Goal: Transaction & Acquisition: Purchase product/service

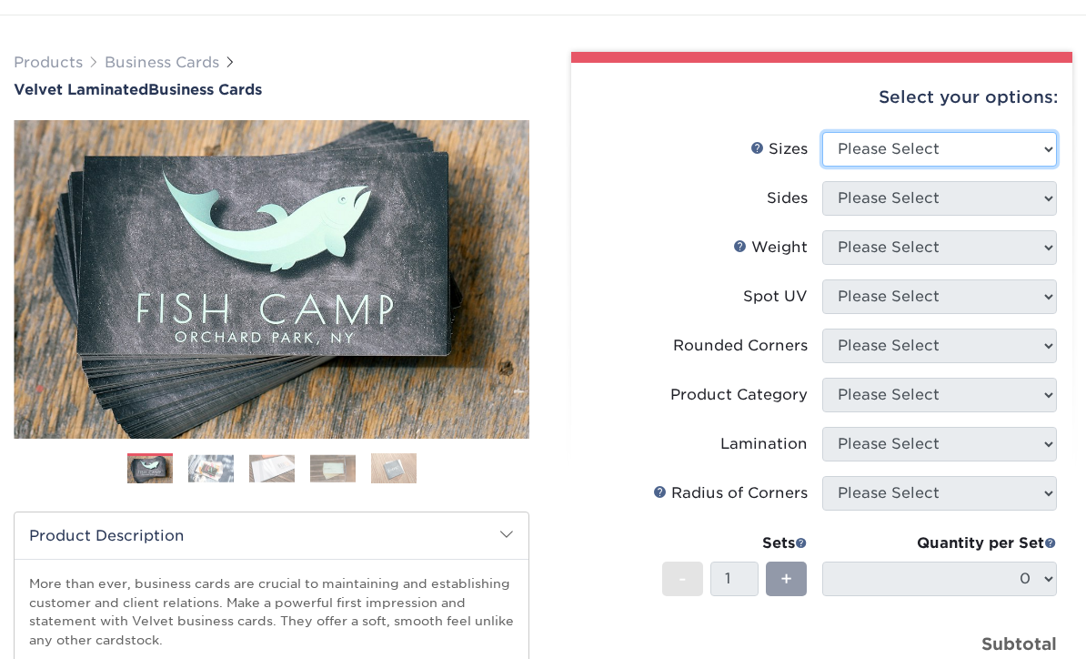
click at [1041, 147] on select "Please Select 1.5" x 3.5" - Mini 1.75" x 3.5" - Mini 2" x 2" - Square 2" x 3" -…" at bounding box center [941, 149] width 236 height 35
select select "2.00x3.50"
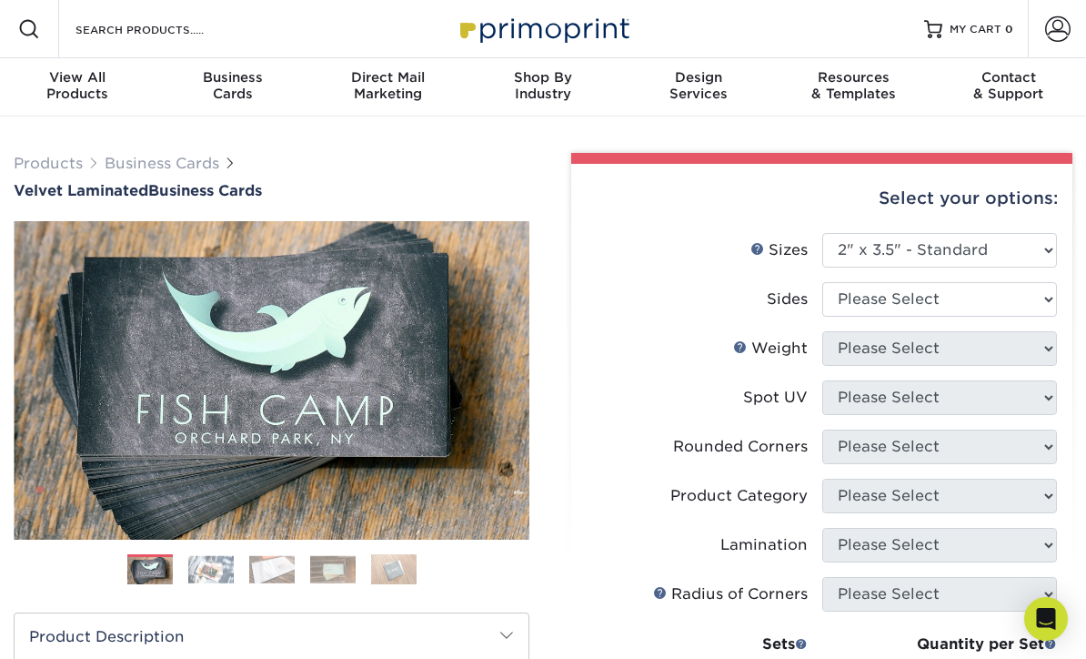
click at [234, 102] on link "Business Cards" at bounding box center [234, 87] width 156 height 58
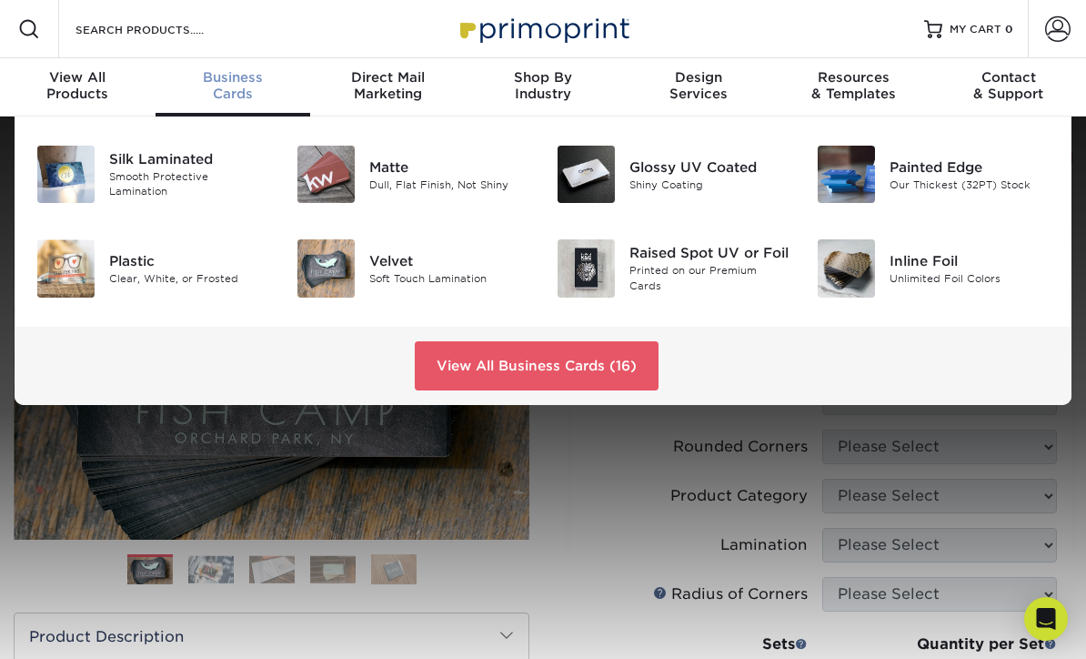
click at [733, 187] on div "Shiny Coating" at bounding box center [710, 184] width 160 height 15
click at [689, 166] on div "Glossy UV Coated" at bounding box center [710, 167] width 160 height 20
click at [693, 167] on div "Glossy UV Coated" at bounding box center [710, 167] width 160 height 20
click at [700, 162] on div "Glossy UV Coated" at bounding box center [710, 167] width 160 height 20
click at [432, 262] on div "Velvet" at bounding box center [449, 261] width 160 height 20
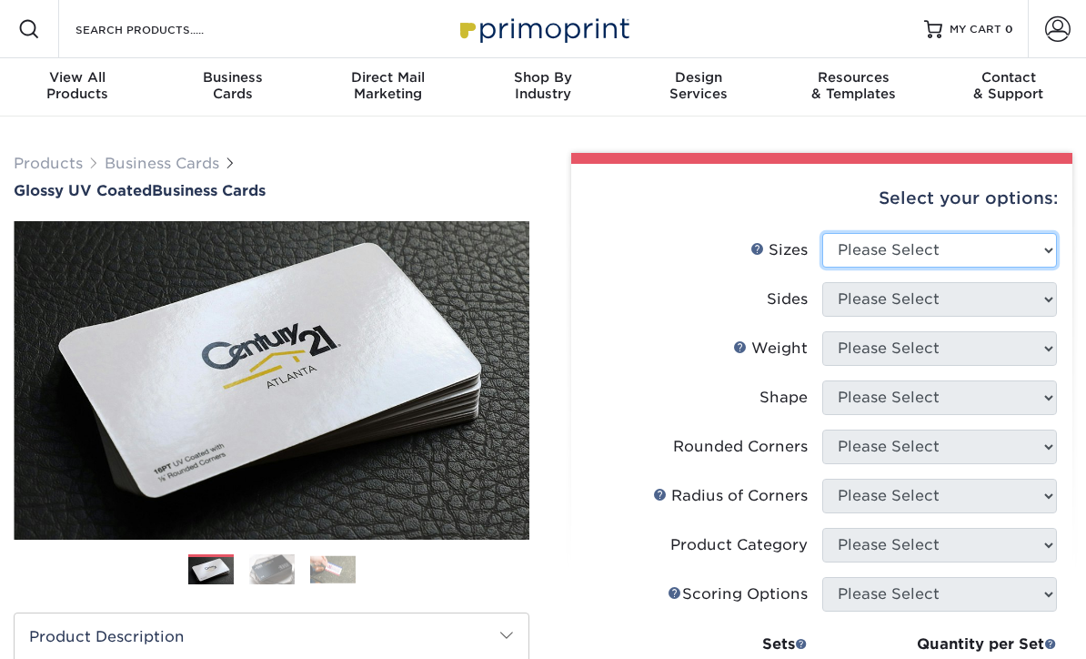
click at [1040, 240] on select "Please Select 1.5" x 3.5" - Mini 1.75" x 3.5" - Mini 2" x 2" - Square 2" x 3" -…" at bounding box center [941, 250] width 236 height 35
select select "2.00x3.50"
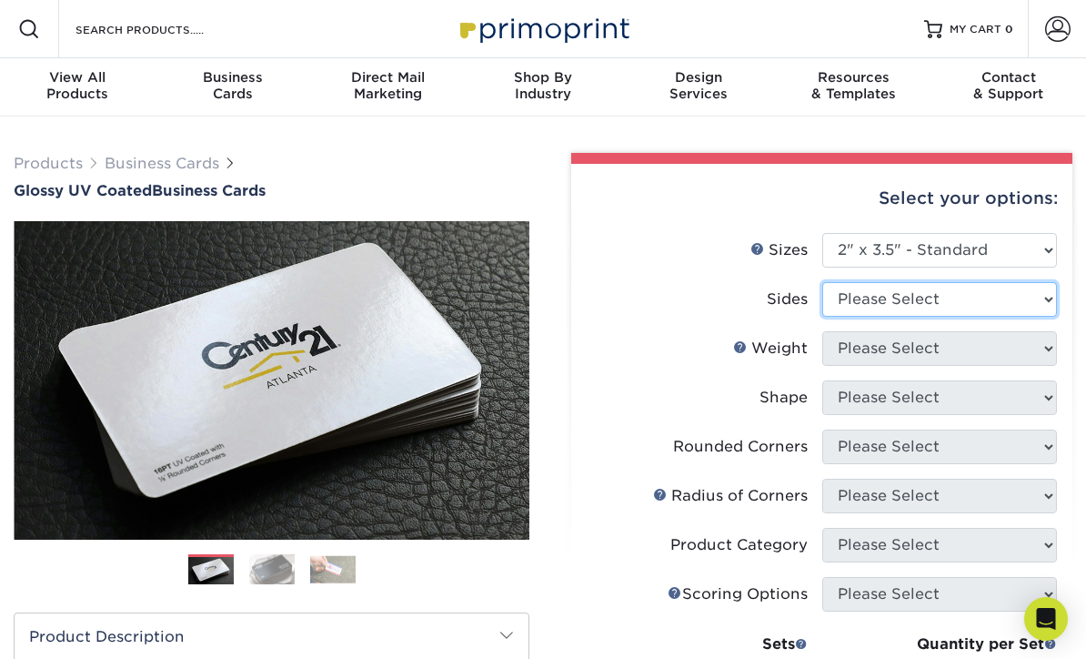
click at [1050, 296] on select "Please Select Print Both Sides Print Front Only" at bounding box center [941, 299] width 236 height 35
select select "13abbda7-1d64-4f25-8bb2-c179b224825d"
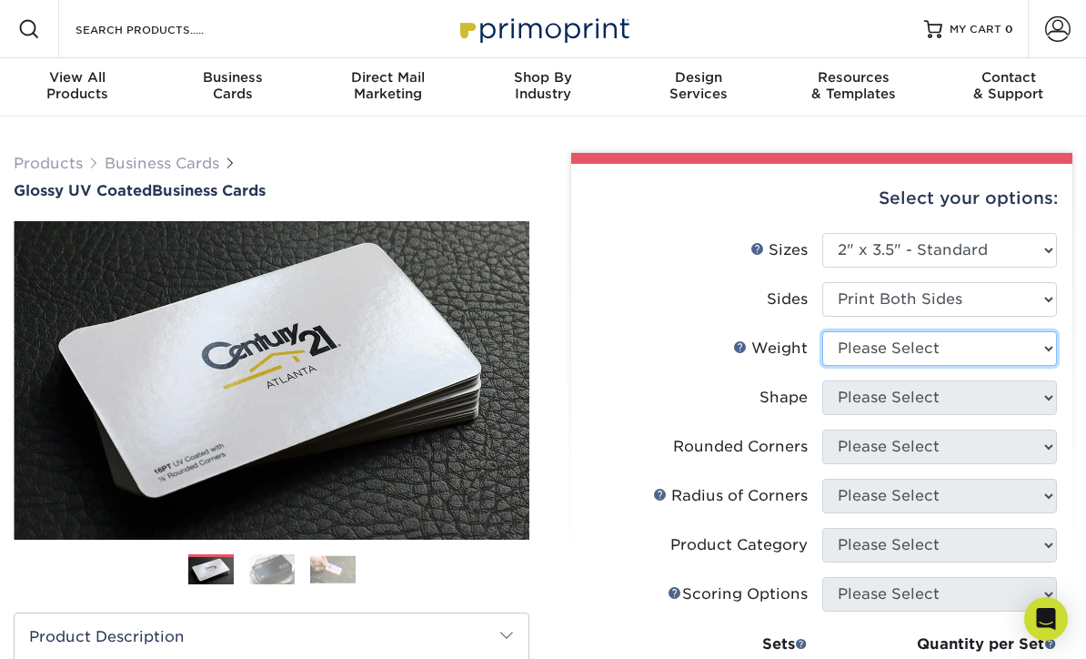
click at [1035, 335] on select "Please Select 16PT 14PT" at bounding box center [941, 348] width 236 height 35
select select "14PT"
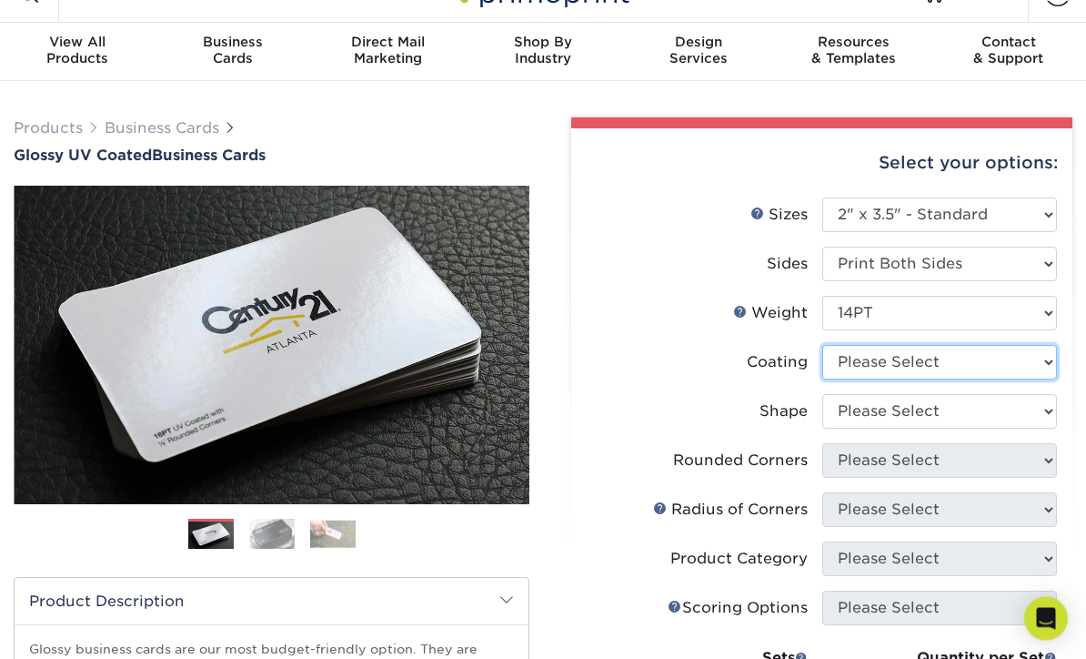
click at [1043, 359] on select at bounding box center [941, 363] width 236 height 35
select select "1e8116af-acfc-44b1-83dc-8181aa338834"
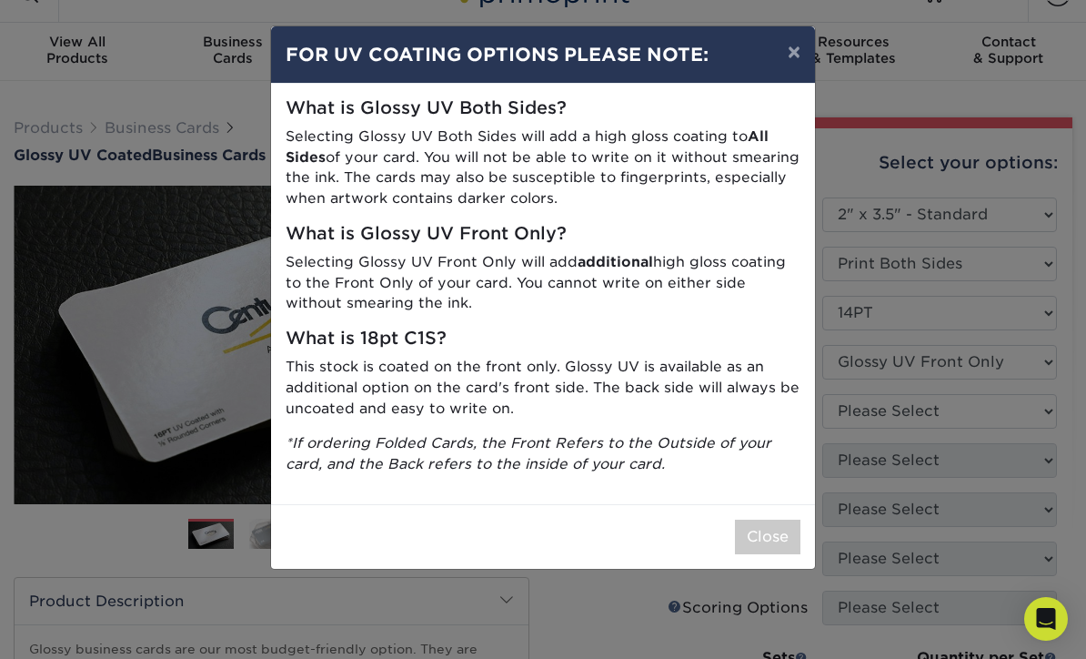
click at [791, 45] on button "×" at bounding box center [794, 51] width 42 height 51
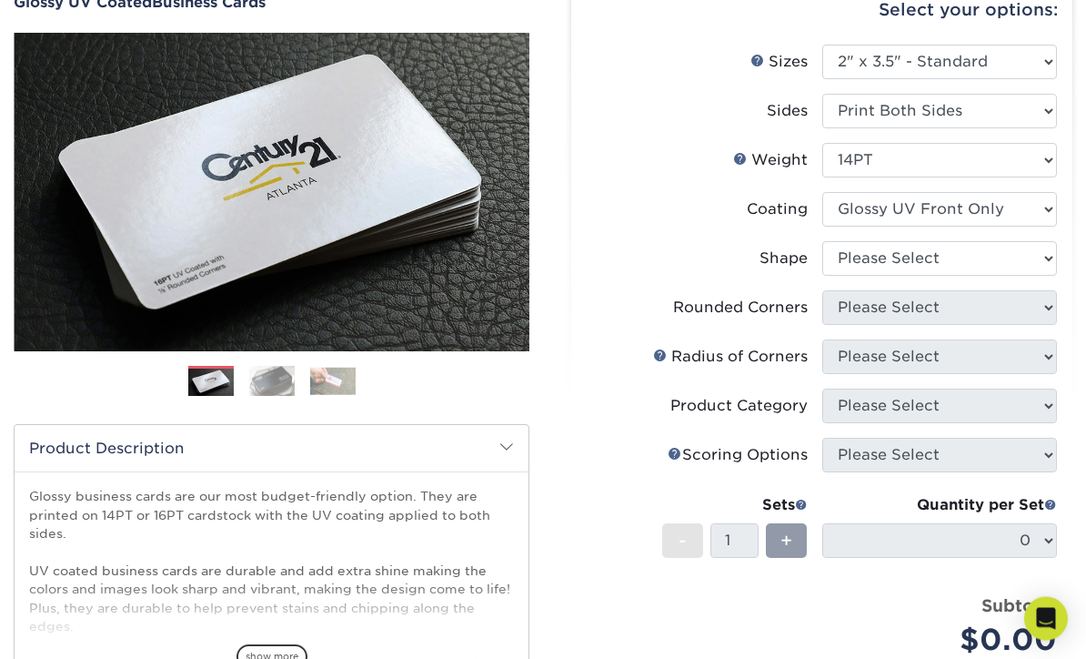
scroll to position [188, 0]
click at [1046, 256] on select "Please Select Standard" at bounding box center [941, 258] width 236 height 35
select select "standard"
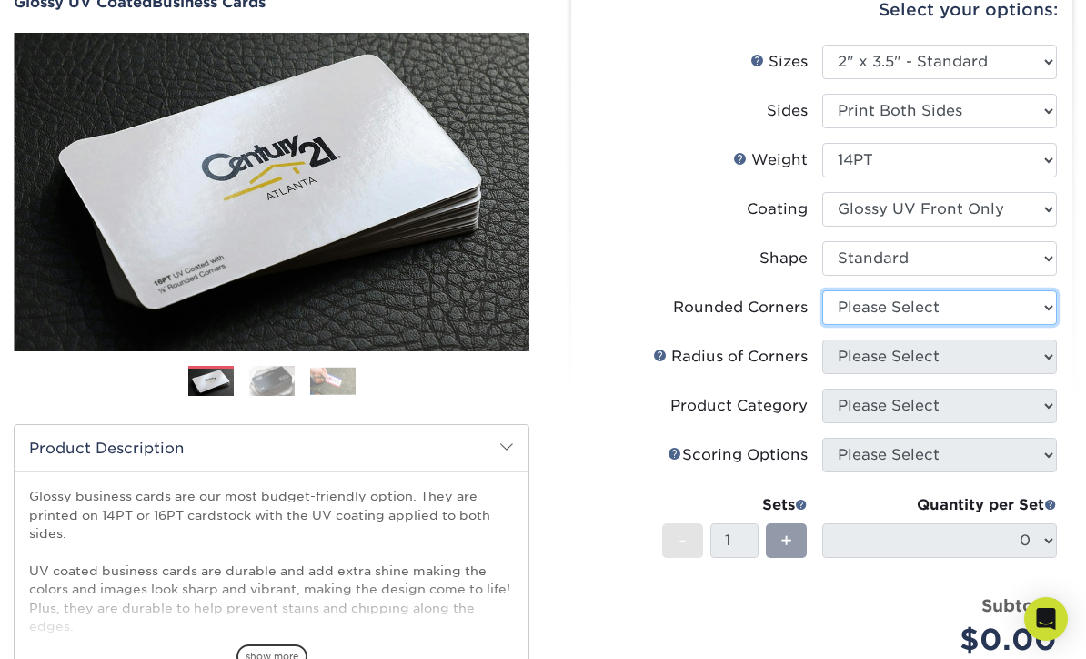
click at [1042, 298] on select "Please Select Yes - Round 2 Corners Yes - Round 4 Corners No" at bounding box center [941, 307] width 236 height 35
select select "7672df9e-0e0a-464d-8e1f-920c575e4da3"
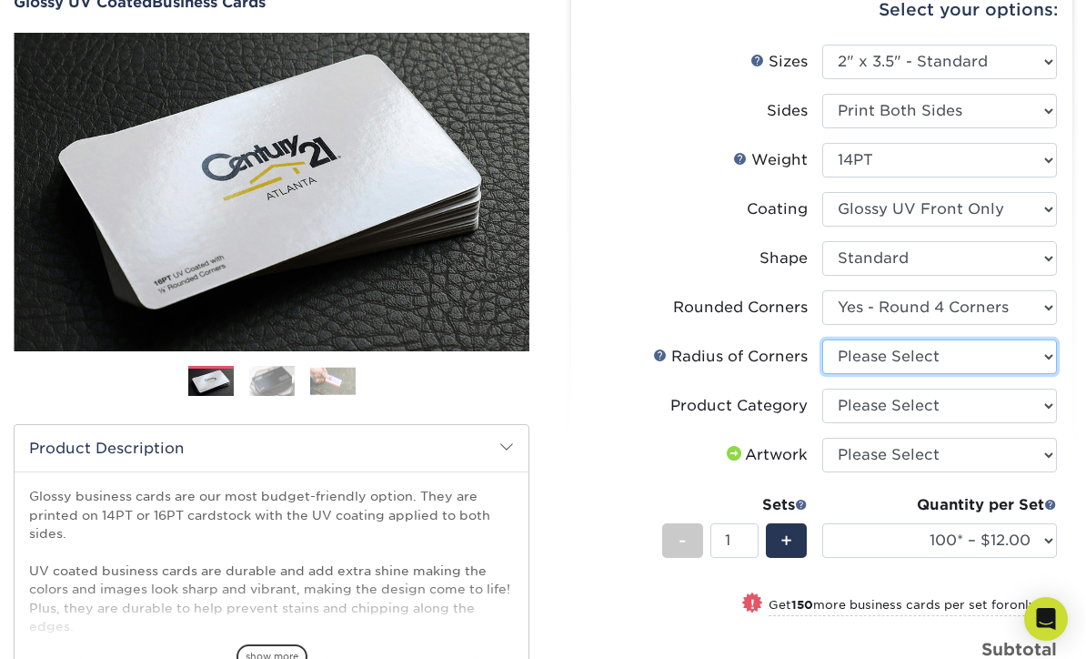
click at [1048, 354] on select "Please Select Rounded 1/8" Rounded 1/4"" at bounding box center [941, 356] width 236 height 35
select select "589680c7-ee9a-431b-9d12-d7aeb1386a97"
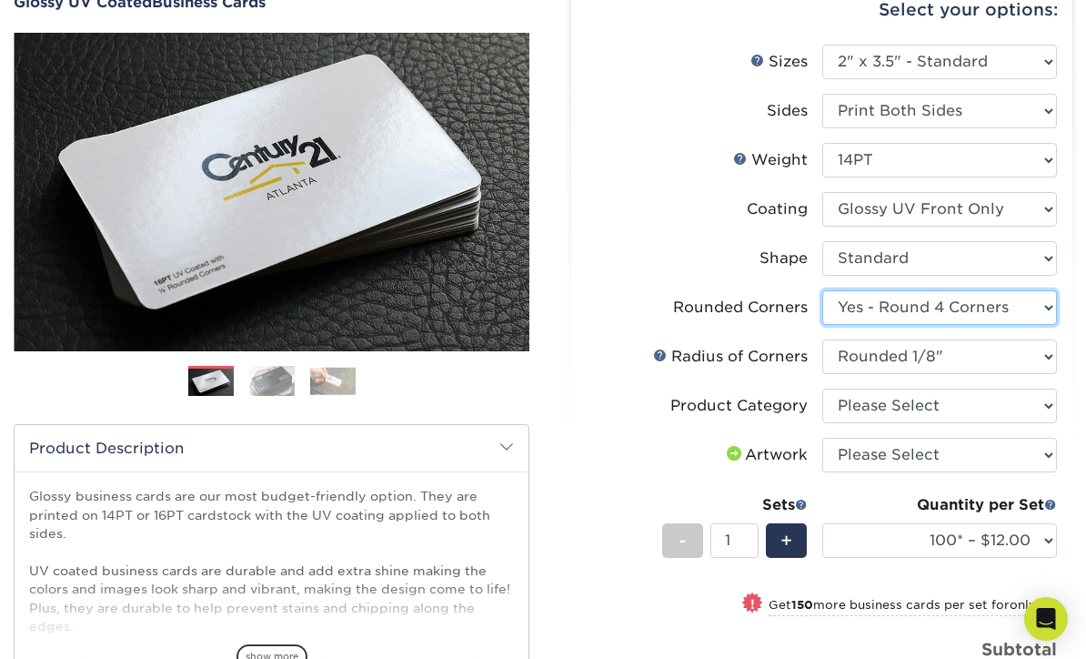
click at [1044, 303] on select "Please Select Yes - Round 2 Corners Yes - Round 4 Corners No" at bounding box center [941, 307] width 236 height 35
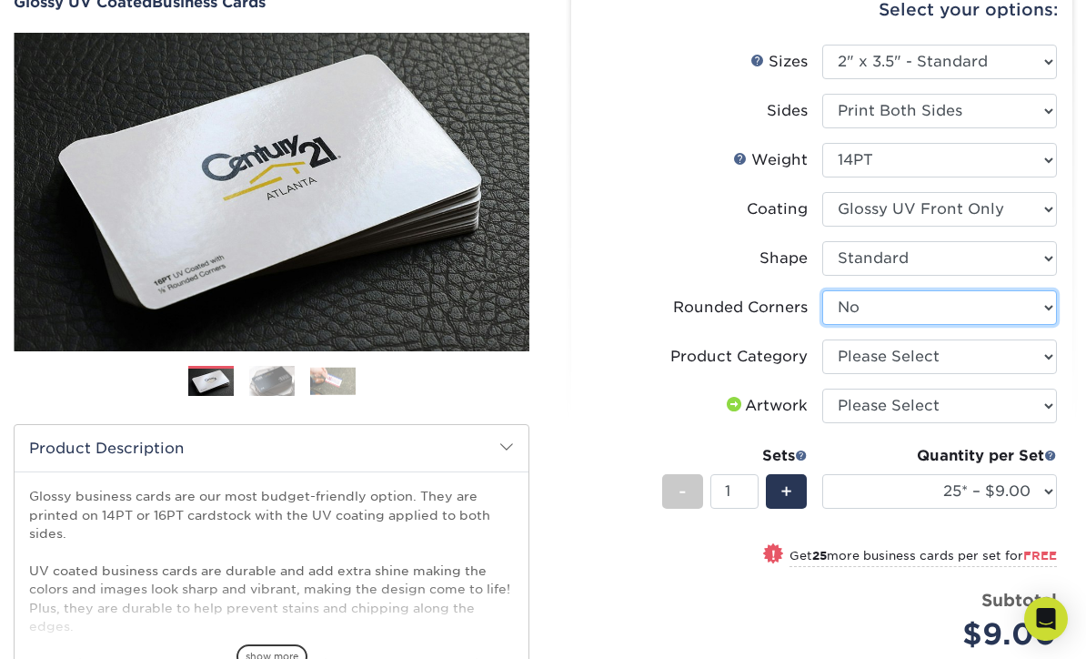
click at [1053, 306] on select "Please Select Yes - Round 2 Corners Yes - Round 4 Corners No" at bounding box center [941, 307] width 236 height 35
select select "7672df9e-0e0a-464d-8e1f-920c575e4da3"
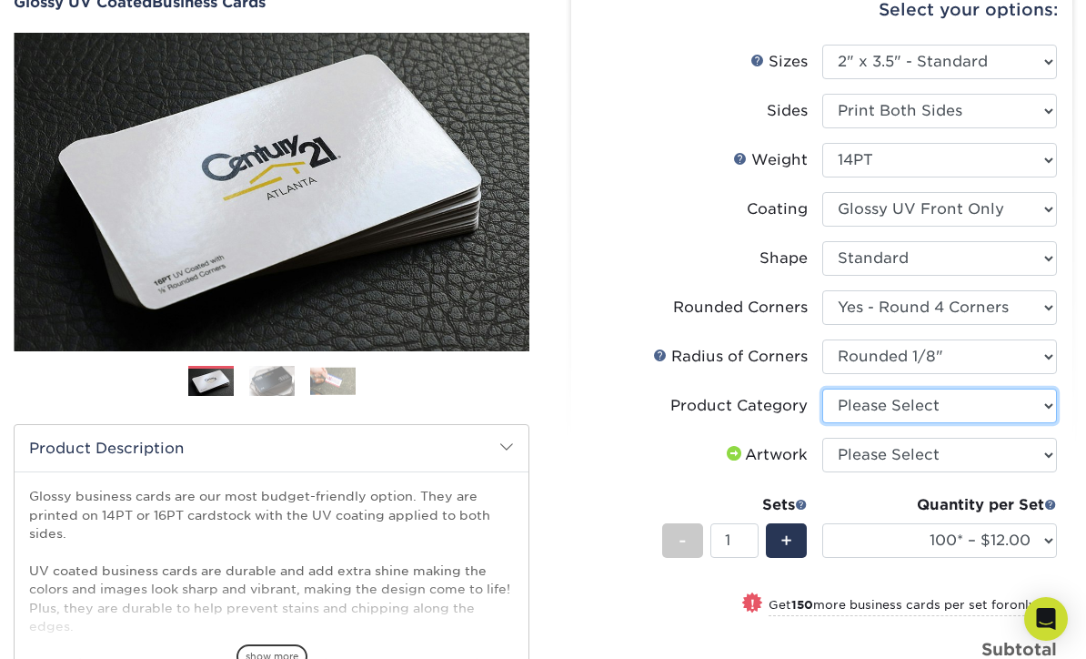
click at [1036, 400] on select "Please Select Business Cards" at bounding box center [941, 406] width 236 height 35
select select "3b5148f1-0588-4f88-a218-97bcfdce65c1"
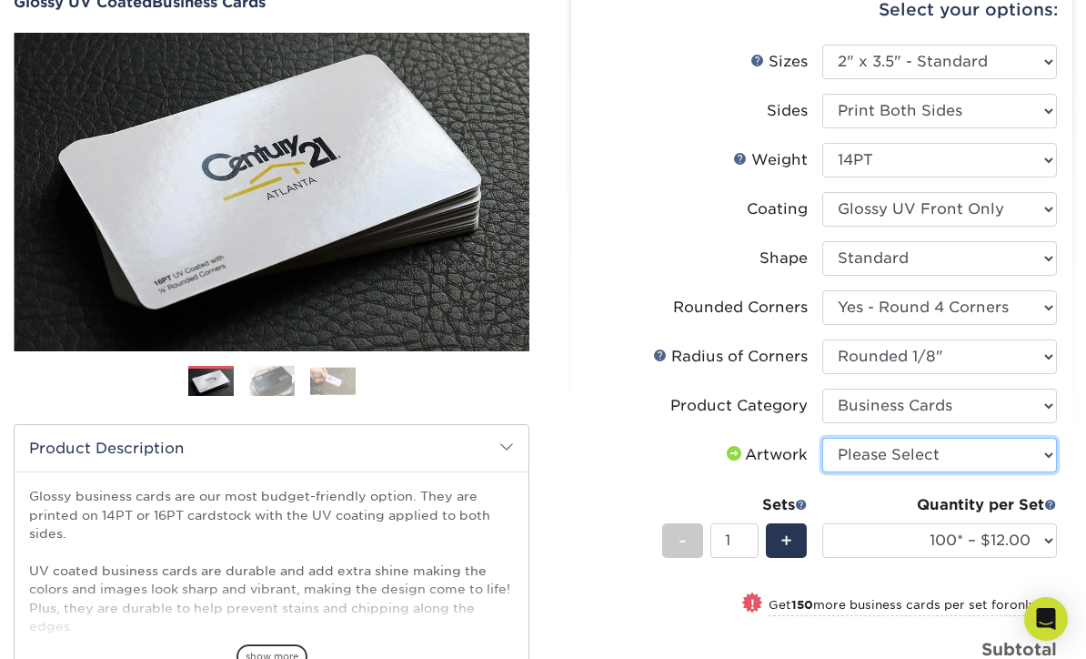
click at [1039, 445] on select "Please Select I will upload files I need a design - $100" at bounding box center [941, 455] width 236 height 35
select select "upload"
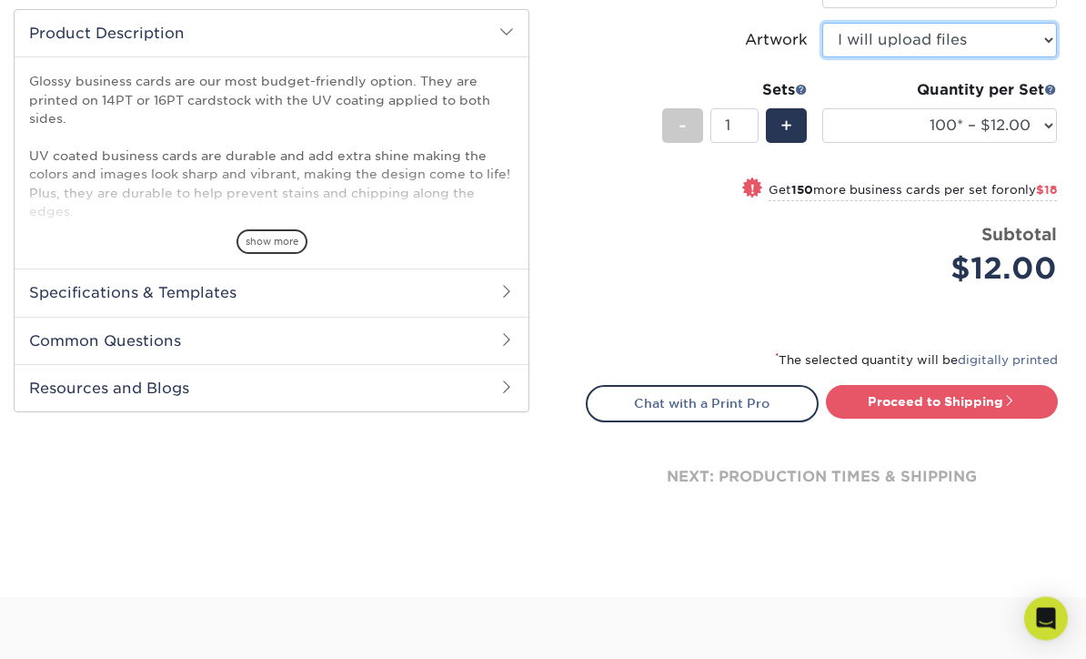
scroll to position [603, 0]
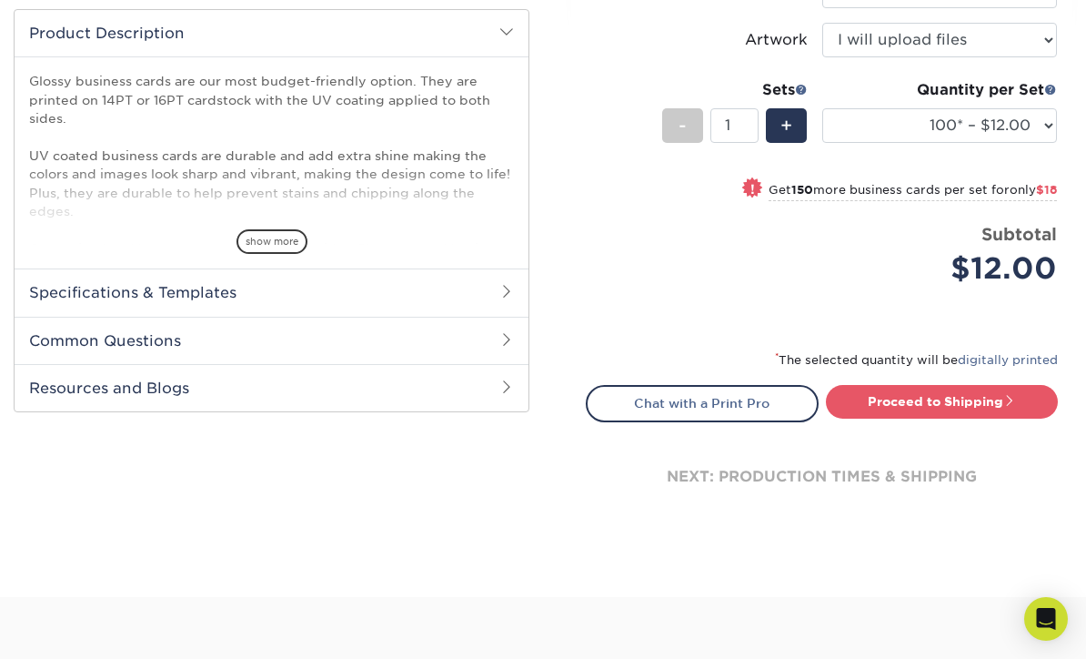
click at [1029, 388] on link "Proceed to Shipping" at bounding box center [942, 401] width 233 height 33
type input "Set 1"
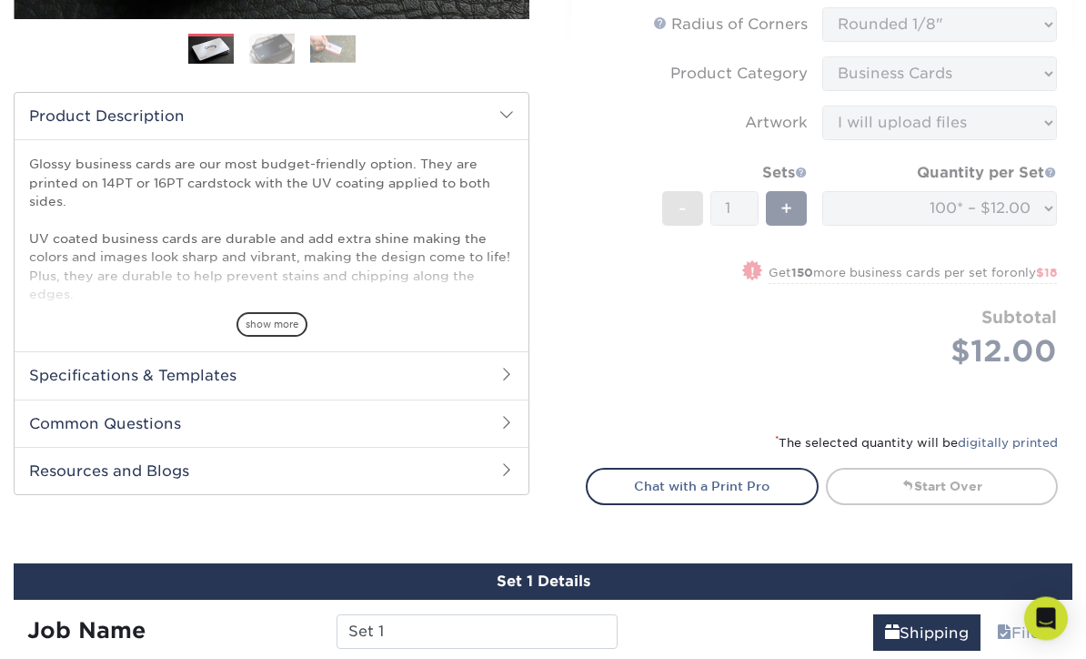
scroll to position [500, 0]
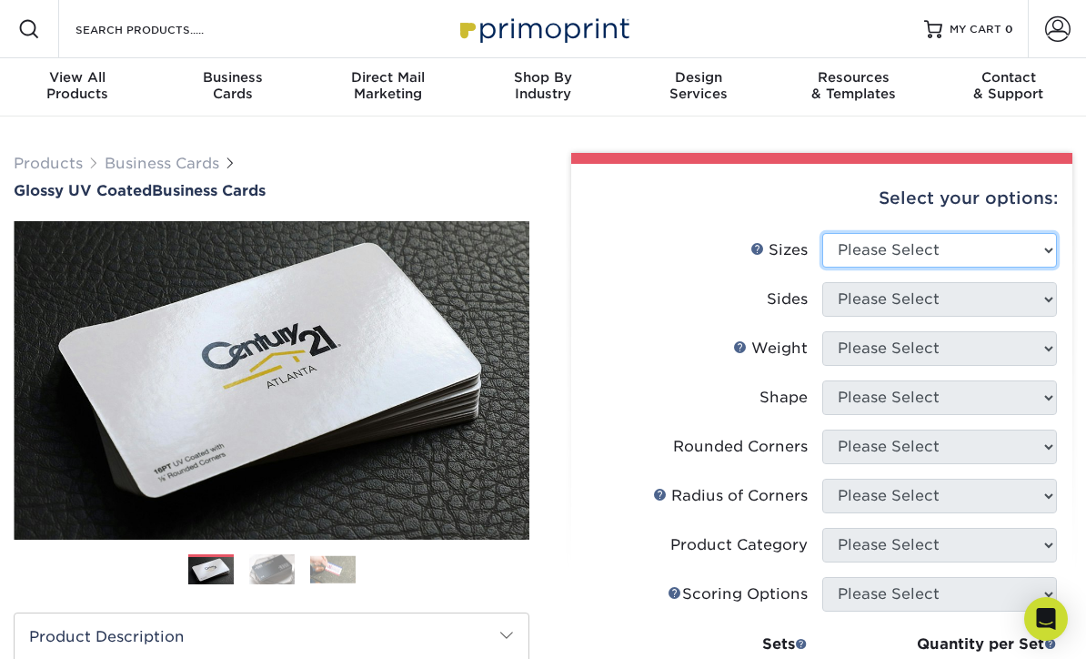
click at [1044, 246] on select "Please Select 1.5" x 3.5" - Mini 1.75" x 3.5" - Mini 2" x 2" - Square 2" x 3" -…" at bounding box center [941, 250] width 236 height 35
select select "2.00x3.50"
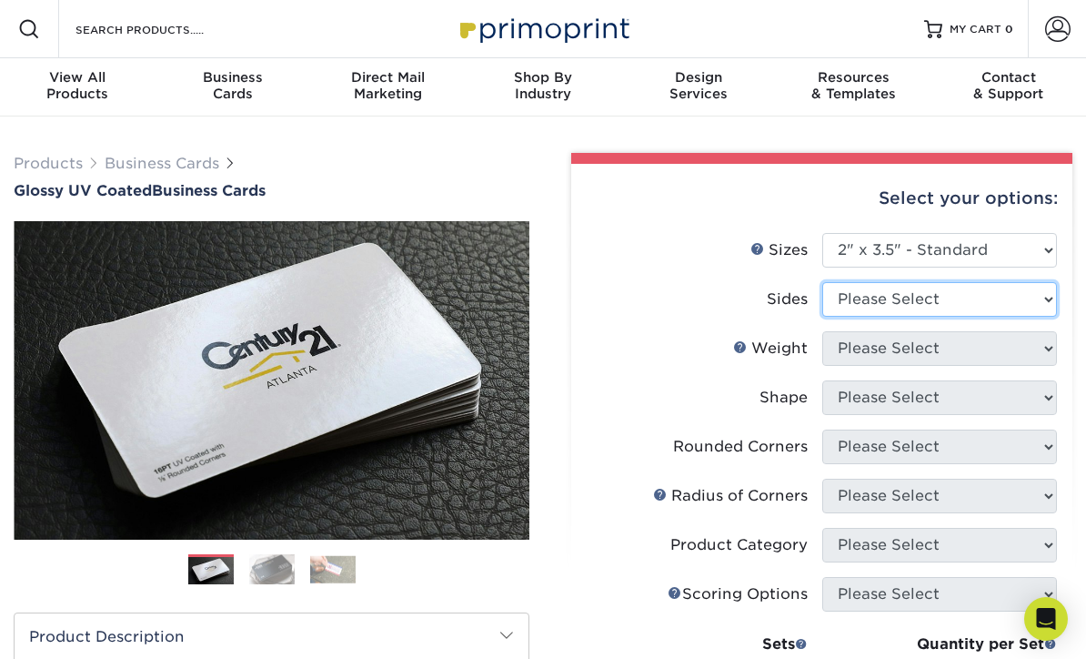
click at [1034, 289] on select "Please Select Print Both Sides Print Front Only" at bounding box center [941, 299] width 236 height 35
select select "13abbda7-1d64-4f25-8bb2-c179b224825d"
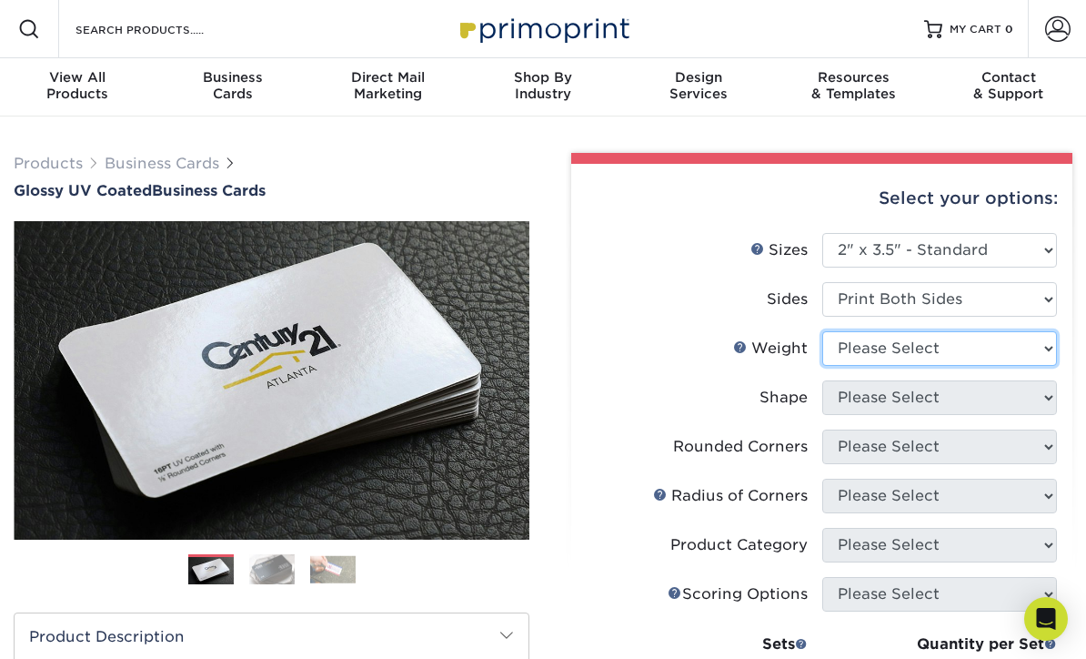
click at [1025, 345] on select "Please Select 16PT 14PT" at bounding box center [941, 348] width 236 height 35
select select "14PT"
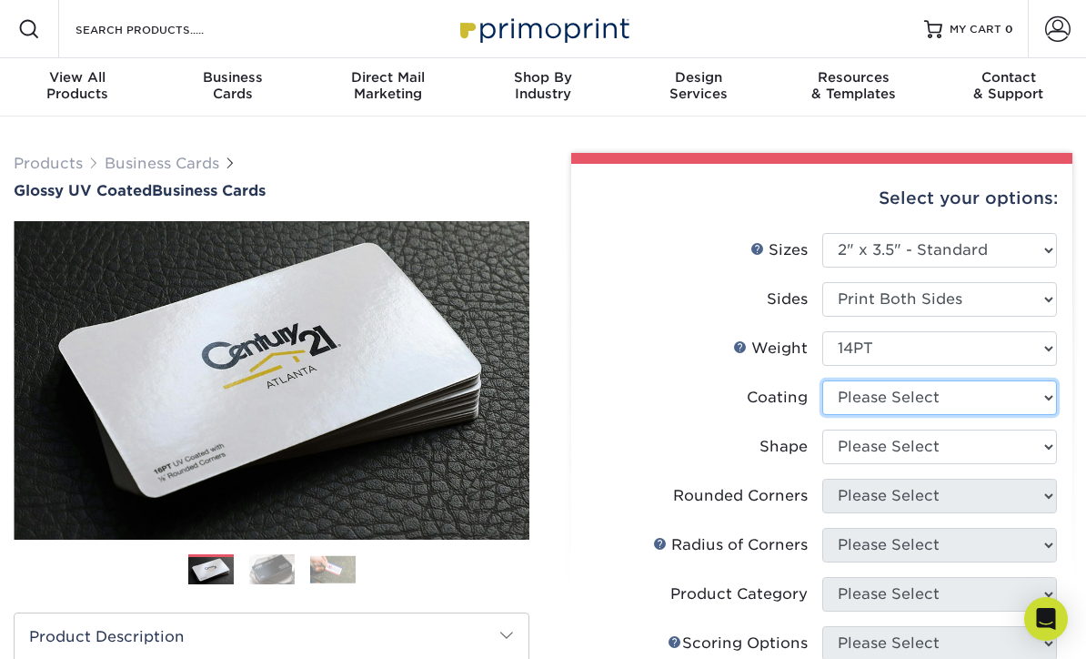
click at [1036, 389] on select at bounding box center [941, 397] width 236 height 35
select select "1e8116af-acfc-44b1-83dc-8181aa338834"
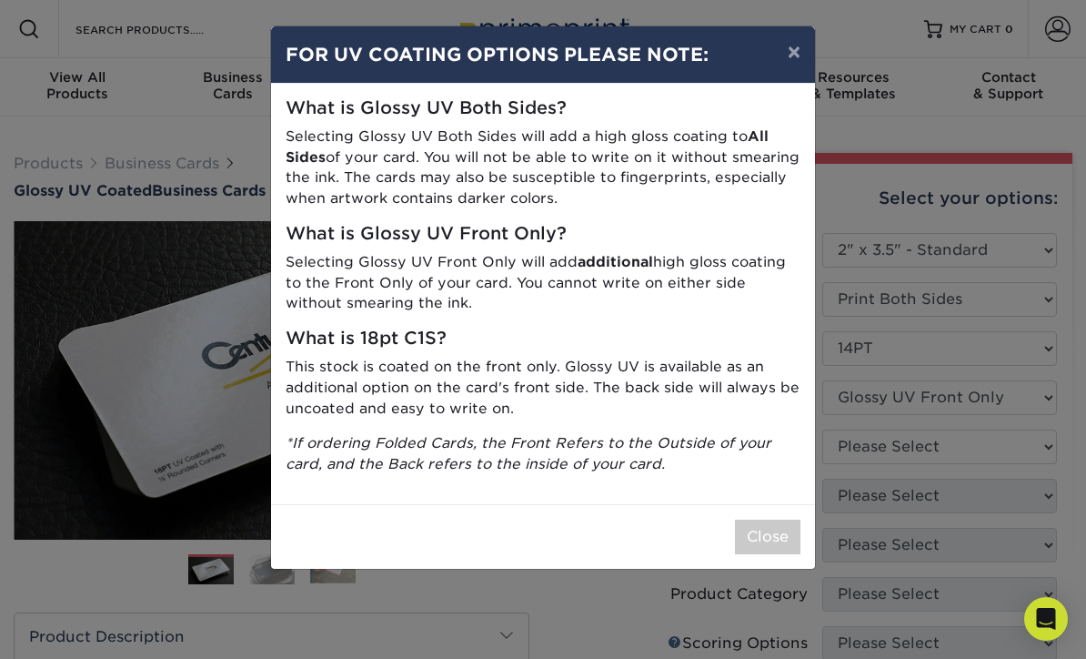
click at [793, 54] on button "×" at bounding box center [794, 51] width 42 height 51
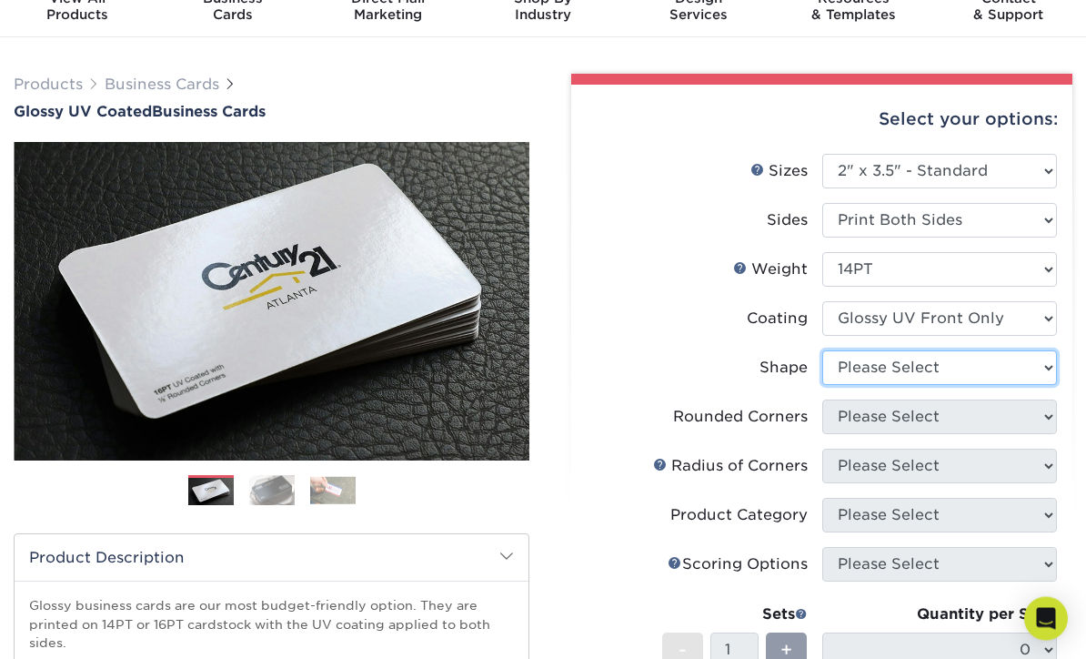
click at [1048, 366] on select "Please Select Standard" at bounding box center [941, 368] width 236 height 35
select select "standard"
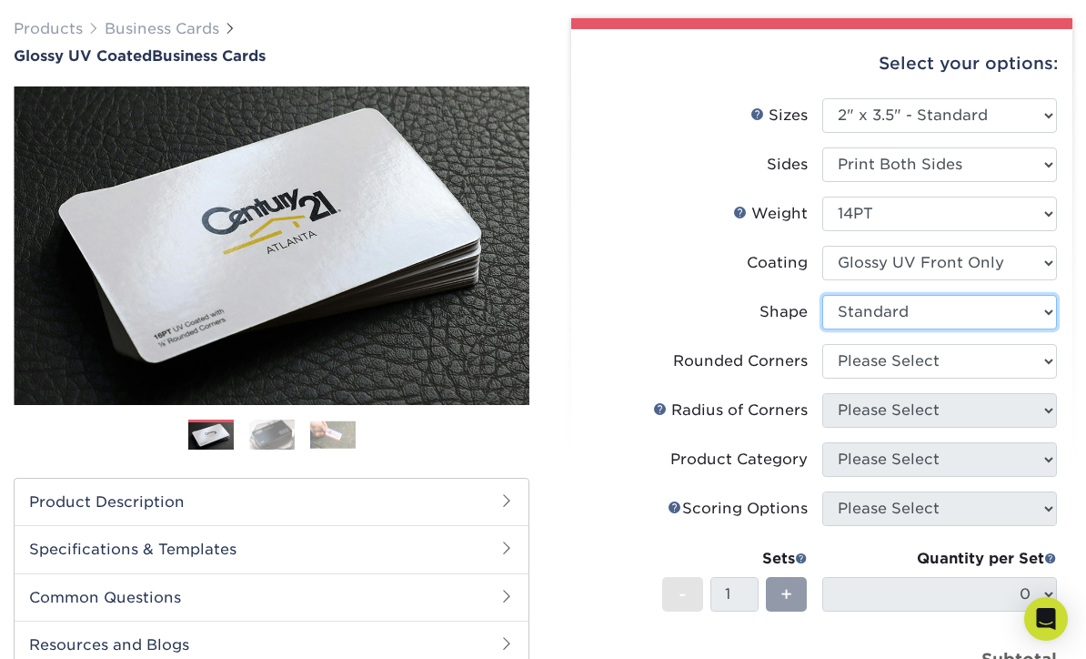
scroll to position [139, 0]
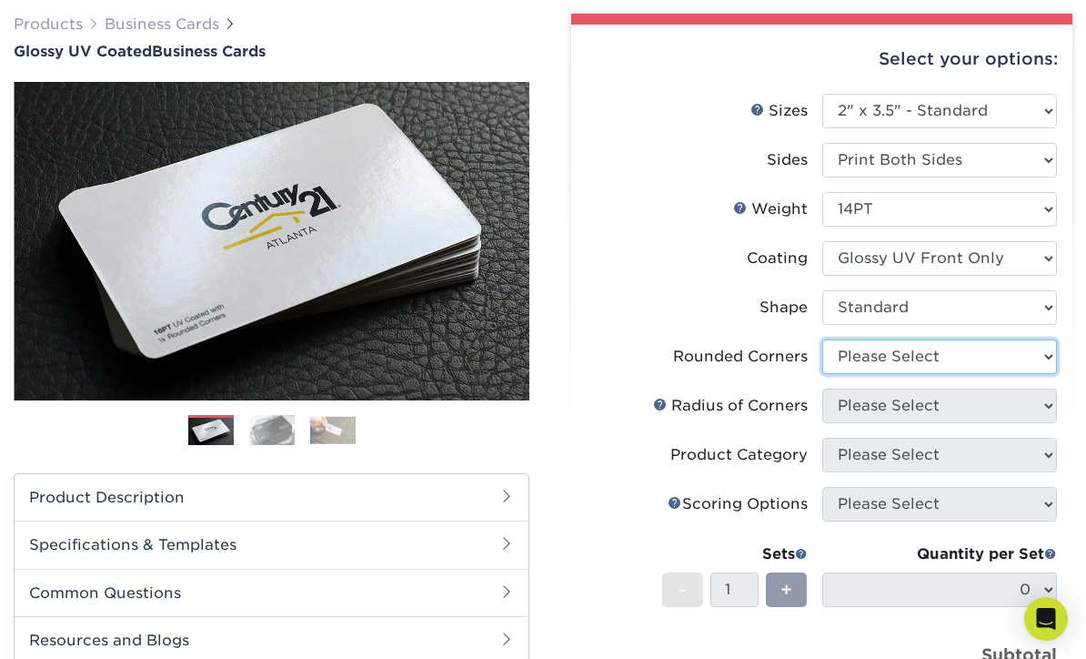
click at [1048, 347] on select "Please Select Yes - Round 2 Corners Yes - Round 4 Corners No" at bounding box center [941, 356] width 236 height 35
select select "7672df9e-0e0a-464d-8e1f-920c575e4da3"
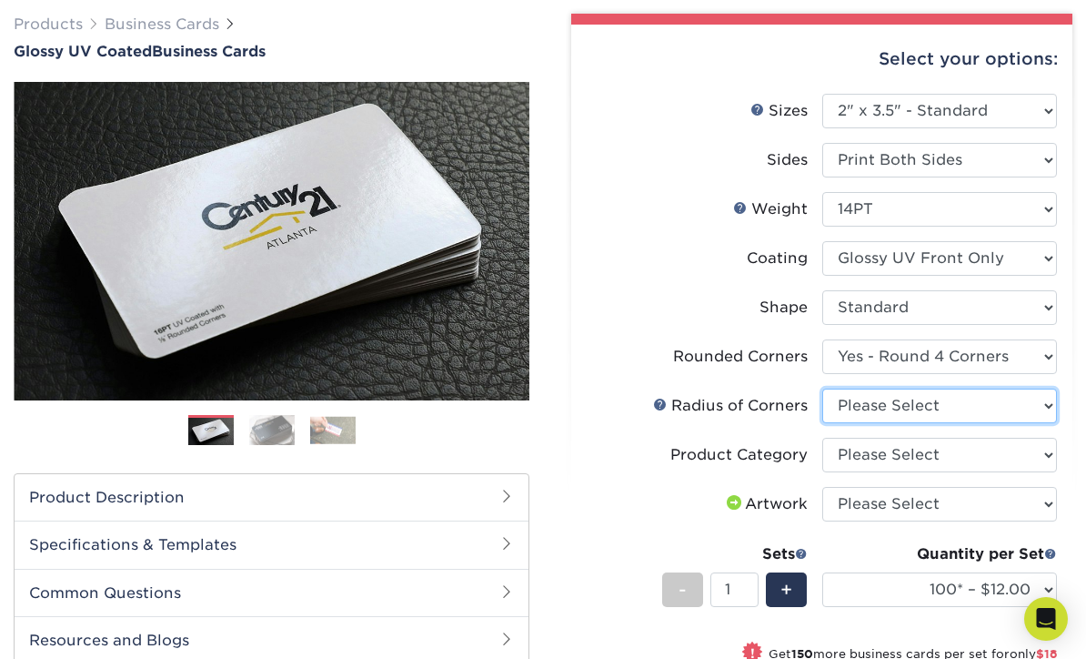
click at [1047, 394] on select "Please Select Rounded 1/8" Rounded 1/4"" at bounding box center [941, 406] width 236 height 35
select select "589680c7-ee9a-431b-9d12-d7aeb1386a97"
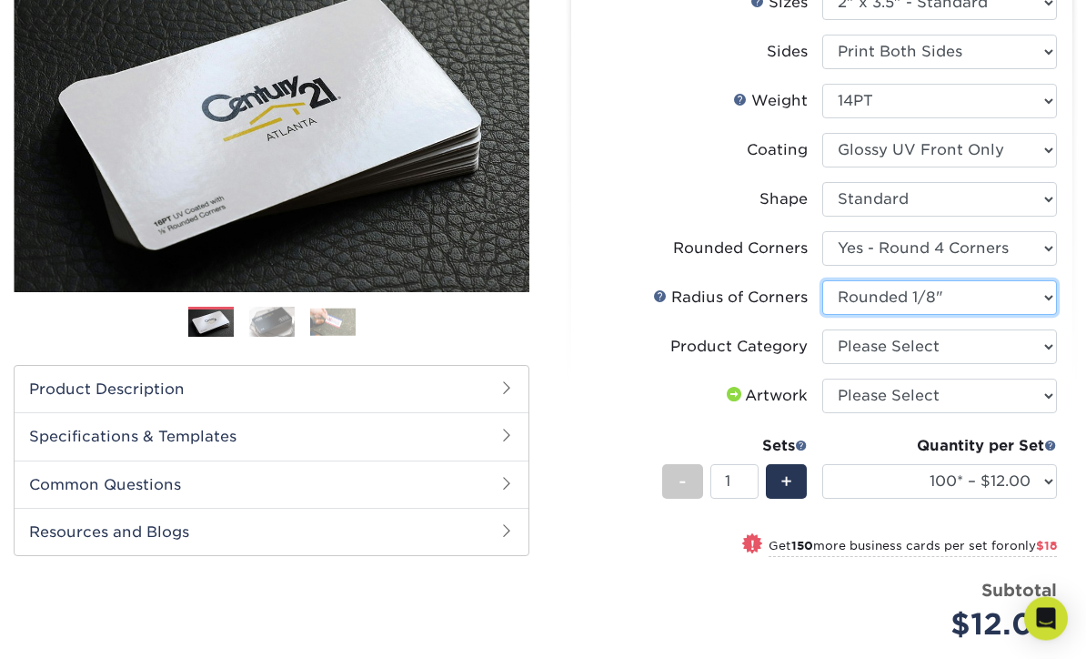
scroll to position [248, 0]
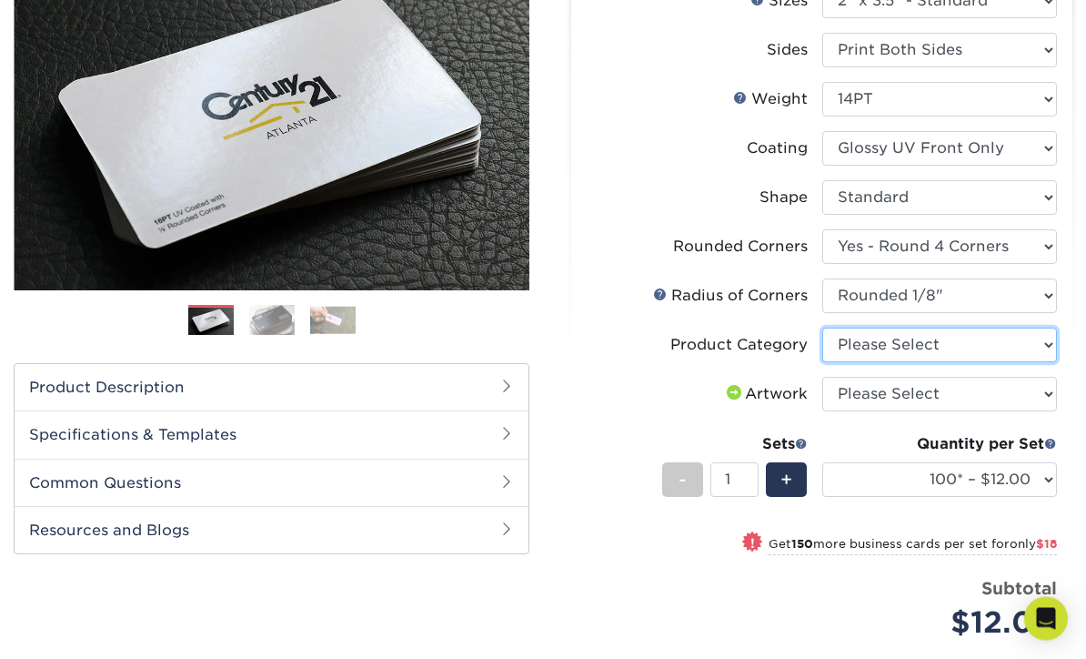
click at [1043, 339] on select "Please Select Business Cards" at bounding box center [941, 345] width 236 height 35
select select "3b5148f1-0588-4f88-a218-97bcfdce65c1"
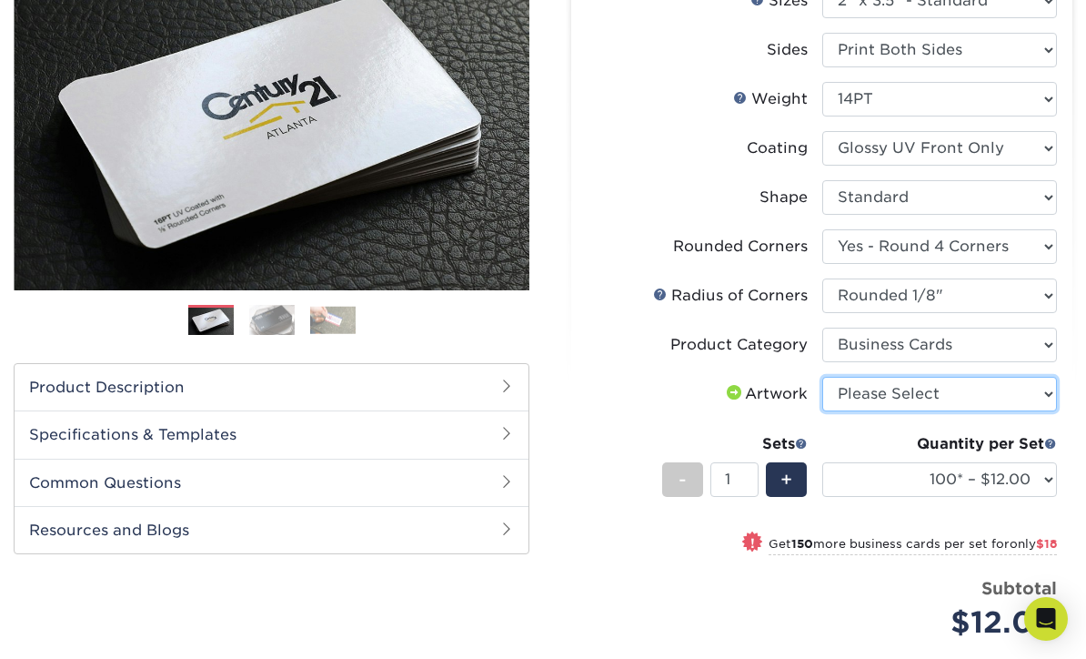
click at [1036, 378] on select "Please Select I will upload files I need a design - $100" at bounding box center [941, 394] width 236 height 35
select select "upload"
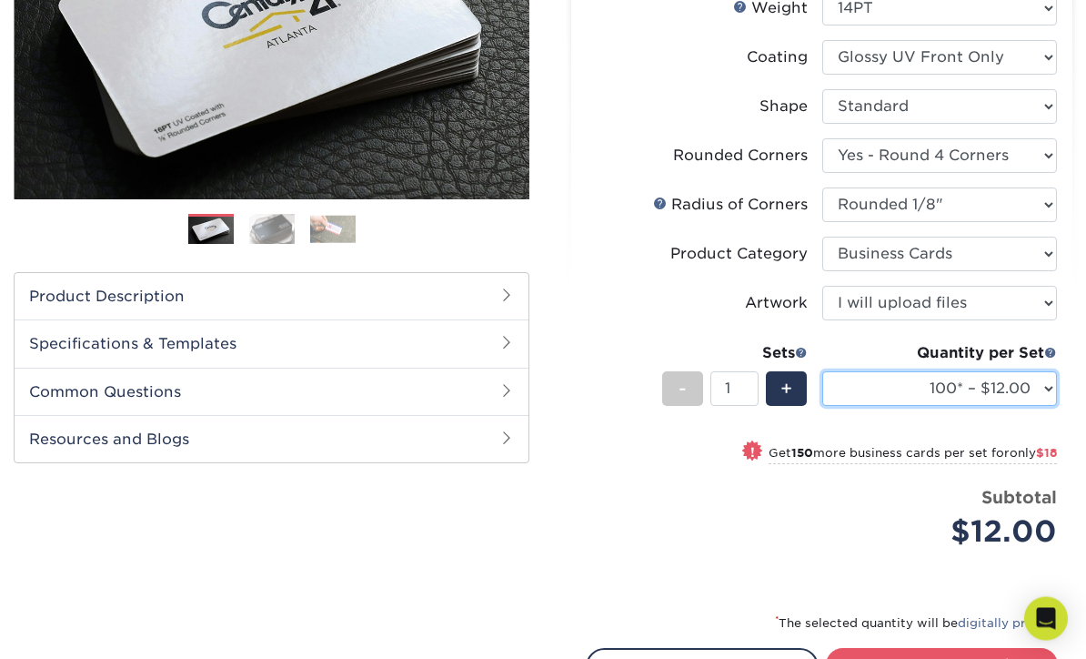
click at [1031, 382] on select "100* – $12.00 250* – $30.00 500 – $60.00 1000 – $74.00 2500 – $136.00 5000 – $2…" at bounding box center [941, 389] width 236 height 35
select select "250* – $30.00"
click at [973, 658] on link "Proceed to Shipping" at bounding box center [942, 664] width 233 height 33
type input "Set 1"
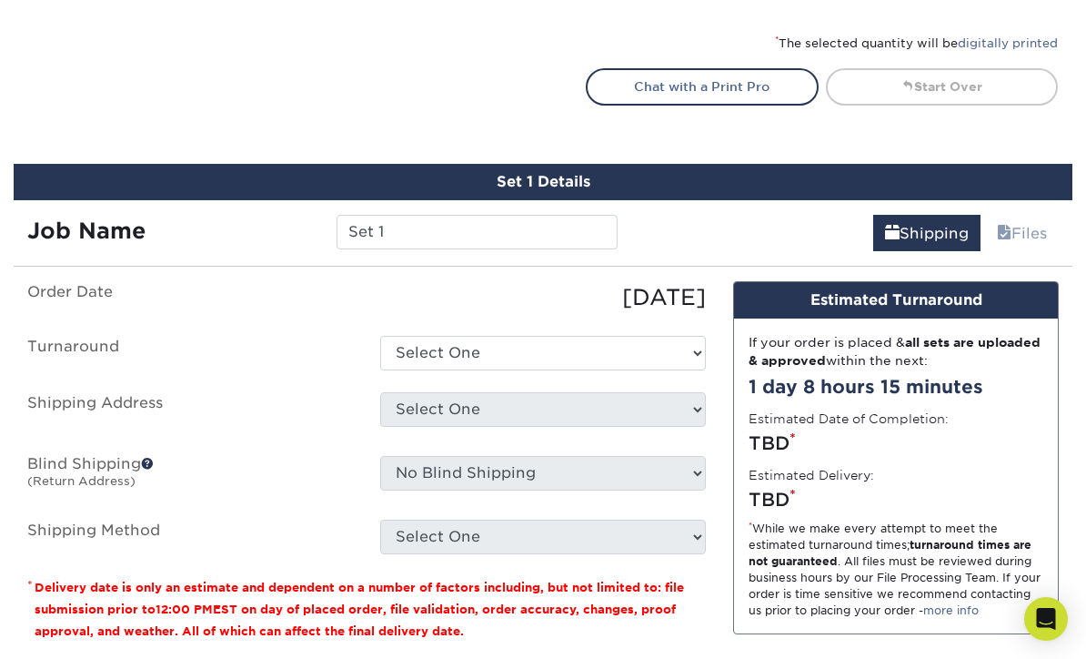
scroll to position [1036, 0]
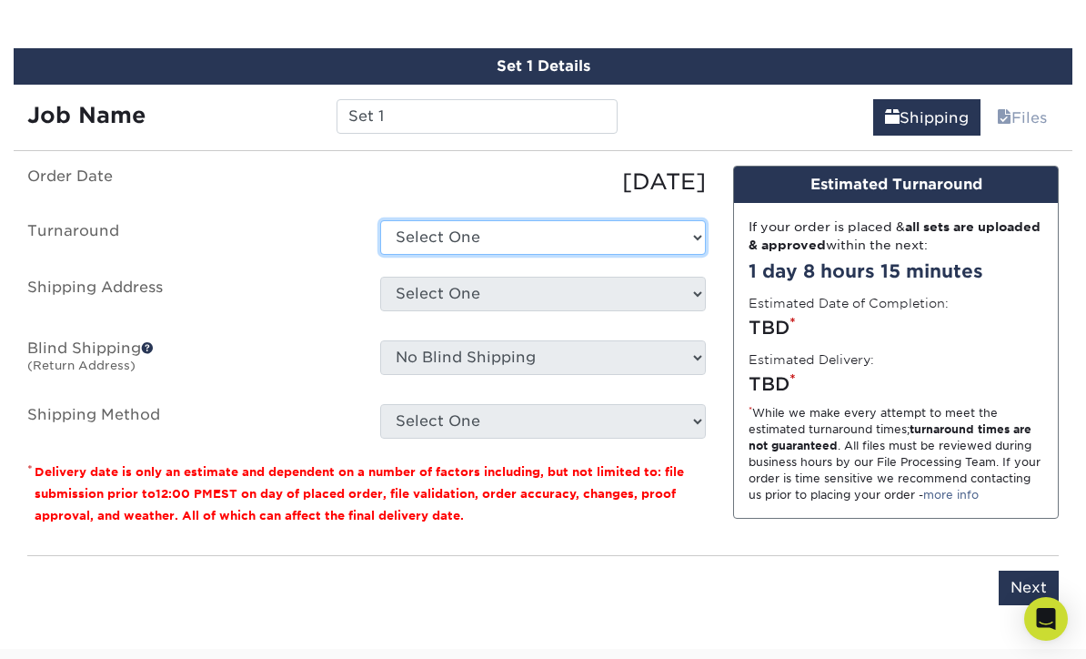
click at [684, 227] on select "Select One 2-4 Business Days 2 Day Next Business Day" at bounding box center [543, 237] width 326 height 35
select select "c12054eb-f8de-4624-80a3-57f6b0df7b47"
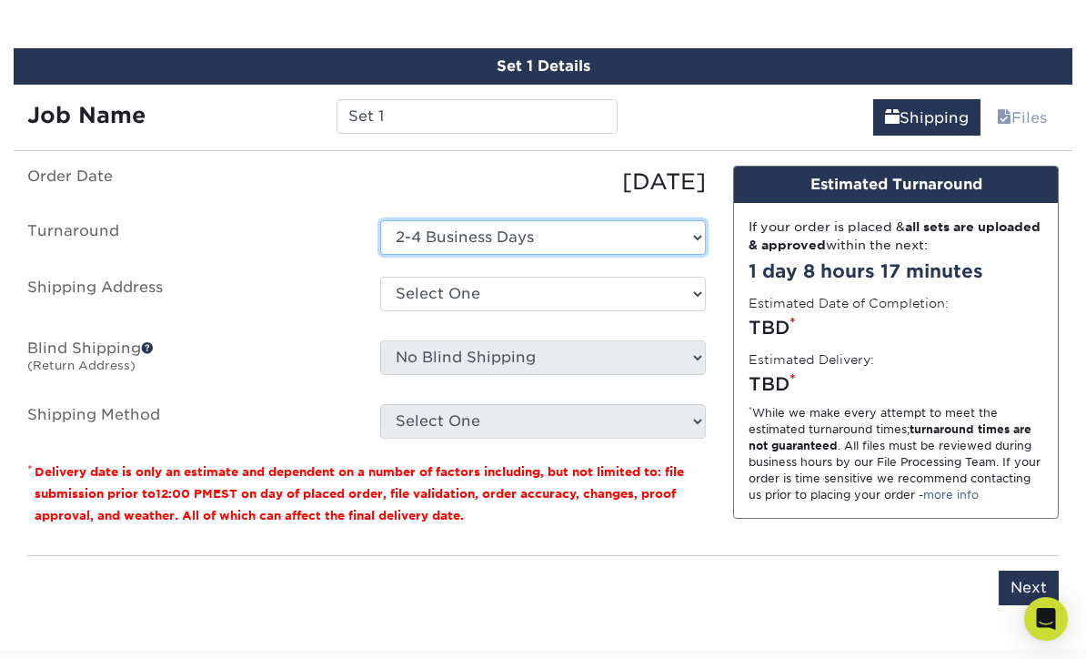
click at [702, 226] on select "Select One 2-4 Business Days 2 Day Next Business Day" at bounding box center [543, 237] width 326 height 35
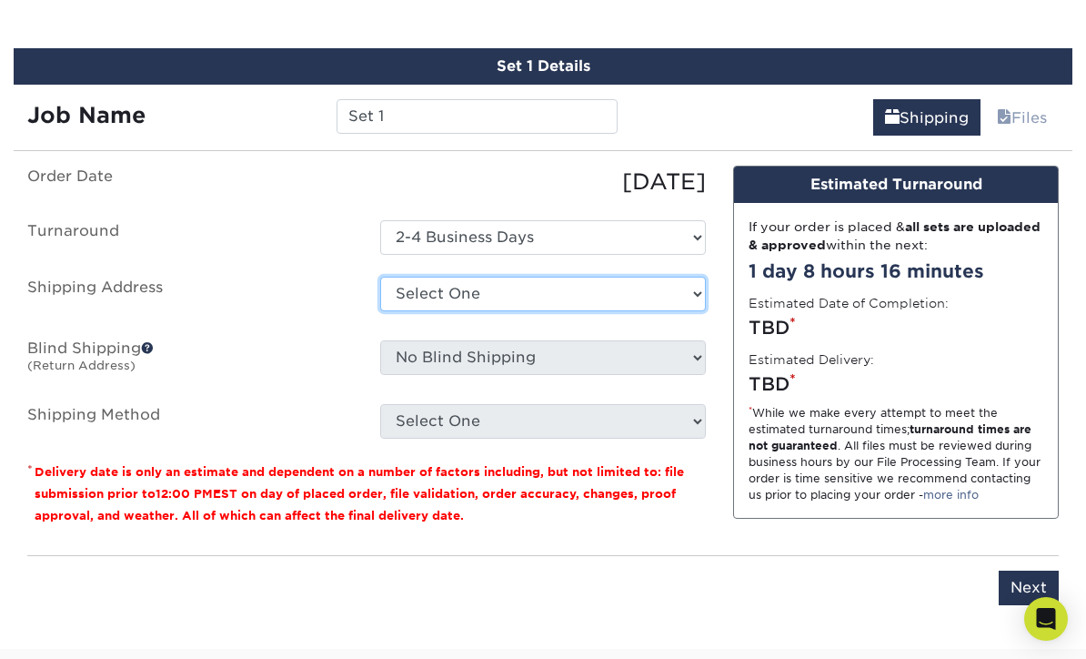
click at [671, 280] on select "Select One + Add New Address - Login" at bounding box center [543, 294] width 326 height 35
select select "newaddress"
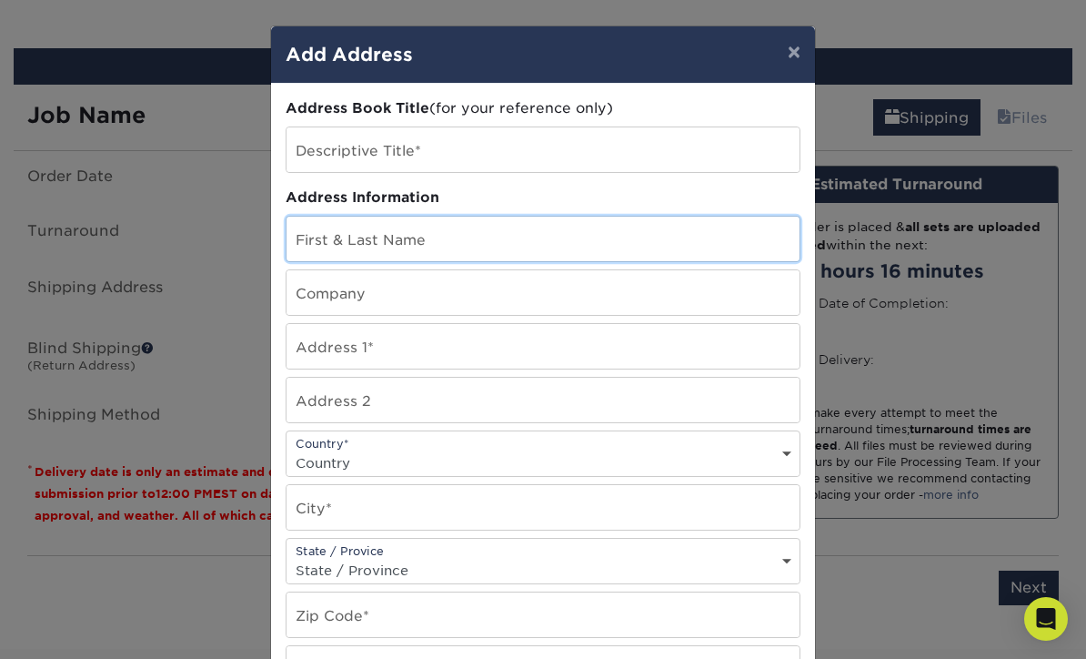
click at [619, 237] on input "text" at bounding box center [543, 239] width 513 height 45
type input "Laurence Williams"
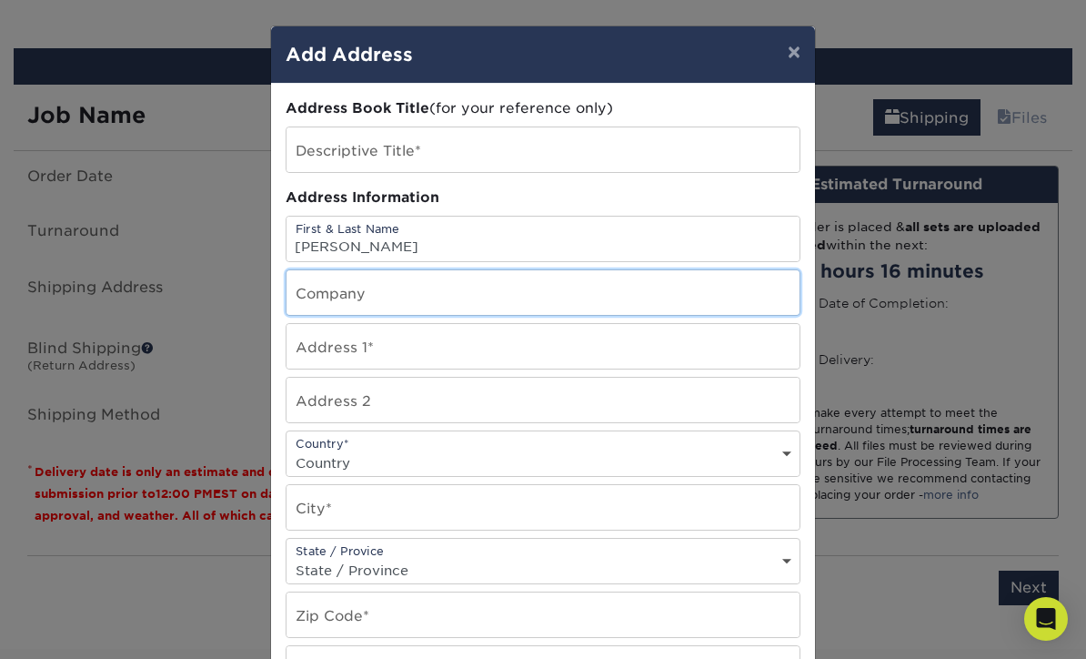
click at [550, 298] on input "text" at bounding box center [543, 292] width 513 height 45
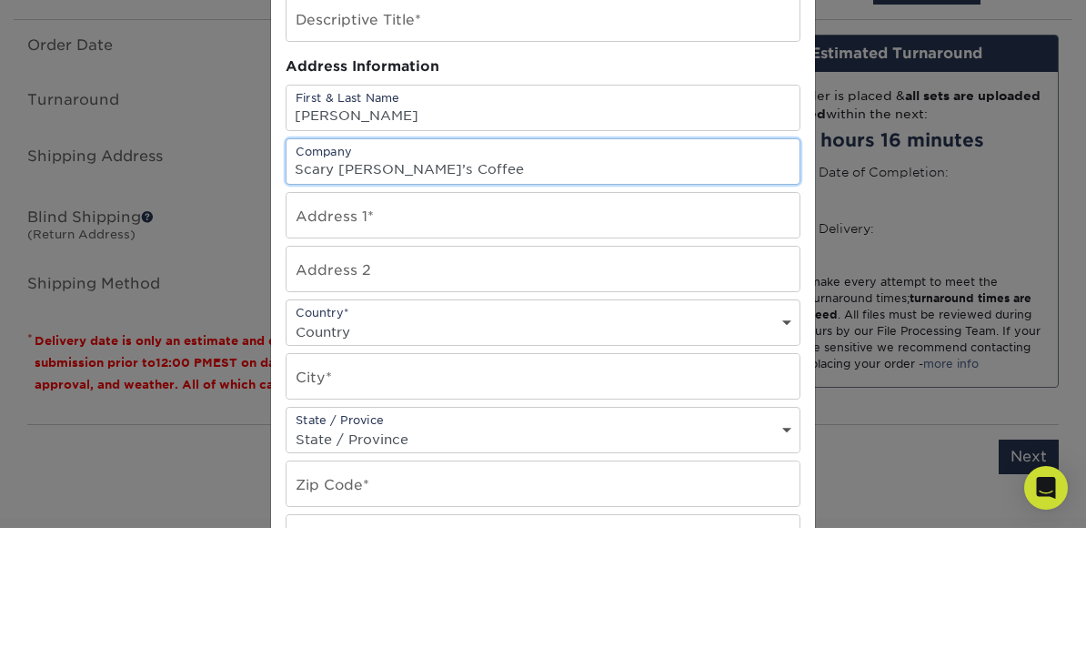
type input "Scary [PERSON_NAME]’s Coffee"
click at [582, 324] on input "text" at bounding box center [543, 346] width 513 height 45
type input "3198 E Liberty"
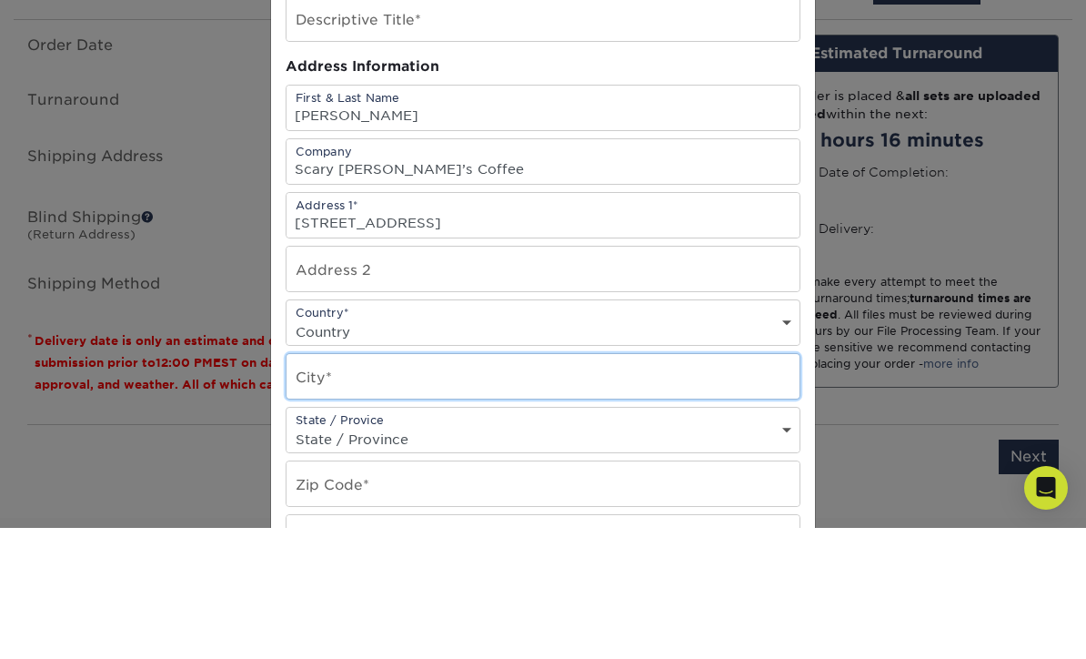
type input "Republic"
select select "MO"
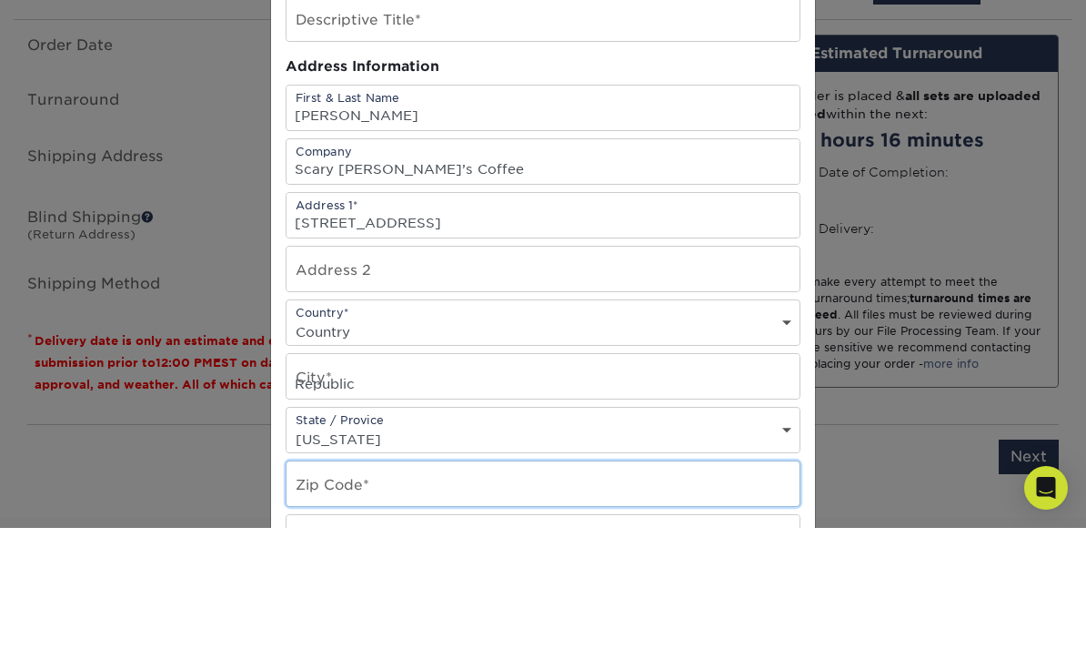
type input "65738"
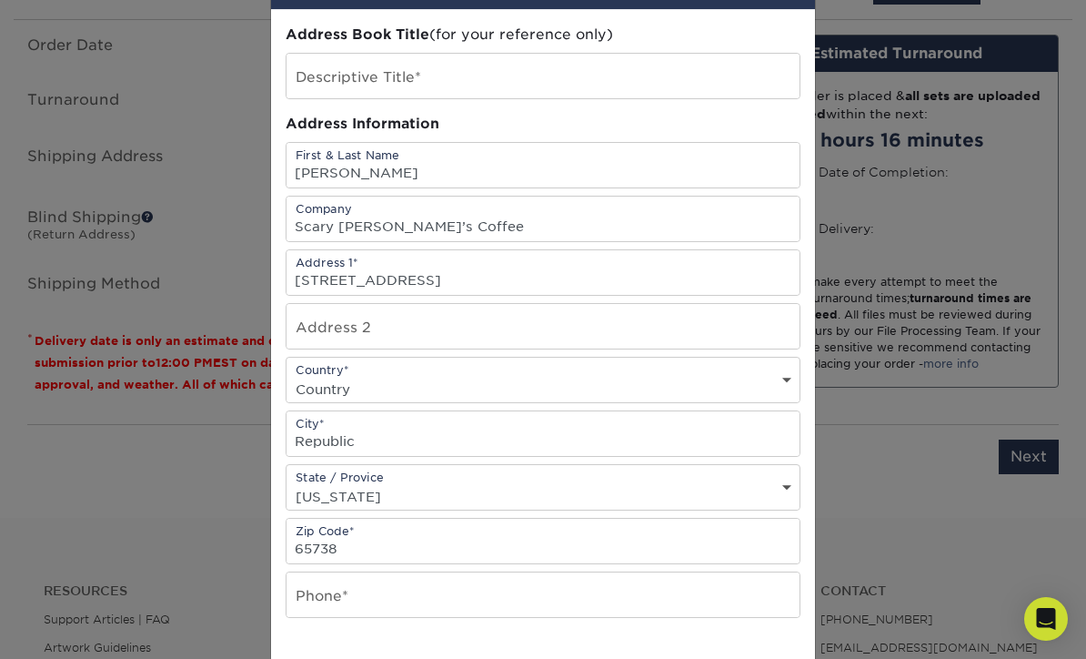
scroll to position [76, 0]
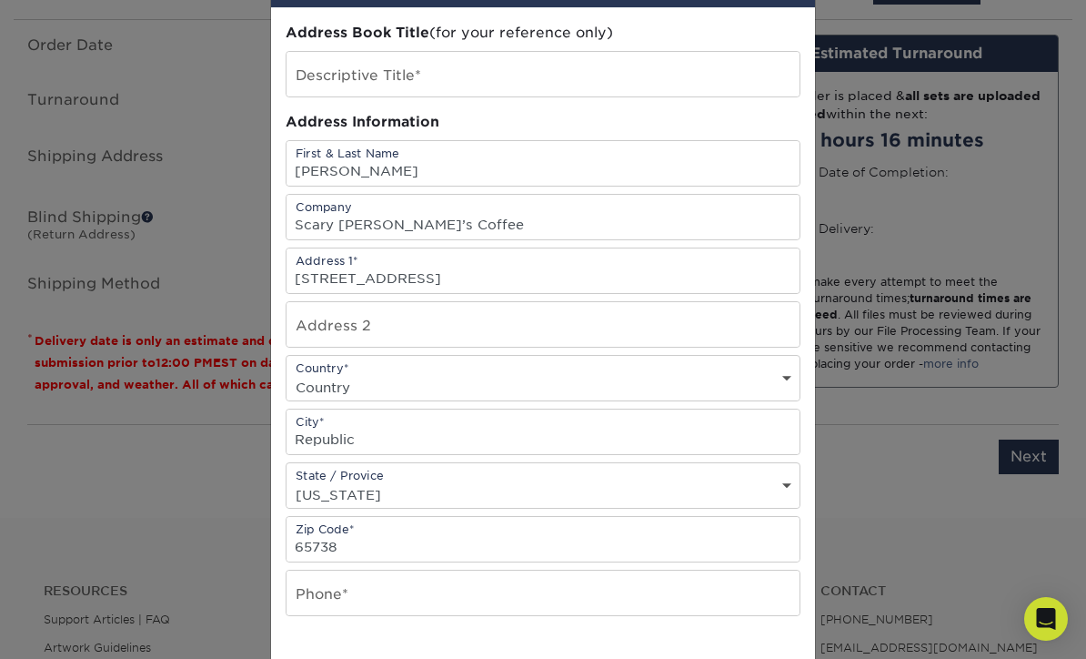
click at [768, 381] on select "Country United States Canada ----------------------------- Afghanistan Albania …" at bounding box center [543, 387] width 513 height 26
select select "US"
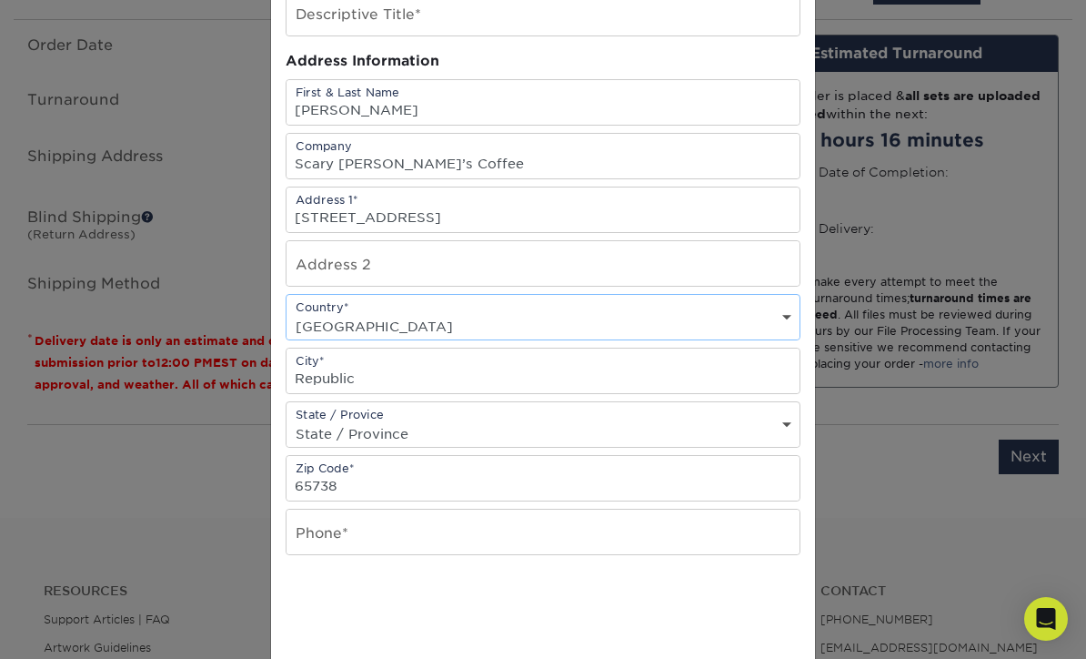
scroll to position [153, 0]
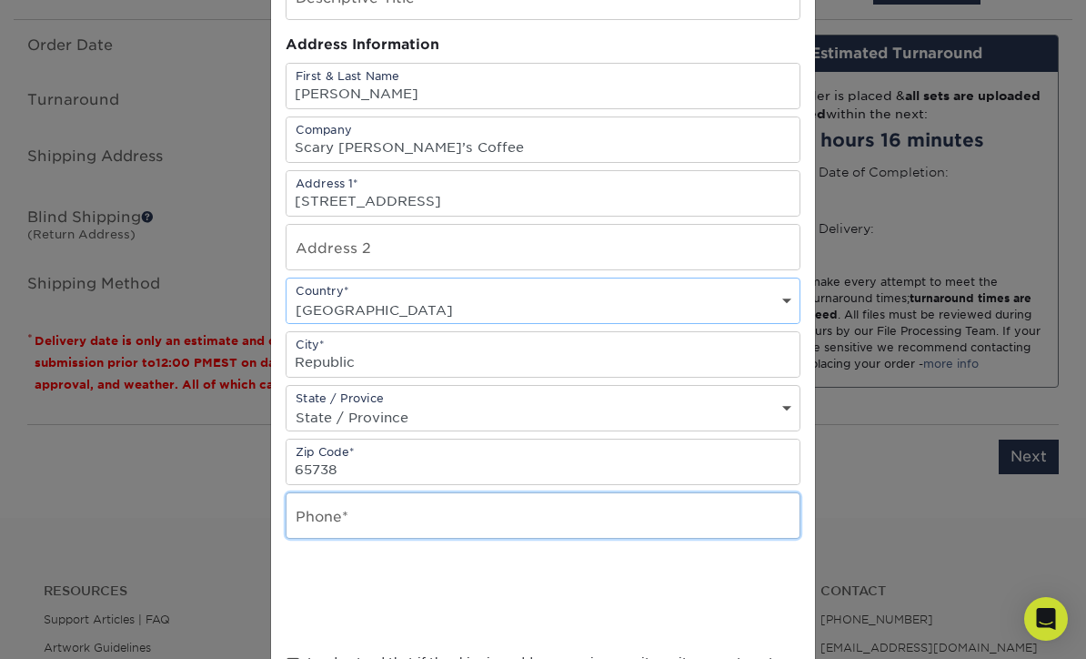
click at [646, 520] on input "text" at bounding box center [543, 515] width 513 height 45
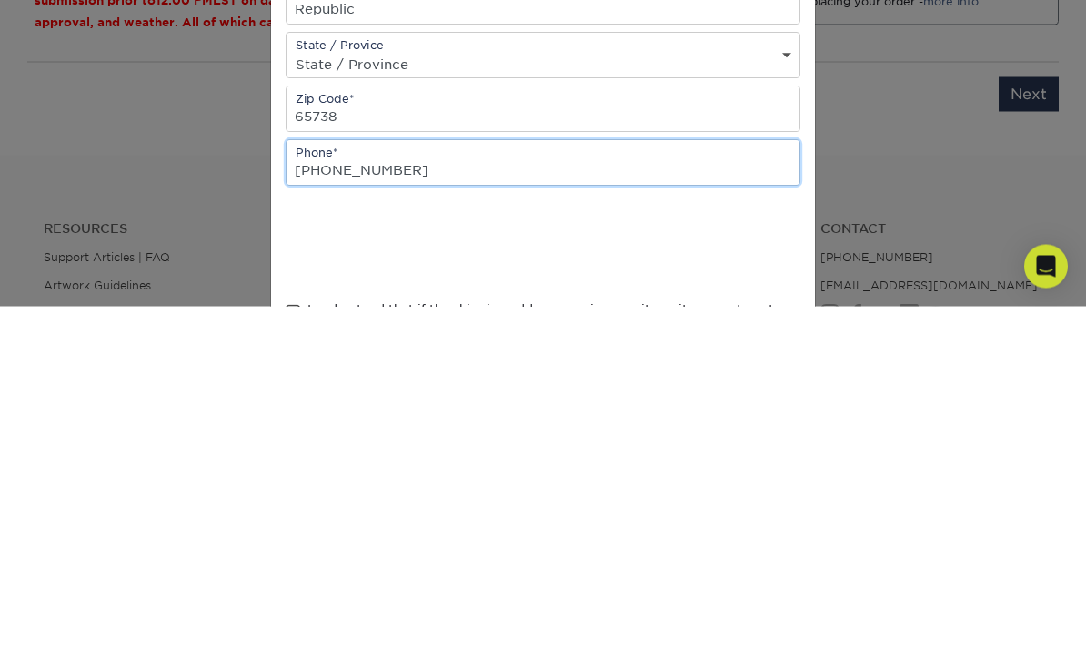
type input "+1 (417) 860-1163"
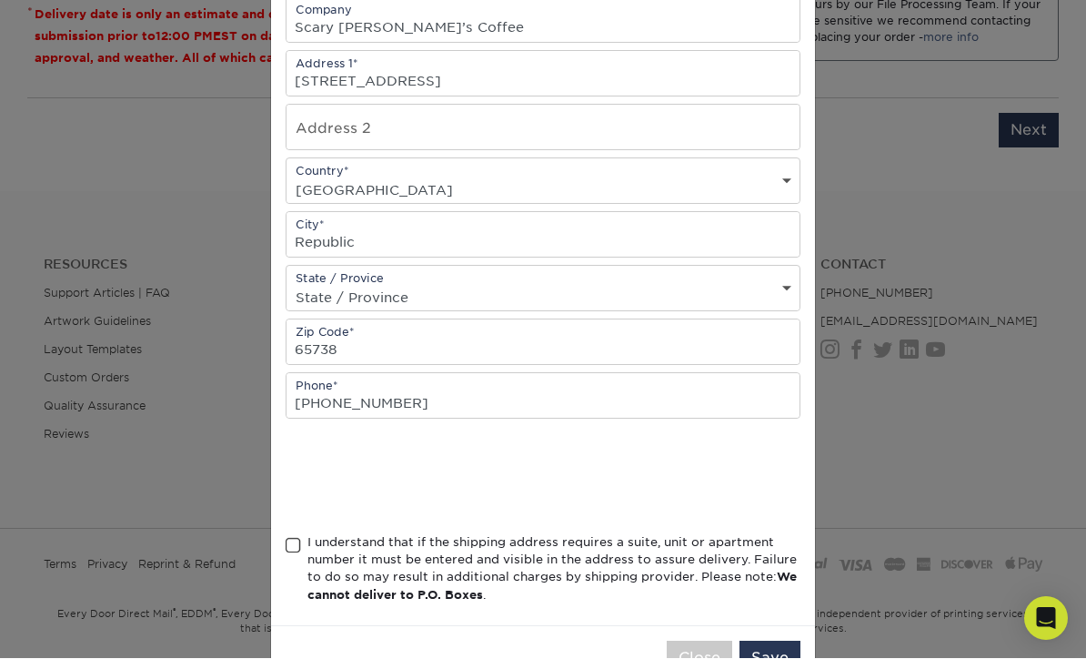
scroll to position [276, 0]
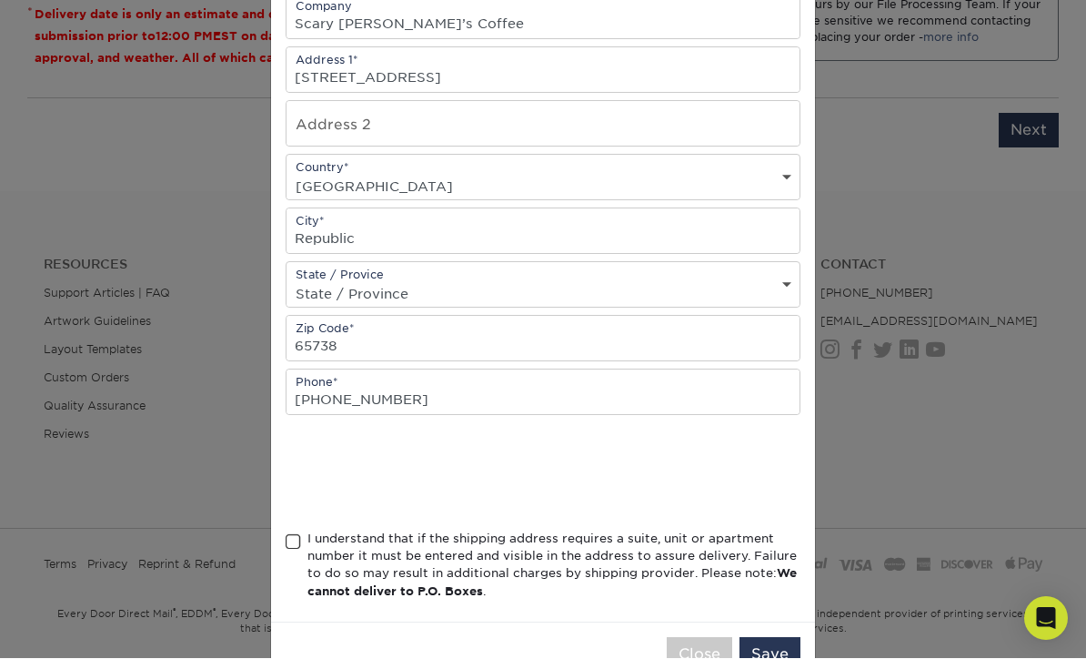
click at [299, 551] on span at bounding box center [293, 542] width 15 height 17
click at [0, 0] on input "I understand that if the shipping address requires a suite, unit or apartment n…" at bounding box center [0, 0] width 0 height 0
click at [766, 650] on button "Save" at bounding box center [770, 655] width 61 height 35
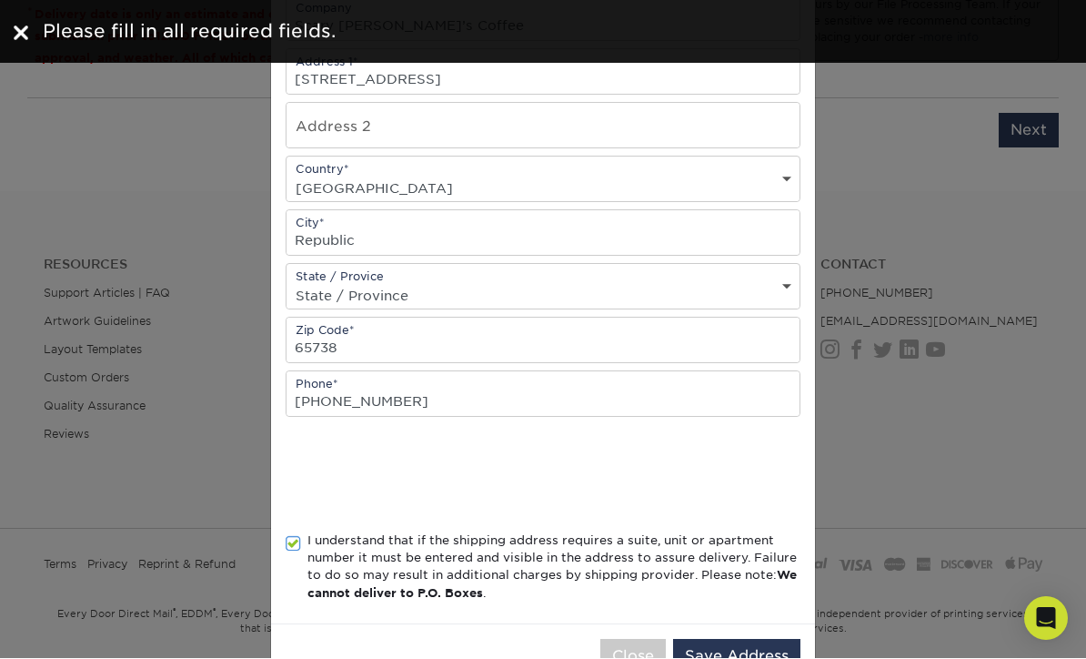
click at [737, 658] on button "Save Address" at bounding box center [736, 657] width 127 height 35
click at [747, 658] on button "Save Address" at bounding box center [736, 657] width 127 height 35
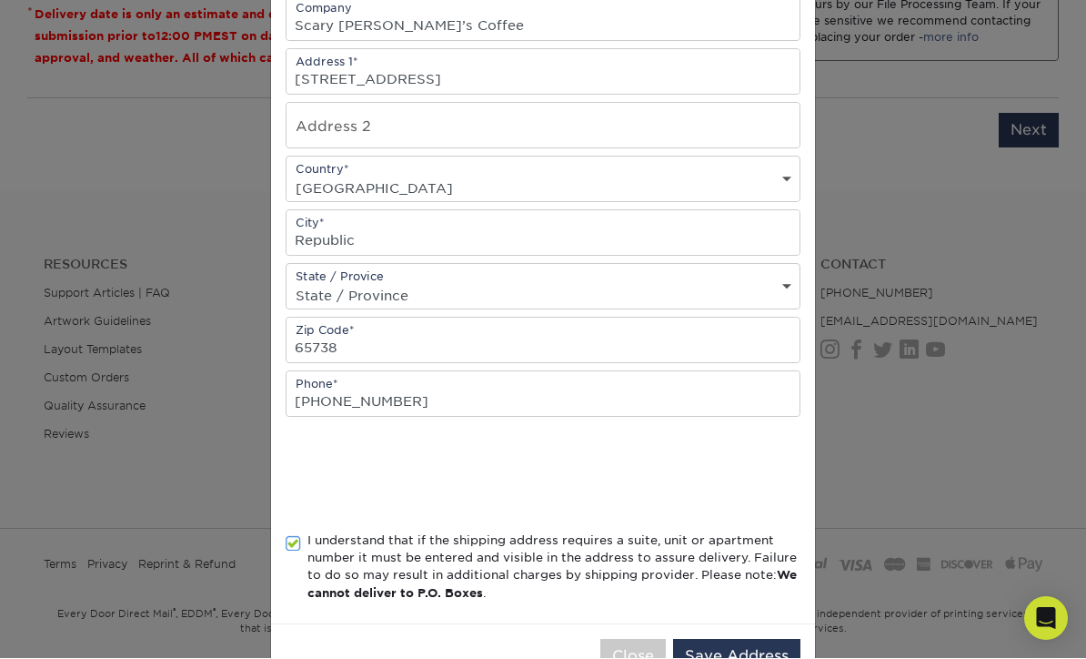
click at [733, 658] on button "Save Address" at bounding box center [736, 657] width 127 height 35
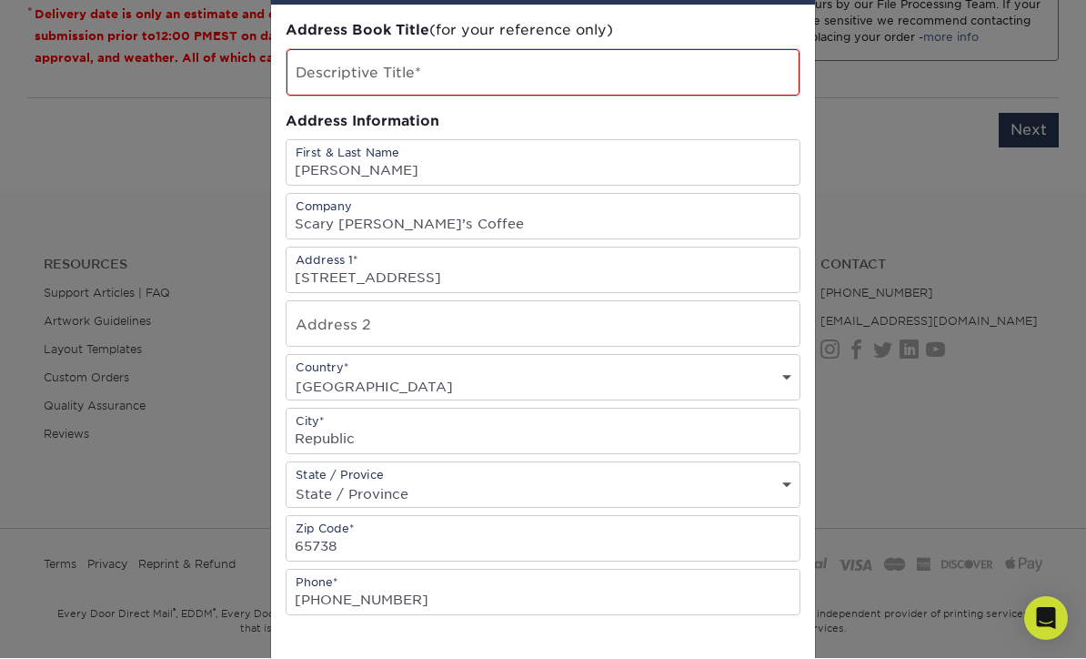
scroll to position [71, 0]
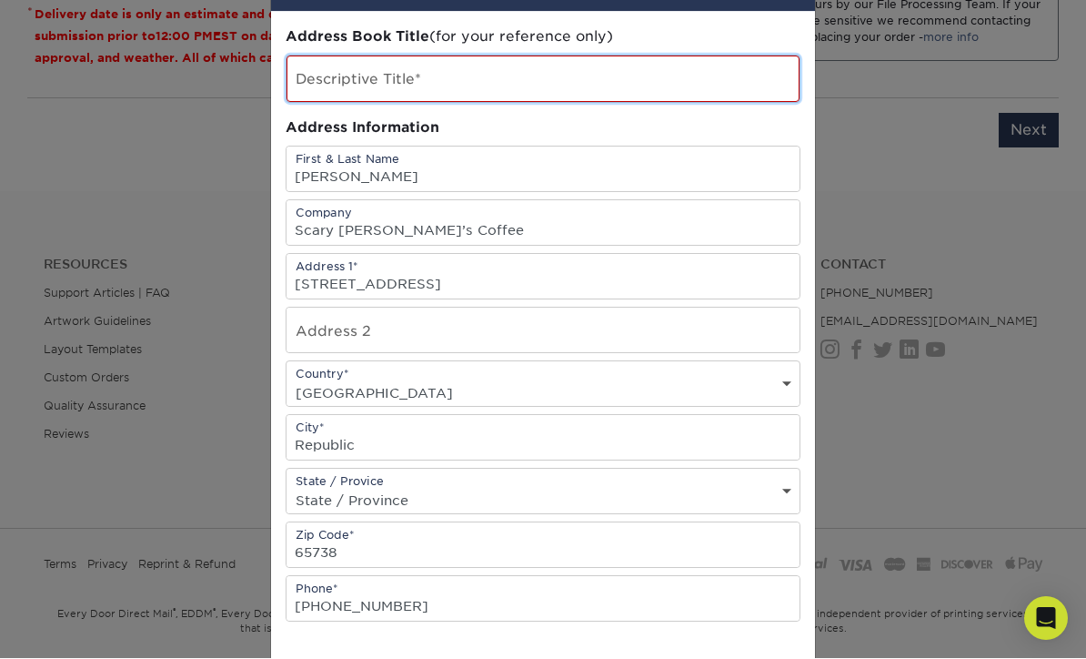
click at [351, 70] on input "text" at bounding box center [543, 79] width 513 height 46
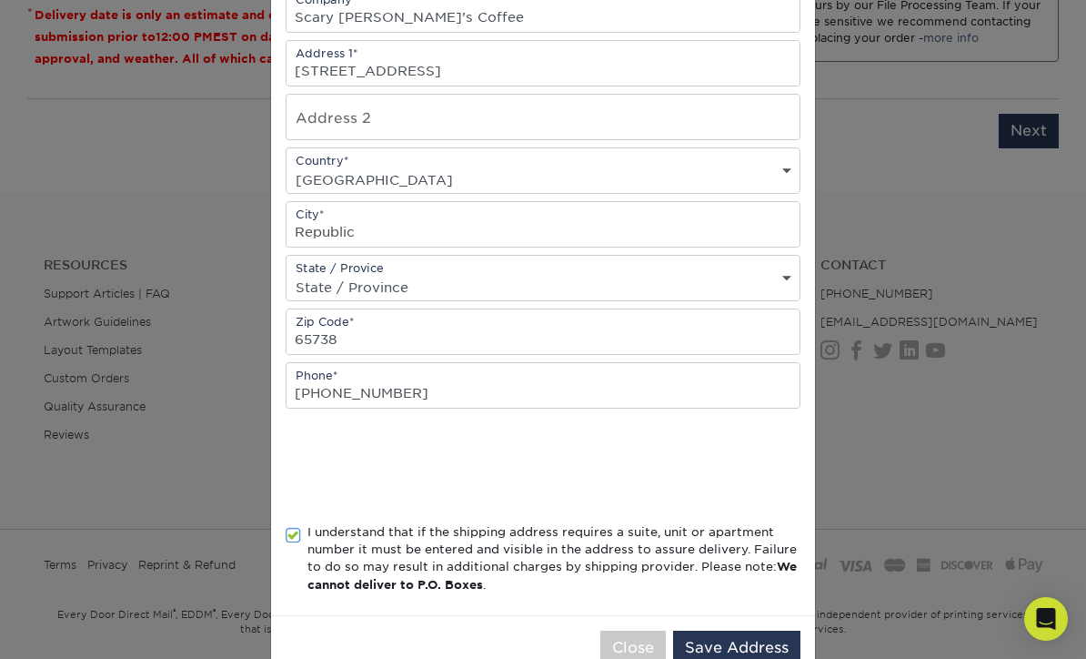
scroll to position [284, 0]
type input "Business Card Print Service"
click at [752, 651] on button "Save Address" at bounding box center [736, 649] width 127 height 35
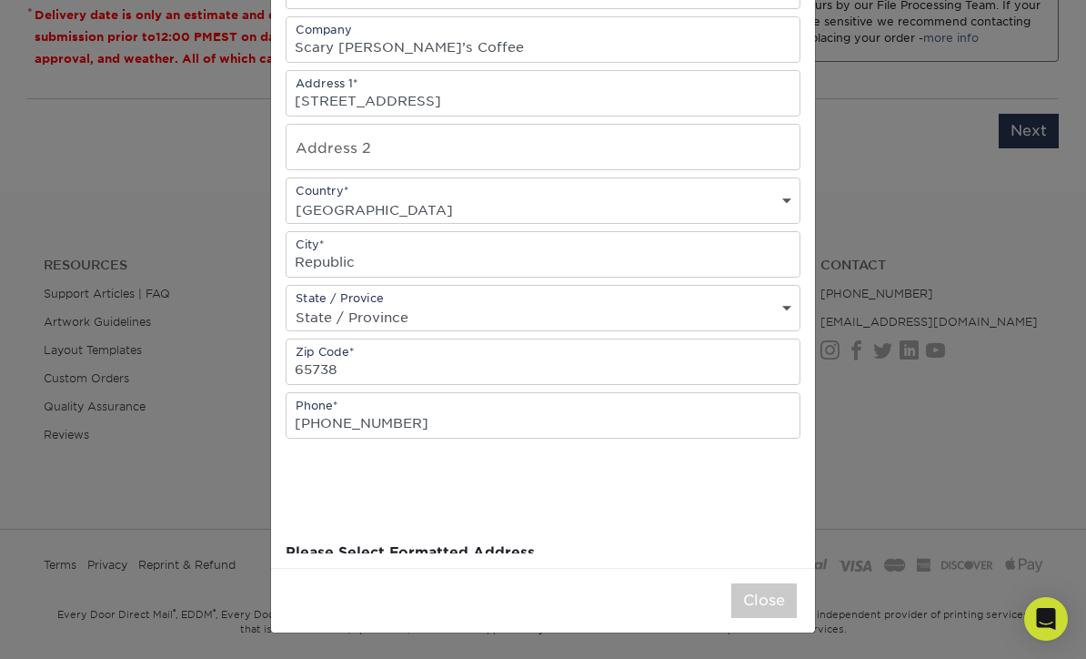
scroll to position [0, 0]
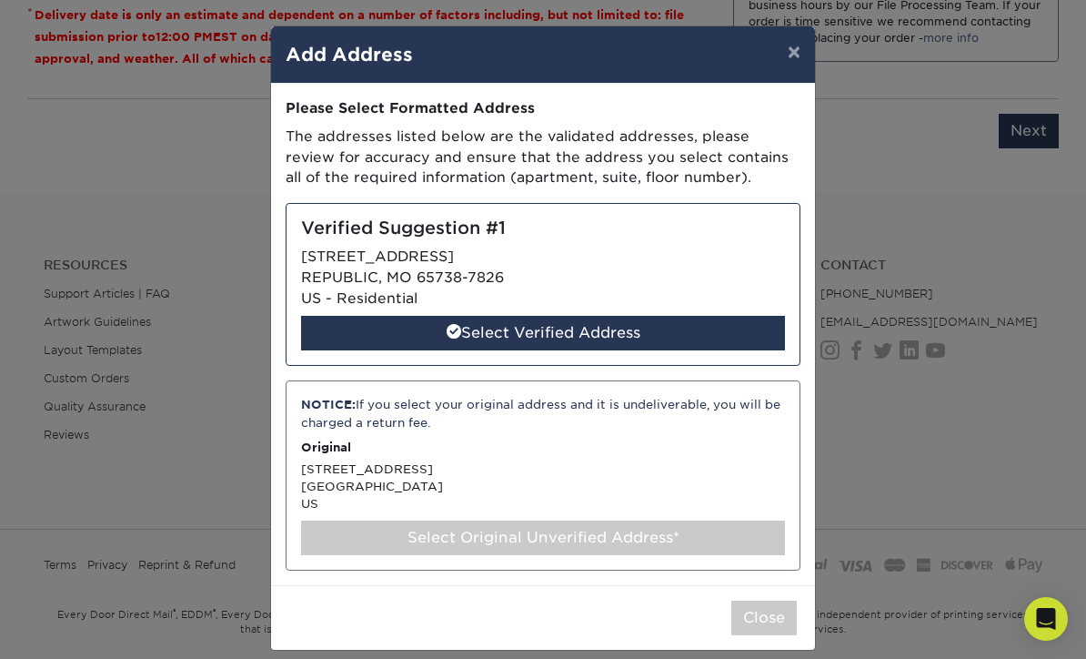
click at [523, 248] on div "Verified Suggestion #1 3198 E LIBERTY ST REPUBLIC, MO 65738-7826 US - Residenti…" at bounding box center [543, 284] width 515 height 163
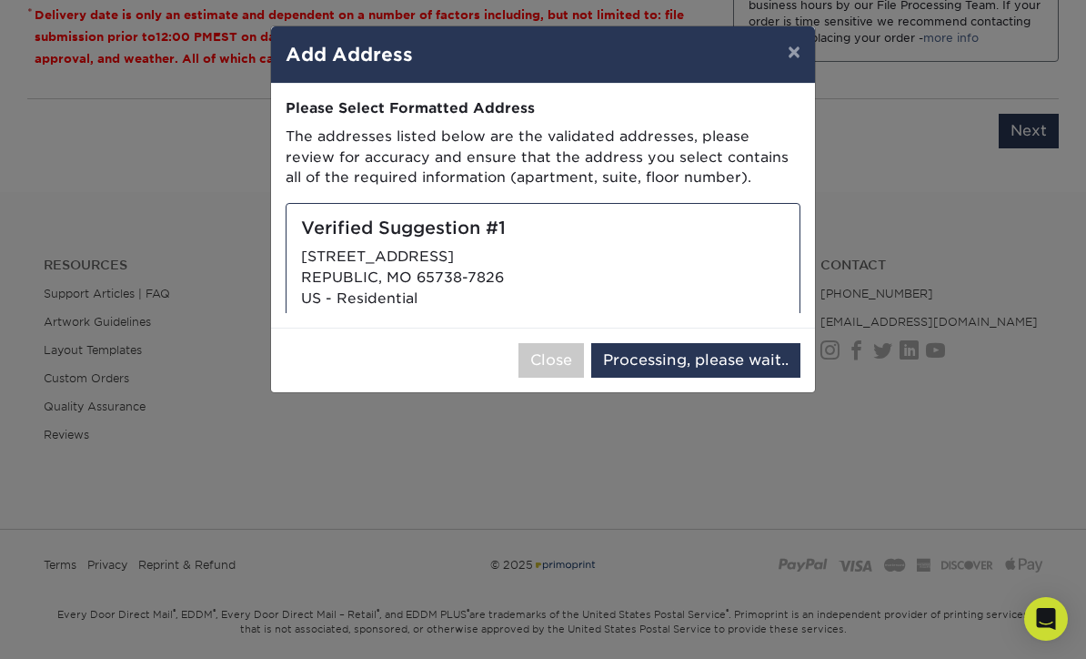
select select "286430"
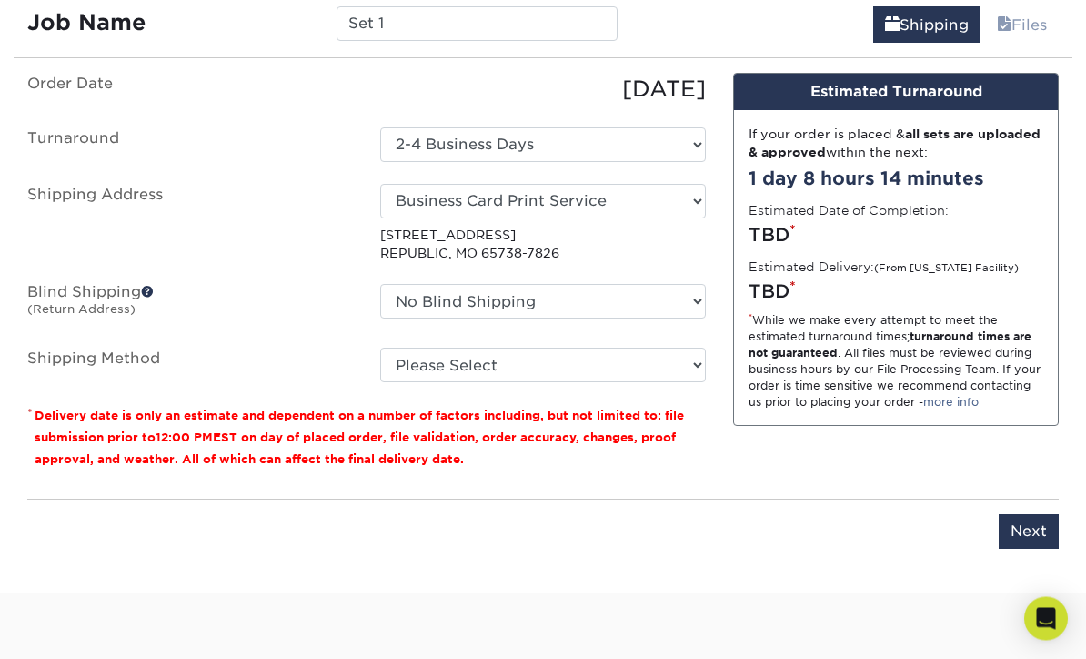
scroll to position [1128, 0]
click at [675, 369] on select "Please Select Ground Shipping (+$7.84) 3 Day Shipping Service (+$20.06) 2 Day A…" at bounding box center [543, 365] width 326 height 35
select select "03"
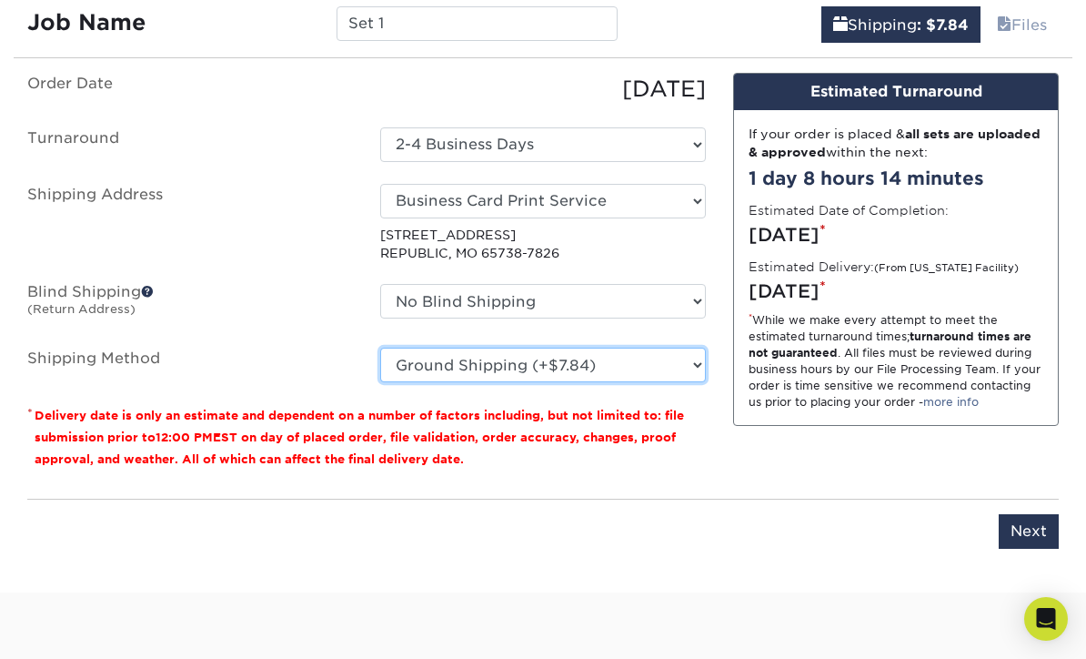
click at [689, 369] on select "Please Select Ground Shipping (+$7.84) 3 Day Shipping Service (+$20.06) 2 Day A…" at bounding box center [543, 365] width 326 height 35
click at [1036, 524] on input "Next" at bounding box center [1029, 531] width 60 height 35
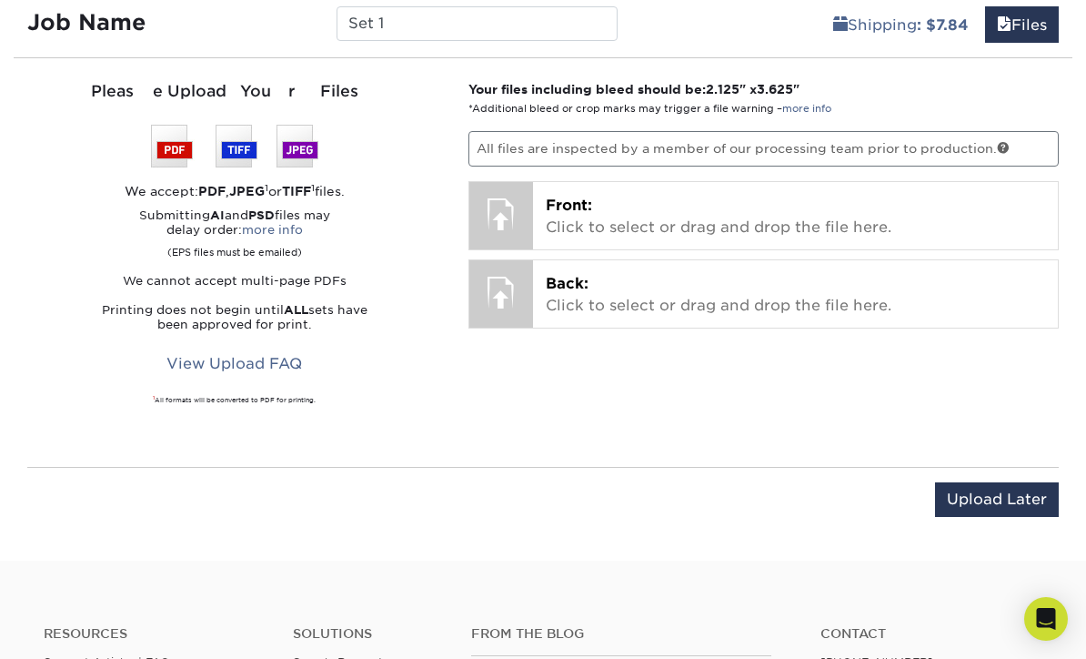
click at [898, 231] on p "Front: Click to select or drag and drop the file here." at bounding box center [796, 217] width 500 height 44
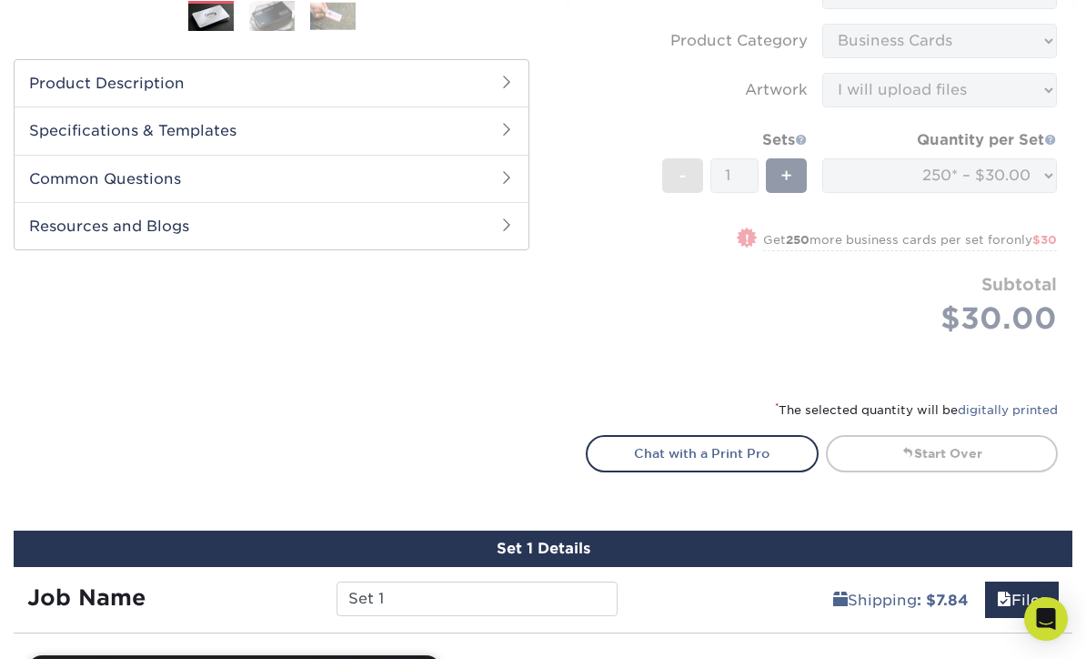
scroll to position [548, 0]
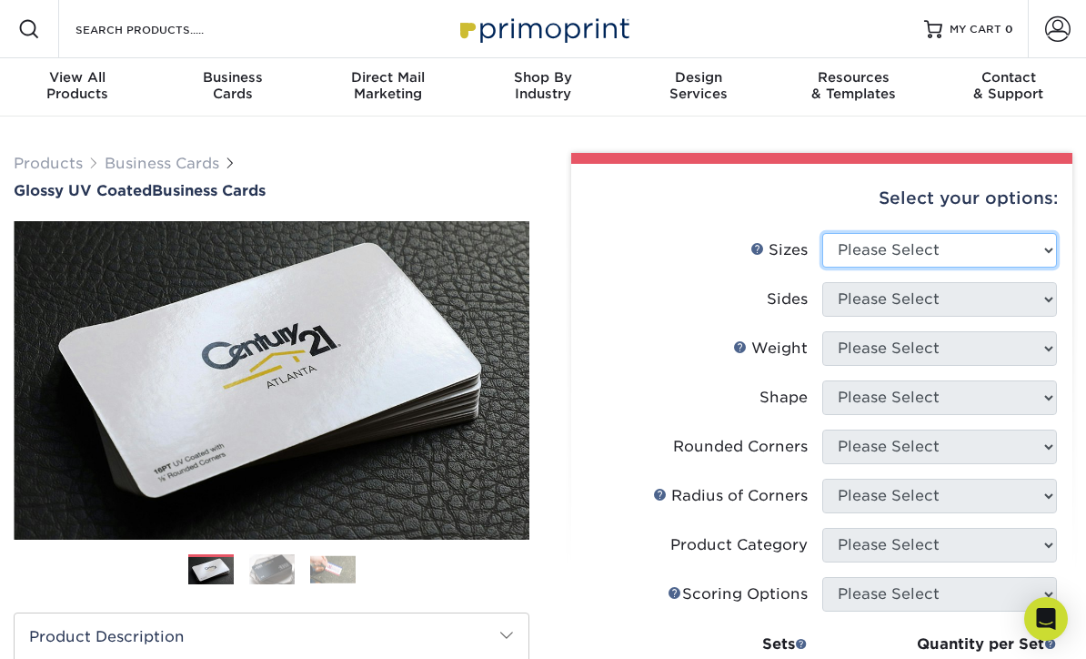
click at [1039, 238] on select "Please Select 1.5" x 3.5" - Mini 1.75" x 3.5" - Mini 2" x 2" - Square 2" x 3" -…" at bounding box center [941, 250] width 236 height 35
select select "2.00x3.50"
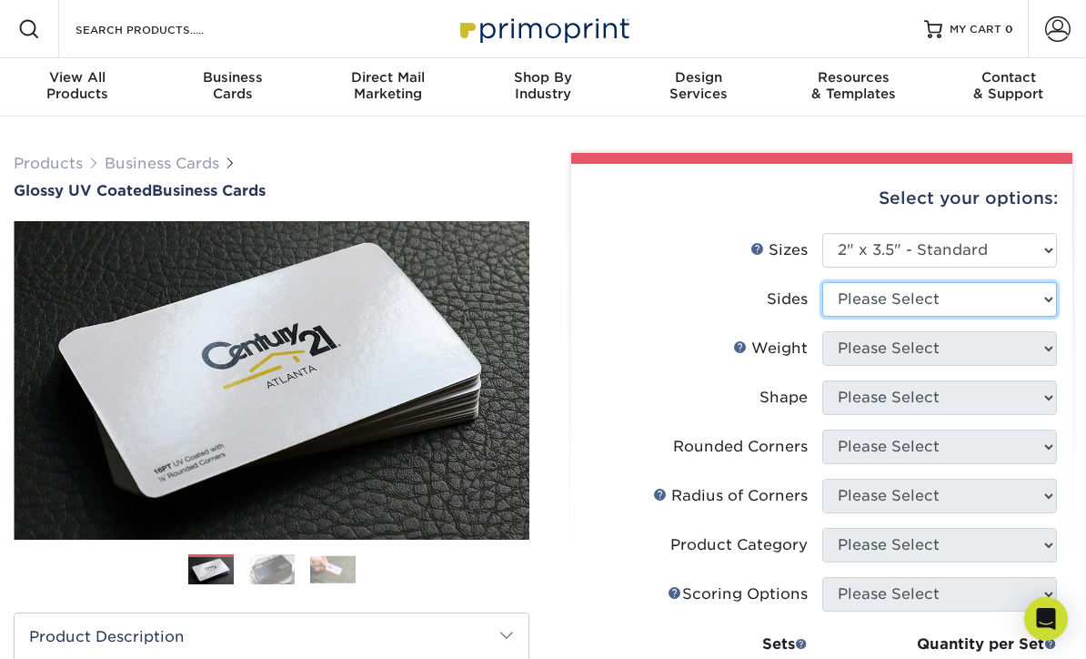
click at [1044, 298] on select "Please Select Print Both Sides Print Front Only" at bounding box center [941, 299] width 236 height 35
select select "13abbda7-1d64-4f25-8bb2-c179b224825d"
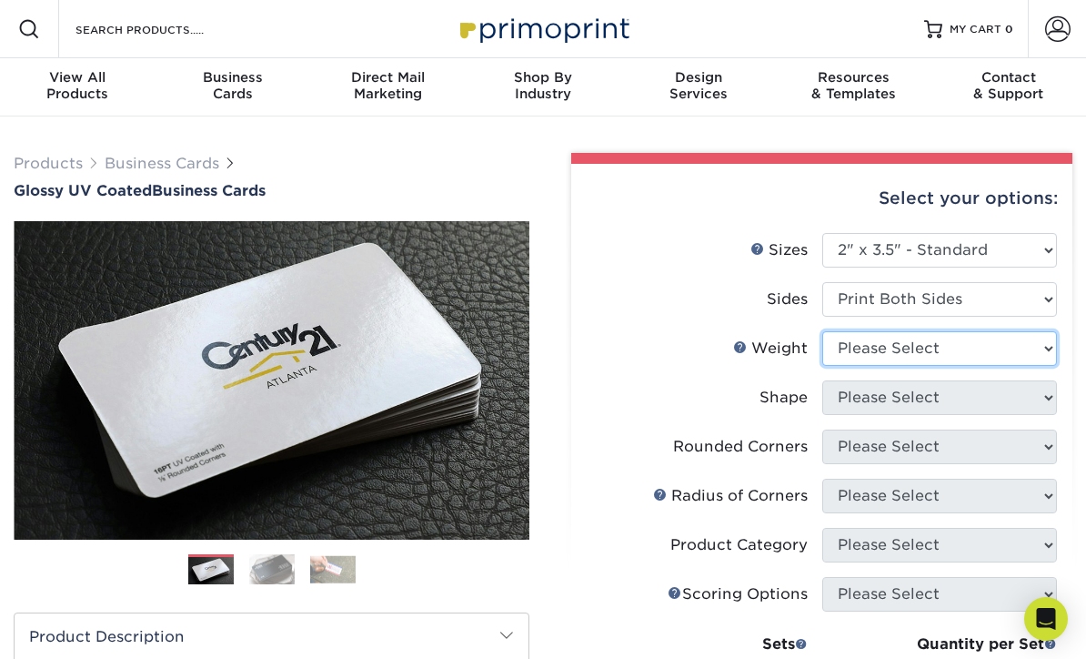
click at [1048, 346] on select "Please Select 16PT 14PT" at bounding box center [941, 348] width 236 height 35
select select "14PT"
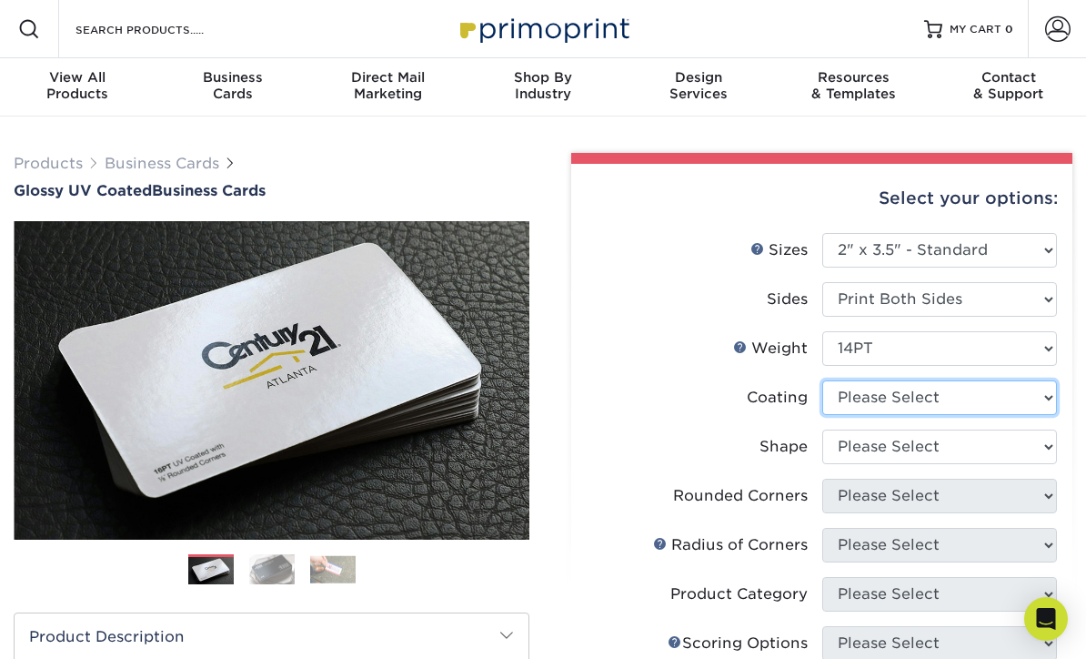
click at [1038, 392] on select at bounding box center [941, 397] width 236 height 35
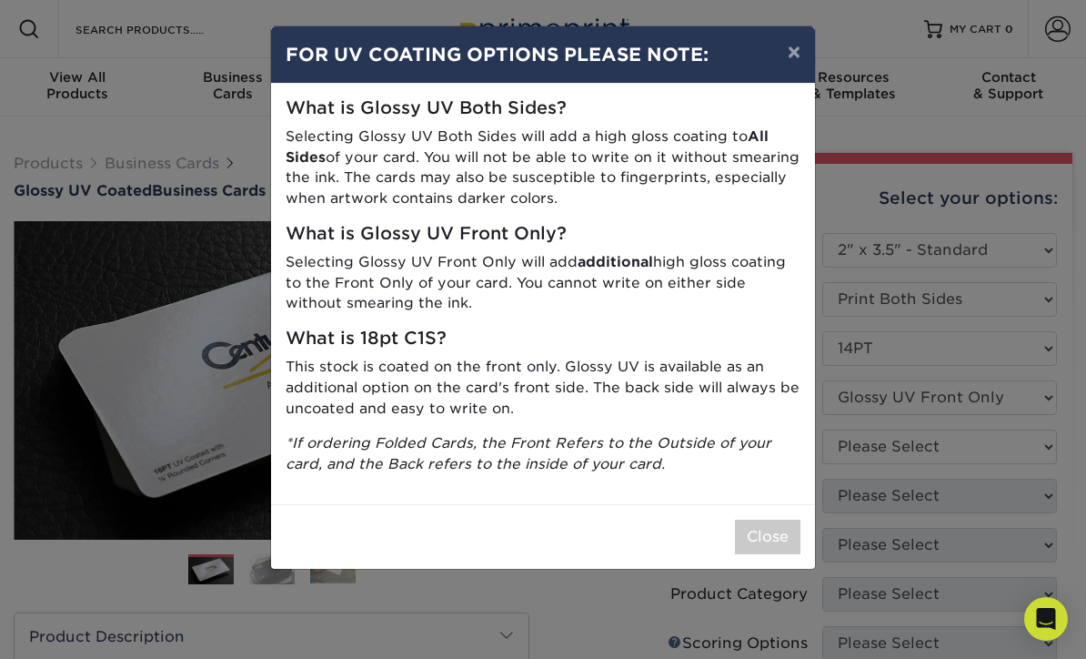
click at [797, 54] on button "×" at bounding box center [794, 51] width 42 height 51
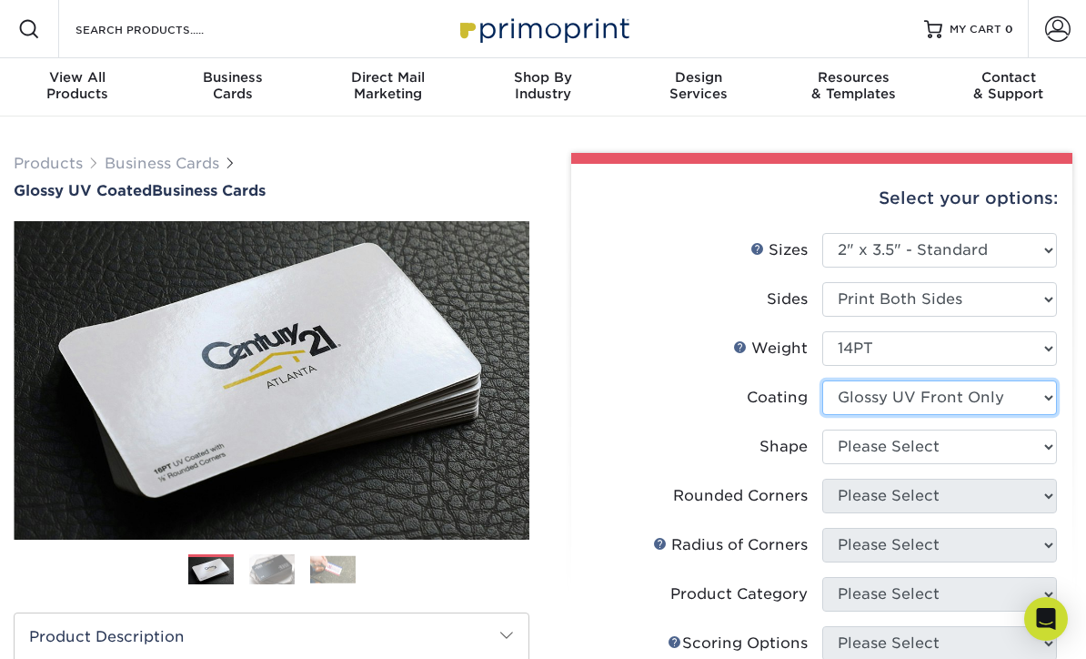
click at [1028, 394] on select at bounding box center [941, 397] width 236 height 35
select select "ae367451-b2b8-45df-a344-0f05b6a12993"
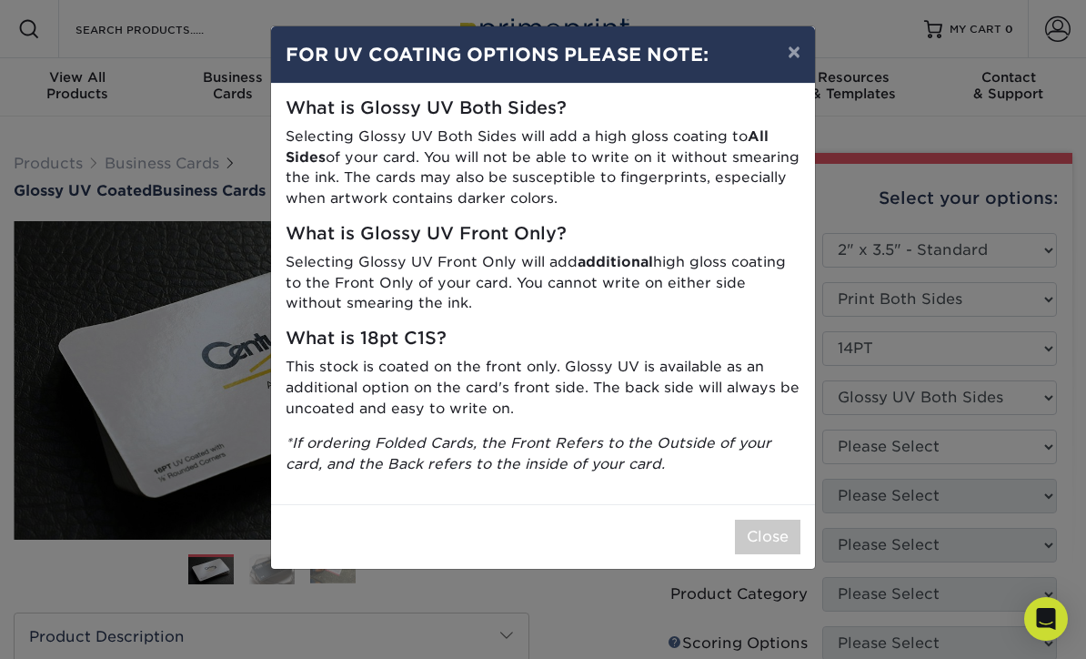
click at [792, 65] on button "×" at bounding box center [794, 51] width 42 height 51
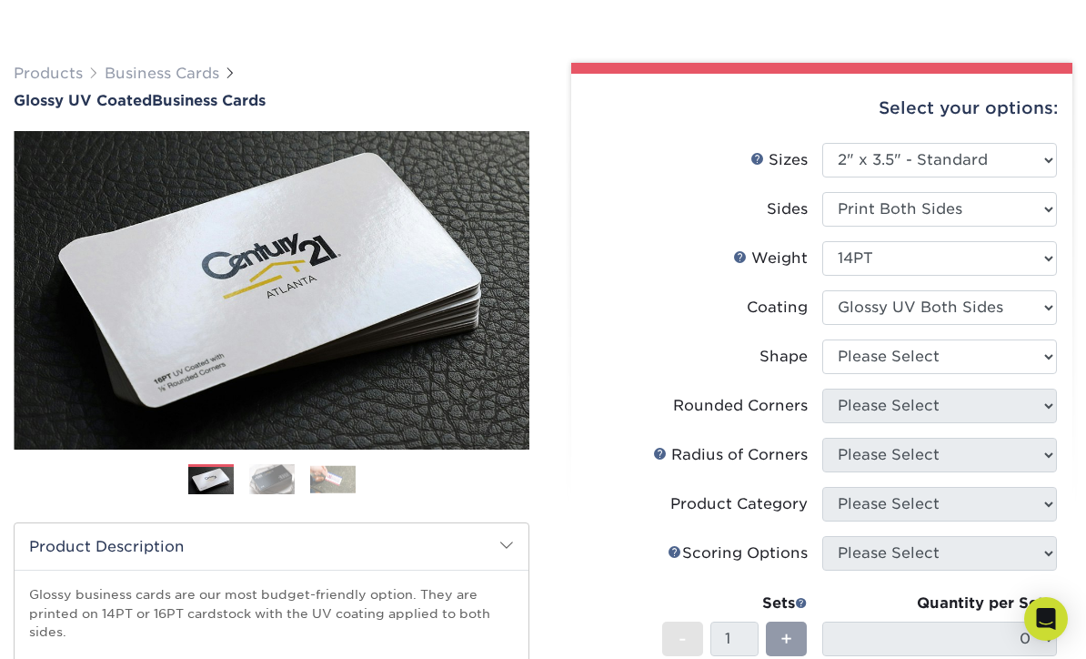
scroll to position [100, 0]
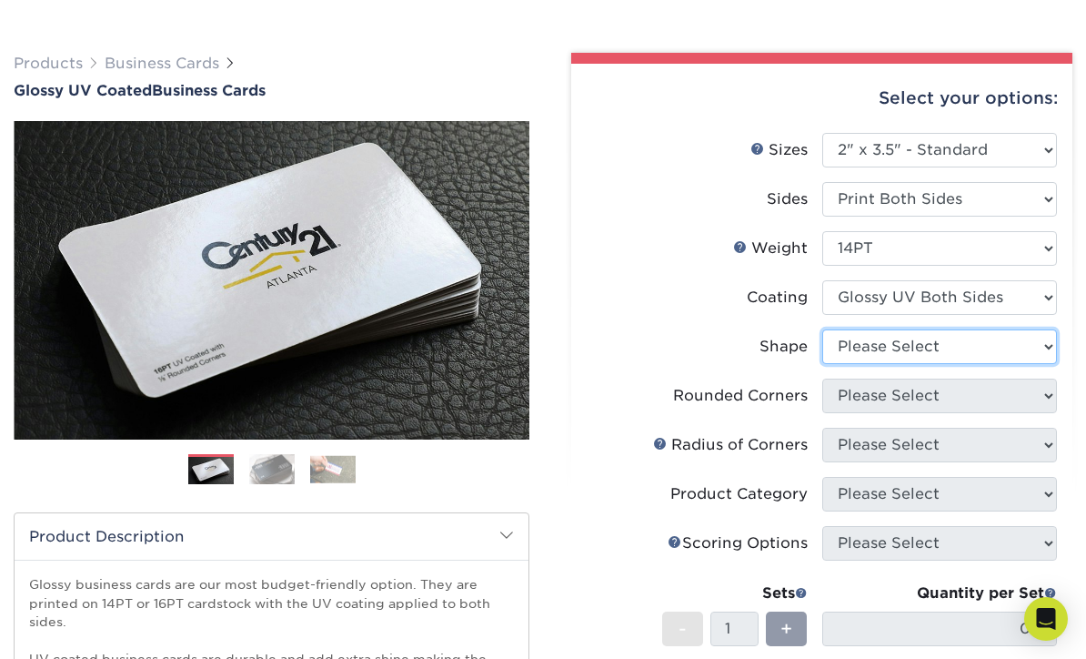
click at [1022, 351] on select "Please Select Standard" at bounding box center [941, 346] width 236 height 35
select select "standard"
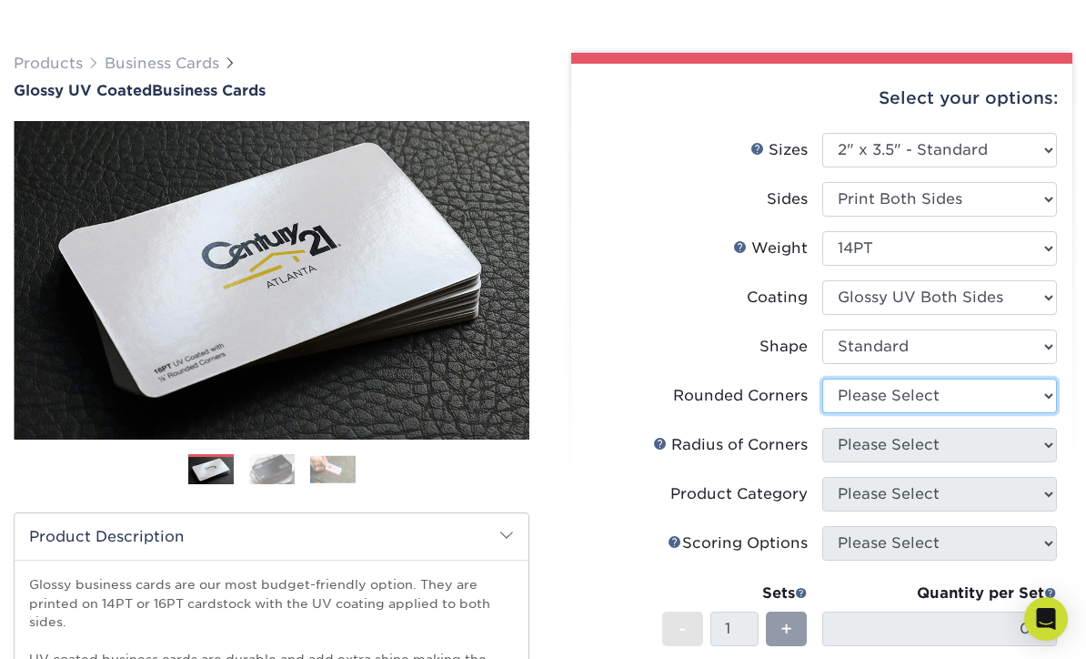
click at [1028, 399] on select "Please Select Yes - Round 2 Corners Yes - Round 4 Corners No" at bounding box center [941, 396] width 236 height 35
select select "0"
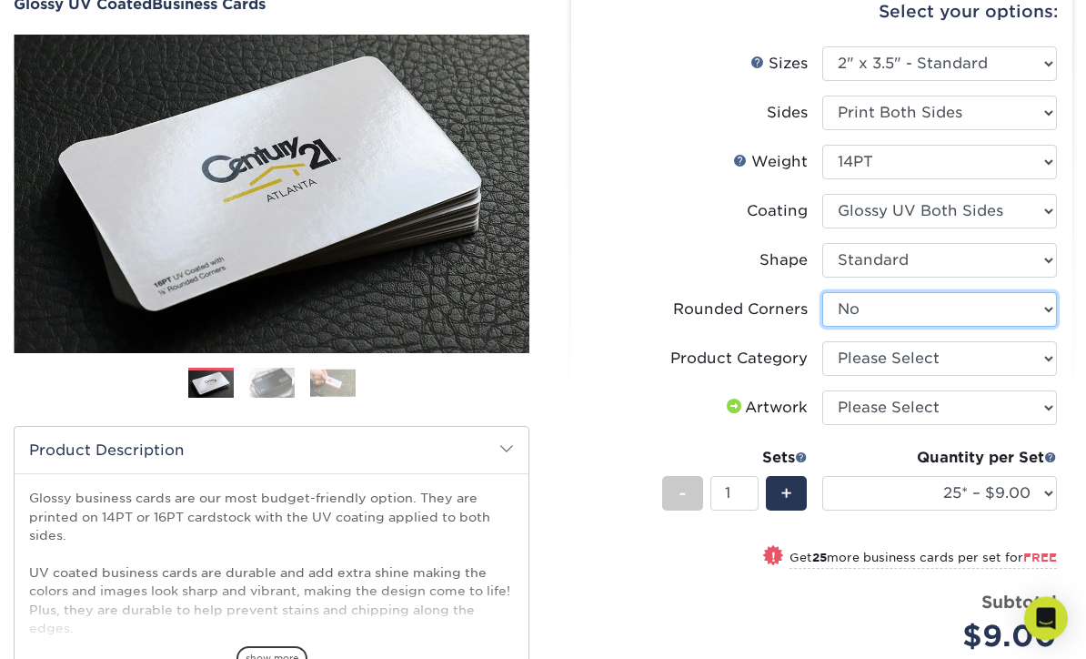
scroll to position [187, 0]
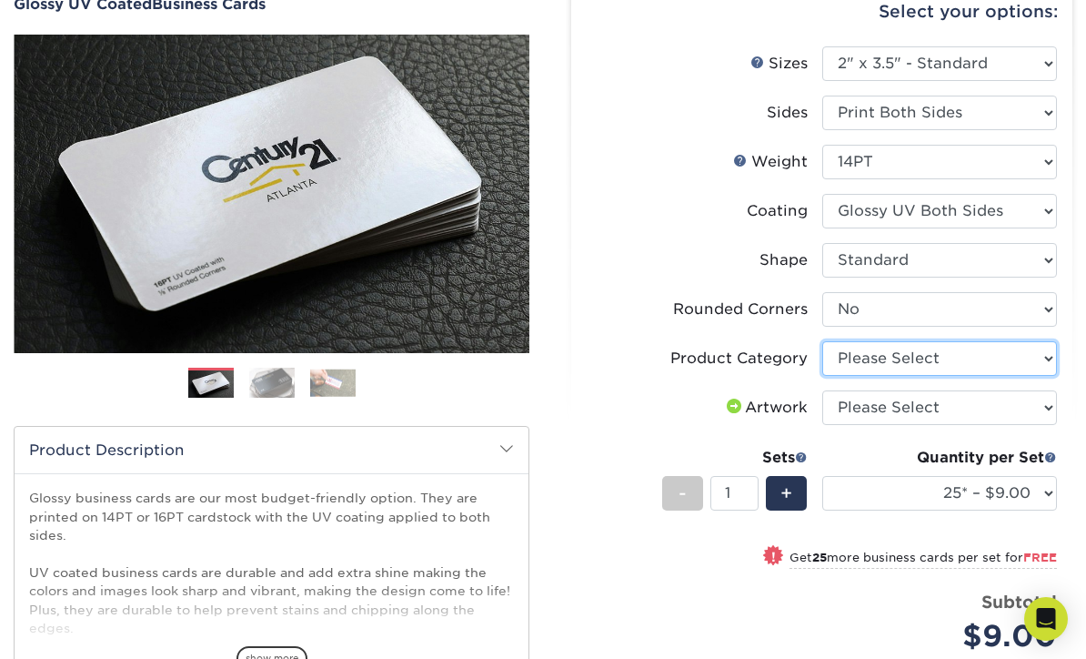
click at [1041, 354] on select "Please Select Business Cards" at bounding box center [941, 358] width 236 height 35
select select "3b5148f1-0588-4f88-a218-97bcfdce65c1"
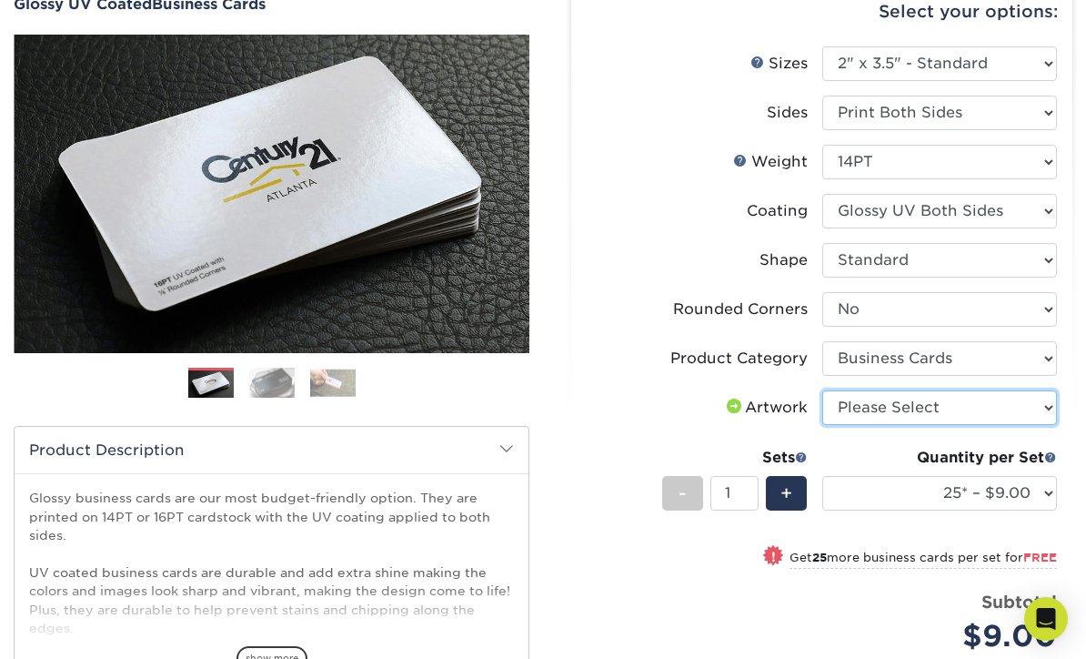
click at [1022, 409] on select "Please Select I will upload files I need a design - $100" at bounding box center [941, 407] width 236 height 35
select select "upload"
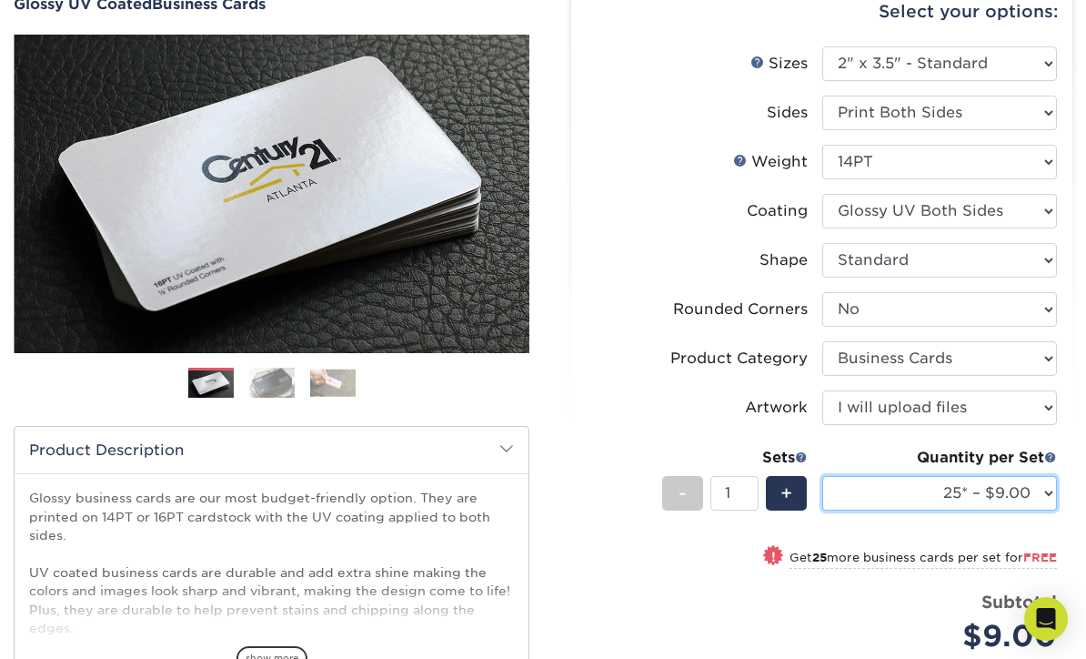
click at [1025, 494] on select "25* – $9.00 50* – $9.00 100* – $9.00 250* – $17.00 500 – $33.00 1000 – $42.00 2…" at bounding box center [941, 493] width 236 height 35
select select "250* – $17.00"
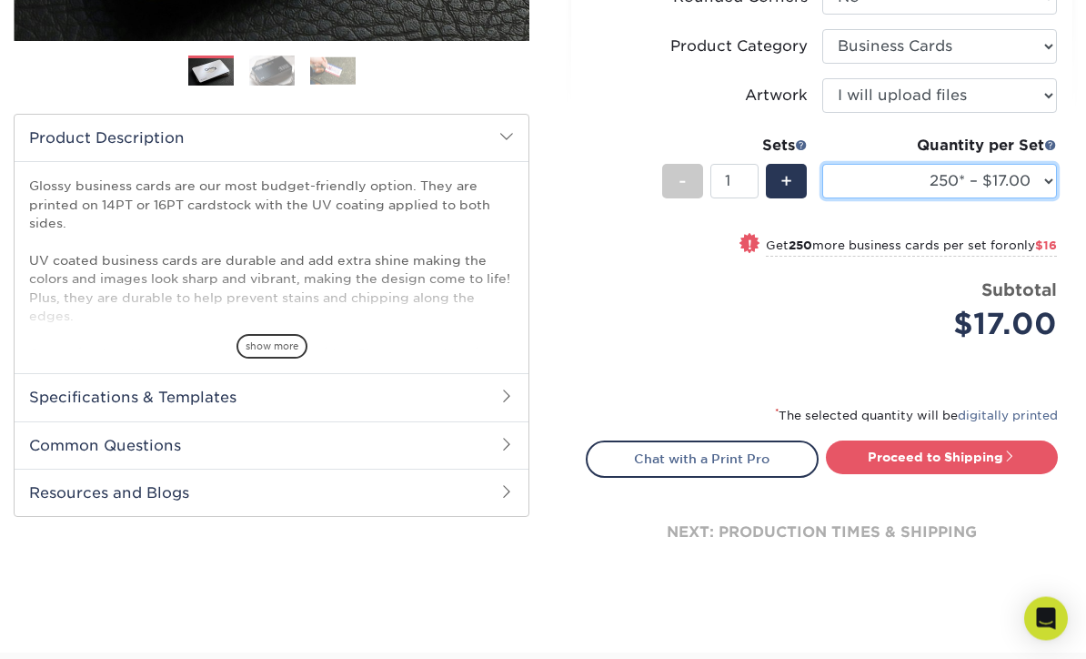
scroll to position [499, 0]
click at [1010, 452] on span at bounding box center [1010, 456] width 13 height 13
type input "Set 1"
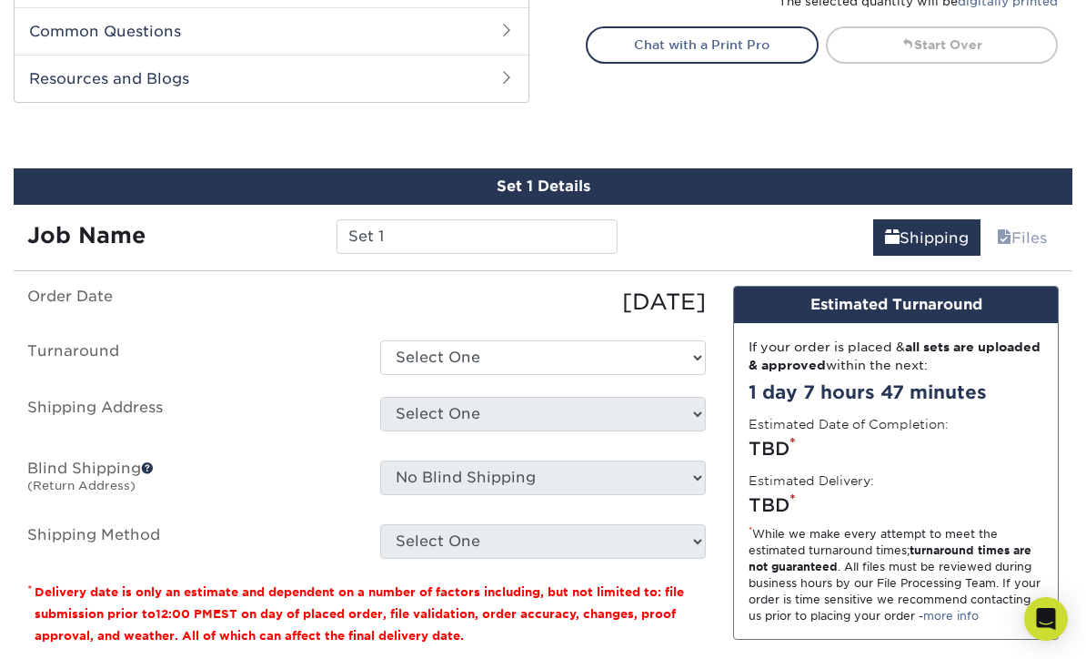
scroll to position [986, 0]
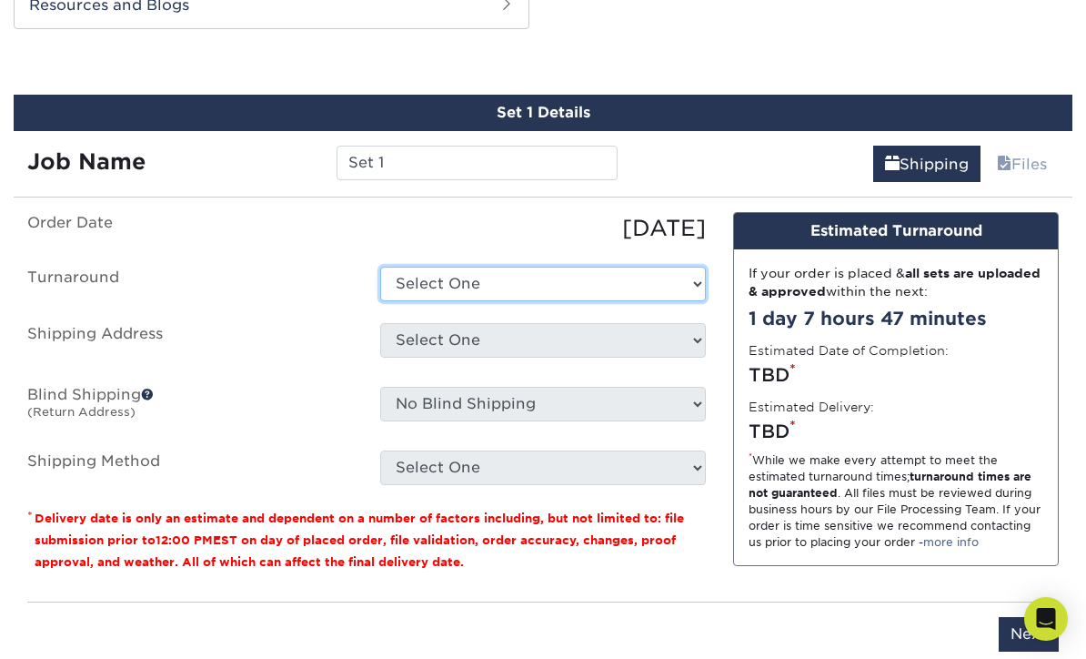
click at [682, 278] on select "Select One 2-4 Business Days 2 Day Next Business Day" at bounding box center [543, 284] width 326 height 35
select select "2e813298-a2ed-4903-a336-1d833251102b"
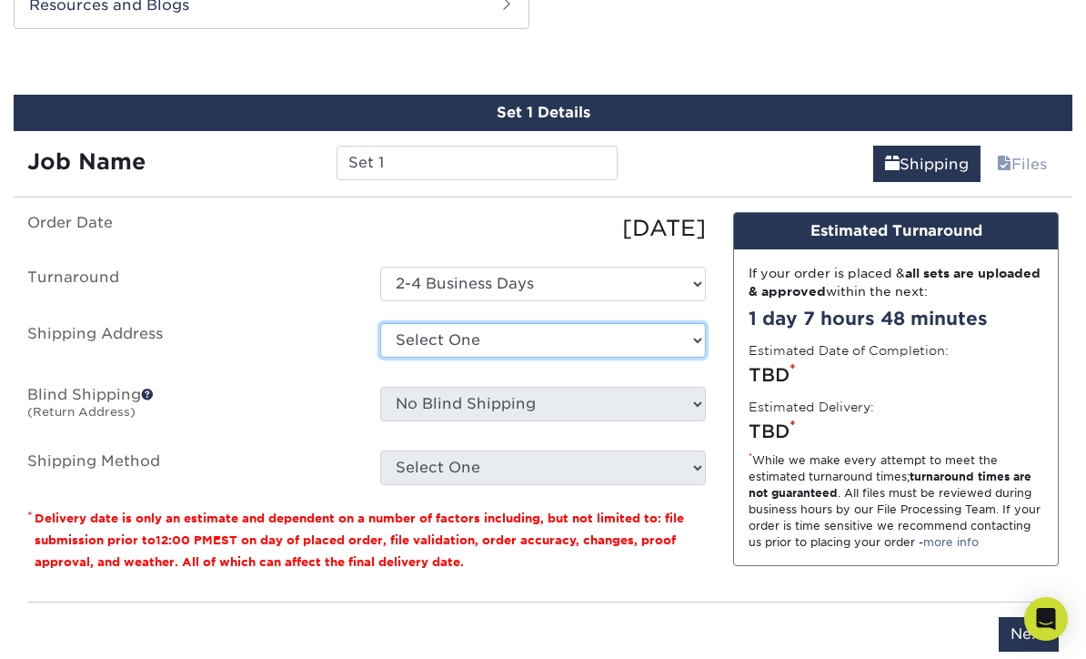
click at [656, 335] on select "Select One Business Card Print Service + Add New Address - Login" at bounding box center [543, 340] width 326 height 35
select select "286430"
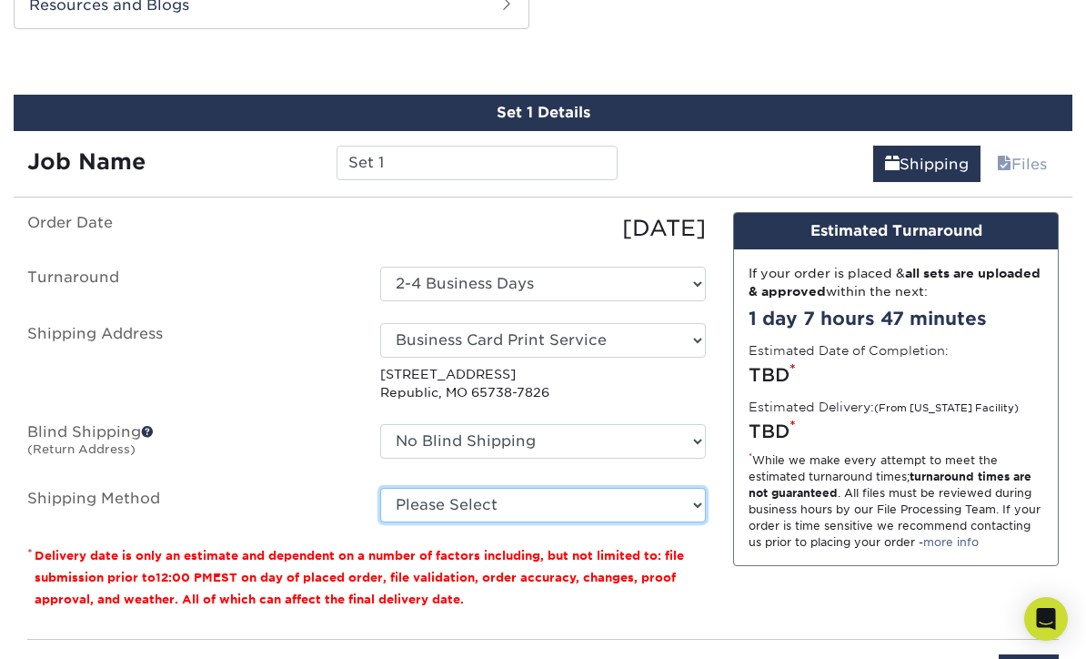
click at [641, 501] on select "Please Select Ground Shipping (+$7.84) 3 Day Shipping Service (+$20.06) 2 Day A…" at bounding box center [543, 505] width 326 height 35
select select "03"
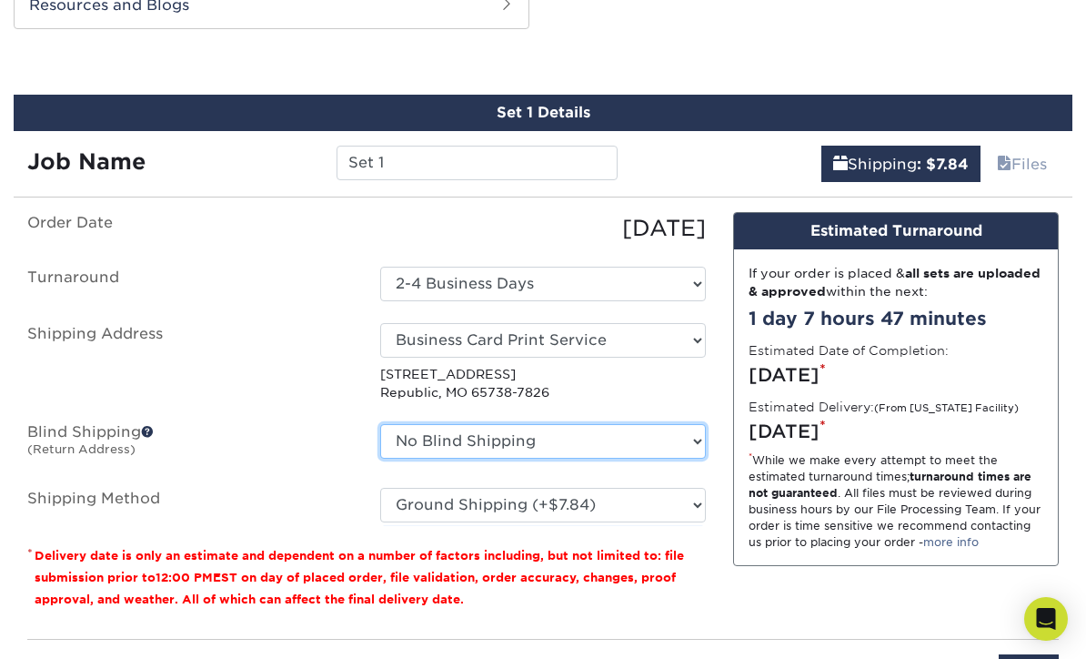
click at [629, 437] on select "No Blind Shipping Business Card Print Service + Add New Address" at bounding box center [543, 441] width 326 height 35
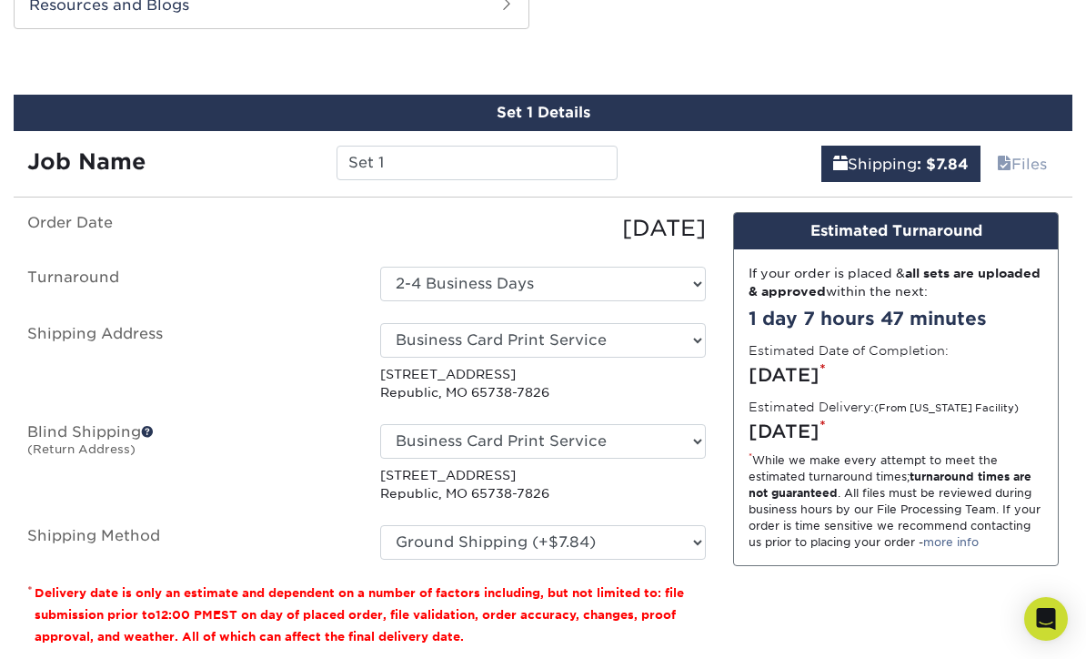
click at [157, 427] on label "Blind Shipping (Return Address)" at bounding box center [190, 463] width 353 height 79
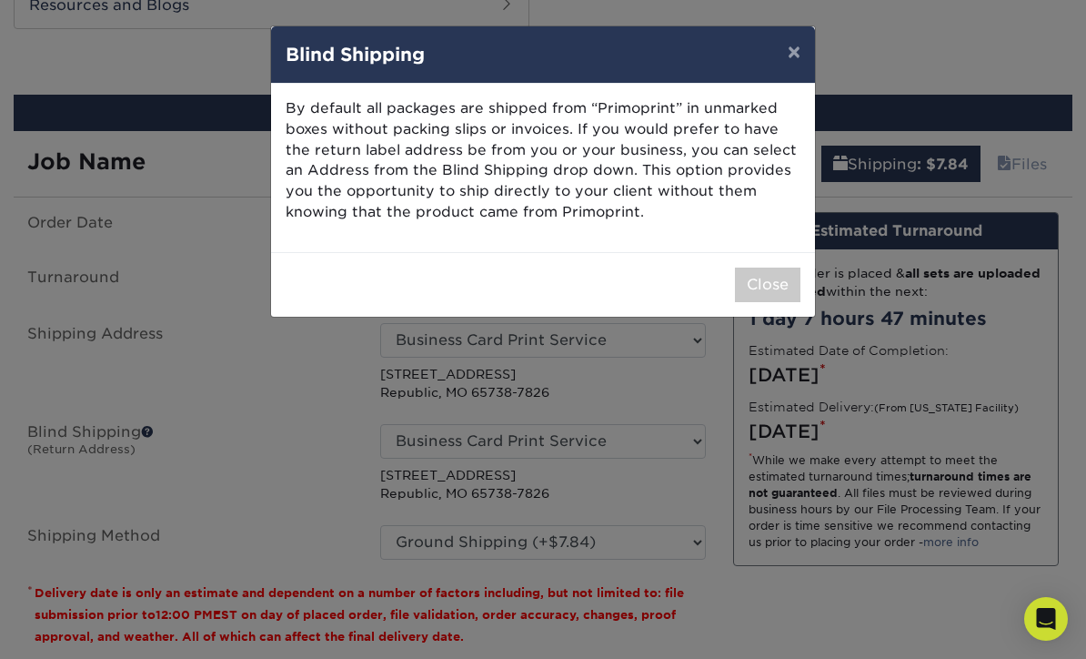
click at [791, 56] on button "×" at bounding box center [794, 51] width 42 height 51
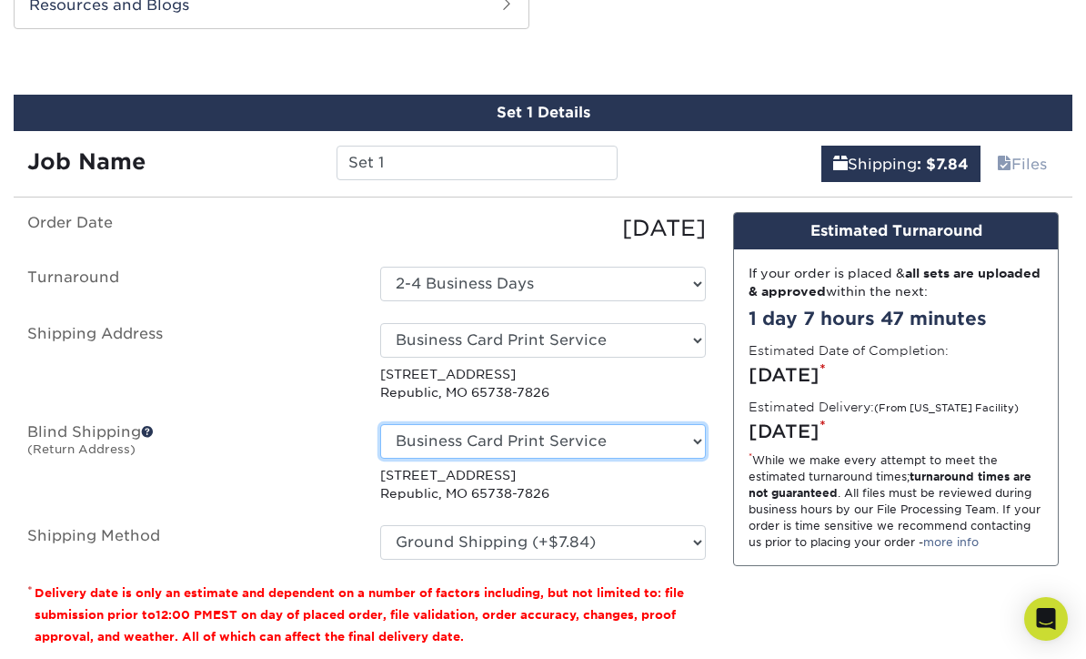
click at [695, 427] on select "No Blind Shipping Business Card Print Service + Add New Address" at bounding box center [543, 441] width 326 height 35
select select "-1"
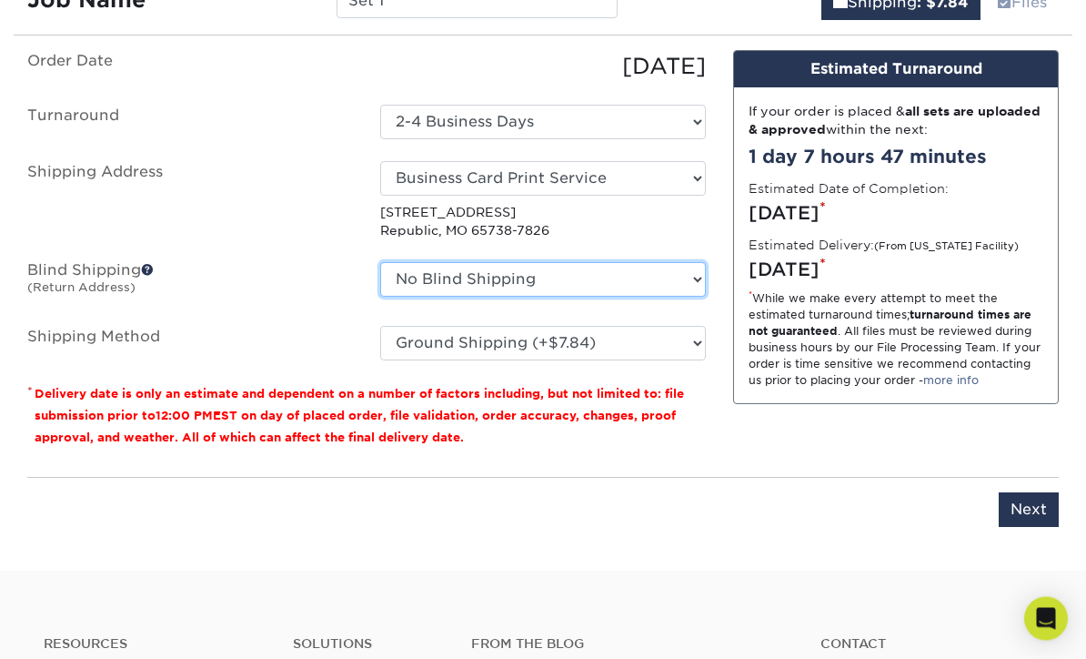
scroll to position [1148, 0]
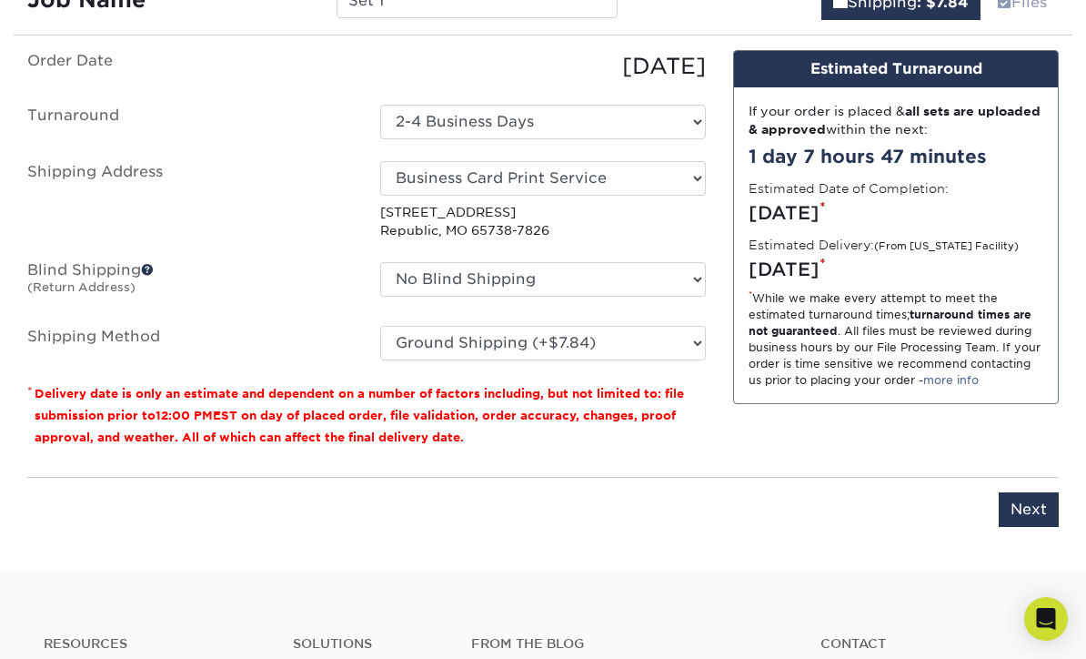
click at [1021, 500] on input "Next" at bounding box center [1029, 509] width 60 height 35
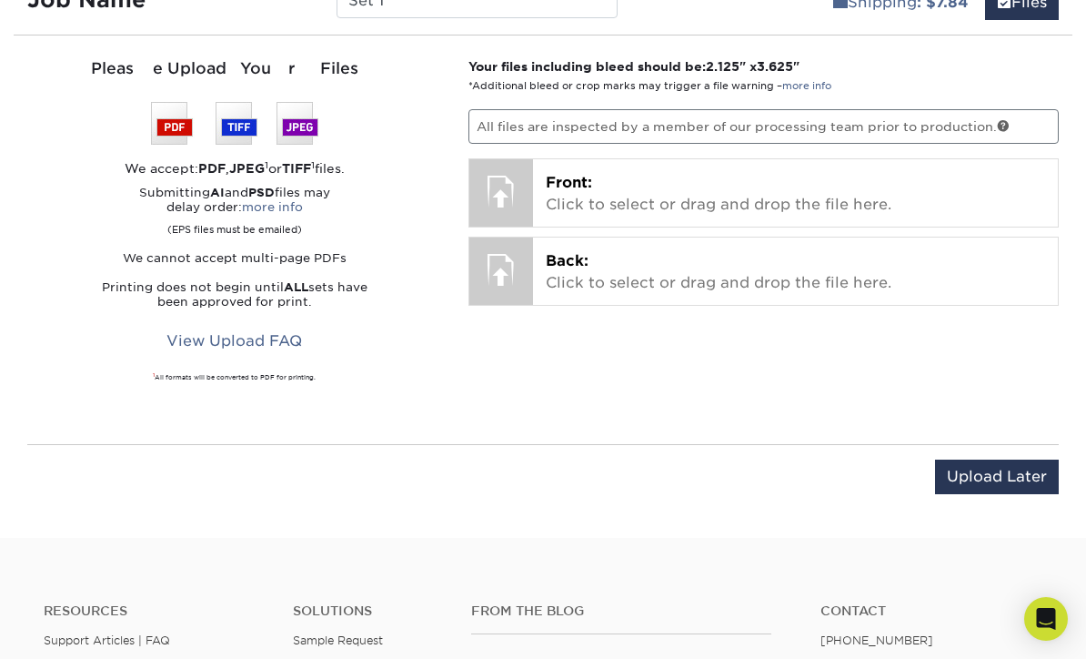
click at [793, 192] on p "Front: Click to select or drag and drop the file here." at bounding box center [796, 194] width 500 height 44
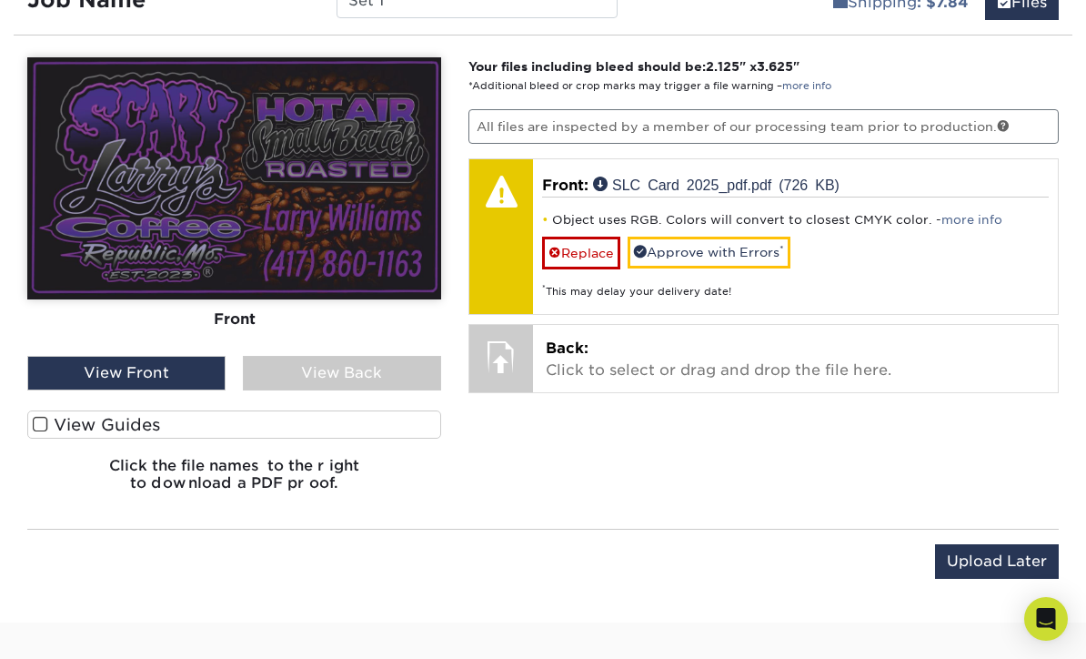
click at [582, 248] on link "Replace" at bounding box center [581, 253] width 78 height 32
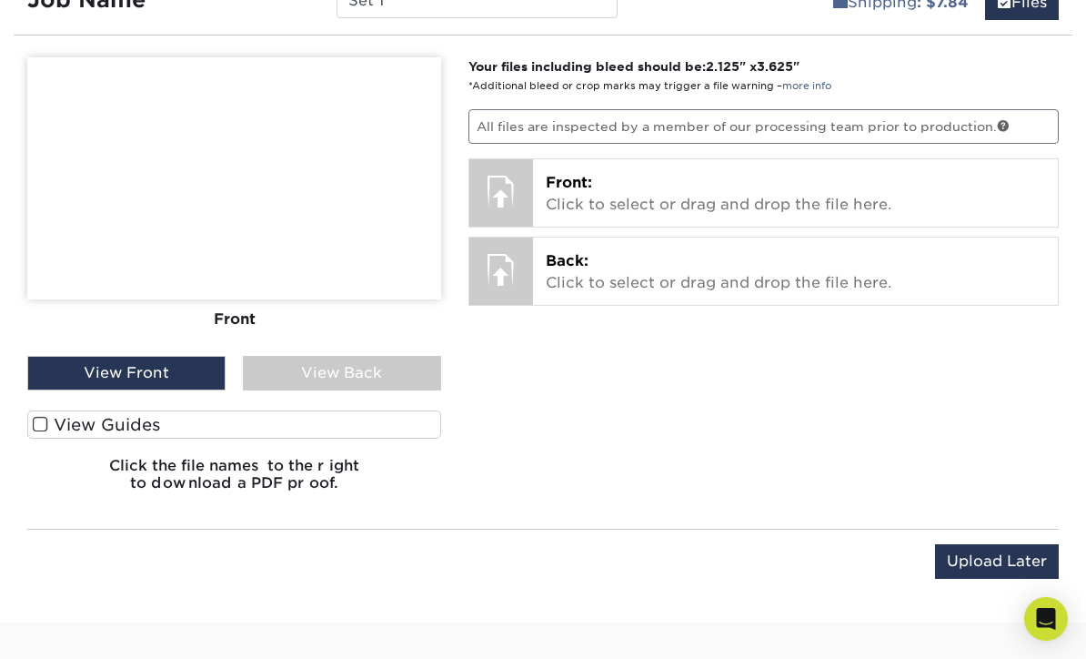
click at [705, 189] on p "Front: Click to select or drag and drop the file here." at bounding box center [796, 194] width 500 height 44
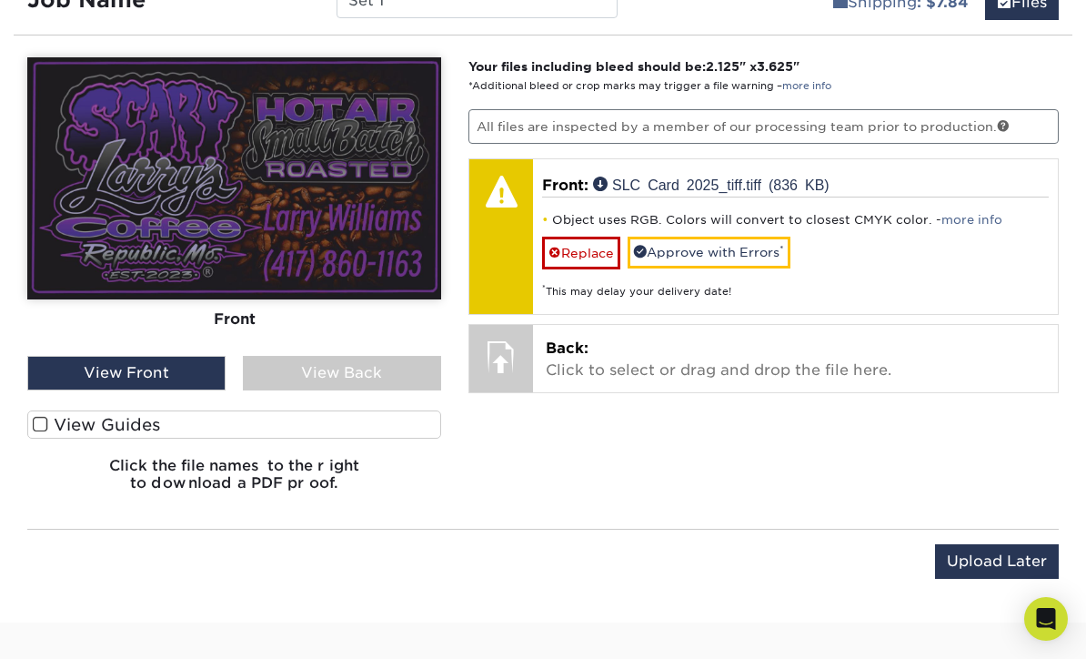
click at [589, 250] on link "Replace" at bounding box center [581, 253] width 78 height 32
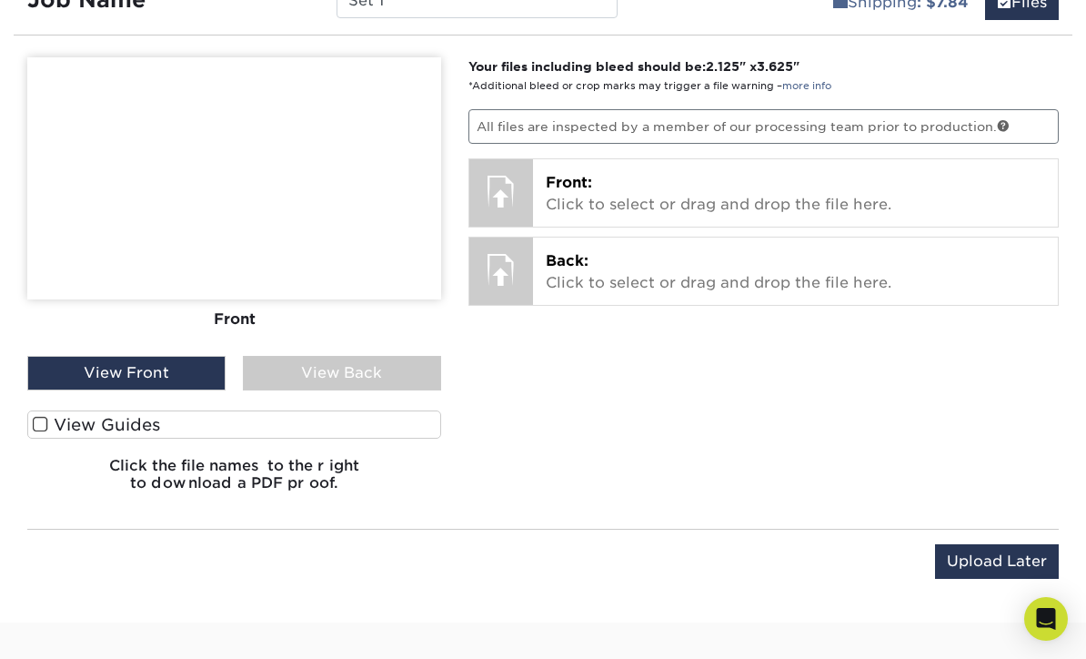
click at [748, 193] on p "Front: Click to select or drag and drop the file here." at bounding box center [796, 194] width 500 height 44
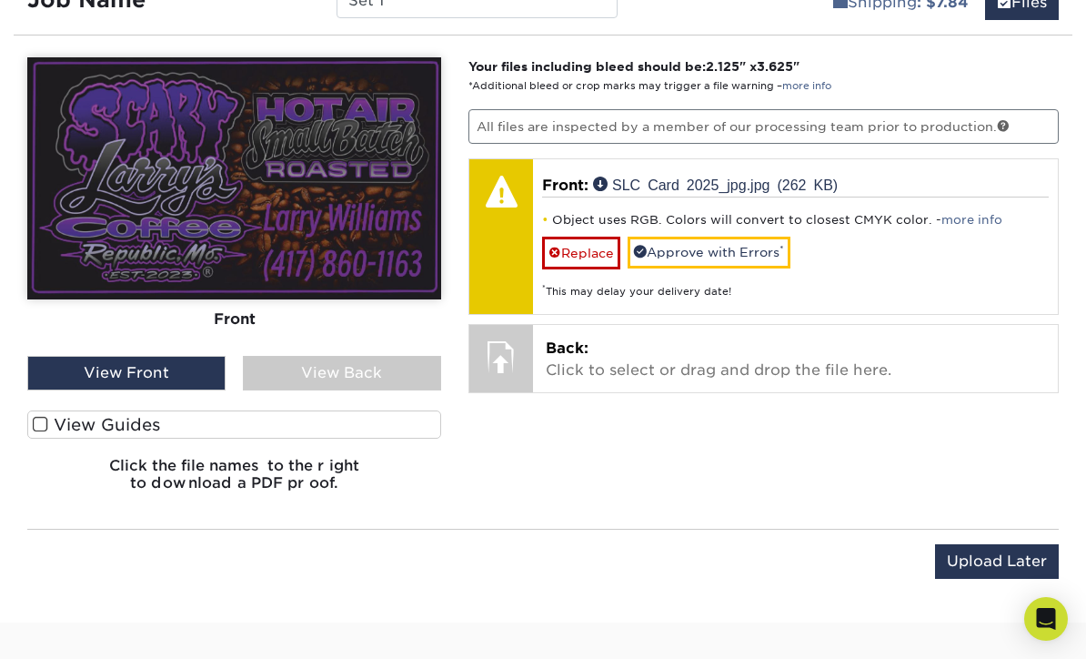
click at [586, 255] on link "Replace" at bounding box center [581, 253] width 78 height 32
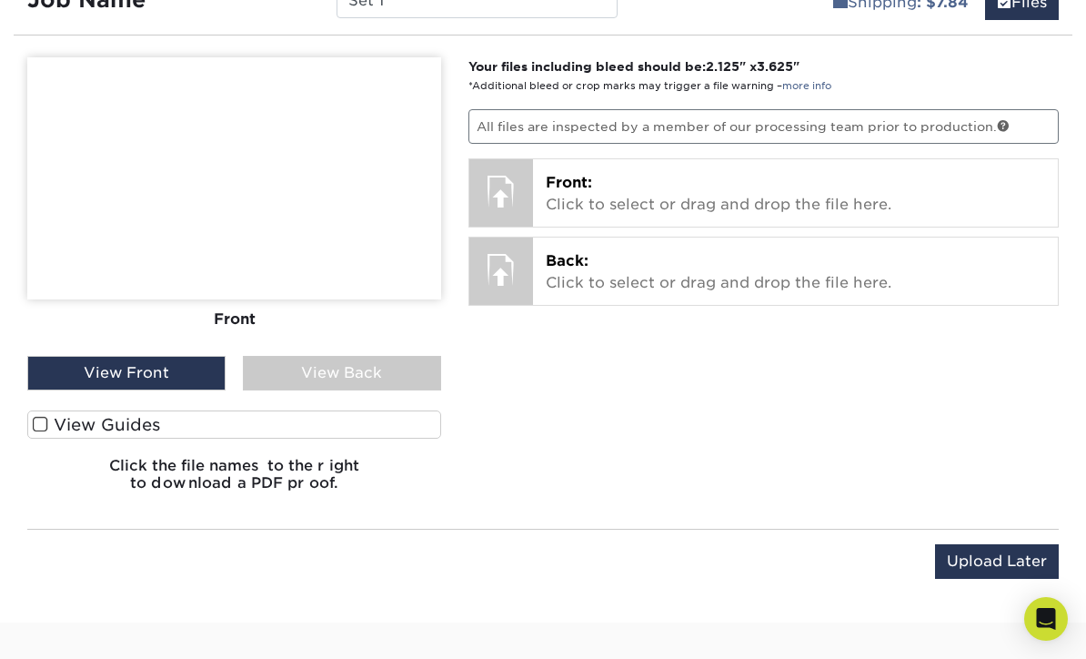
click at [799, 194] on p "Front: Click to select or drag and drop the file here." at bounding box center [796, 194] width 500 height 44
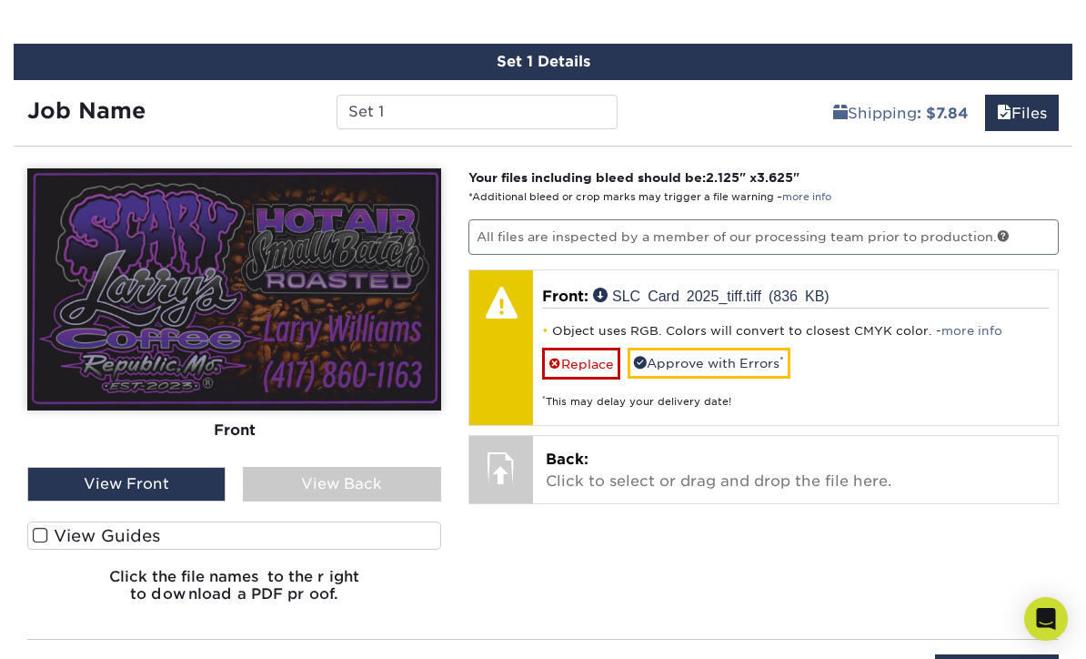
scroll to position [994, 0]
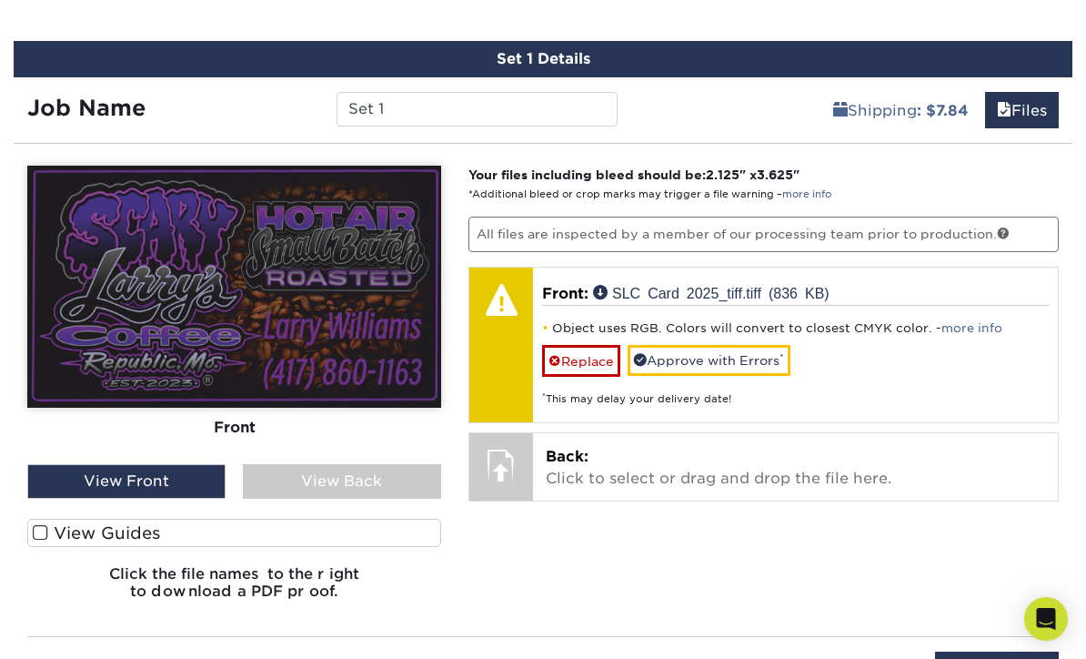
click at [598, 353] on link "Replace" at bounding box center [581, 361] width 78 height 32
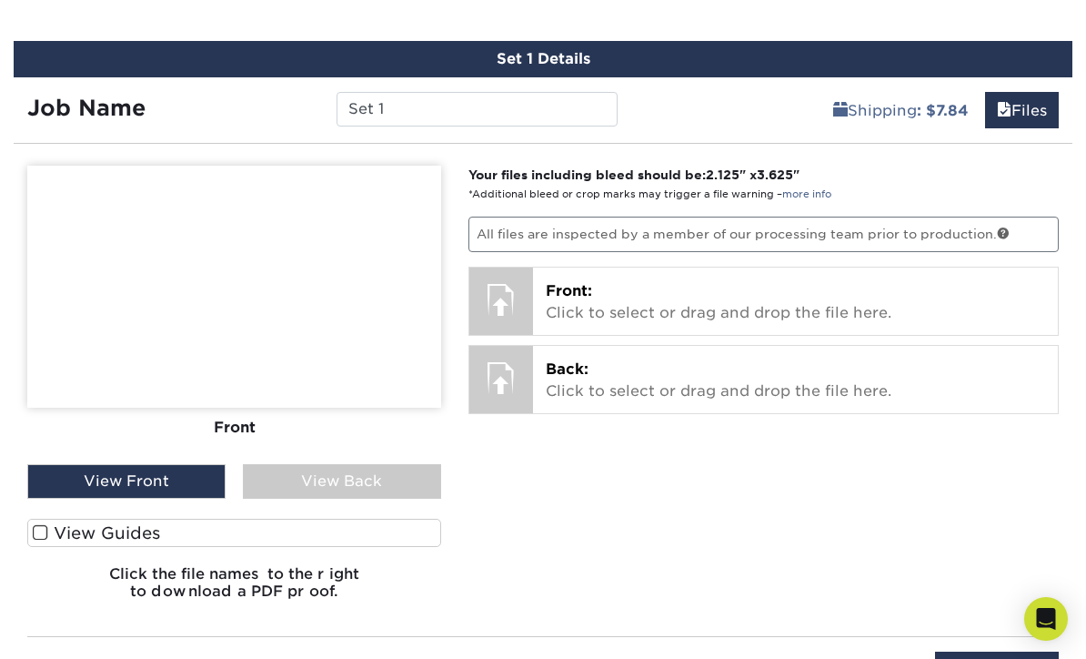
click at [683, 298] on p "Front: Click to select or drag and drop the file here." at bounding box center [796, 302] width 500 height 44
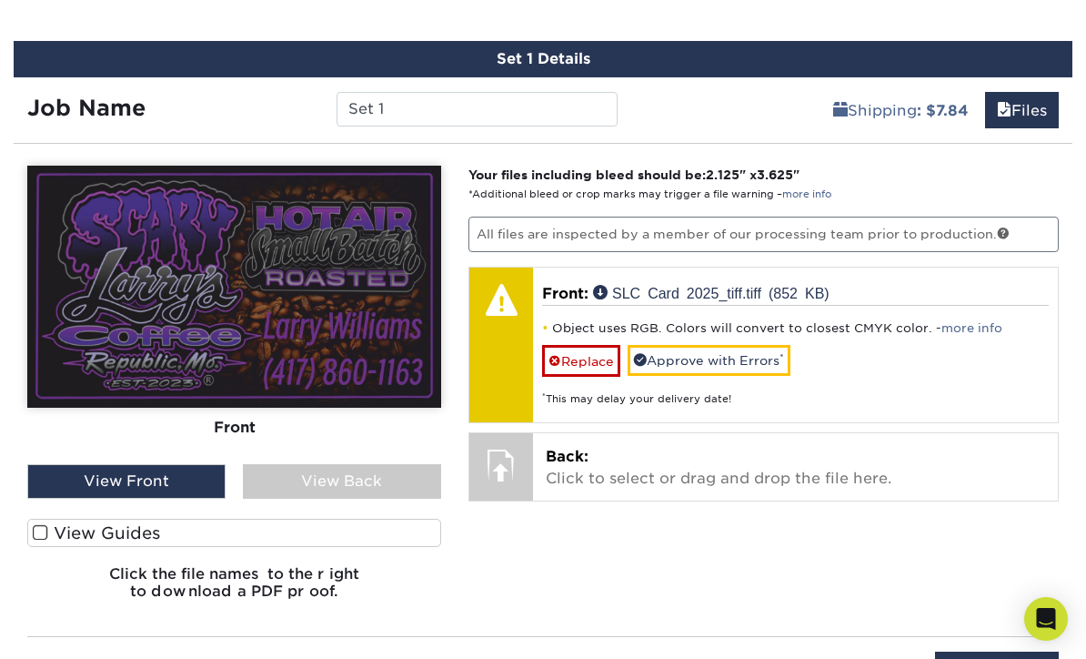
click at [782, 458] on p "Back: Click to select or drag and drop the file here." at bounding box center [796, 468] width 500 height 44
click at [756, 345] on link "Approve with Errors *" at bounding box center [709, 360] width 163 height 31
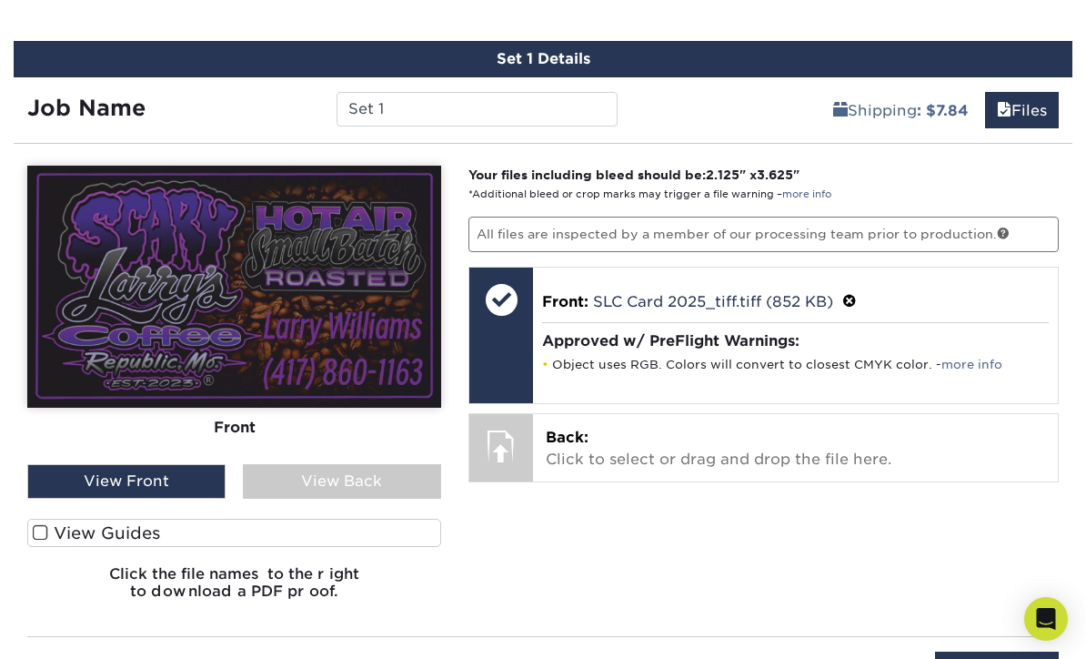
click at [854, 439] on p "Back: Click to select or drag and drop the file here." at bounding box center [796, 449] width 500 height 44
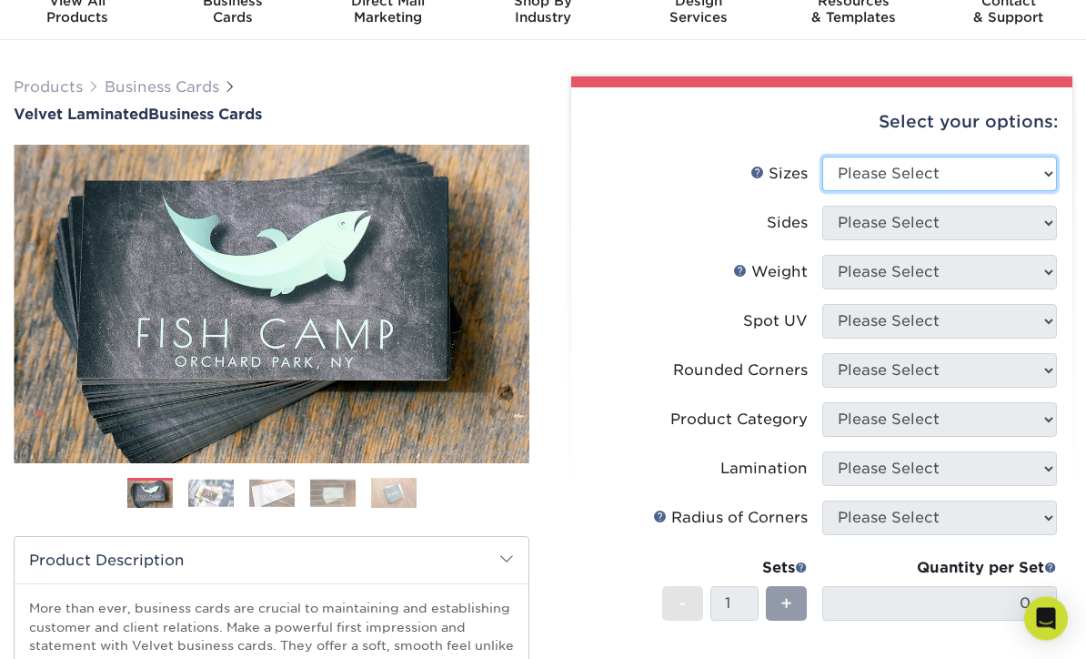
click at [1036, 164] on select "Please Select 1.5" x 3.5" - Mini 1.75" x 3.5" - Mini 2" x 2" - Square 2" x 3" -…" at bounding box center [941, 174] width 236 height 35
select select "2.00x3.50"
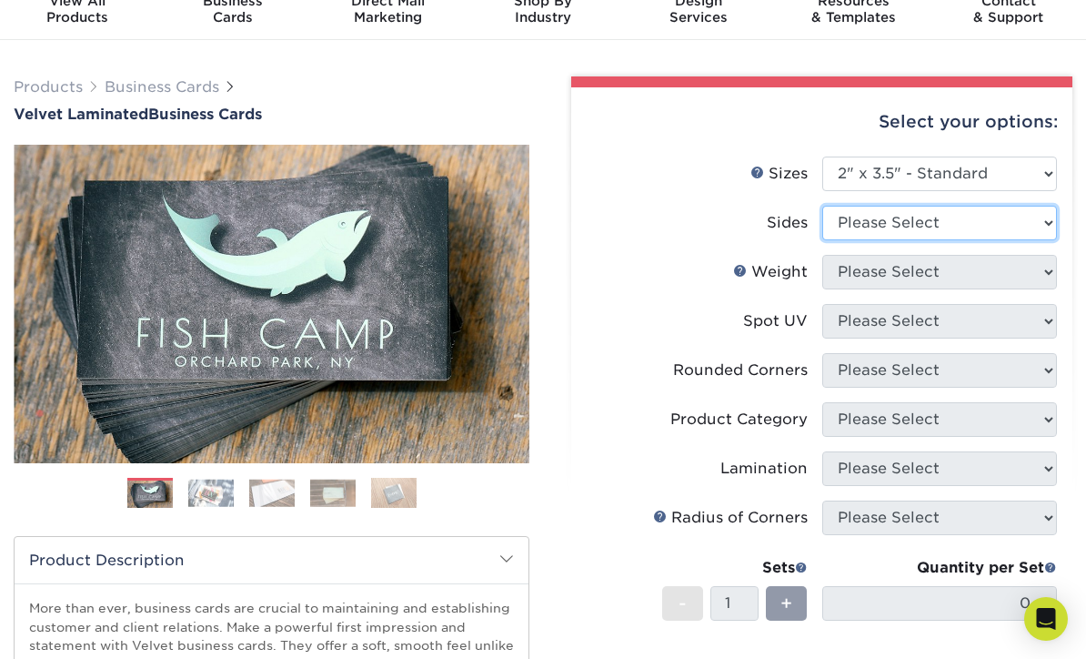
click at [1035, 215] on select "Please Select Print Both Sides Print Front Only" at bounding box center [941, 223] width 236 height 35
select select "13abbda7-1d64-4f25-8bb2-c179b224825d"
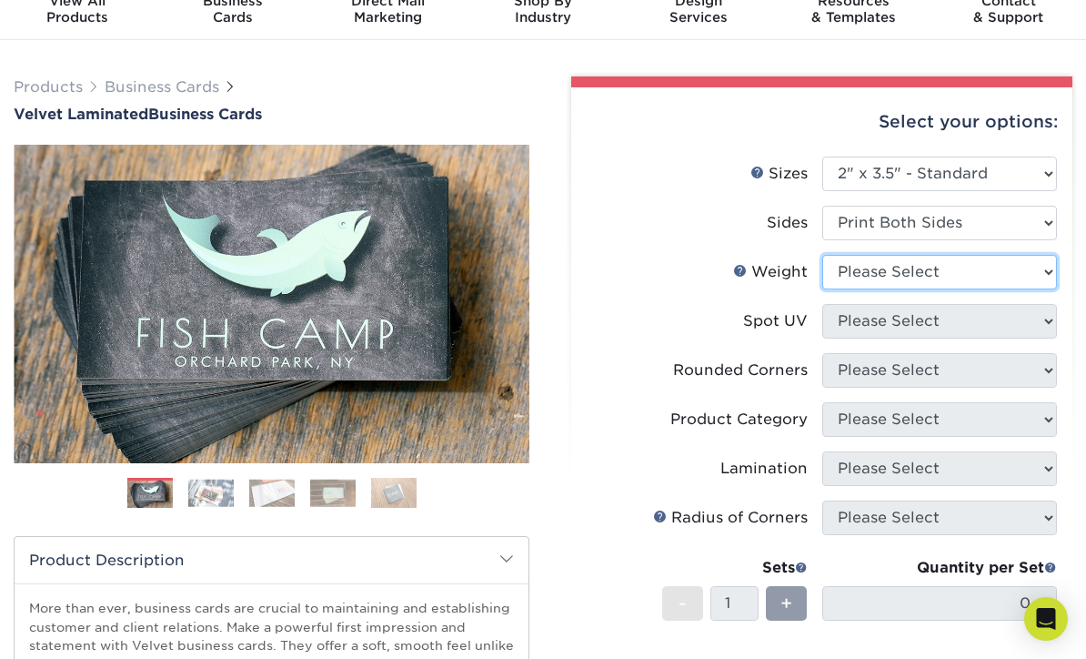
click at [1046, 264] on select "Please Select 16PT" at bounding box center [941, 272] width 236 height 35
select select "16PT"
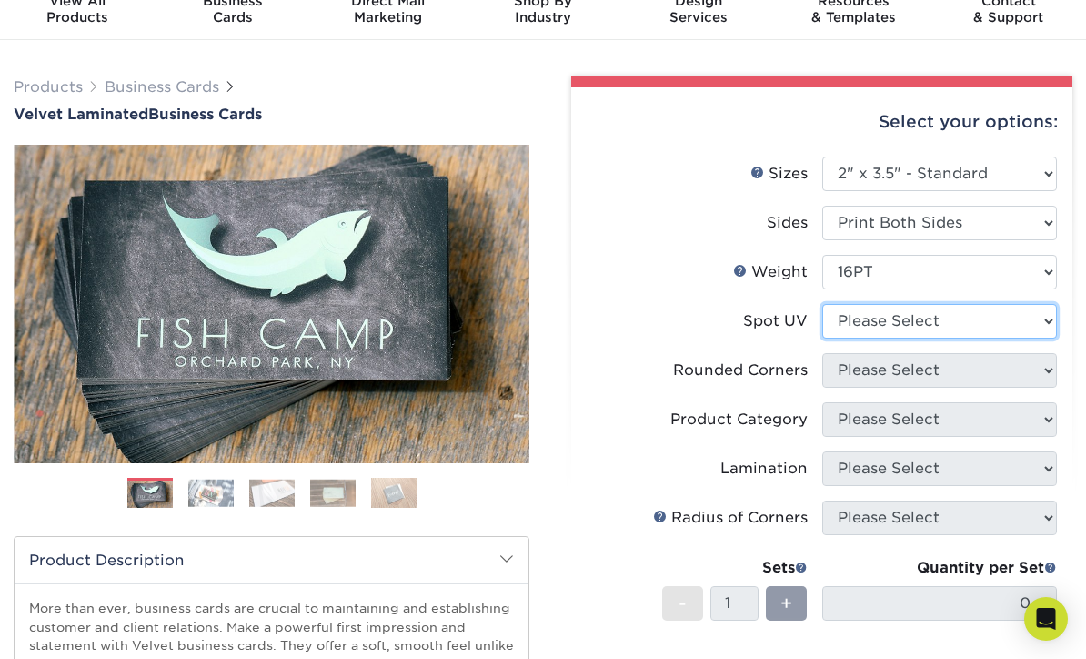
click at [1046, 311] on select "Please Select No Spot UV Front and Back (Both Sides) Front Only Back Only" at bounding box center [941, 321] width 236 height 35
select select "0"
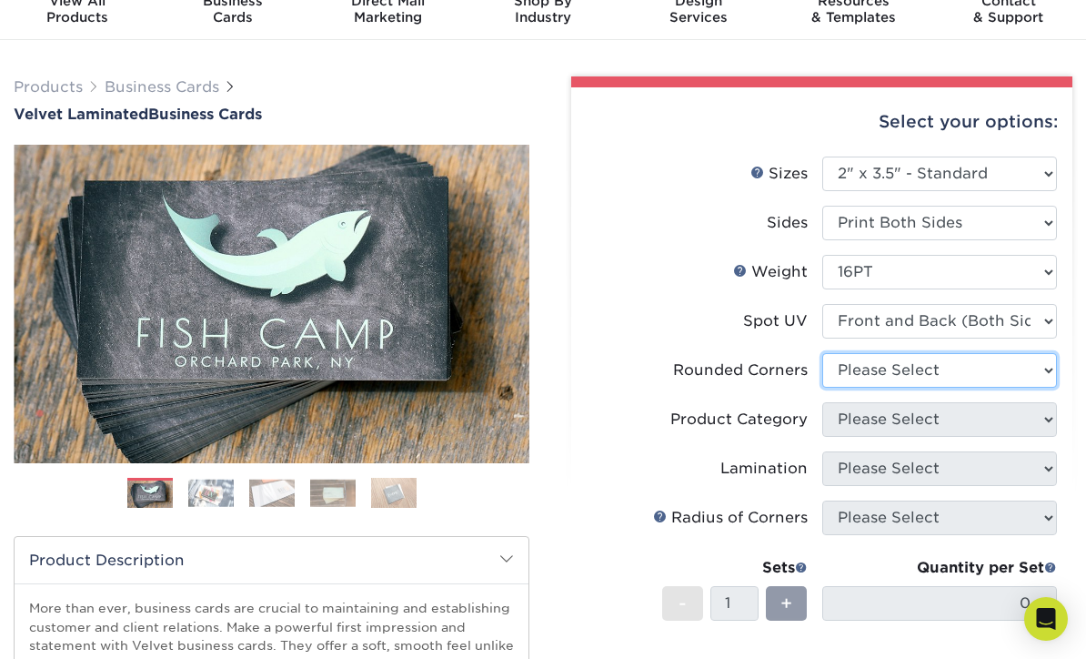
click at [1053, 368] on select "Please Select Yes - Round 2 Corners Yes - Round 4 Corners No" at bounding box center [941, 370] width 236 height 35
select select "0"
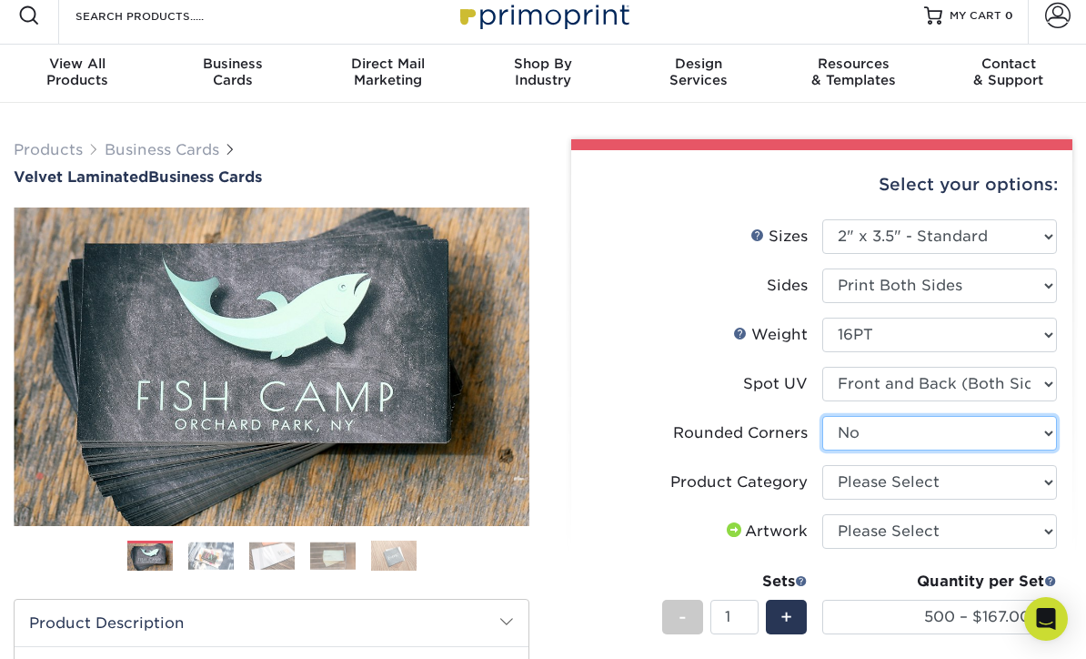
scroll to position [0, 0]
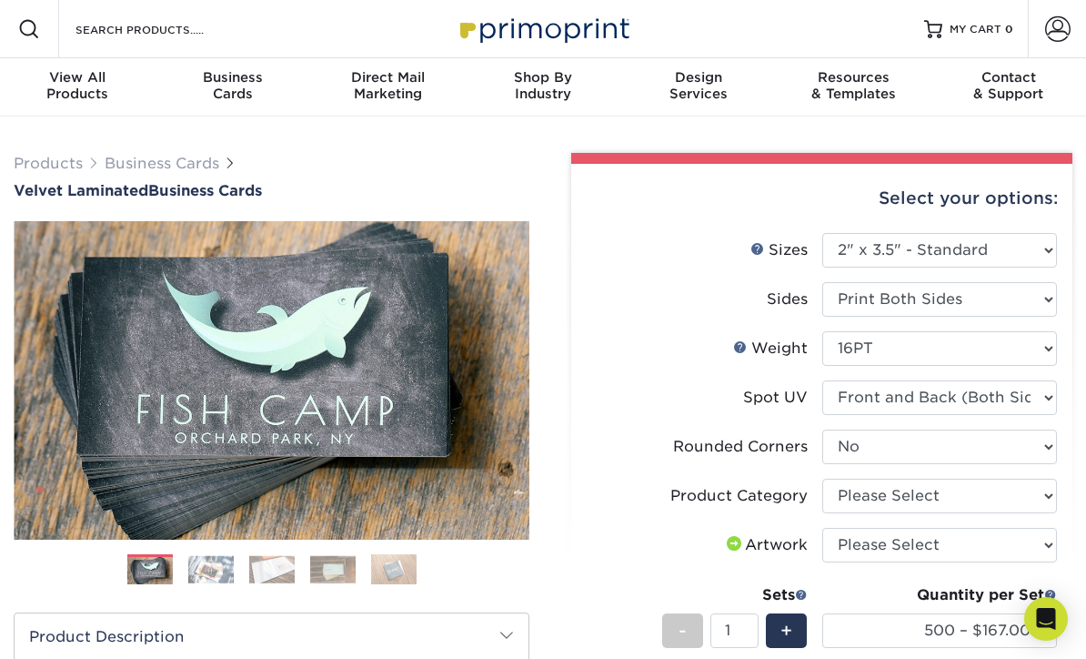
click at [239, 81] on span "Business" at bounding box center [234, 77] width 156 height 16
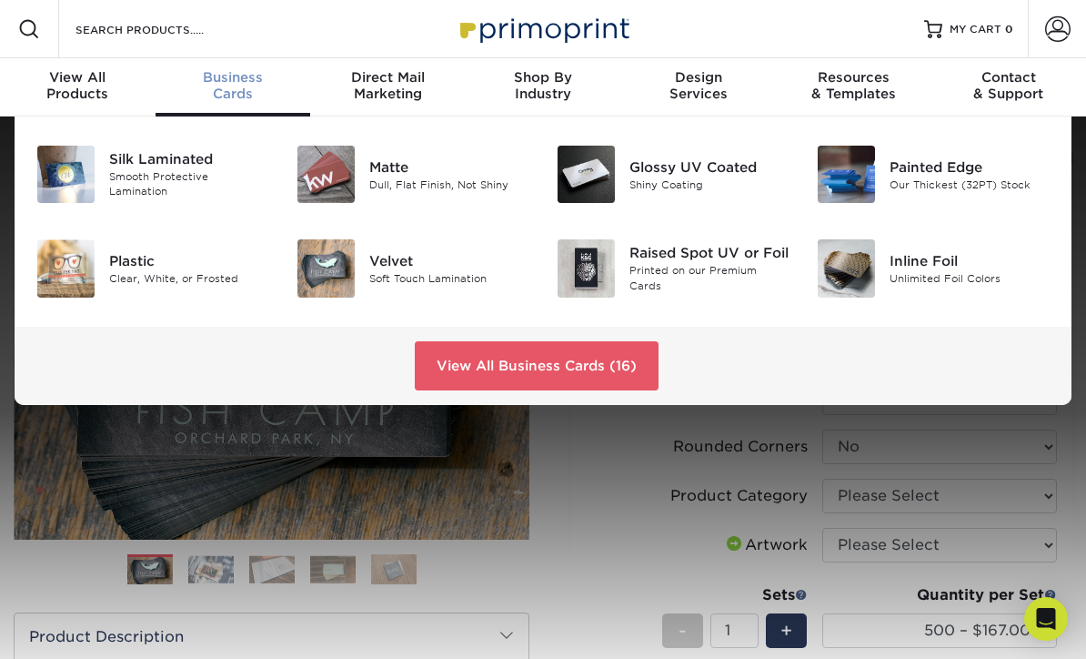
click at [348, 161] on img at bounding box center [326, 174] width 57 height 57
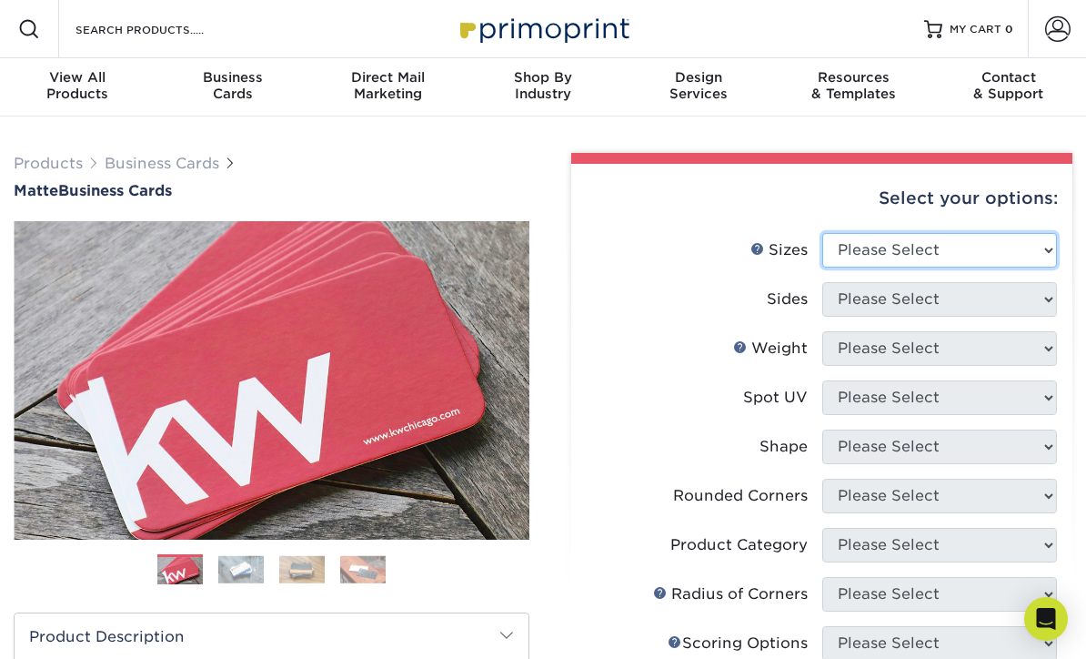
click at [1035, 248] on select "Please Select 1.5" x 3.5" - Mini 1.75" x 3.5" - Mini 2" x 2" - Square 2" x 3" -…" at bounding box center [941, 250] width 236 height 35
select select "2.00x3.50"
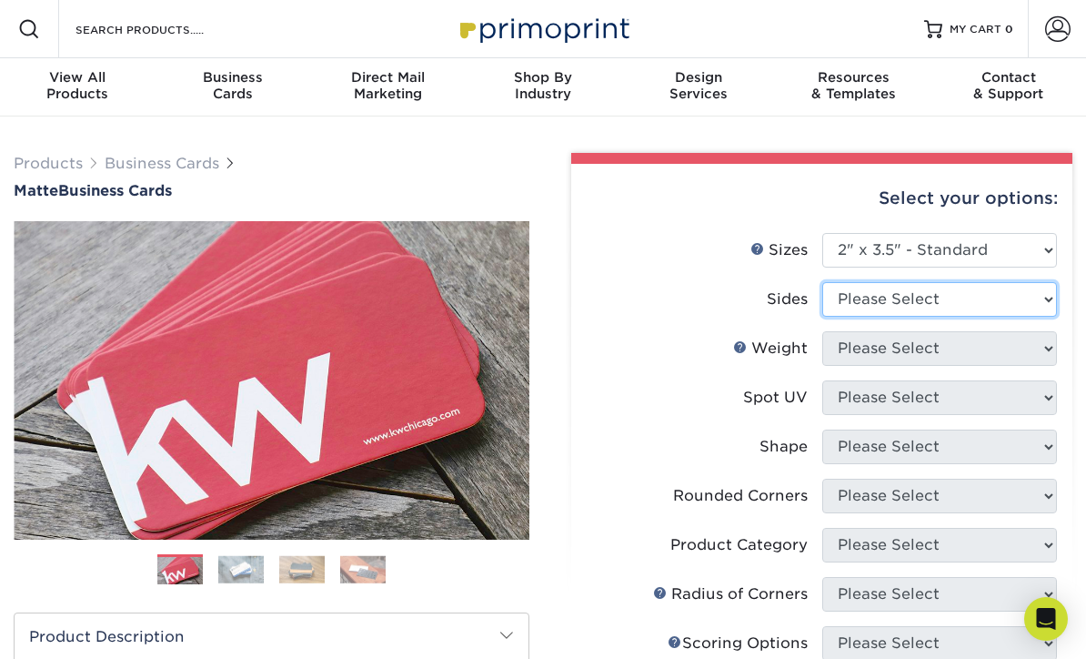
click at [1023, 288] on select "Please Select Print Both Sides Print Front Only" at bounding box center [941, 299] width 236 height 35
select select "13abbda7-1d64-4f25-8bb2-c179b224825d"
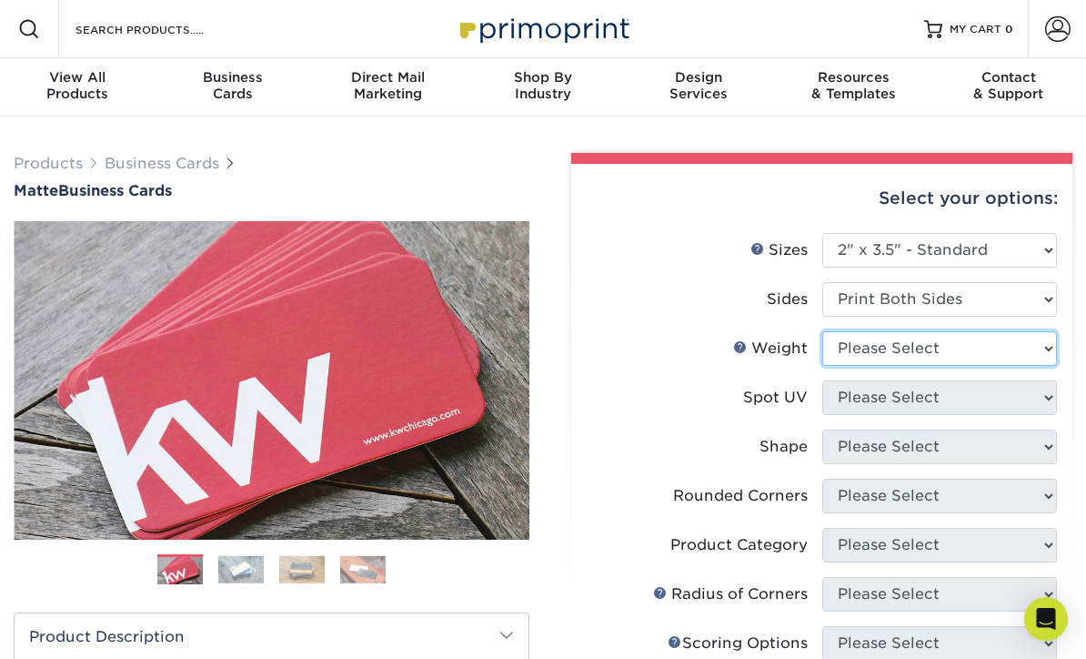
click at [1001, 348] on select "Please Select 16PT 14PT" at bounding box center [941, 348] width 236 height 35
select select "14PT"
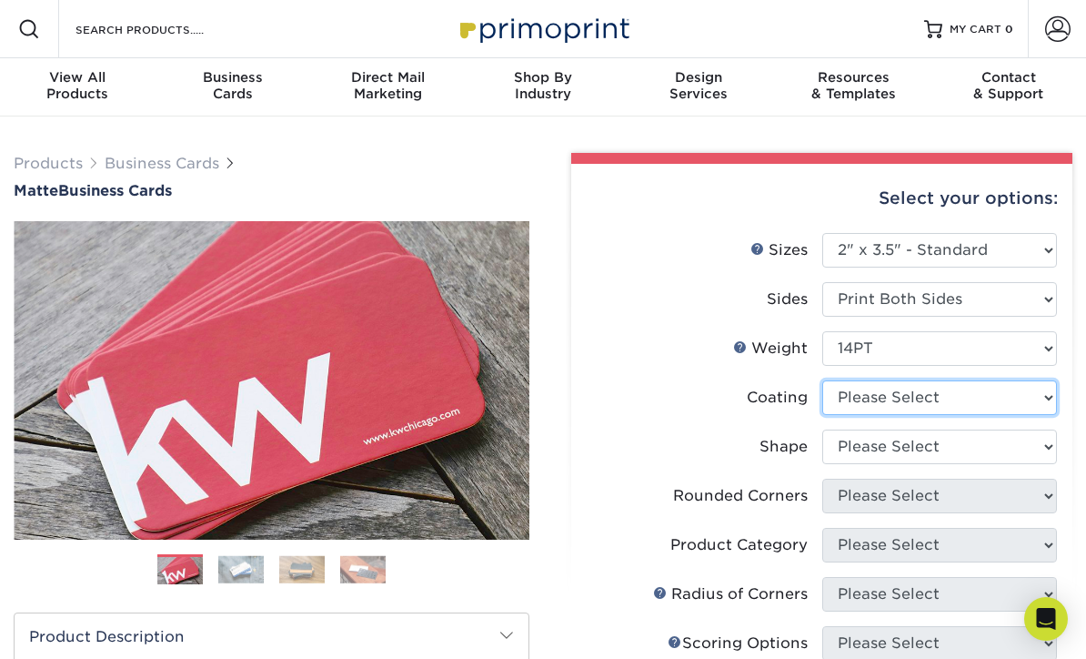
click at [1014, 399] on select at bounding box center [941, 397] width 236 height 35
select select "121bb7b5-3b4d-429f-bd8d-bbf80e953313"
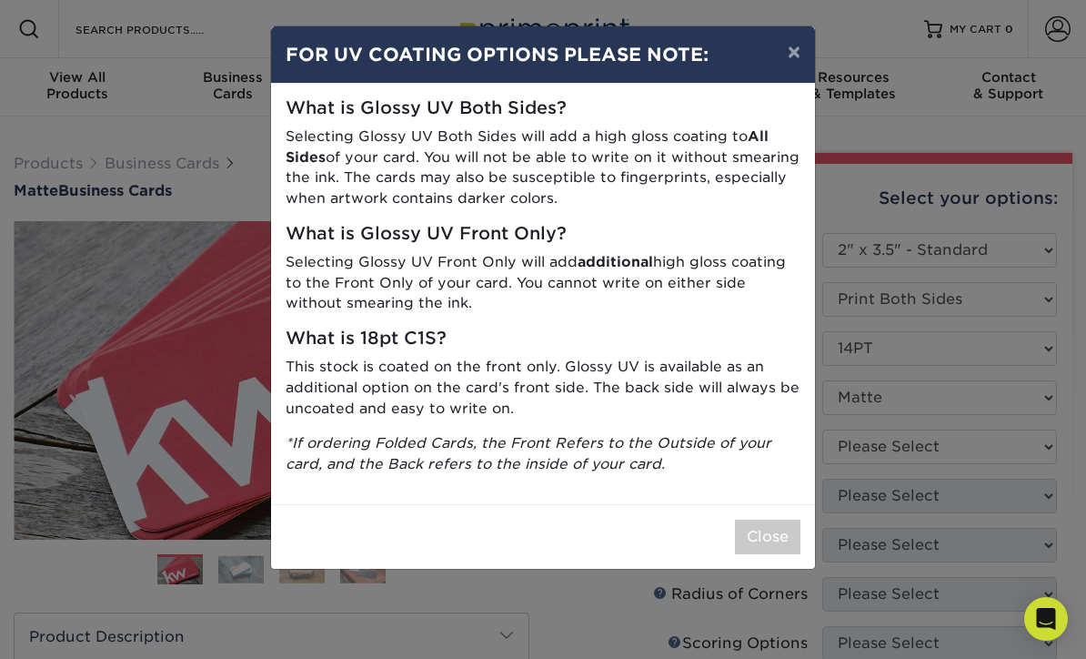
click at [786, 51] on button "×" at bounding box center [794, 51] width 42 height 51
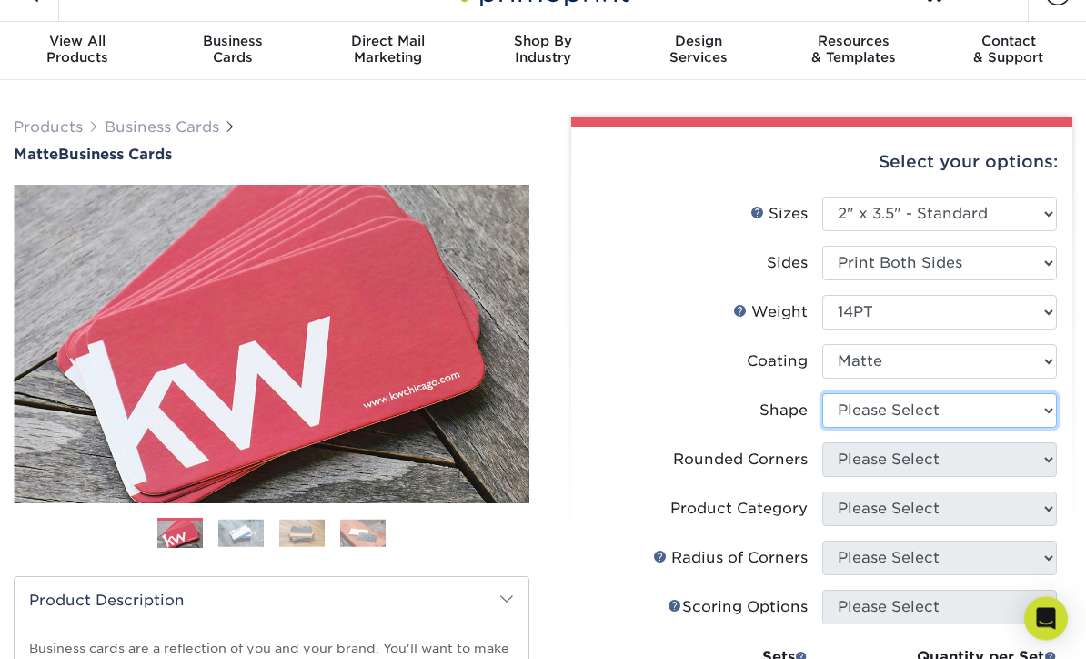
click at [976, 411] on select "Please Select Standard" at bounding box center [941, 411] width 236 height 35
select select "standard"
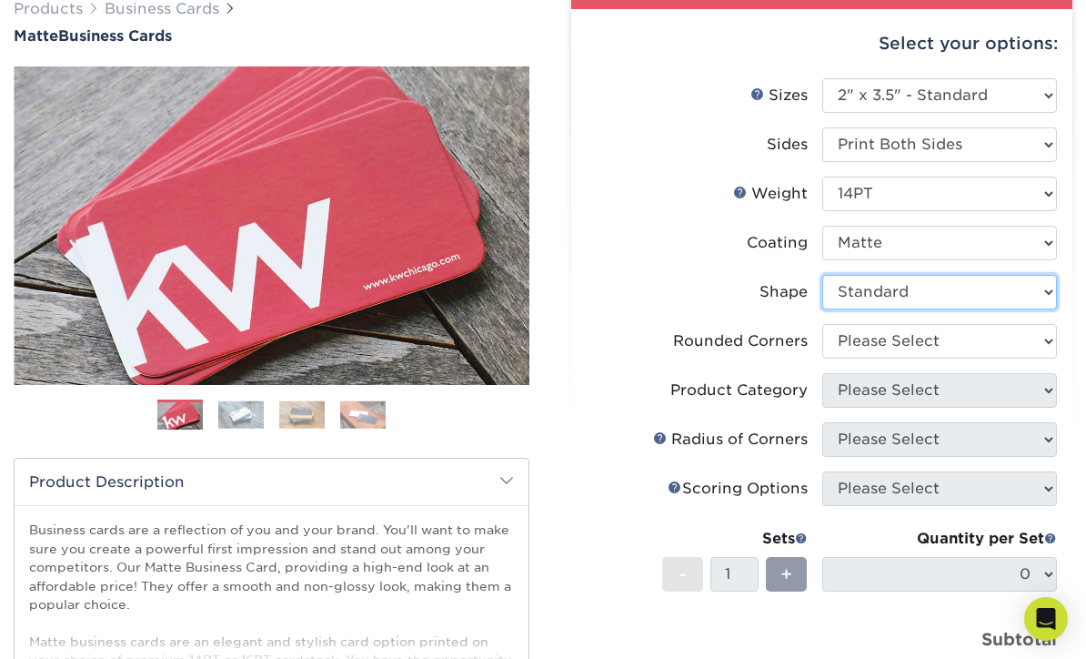
scroll to position [156, 0]
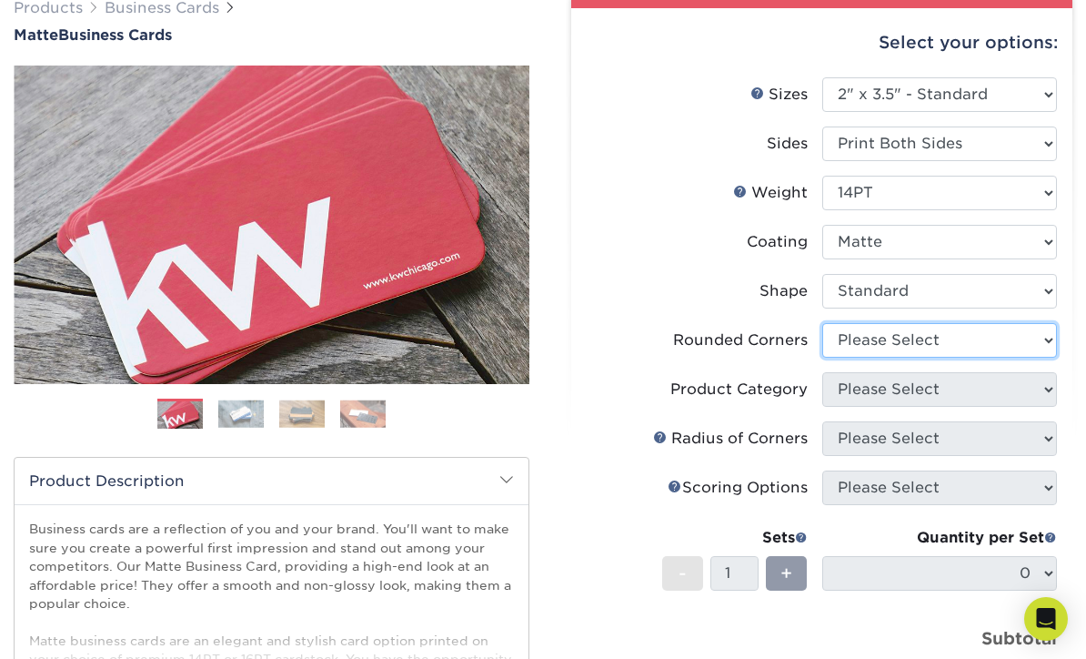
click at [995, 348] on select "Please Select Yes - Round 2 Corners Yes - Round 4 Corners No" at bounding box center [941, 340] width 236 height 35
select select "0"
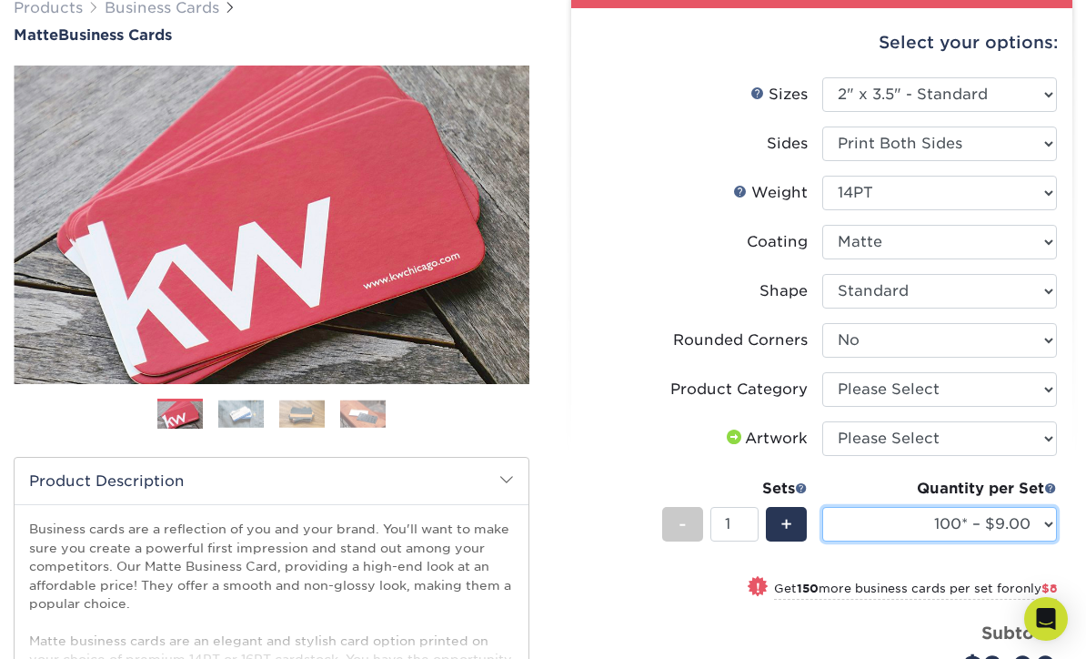
click at [1027, 516] on select "100* – $9.00 250* – $17.00 500 – $33.00 1000 – $42.00 (free shipping*) 2500 – $…" at bounding box center [941, 524] width 236 height 35
click at [692, 642] on div "Price per set $9.00" at bounding box center [705, 655] width 236 height 69
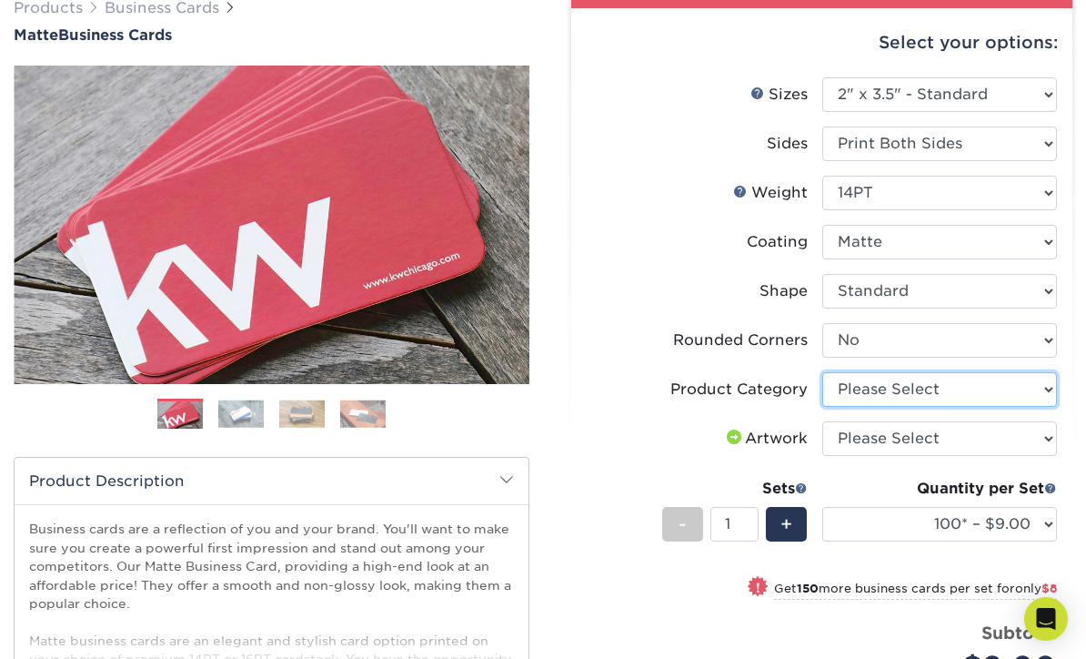
click at [1042, 389] on select "Please Select Business Cards" at bounding box center [941, 389] width 236 height 35
select select "3b5148f1-0588-4f88-a218-97bcfdce65c1"
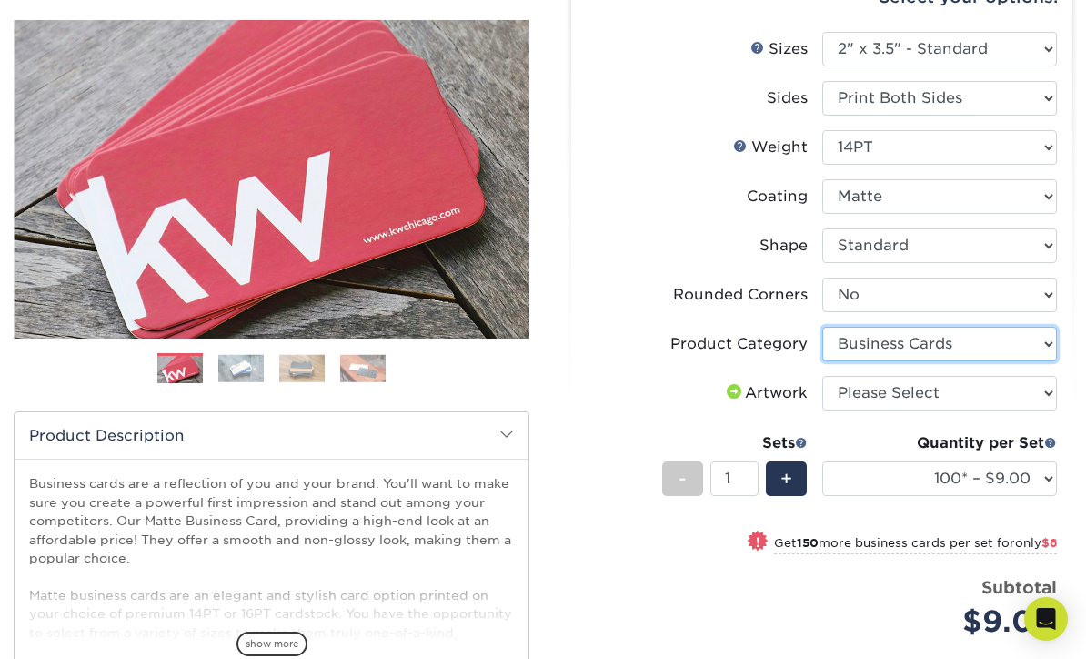
scroll to position [200, 0]
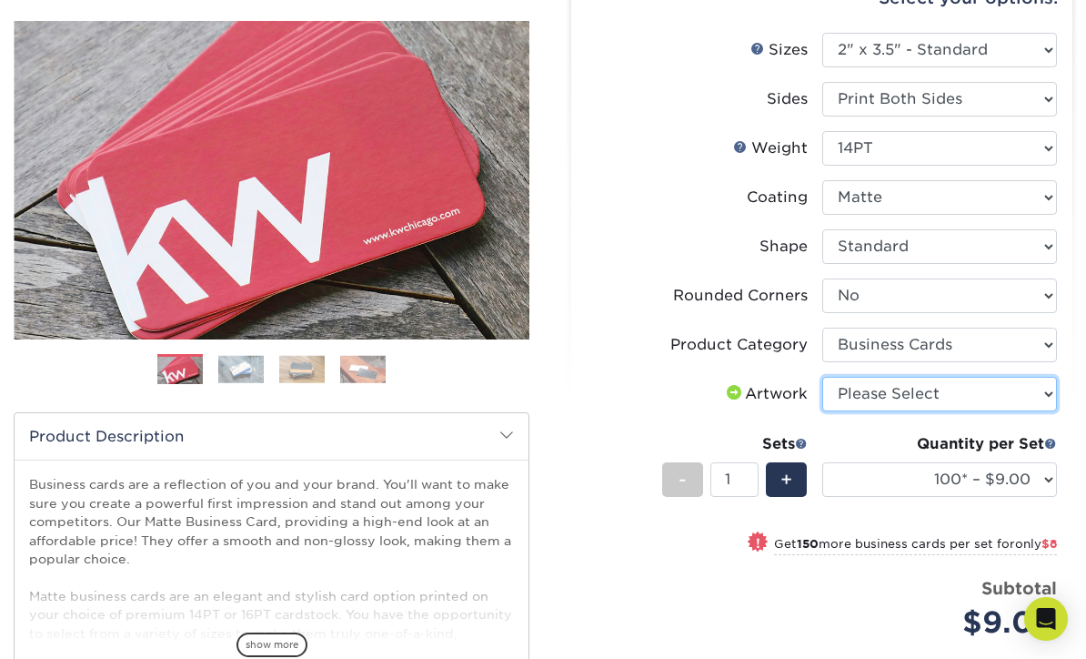
click at [1040, 383] on select "Please Select I will upload files I need a design - $100" at bounding box center [941, 394] width 236 height 35
select select "upload"
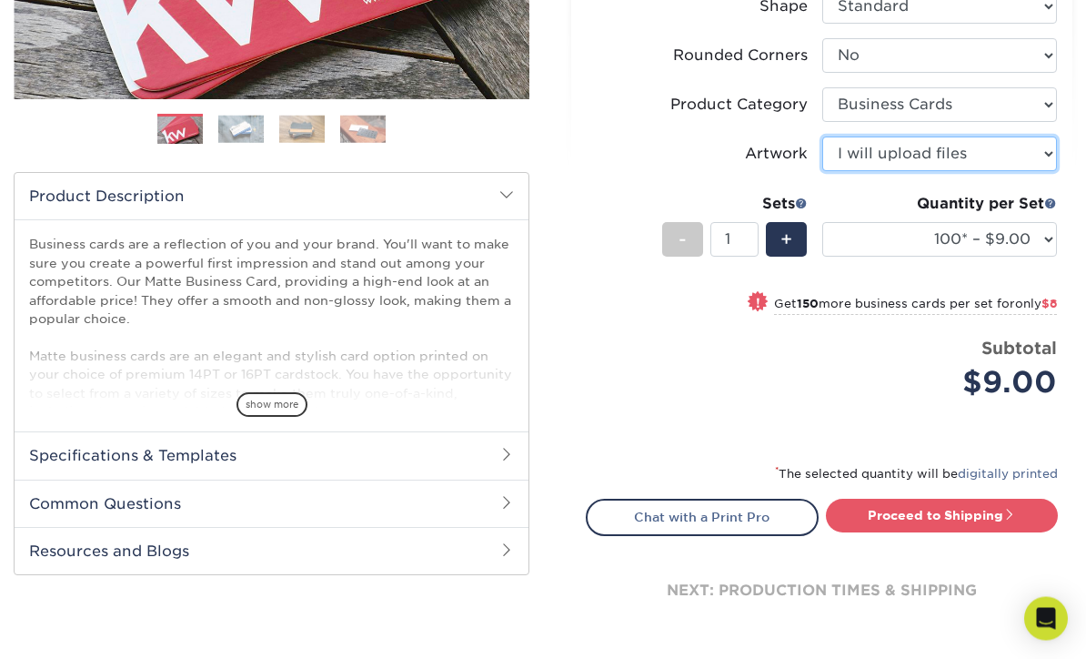
scroll to position [455, 0]
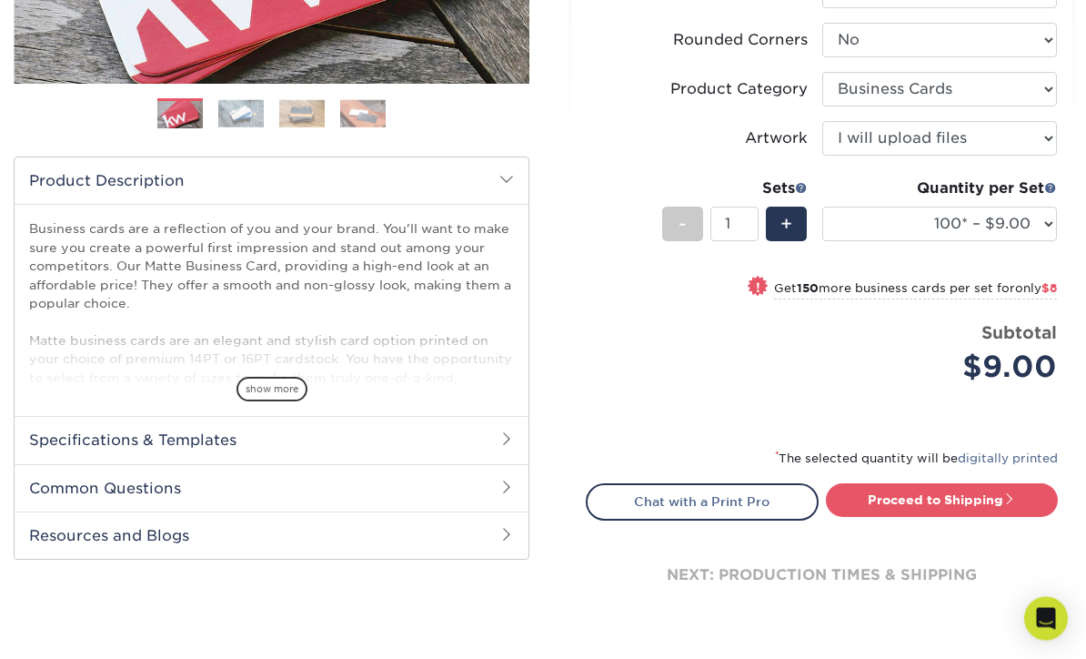
click at [1006, 498] on span at bounding box center [1010, 499] width 13 height 13
type input "Set 1"
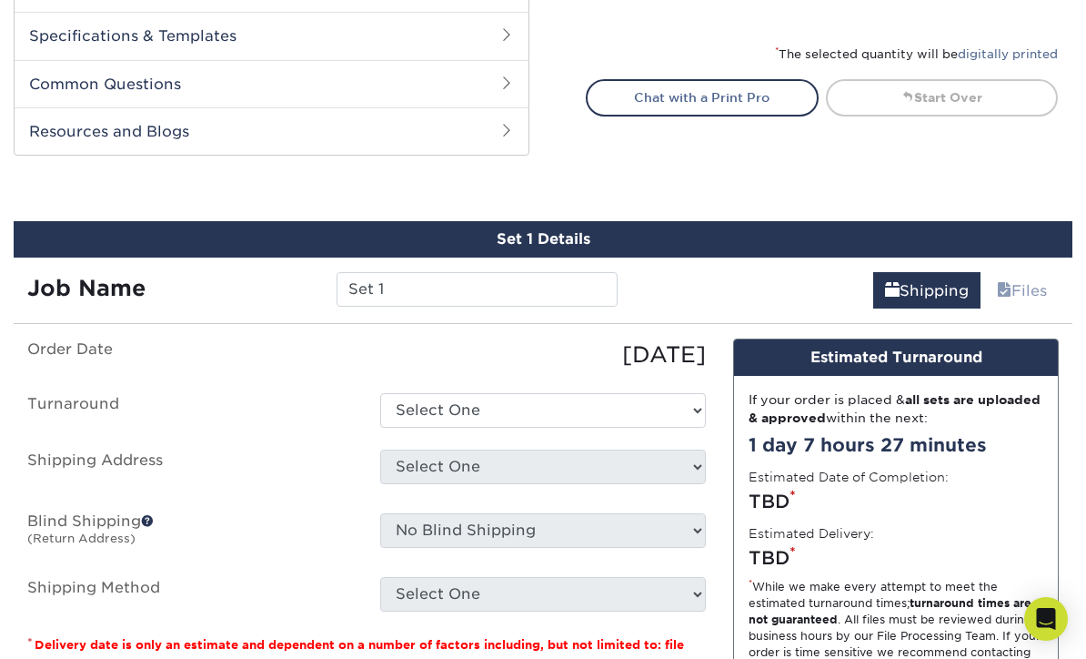
scroll to position [986, 0]
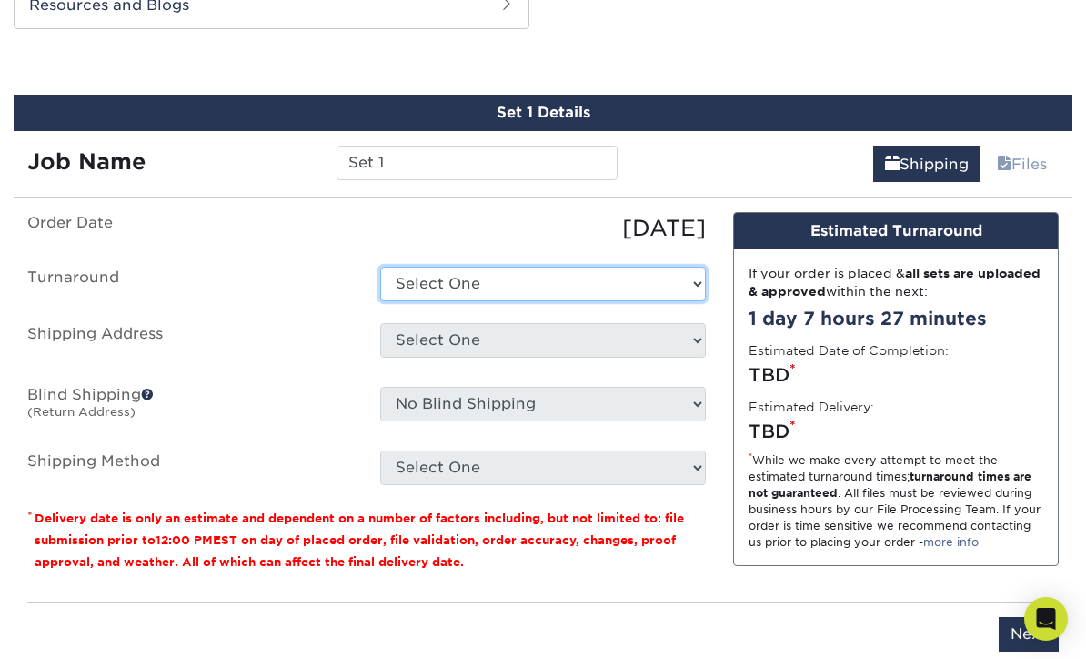
click at [691, 272] on select "Select One 2-4 Business Days 2 Day Next Business Day" at bounding box center [543, 284] width 326 height 35
select select "e6dc3f44-811f-4023-acdf-8cd9144995fc"
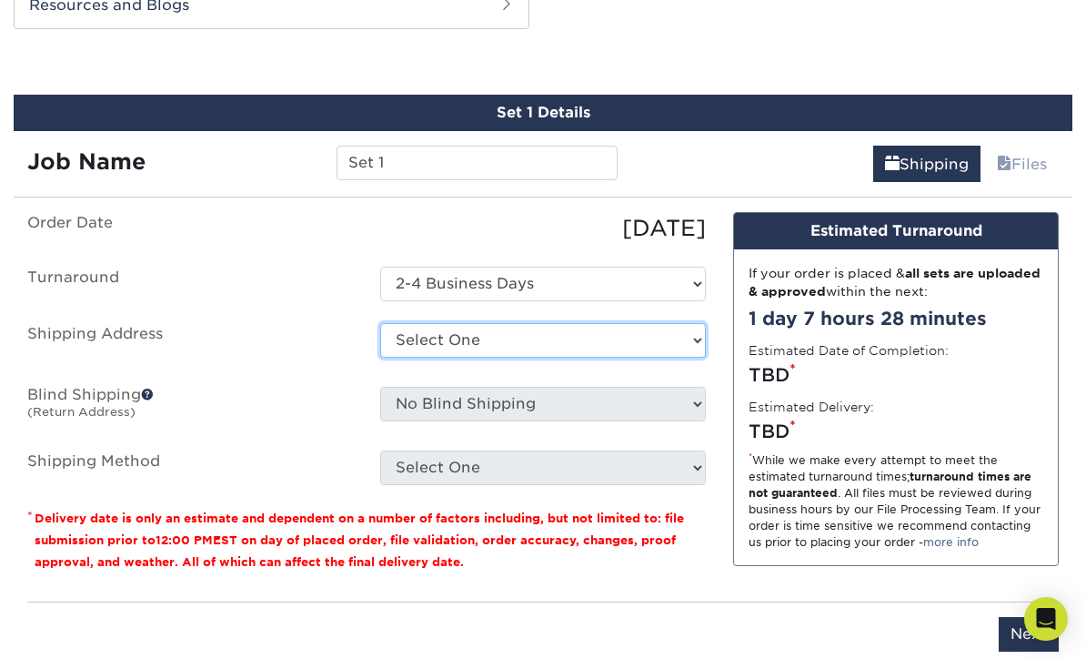
click at [672, 337] on select "Select One Business Card Print Service + Add New Address - Login" at bounding box center [543, 340] width 326 height 35
select select "286430"
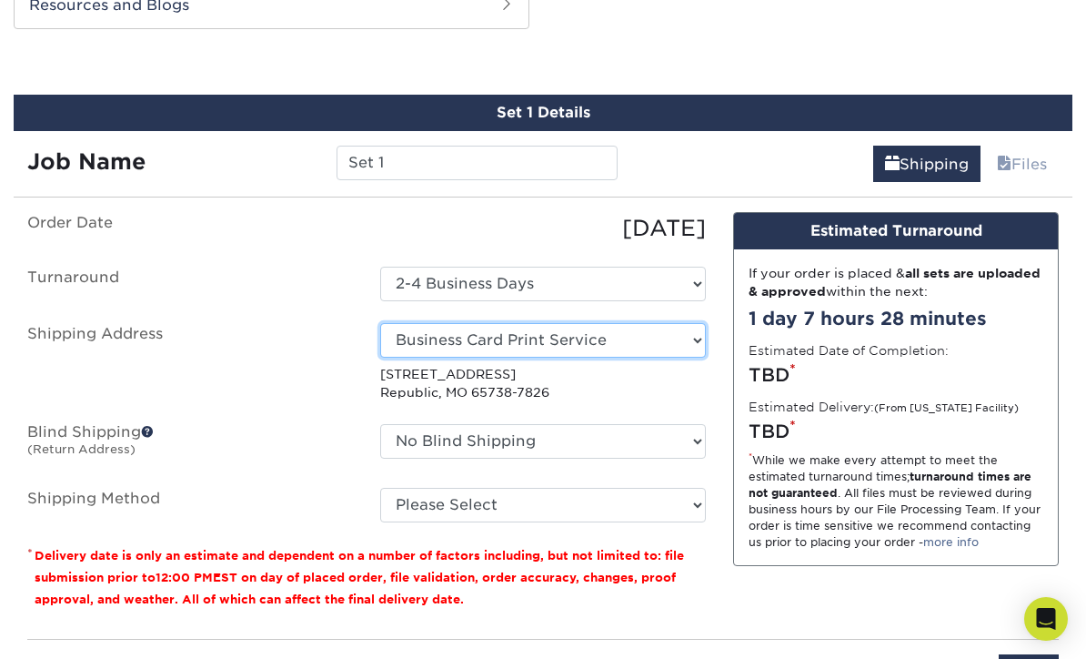
click at [669, 339] on select "Select One Business Card Print Service + Add New Address - Login" at bounding box center [543, 340] width 326 height 35
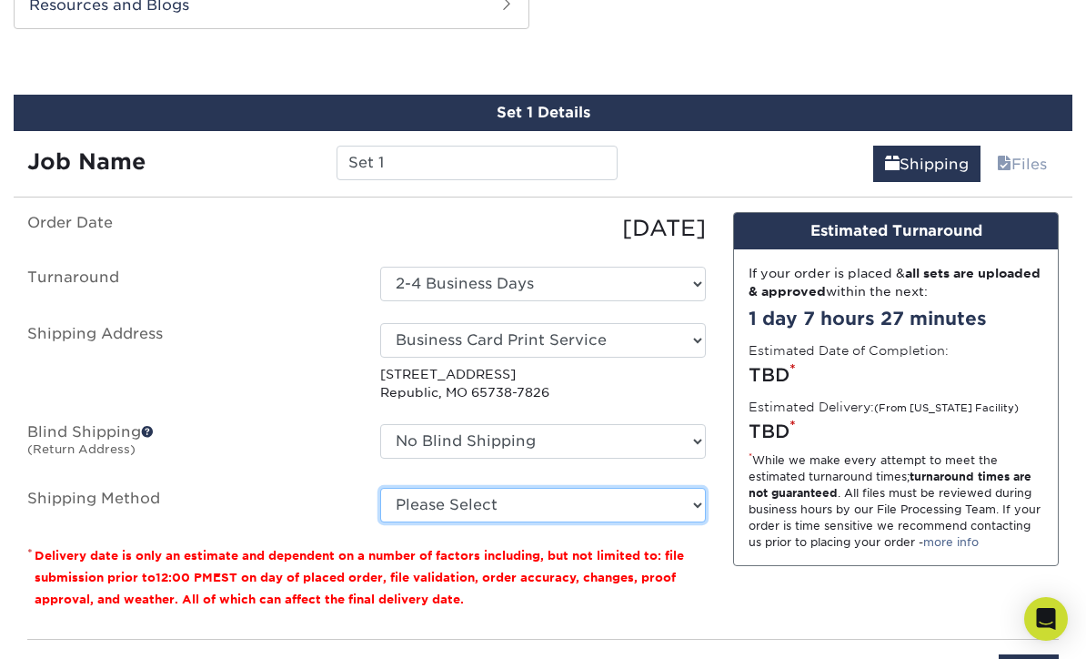
click at [684, 505] on select "Please Select Ground Shipping (+$7.84) 3 Day Shipping Service (+$20.06) 2 Day A…" at bounding box center [543, 505] width 326 height 35
select select "03"
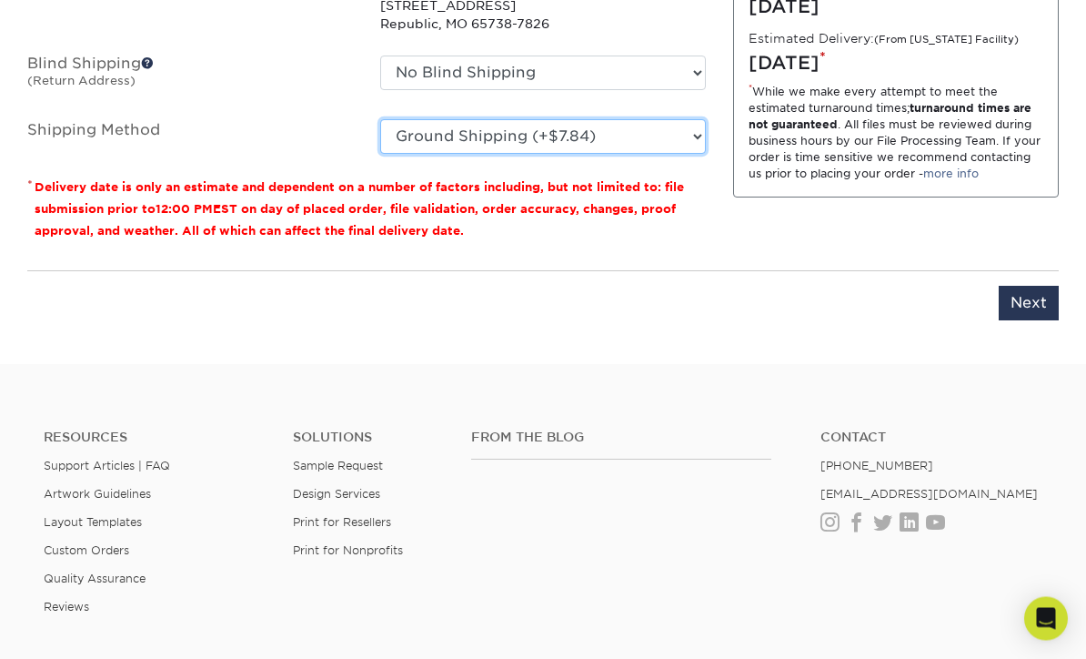
scroll to position [1369, 0]
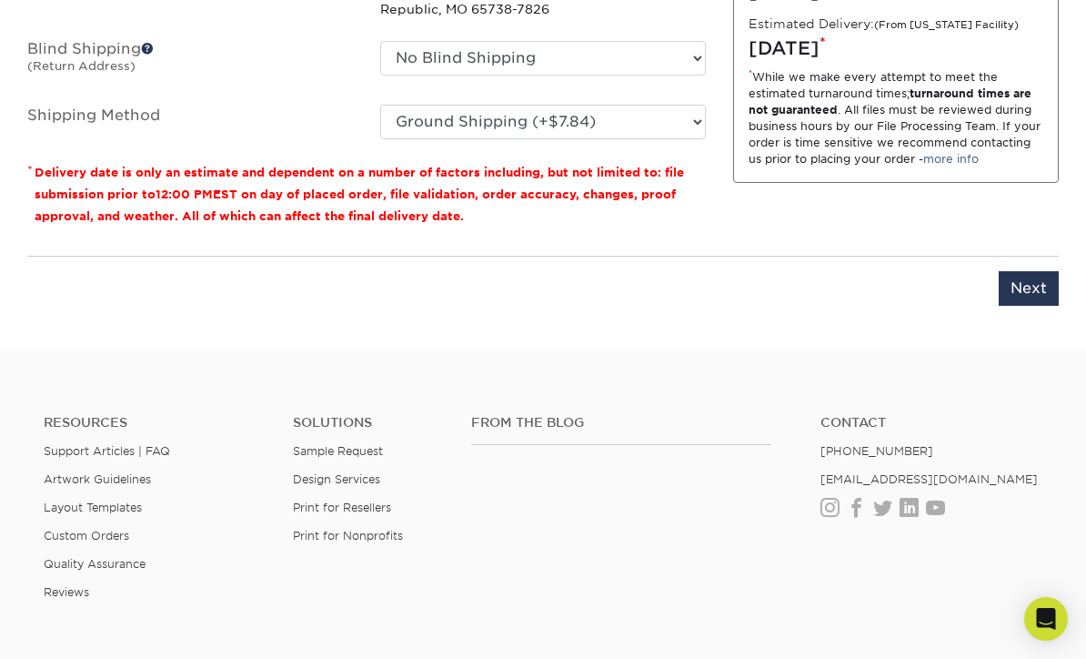
click at [1032, 284] on input "Next" at bounding box center [1029, 288] width 60 height 35
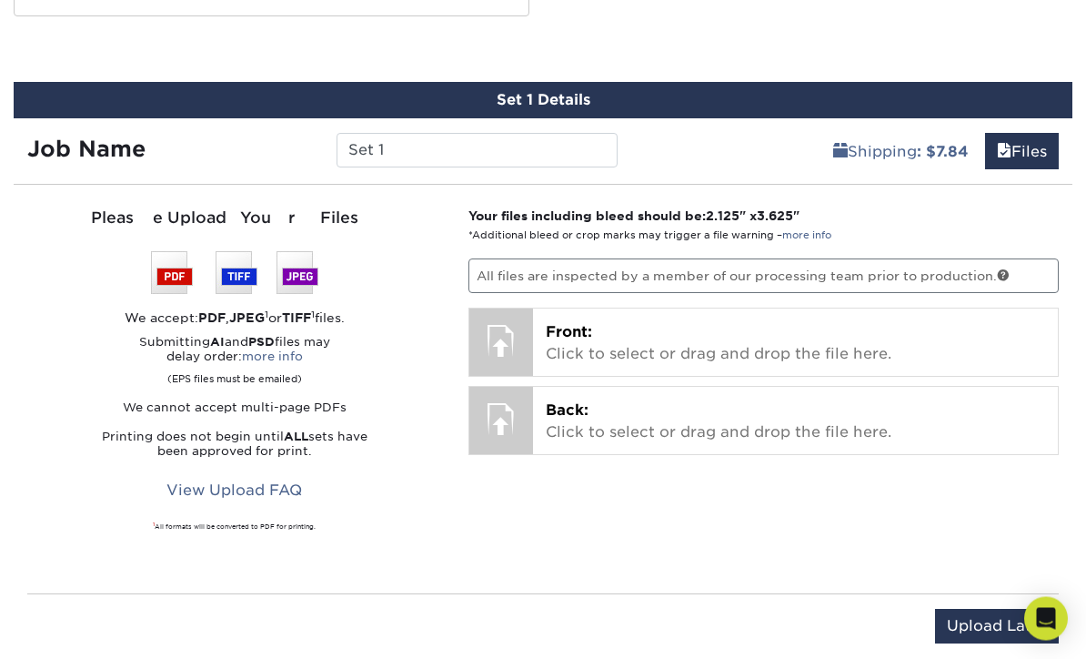
scroll to position [989, 0]
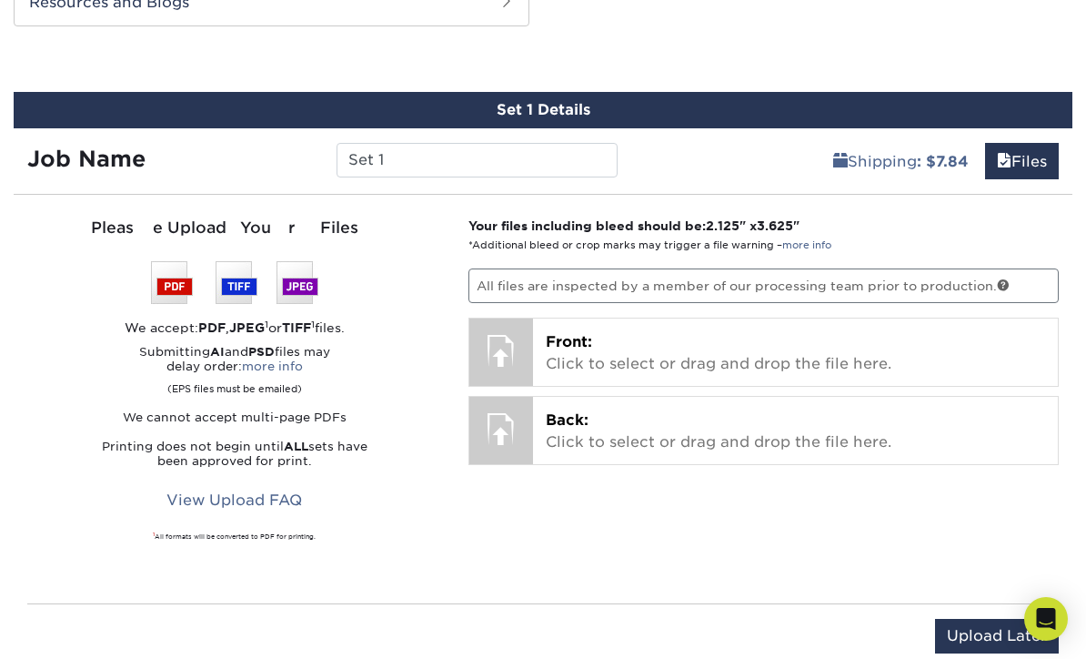
click at [702, 352] on p "Front: Click to select or drag and drop the file here." at bounding box center [796, 353] width 500 height 44
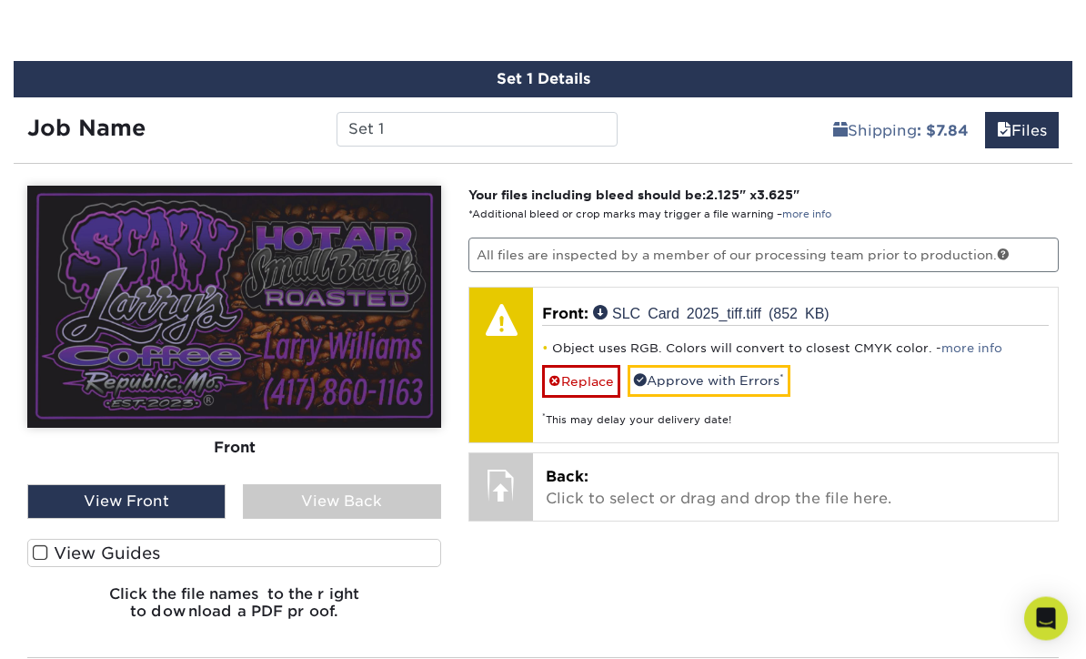
scroll to position [1021, 0]
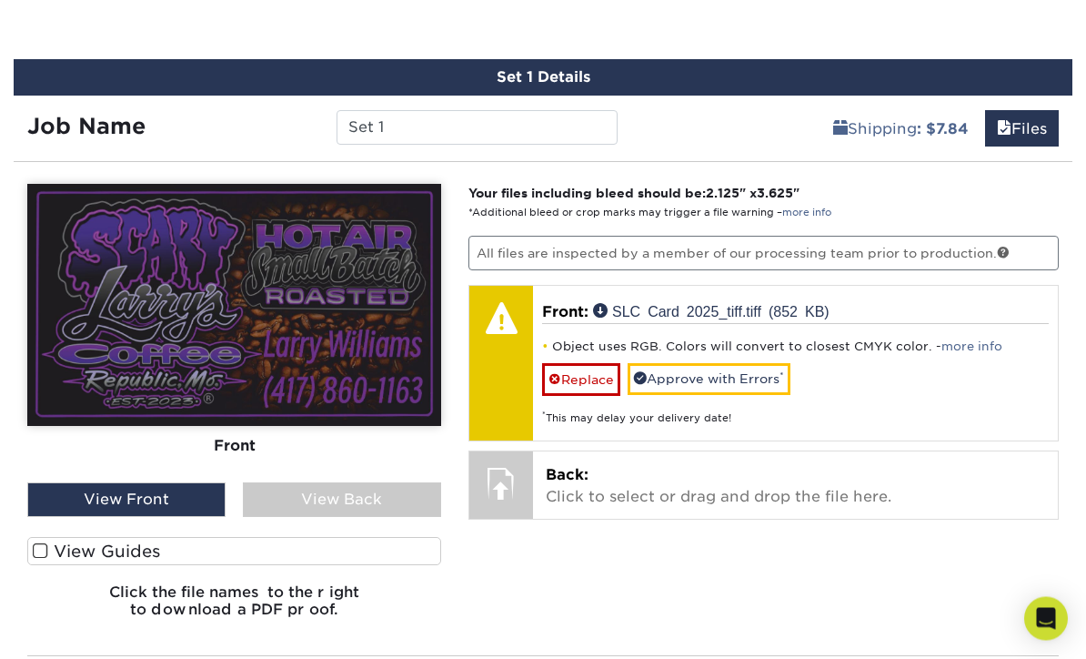
click at [760, 369] on link "Approve with Errors *" at bounding box center [709, 379] width 163 height 31
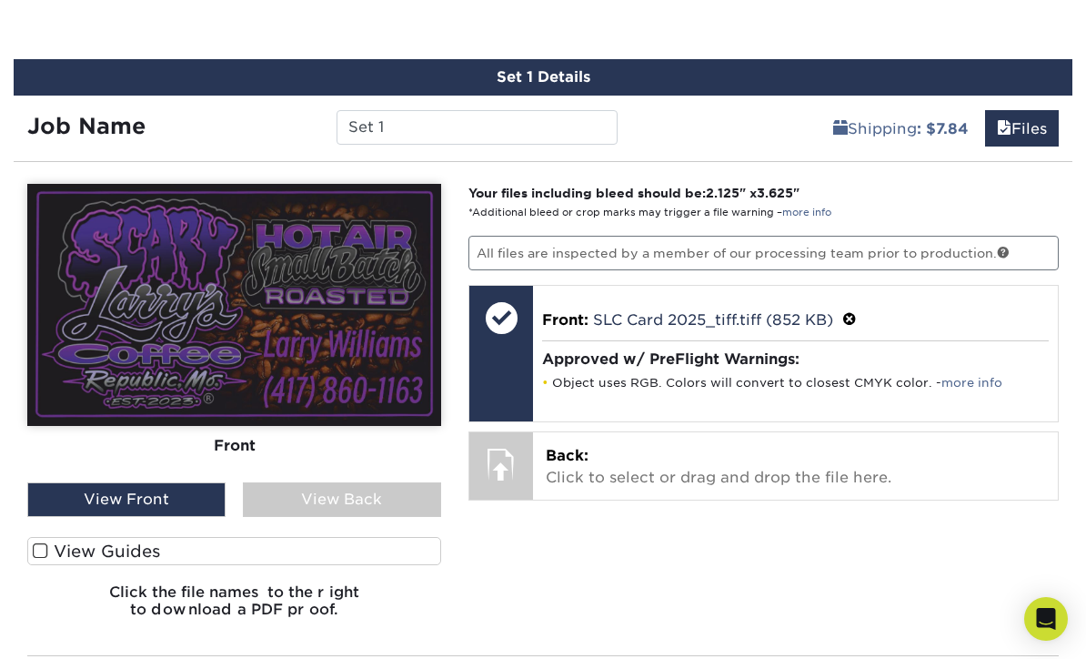
click at [733, 456] on p "Back: Click to select or drag and drop the file here." at bounding box center [796, 467] width 500 height 44
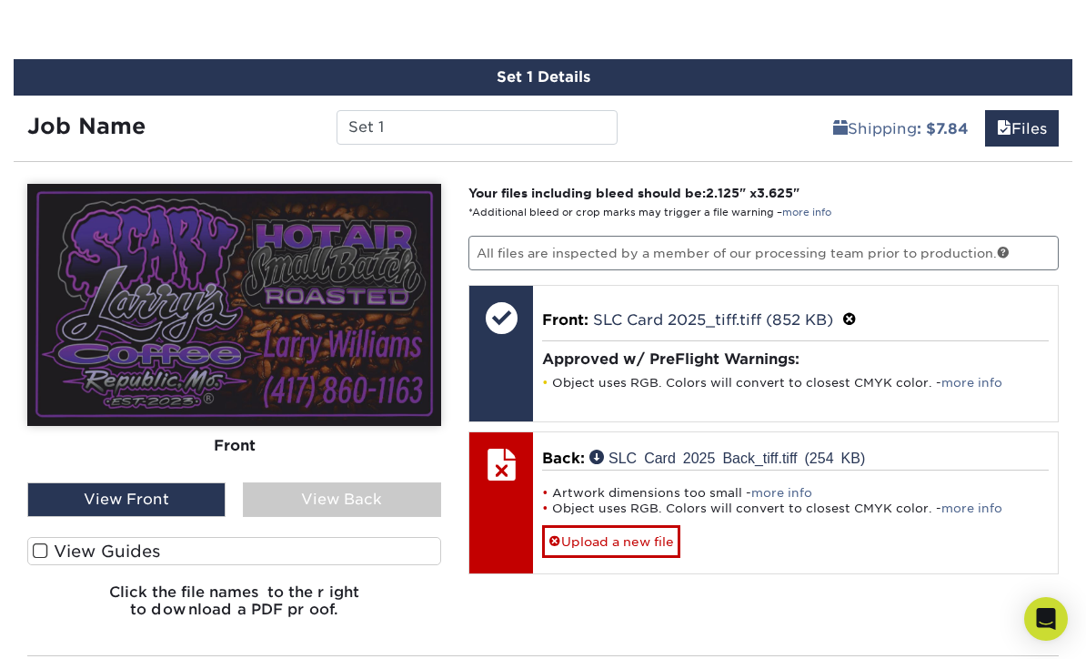
click at [642, 542] on link "Upload a new file" at bounding box center [611, 541] width 138 height 32
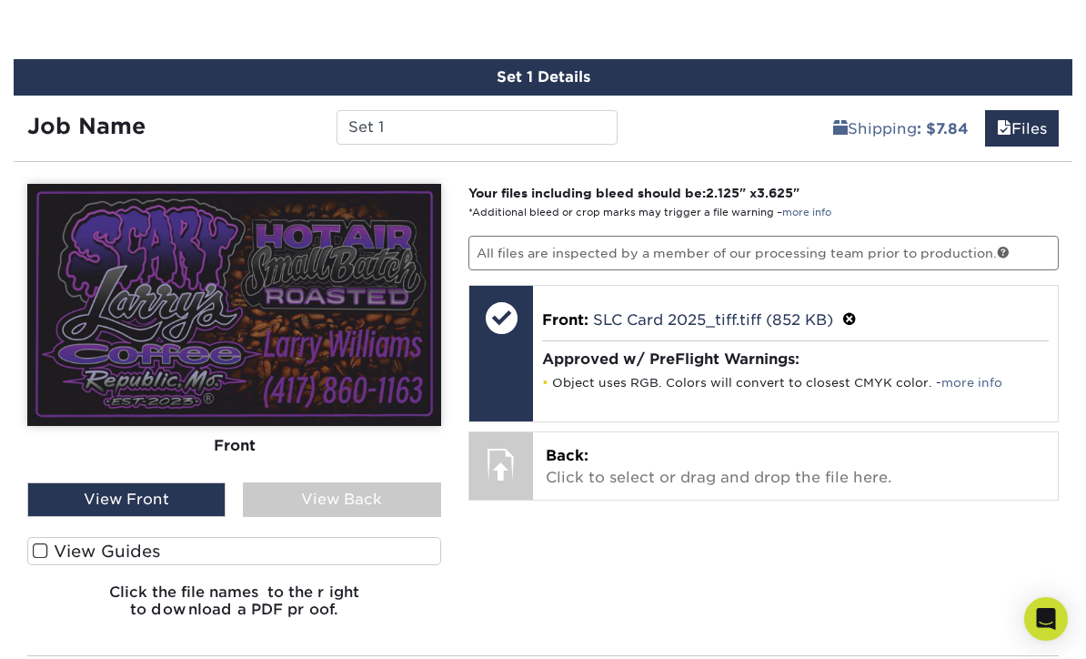
click at [719, 467] on p "Back: Click to select or drag and drop the file here." at bounding box center [796, 467] width 500 height 44
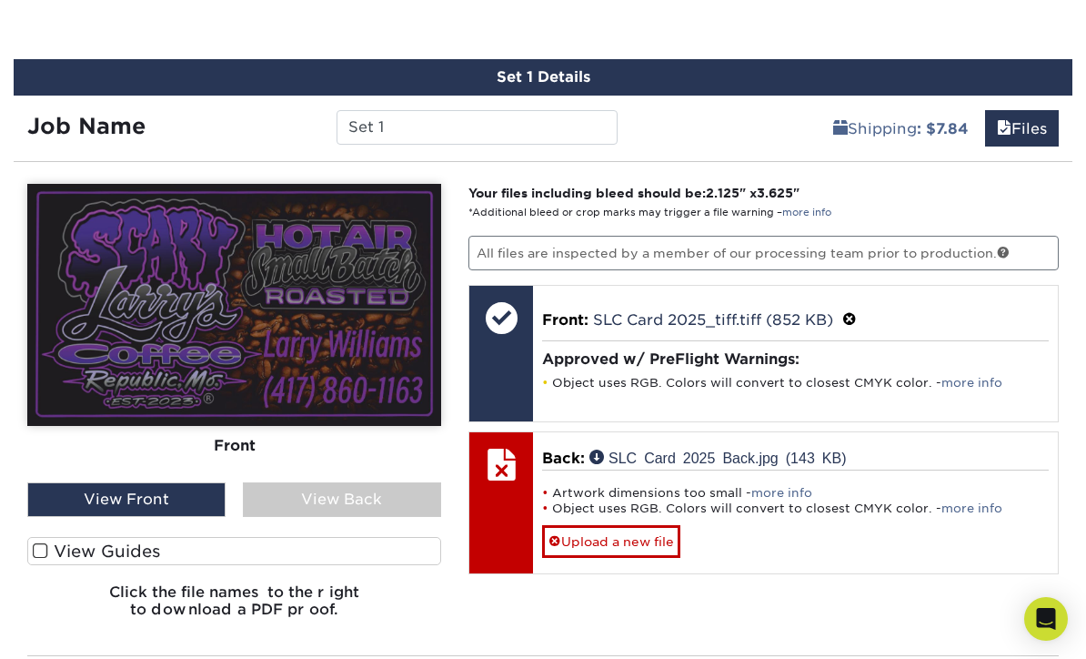
click at [548, 537] on link "Upload a new file" at bounding box center [611, 541] width 138 height 32
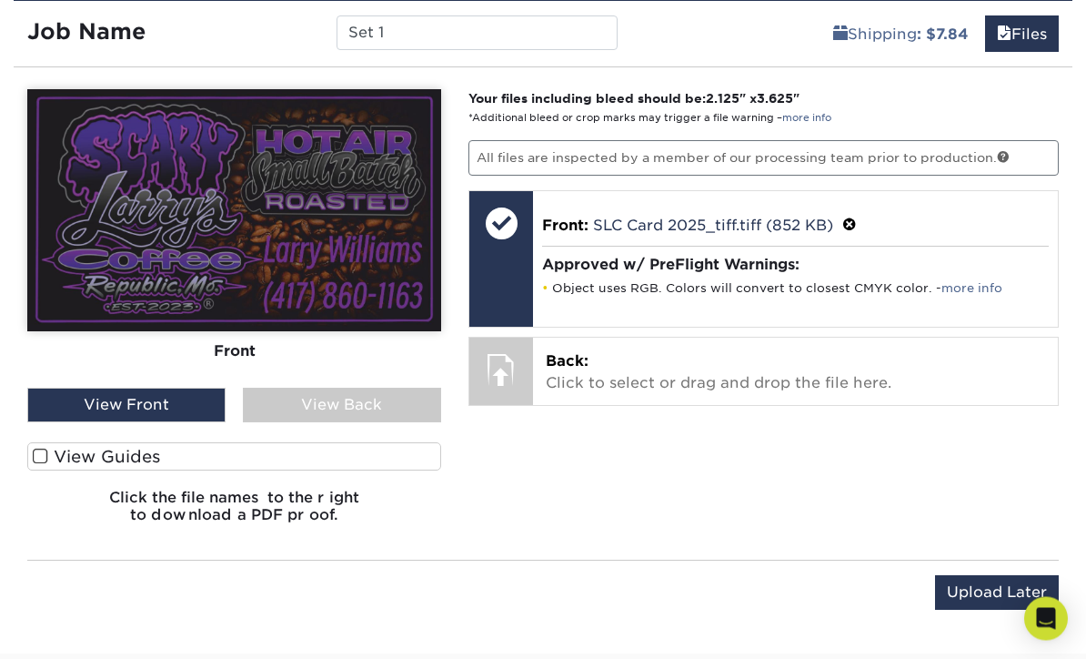
scroll to position [1070, 0]
click at [666, 367] on p "Back: Click to select or drag and drop the file here." at bounding box center [796, 372] width 500 height 44
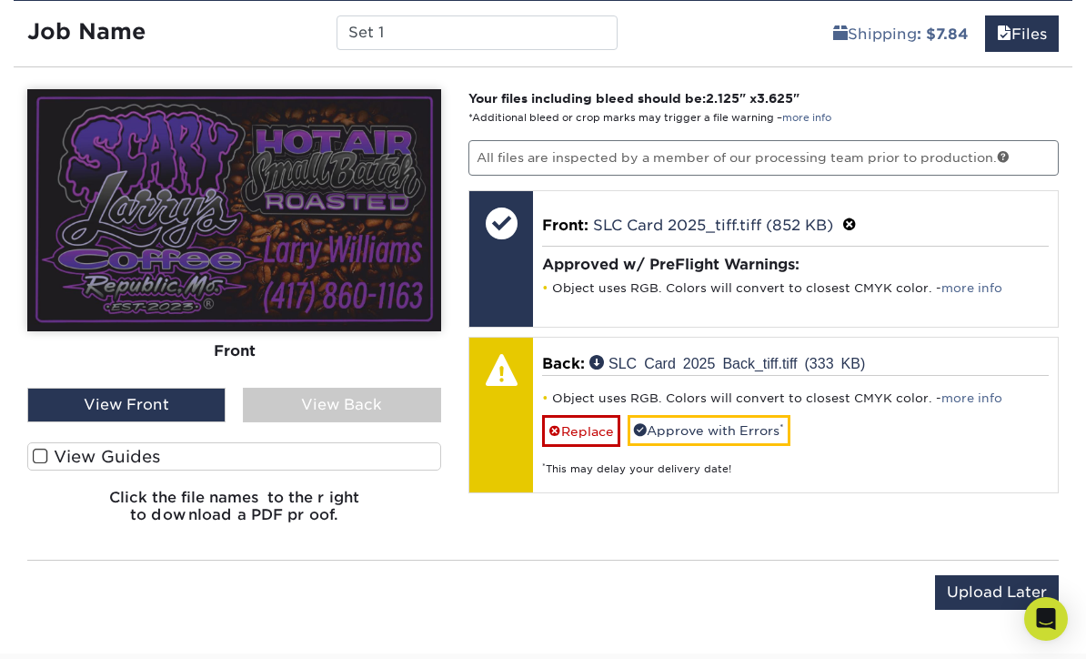
click at [389, 406] on div "View Back" at bounding box center [342, 405] width 198 height 35
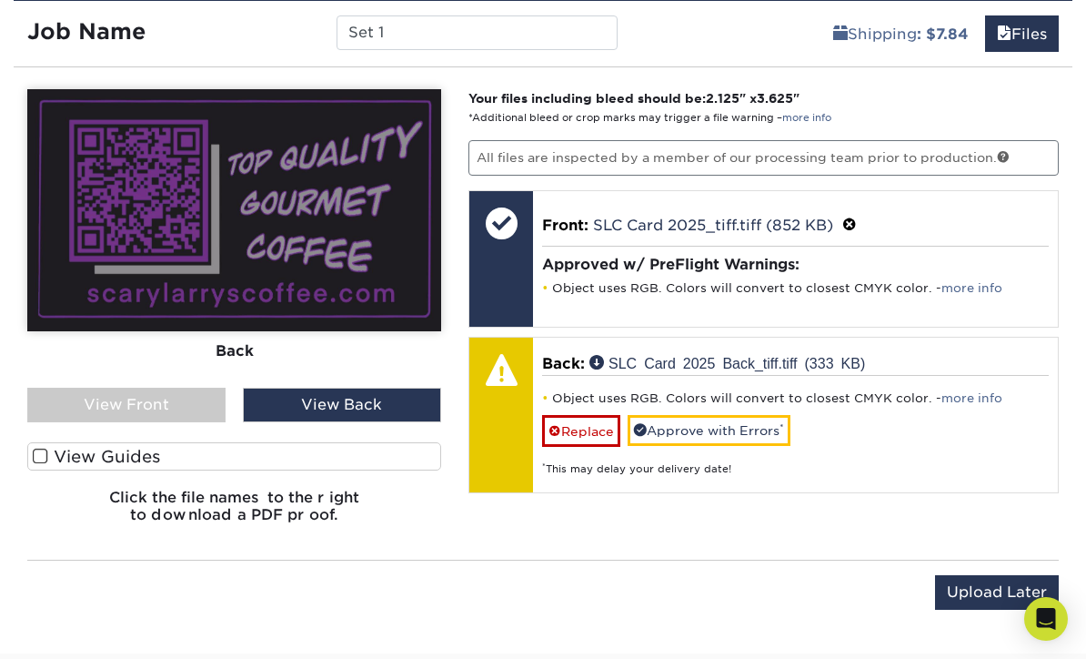
click at [736, 425] on link "Approve with Errors *" at bounding box center [709, 430] width 163 height 31
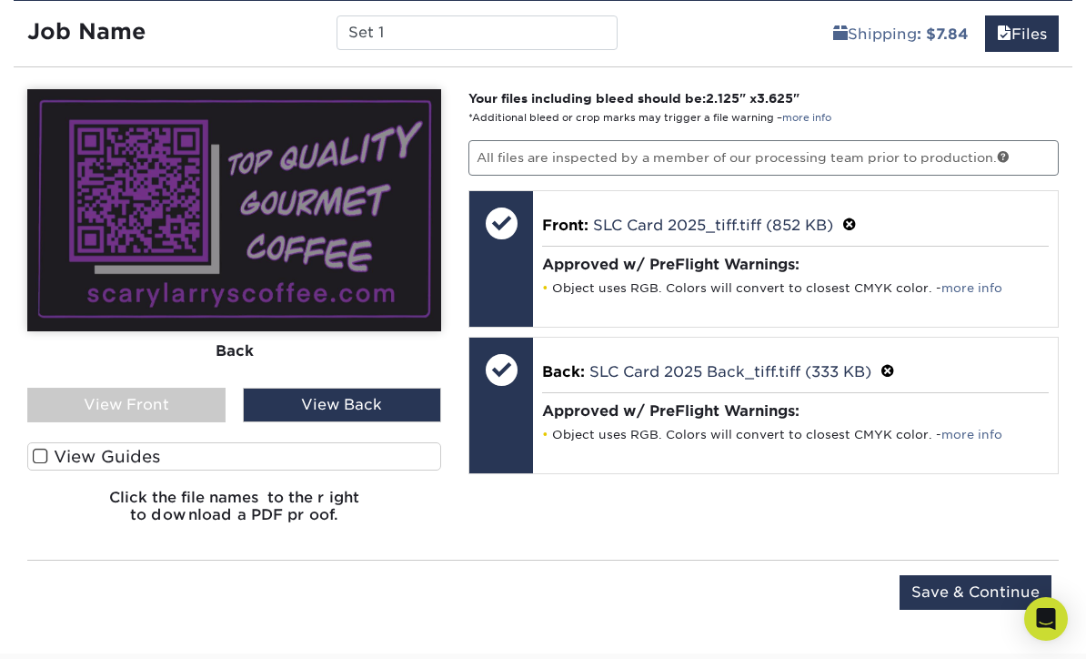
click at [1020, 595] on input "Save & Continue" at bounding box center [976, 592] width 152 height 35
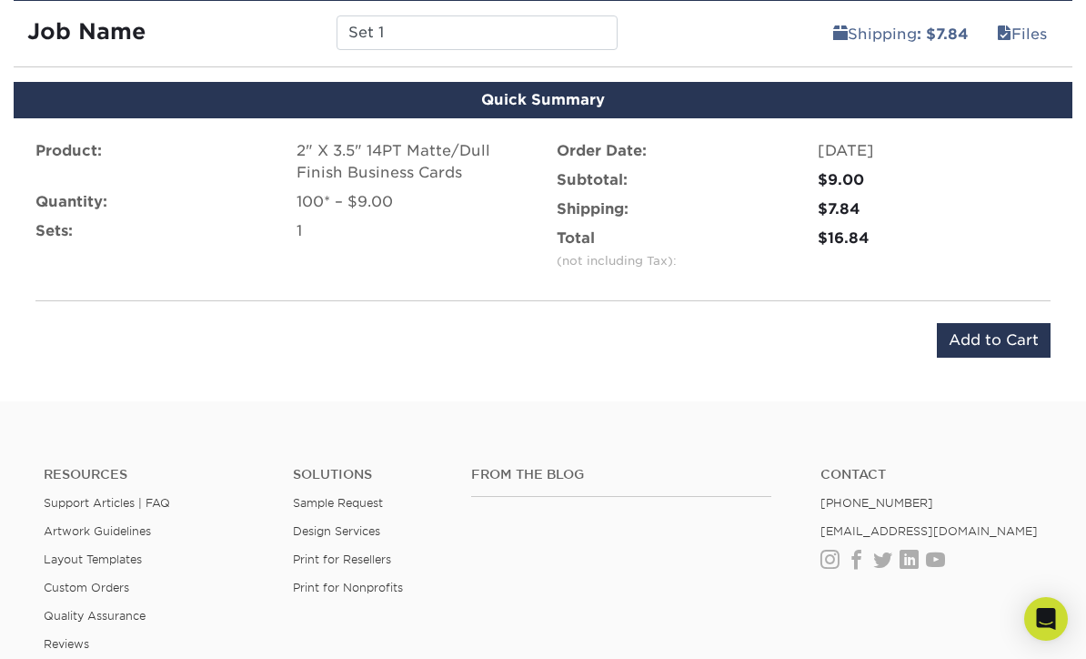
click at [1020, 341] on input "Add to Cart" at bounding box center [994, 340] width 114 height 35
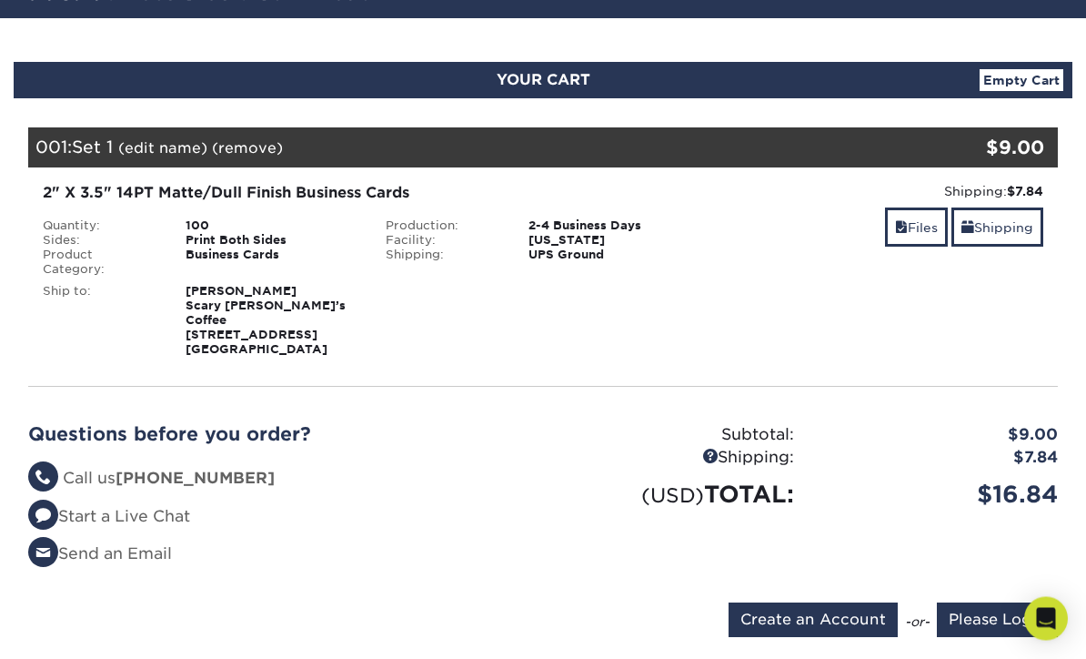
scroll to position [149, 0]
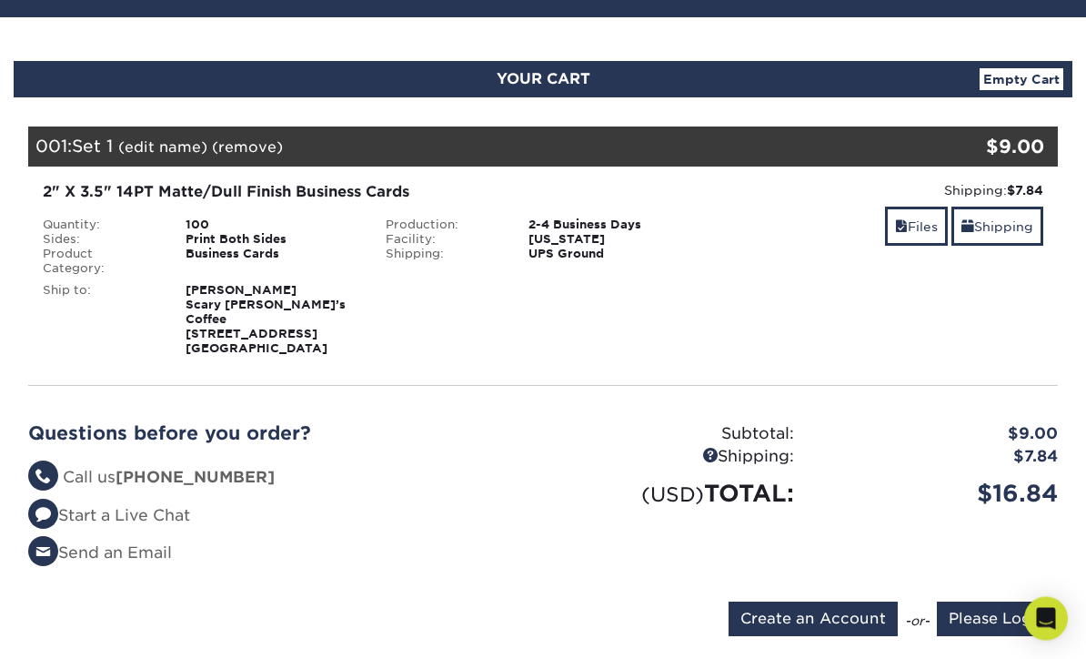
click at [848, 602] on input "Create an Account" at bounding box center [813, 619] width 169 height 35
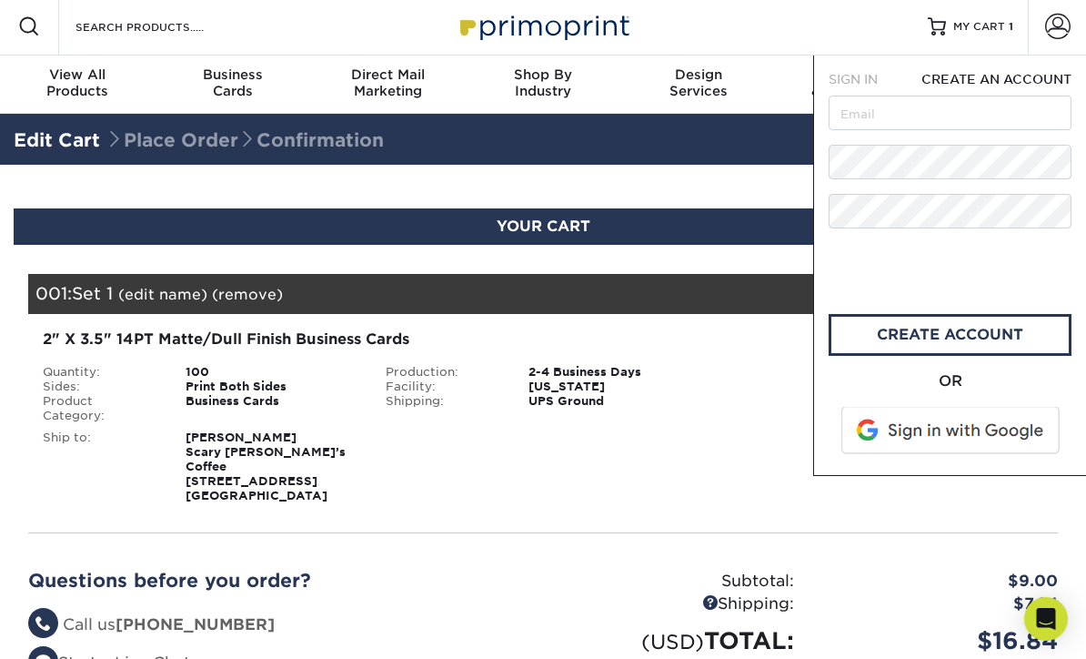
scroll to position [0, 0]
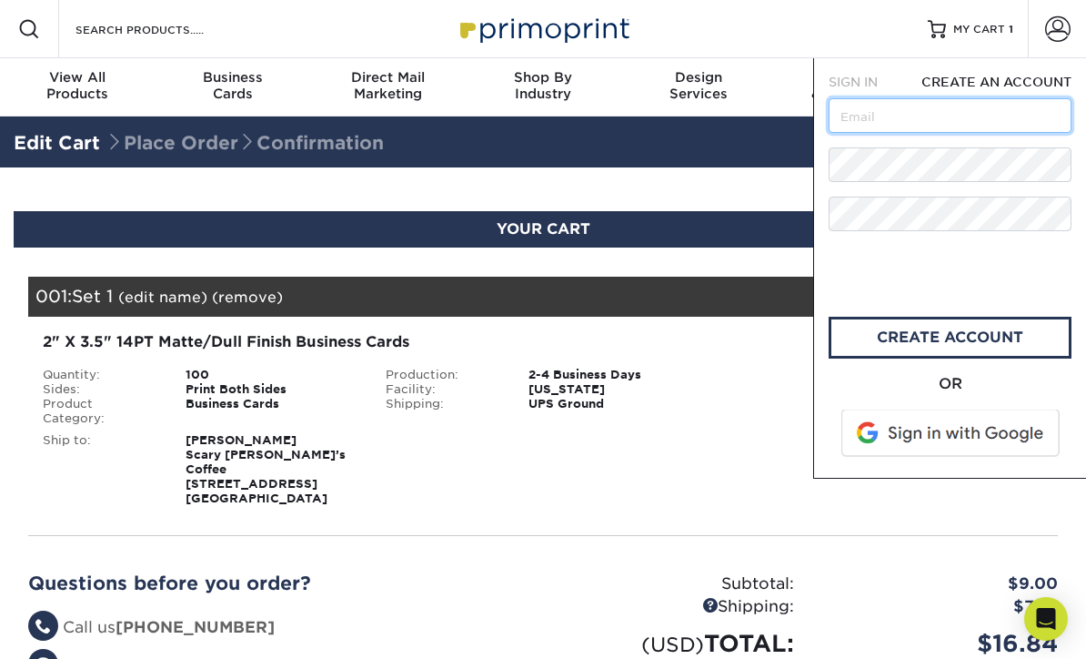
click at [981, 108] on input "text" at bounding box center [950, 115] width 243 height 35
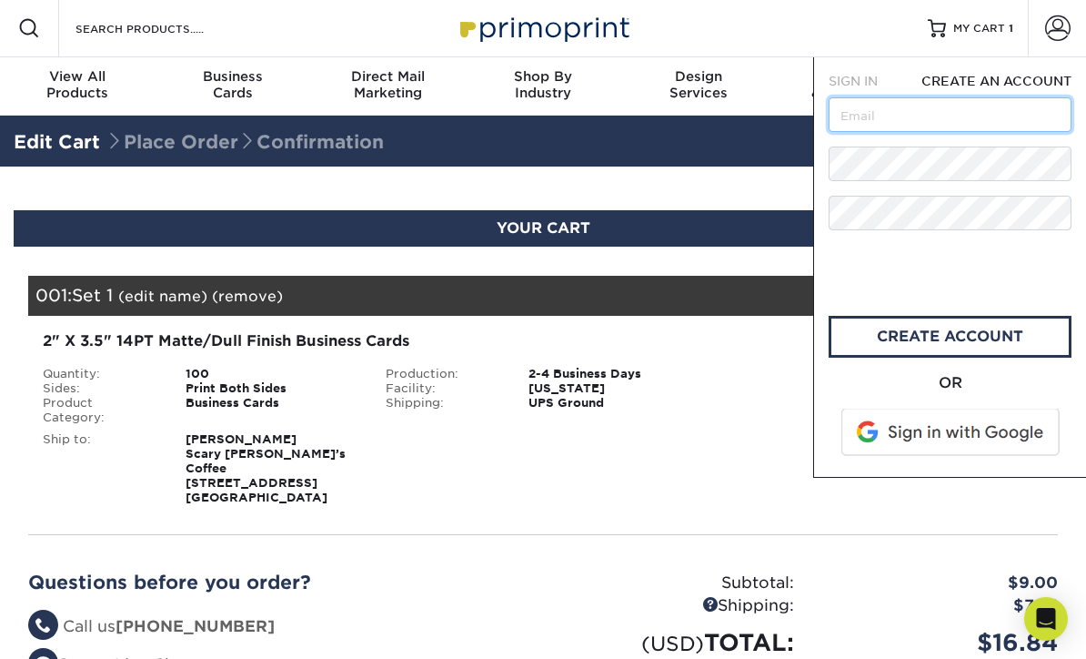
type input "[EMAIL_ADDRESS][DOMAIN_NAME]"
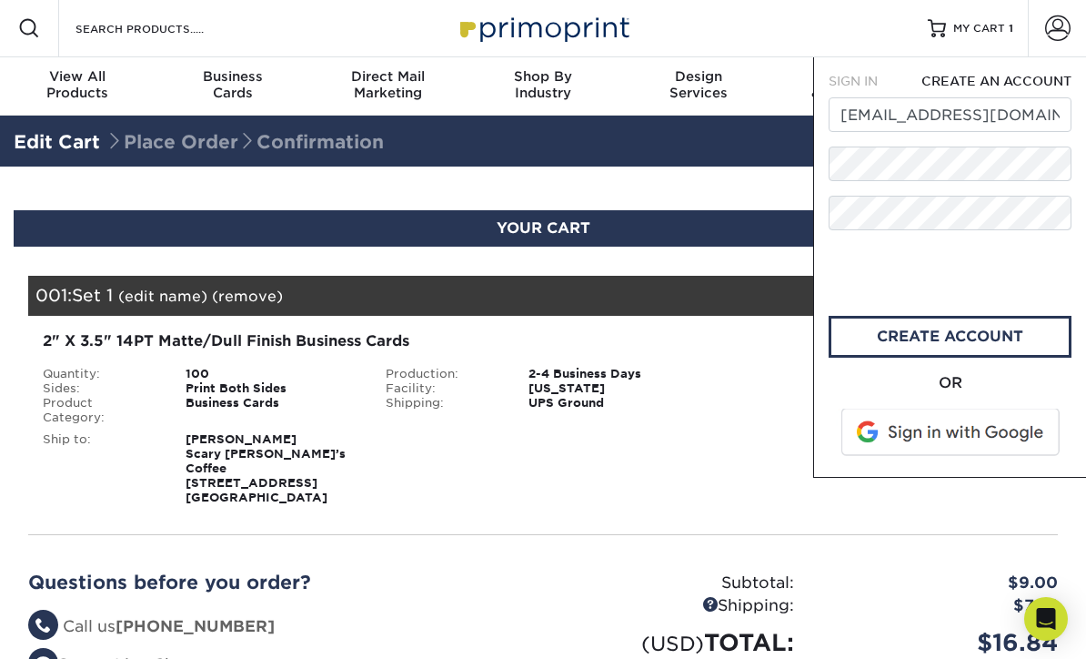
click at [1010, 339] on link "create account" at bounding box center [950, 337] width 243 height 42
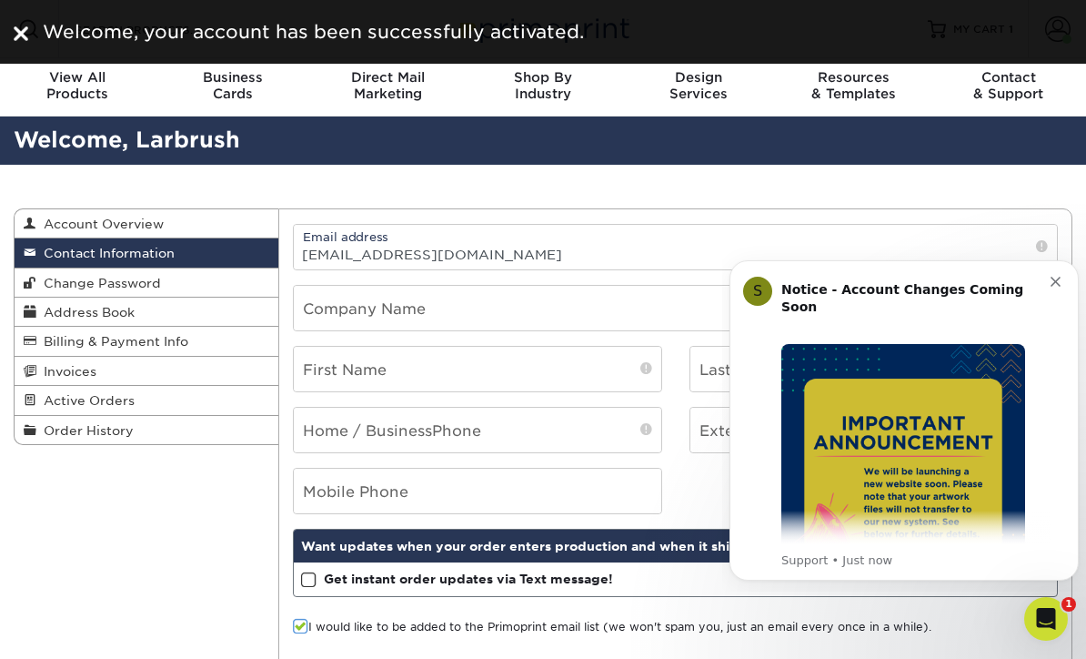
click at [1053, 286] on icon "Dismiss notification" at bounding box center [1056, 282] width 10 height 10
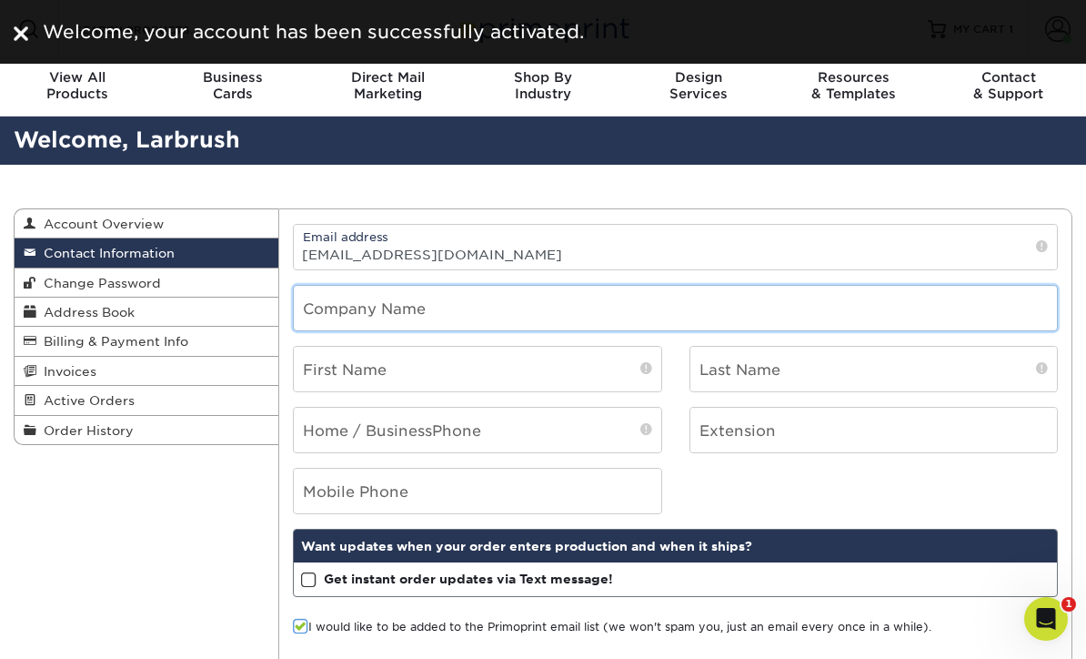
click at [803, 301] on input "text" at bounding box center [675, 308] width 763 height 45
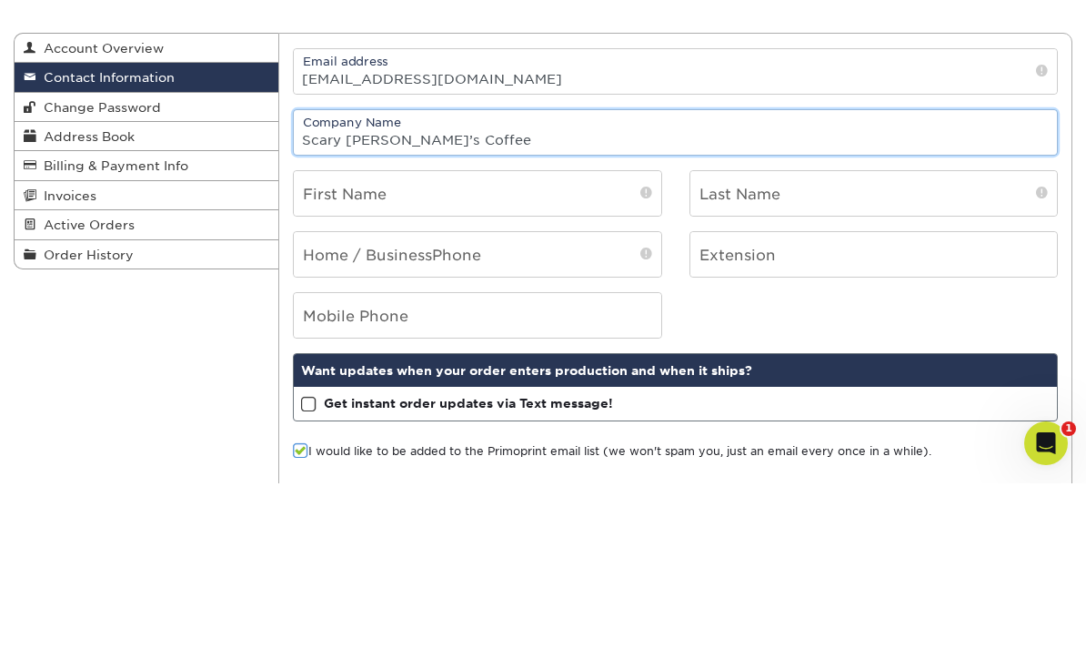
type input "Scary [PERSON_NAME]’s Coffee"
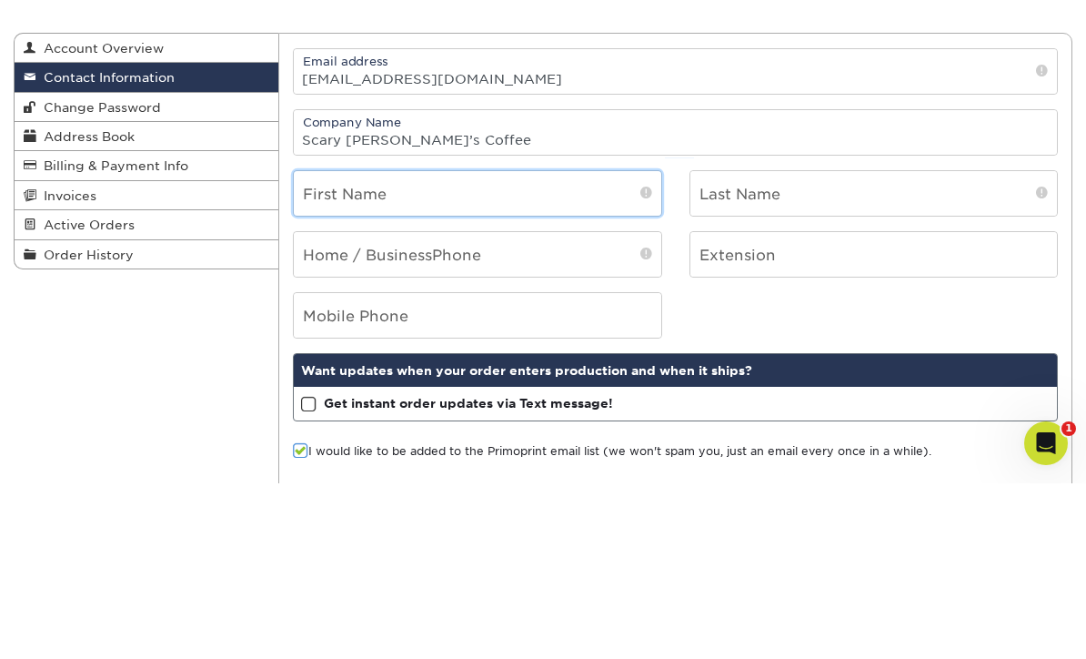
click at [603, 347] on input "text" at bounding box center [478, 369] width 368 height 45
type input "[PERSON_NAME]"
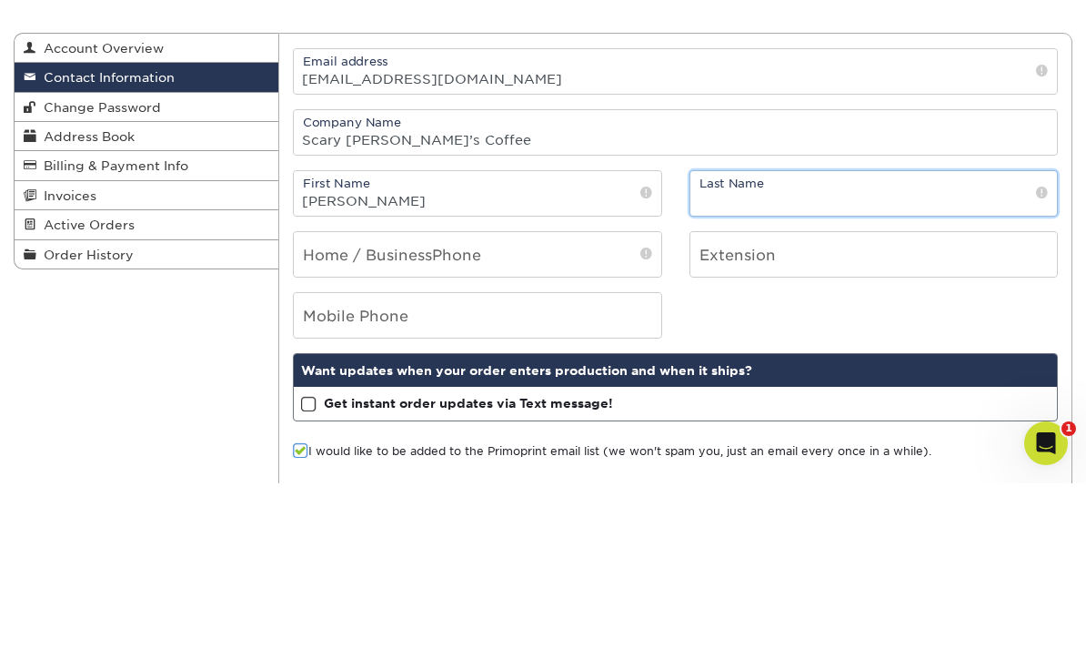
type input "[PERSON_NAME]"
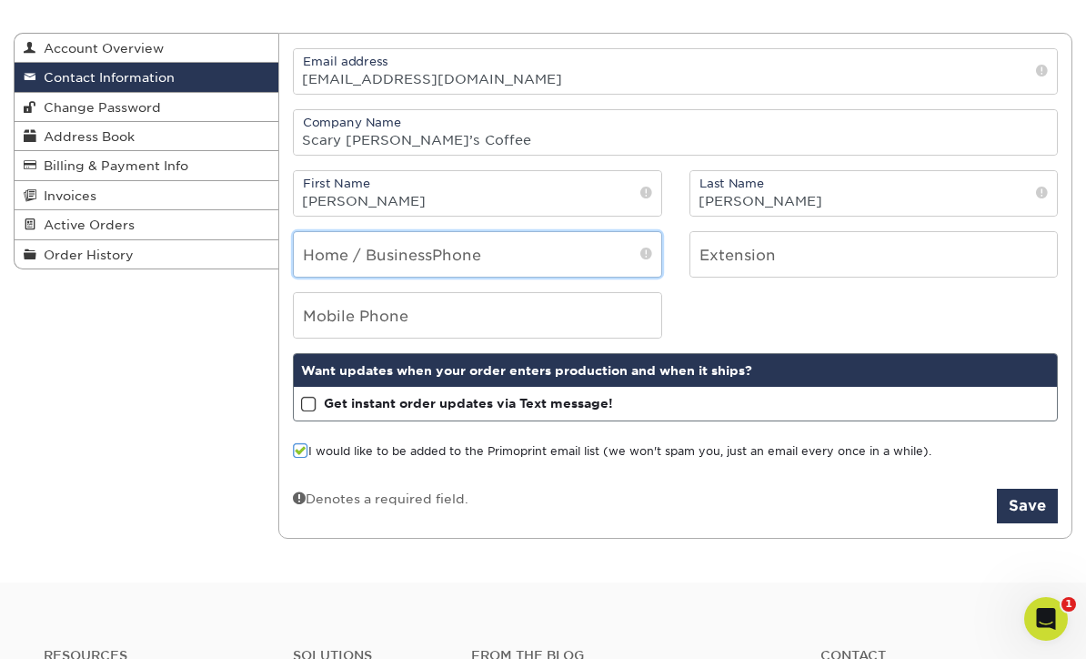
click at [535, 261] on input "tel" at bounding box center [478, 254] width 368 height 45
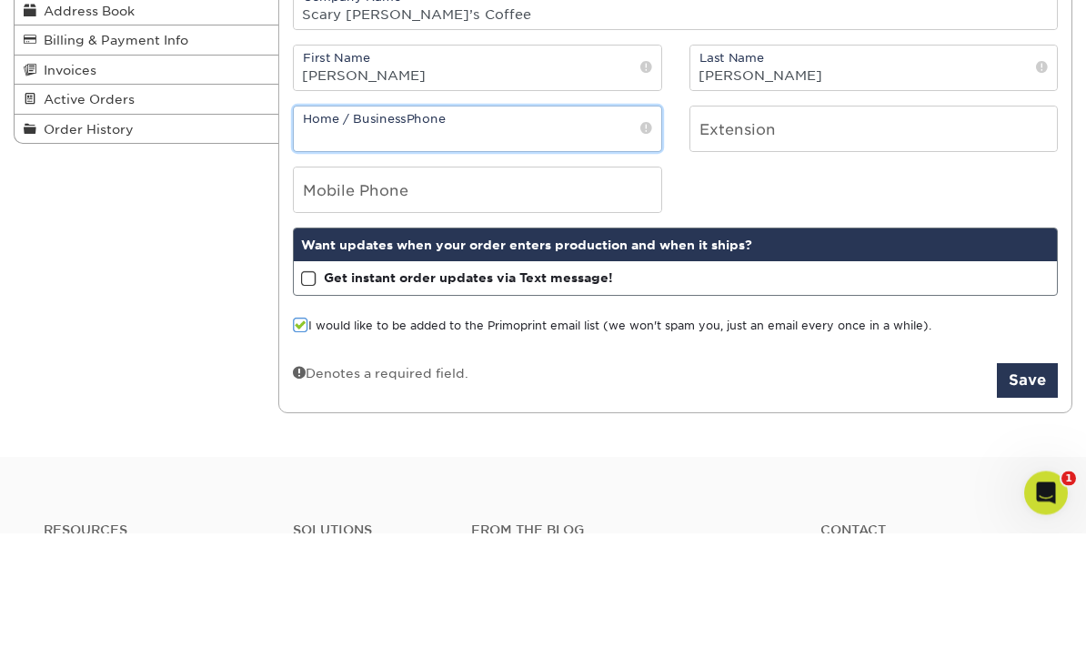
type input "["
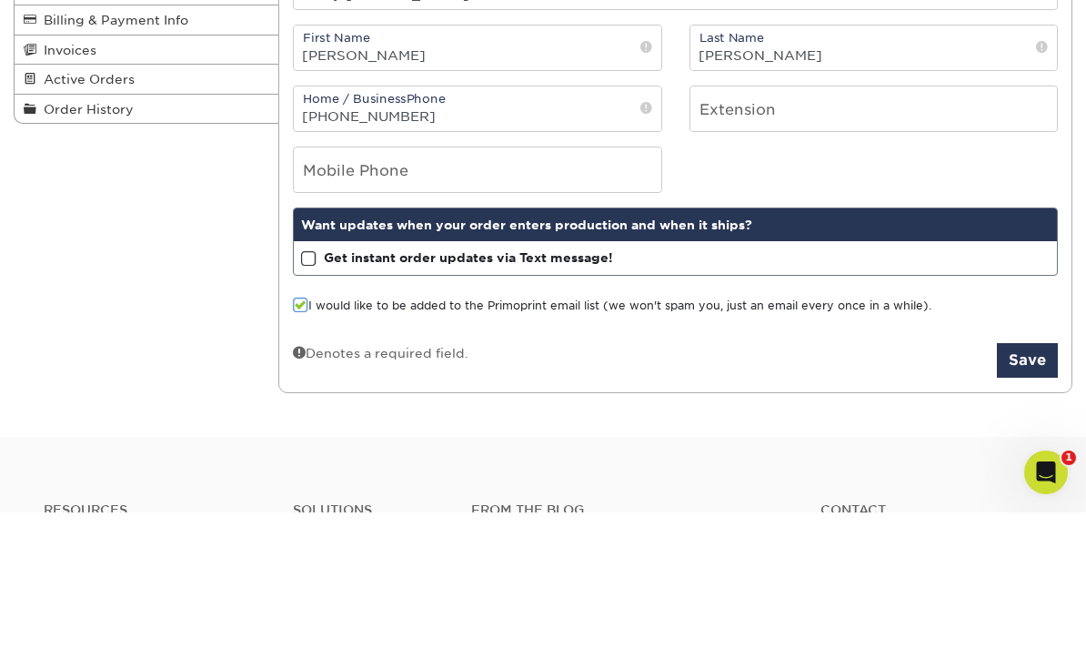
scroll to position [322, 0]
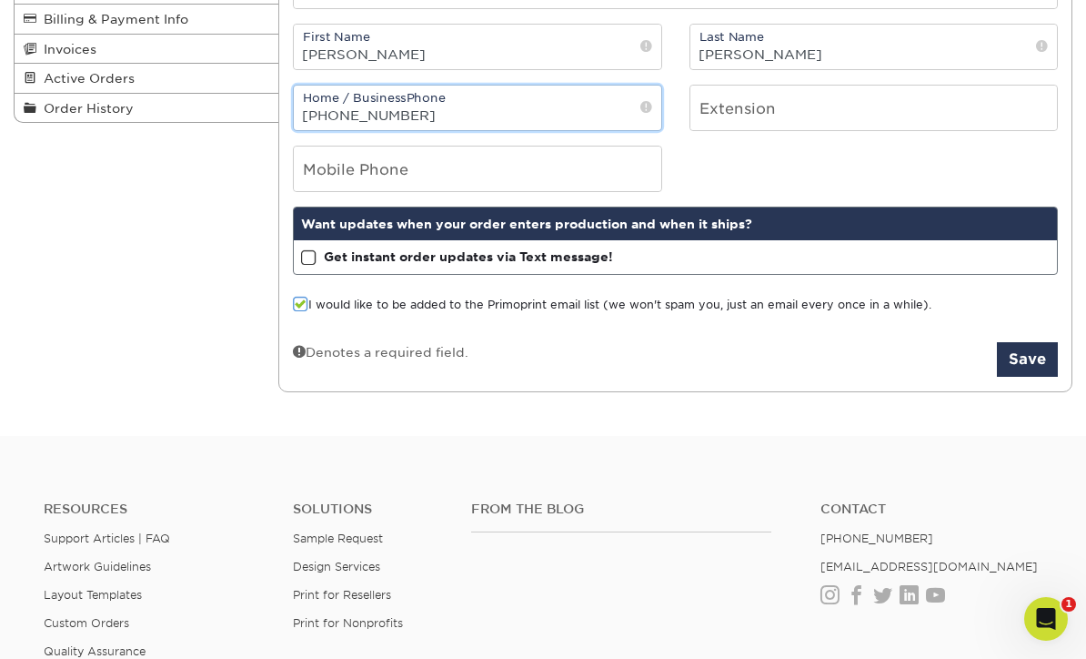
type input "[PHONE_NUMBER]"
click at [316, 259] on span at bounding box center [308, 257] width 15 height 17
click at [0, 0] on input "Get instant order updates via Text message!" at bounding box center [0, 0] width 0 height 0
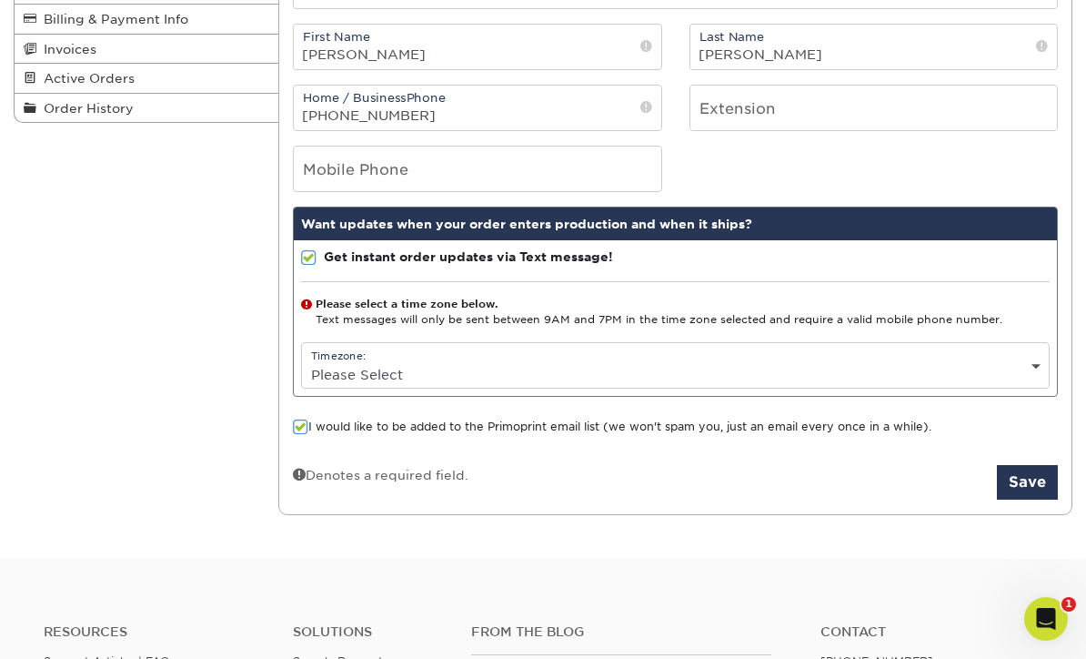
click at [854, 373] on select "Please Select (GMT -12:00) [GEOGRAPHIC_DATA], [GEOGRAPHIC_DATA] (GMT -11:00) [G…" at bounding box center [675, 374] width 747 height 26
select select "-6.0"
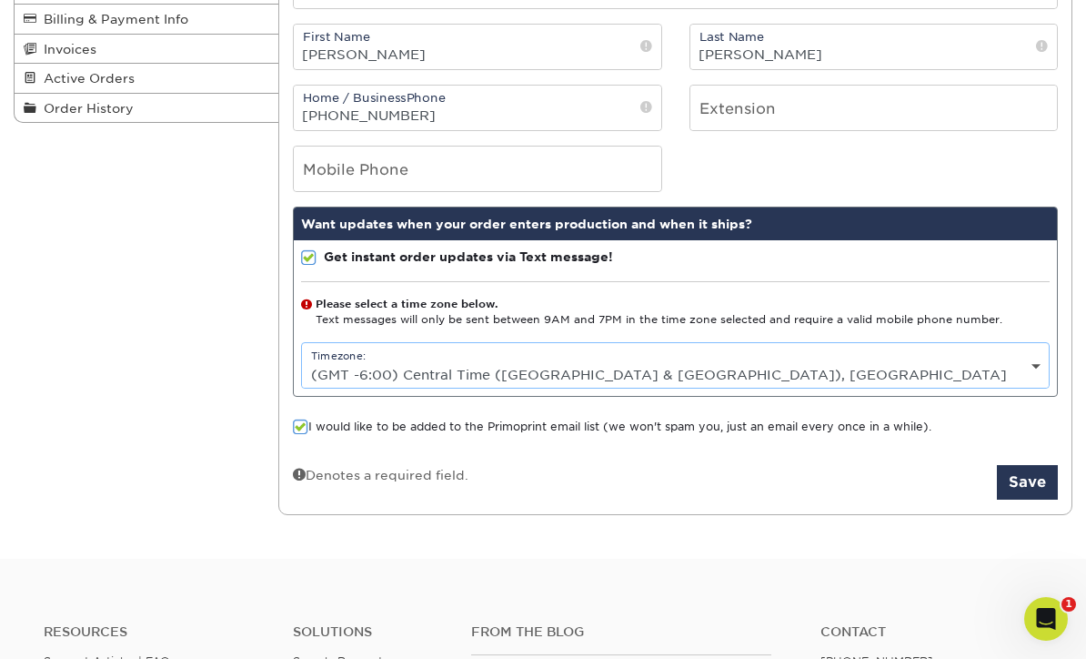
click at [1011, 494] on button "Save" at bounding box center [1027, 482] width 61 height 35
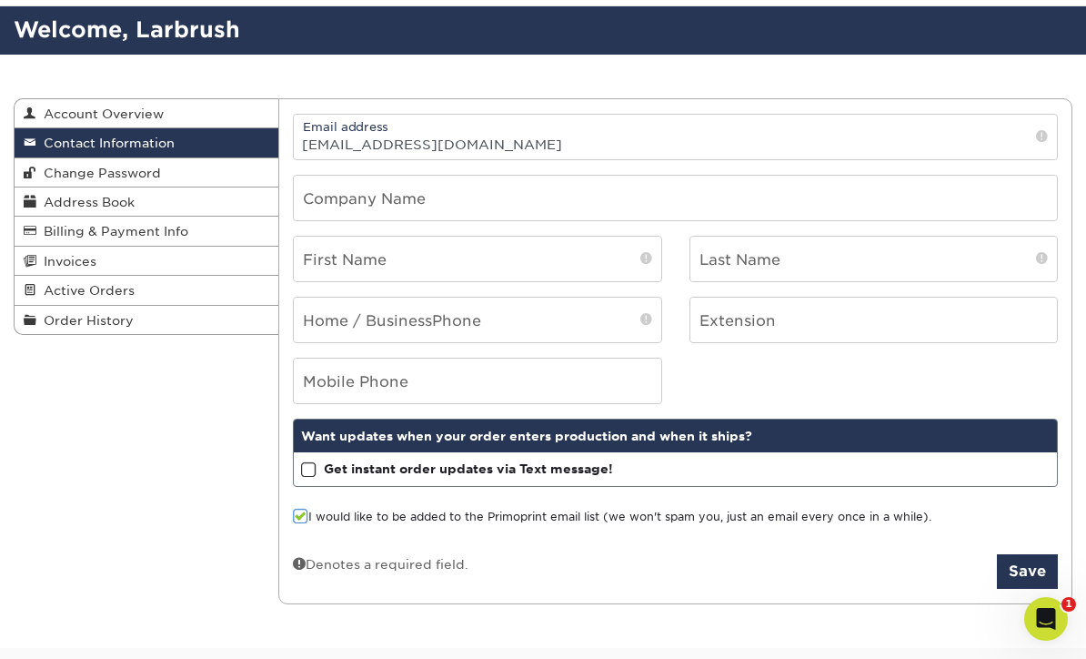
scroll to position [109, 0]
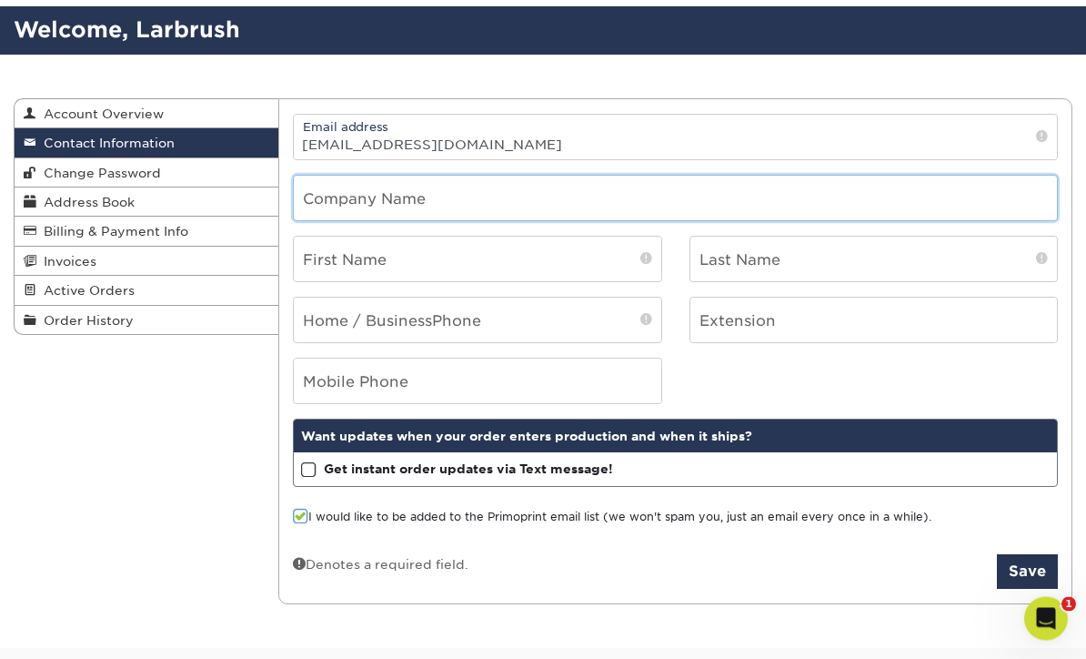
click at [702, 187] on input "text" at bounding box center [675, 199] width 763 height 45
type input "Scary [PERSON_NAME]’s Coffee"
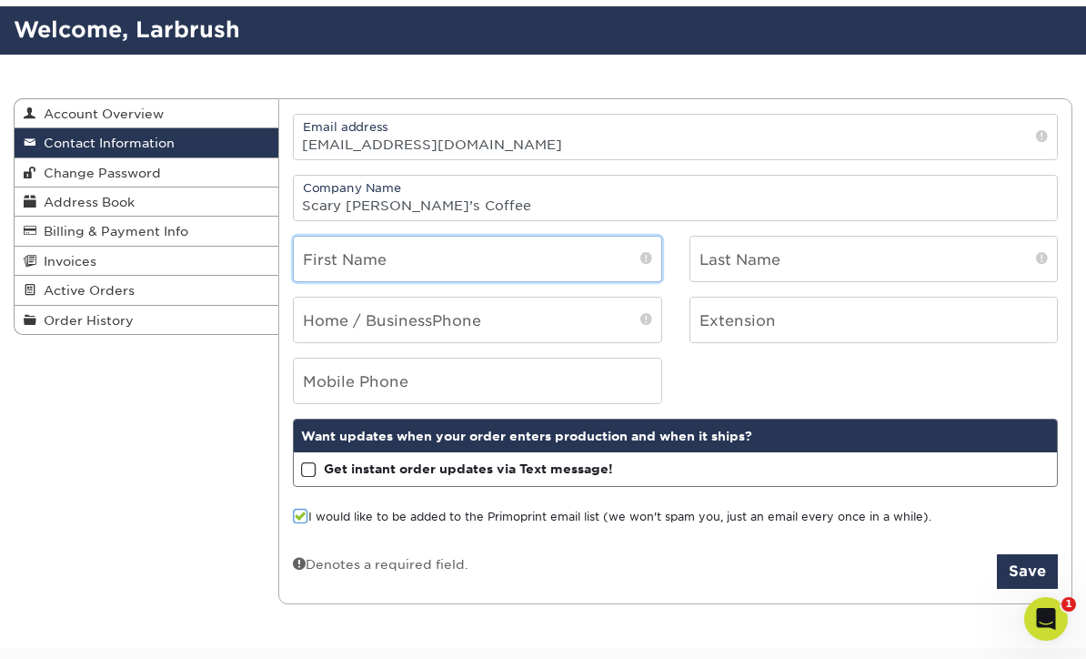
click at [599, 263] on input "text" at bounding box center [478, 259] width 368 height 45
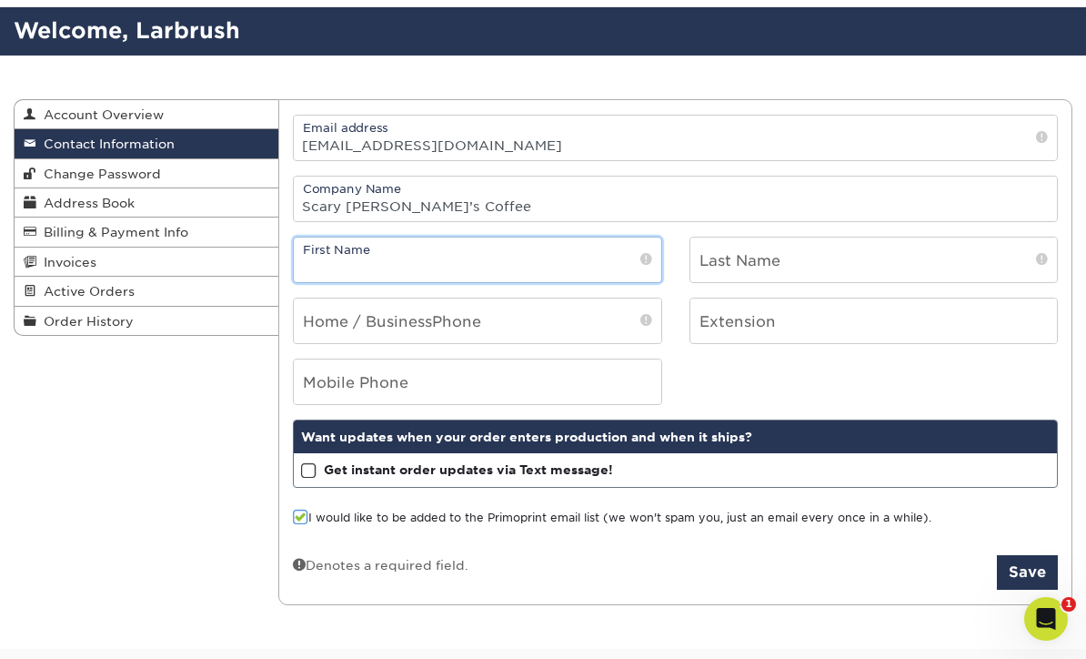
type input "[PERSON_NAME]"
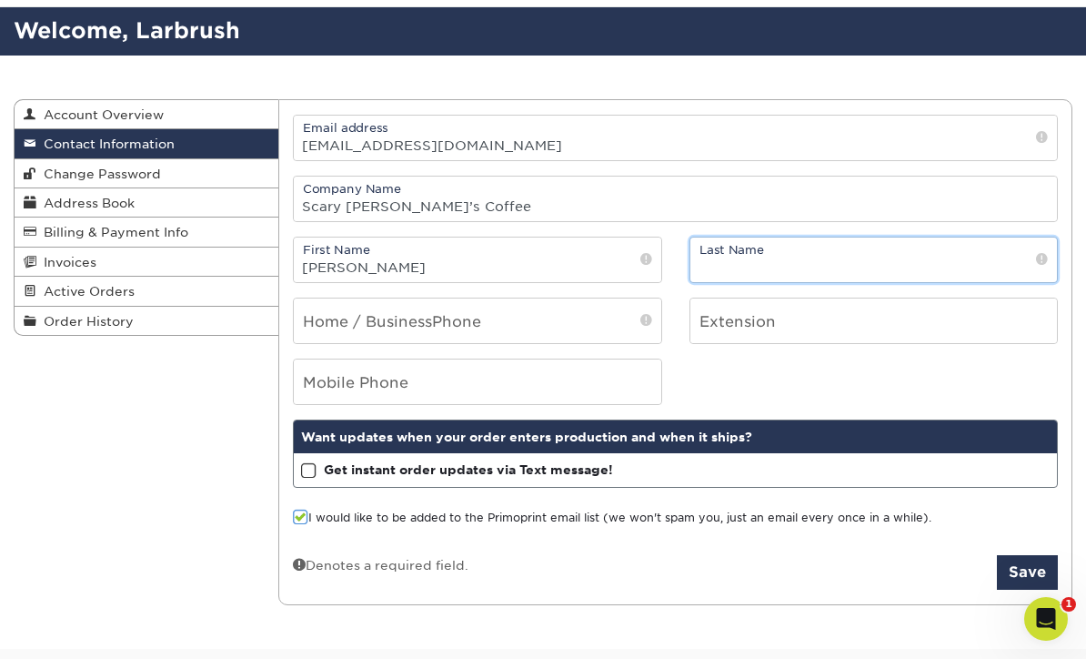
click at [871, 266] on input "text" at bounding box center [875, 259] width 368 height 45
type input "[PERSON_NAME]"
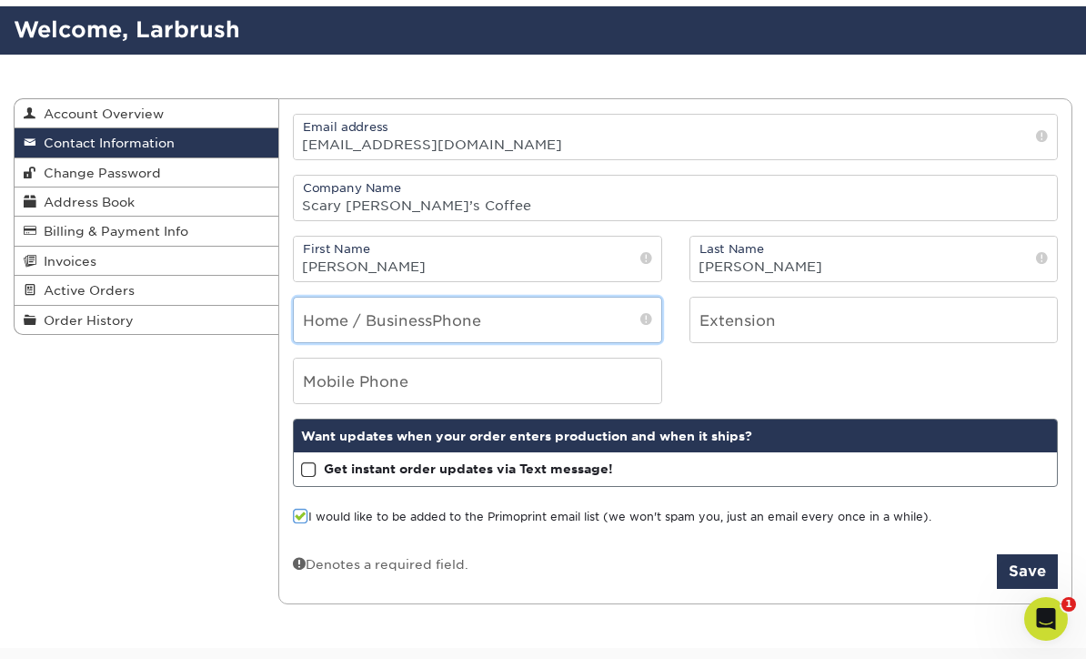
click at [584, 316] on input "tel" at bounding box center [478, 320] width 368 height 45
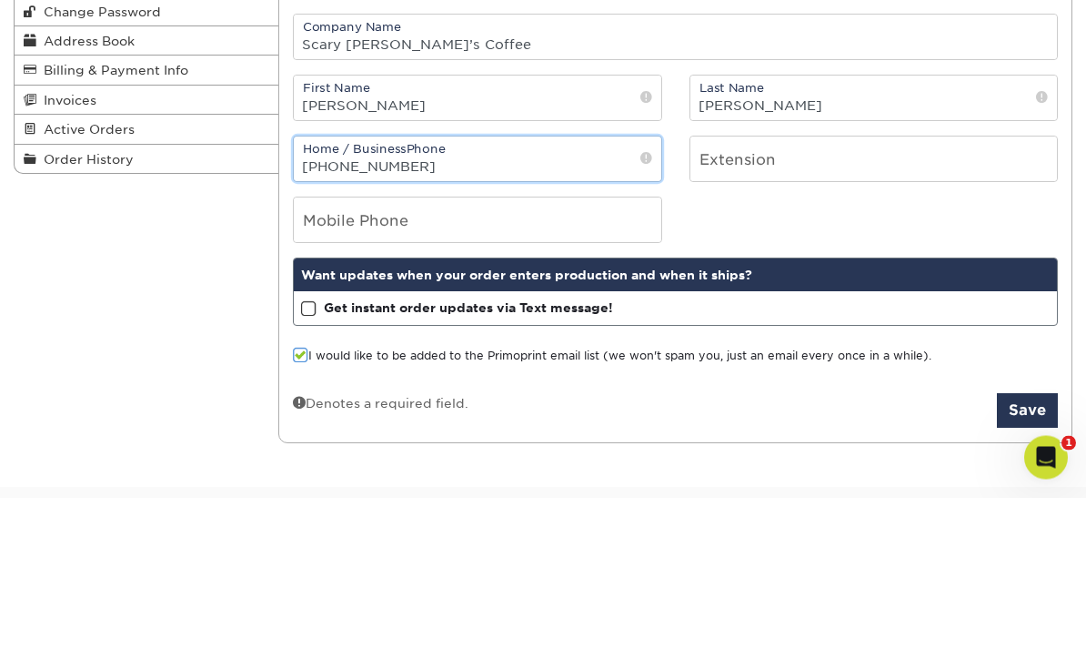
type input "[PHONE_NUMBER]"
click at [865, 359] on div "Mobile Phone" at bounding box center [675, 382] width 793 height 46
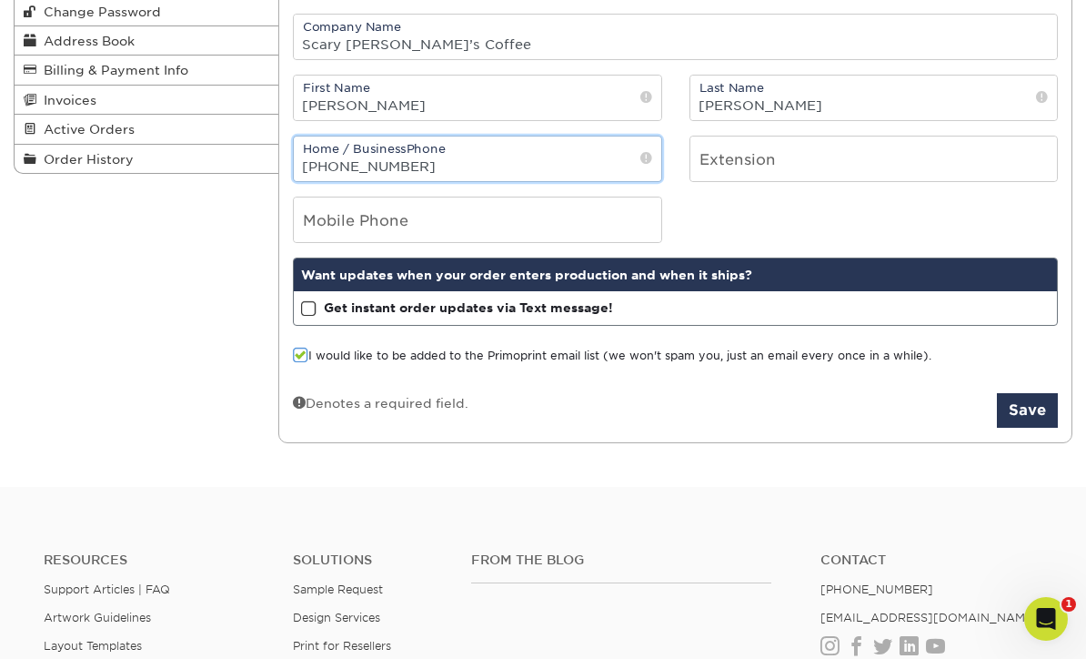
click at [601, 171] on input "[PHONE_NUMBER]" at bounding box center [478, 158] width 368 height 45
click at [907, 223] on div "Mobile Phone" at bounding box center [675, 220] width 793 height 46
click at [317, 310] on label "Get instant order updates via Text message!" at bounding box center [457, 307] width 312 height 18
click at [0, 0] on input "Get instant order updates via Text message!" at bounding box center [0, 0] width 0 height 0
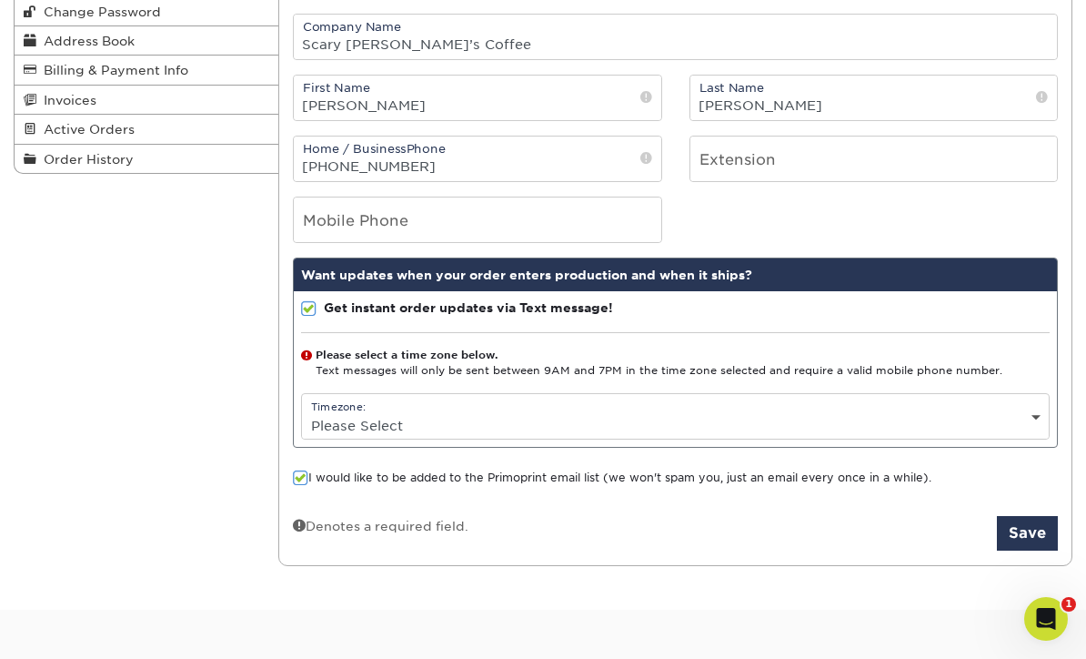
click at [985, 401] on div "Timezone: Please Select (GMT -12:00) [GEOGRAPHIC_DATA], [GEOGRAPHIC_DATA] (GMT …" at bounding box center [675, 416] width 749 height 46
click at [975, 416] on div "Timezone: Please Select (GMT -12:00) [GEOGRAPHIC_DATA], [GEOGRAPHIC_DATA] (GMT …" at bounding box center [675, 416] width 749 height 46
click at [617, 415] on div "Timezone: Please Select (GMT -12:00) [GEOGRAPHIC_DATA], [GEOGRAPHIC_DATA] (GMT …" at bounding box center [675, 416] width 749 height 46
click at [587, 429] on select "Please Select (GMT -12:00) [GEOGRAPHIC_DATA], [GEOGRAPHIC_DATA] (GMT -11:00) [G…" at bounding box center [675, 425] width 747 height 26
select select "-6.0"
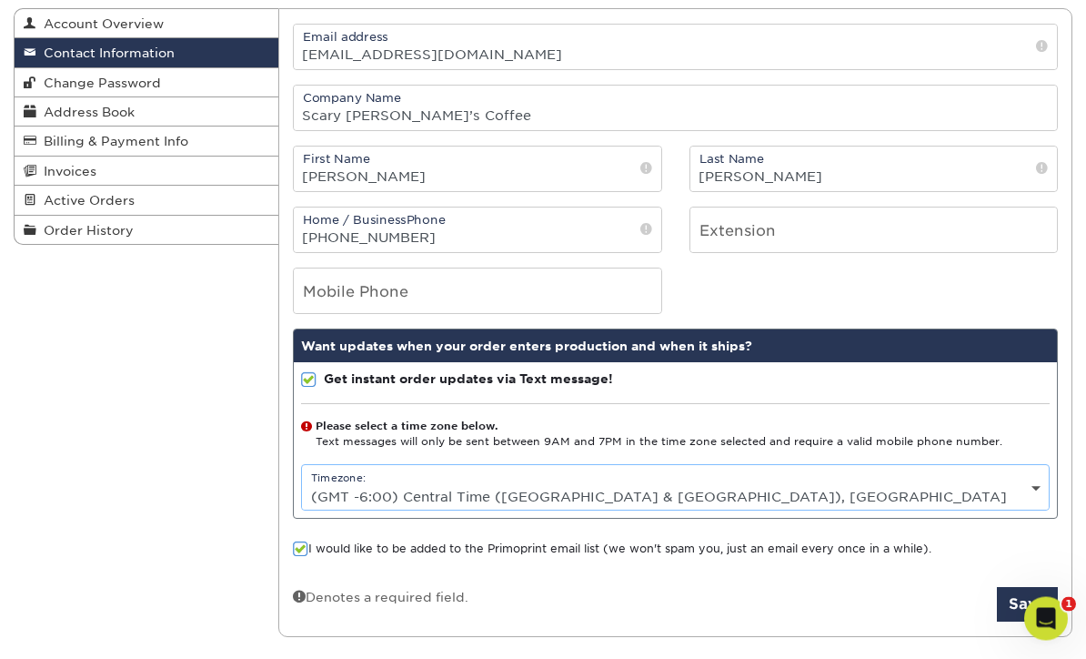
scroll to position [201, 0]
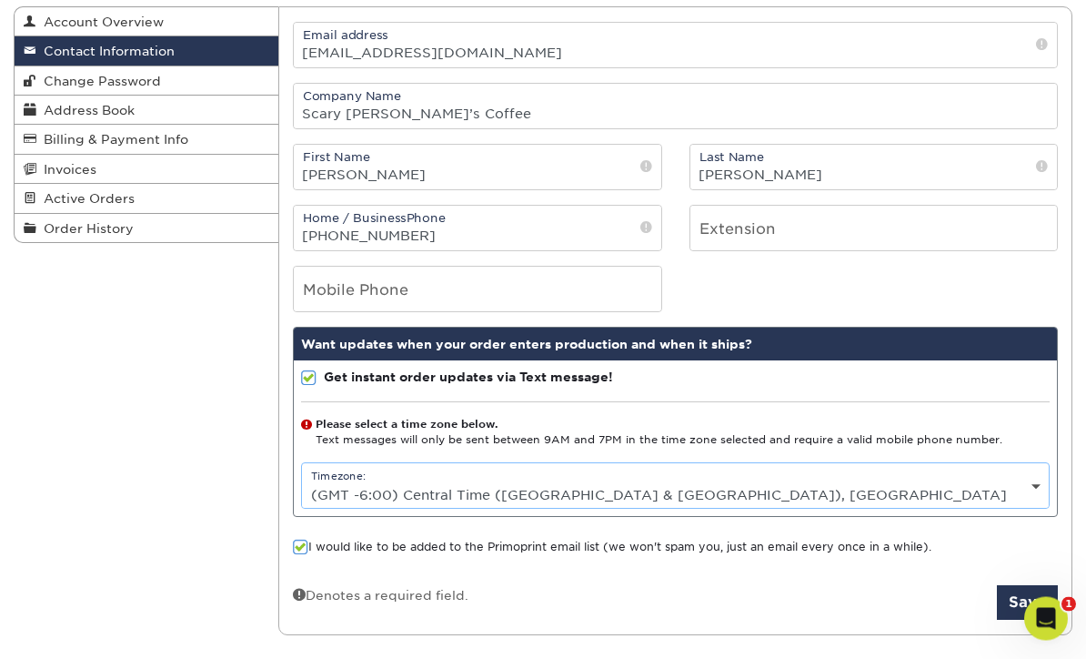
click at [1036, 603] on button "Save" at bounding box center [1027, 603] width 61 height 35
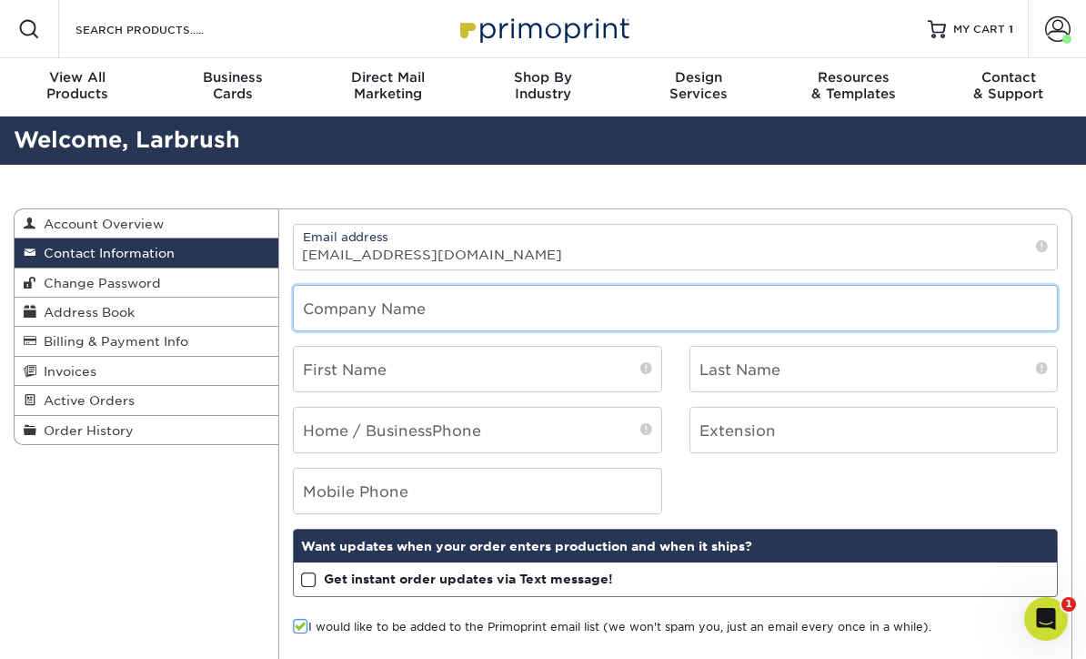
click at [850, 307] on input "text" at bounding box center [675, 308] width 763 height 45
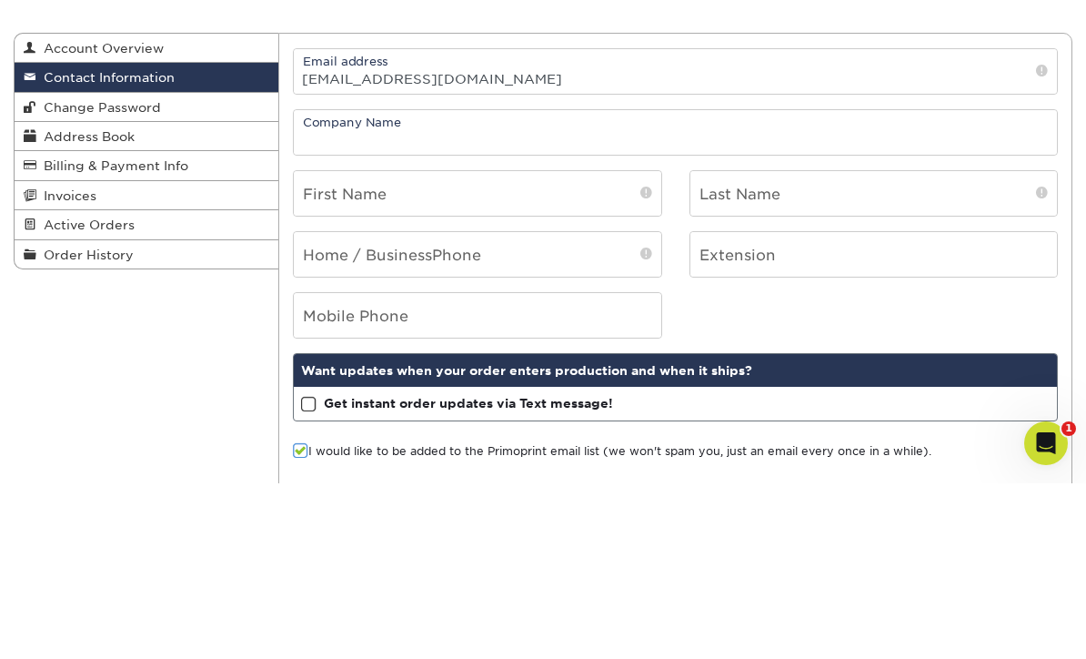
scroll to position [176, 0]
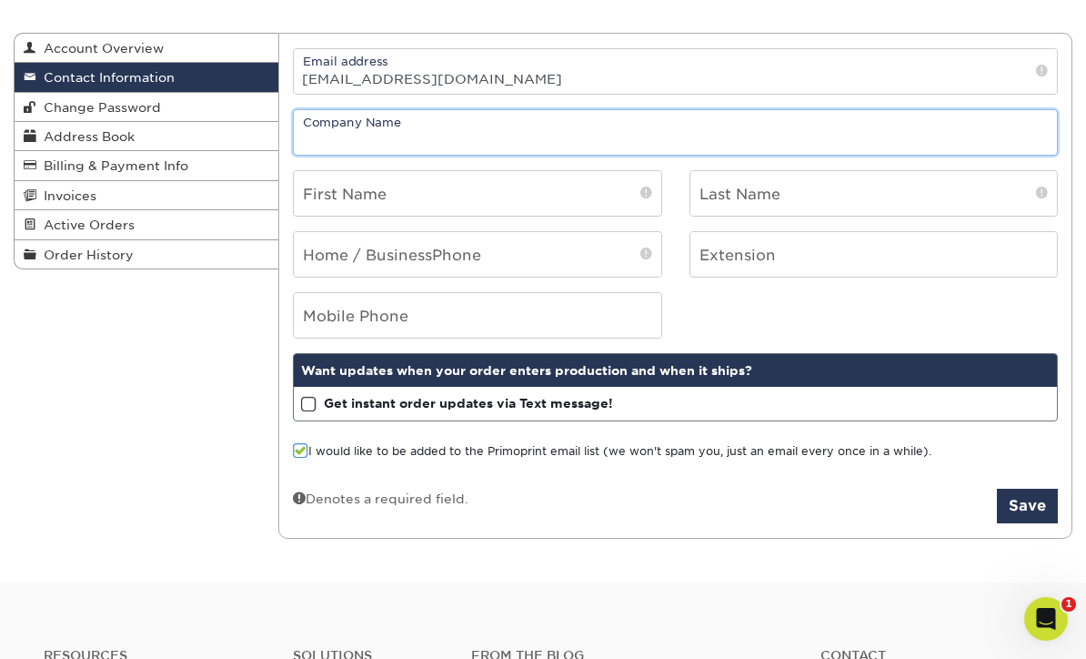
click at [672, 150] on input "text" at bounding box center [675, 132] width 763 height 45
type input "C"
type input "Scary [PERSON_NAME]’s Coffee"
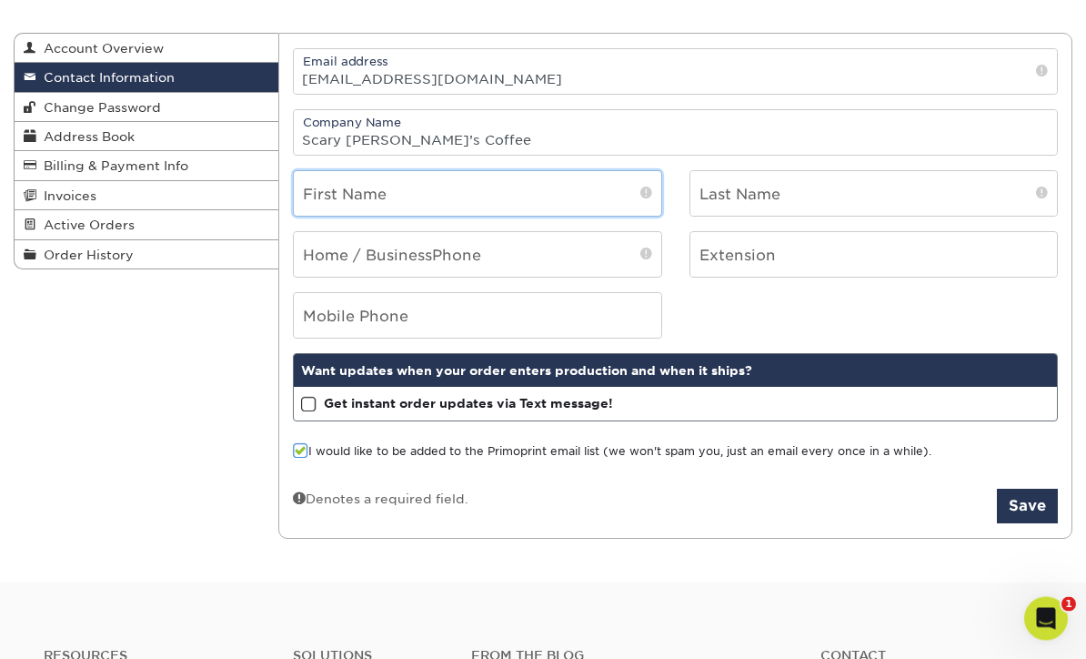
click at [578, 199] on input "text" at bounding box center [478, 194] width 368 height 45
type input "[PERSON_NAME]"
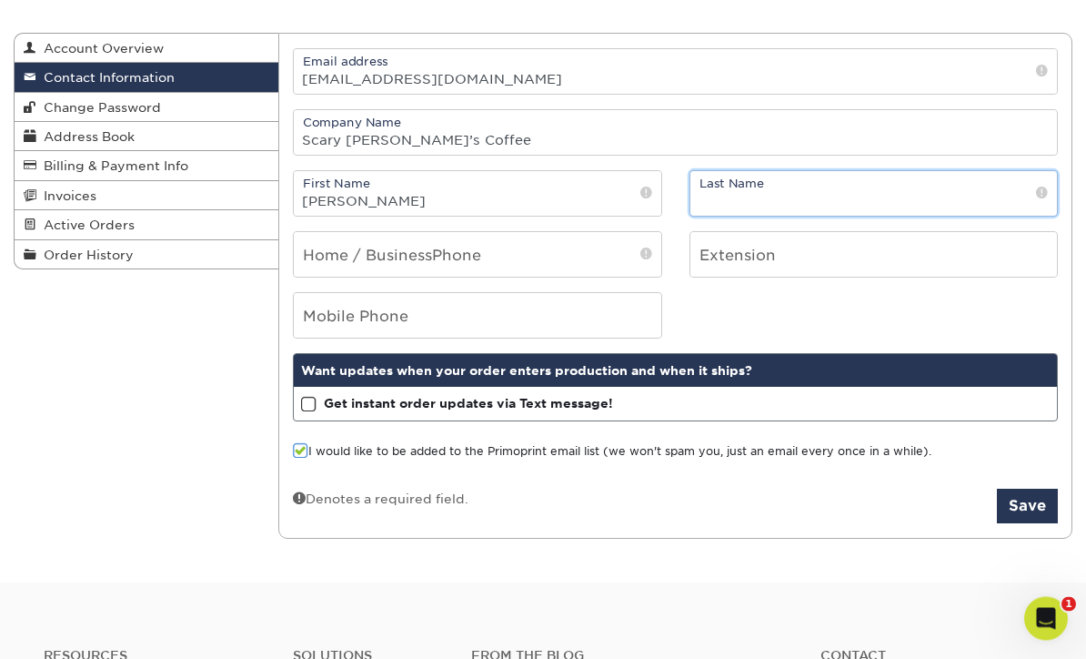
click at [854, 193] on input "text" at bounding box center [875, 194] width 368 height 45
type input "[PERSON_NAME]"
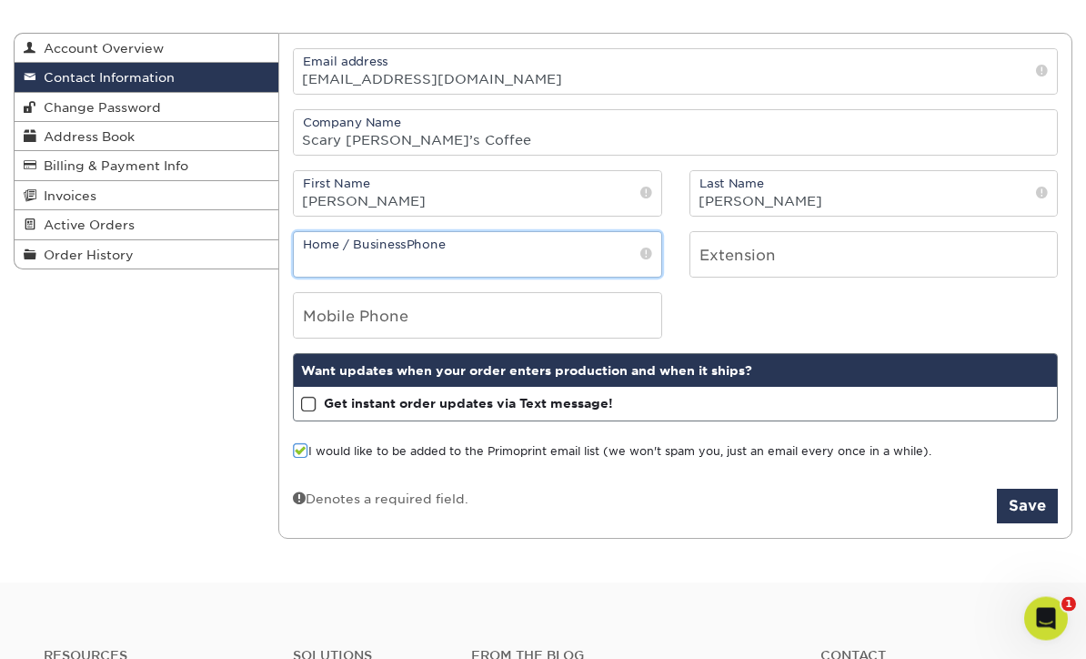
click at [629, 243] on input "tel" at bounding box center [478, 255] width 368 height 45
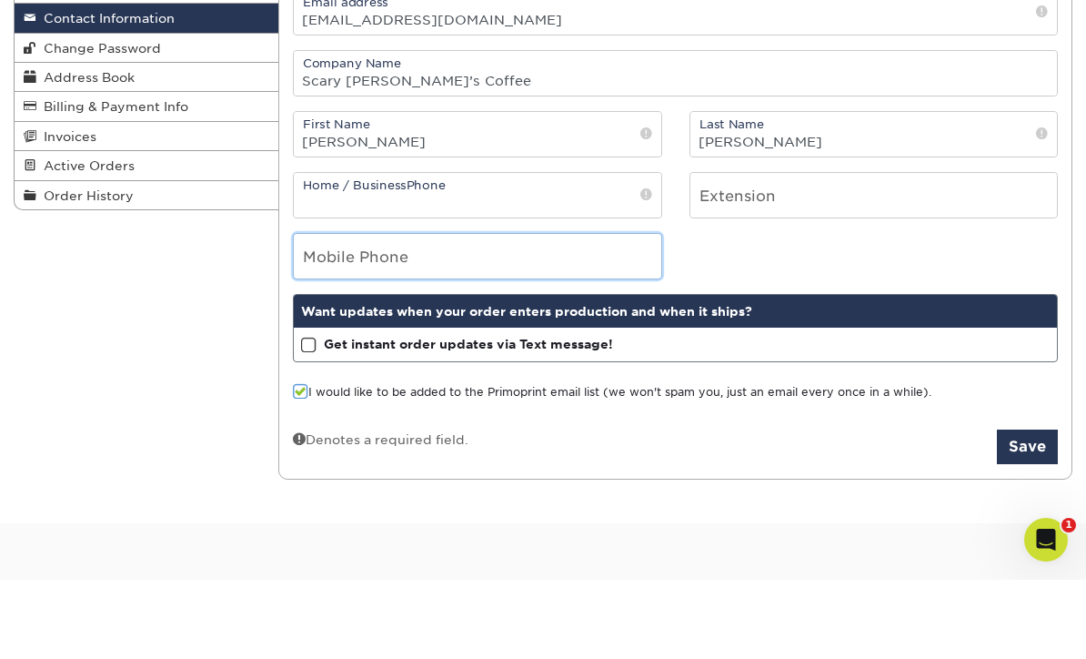
click at [585, 313] on input "tel" at bounding box center [478, 335] width 368 height 45
type input "[PHONE_NUMBER]"
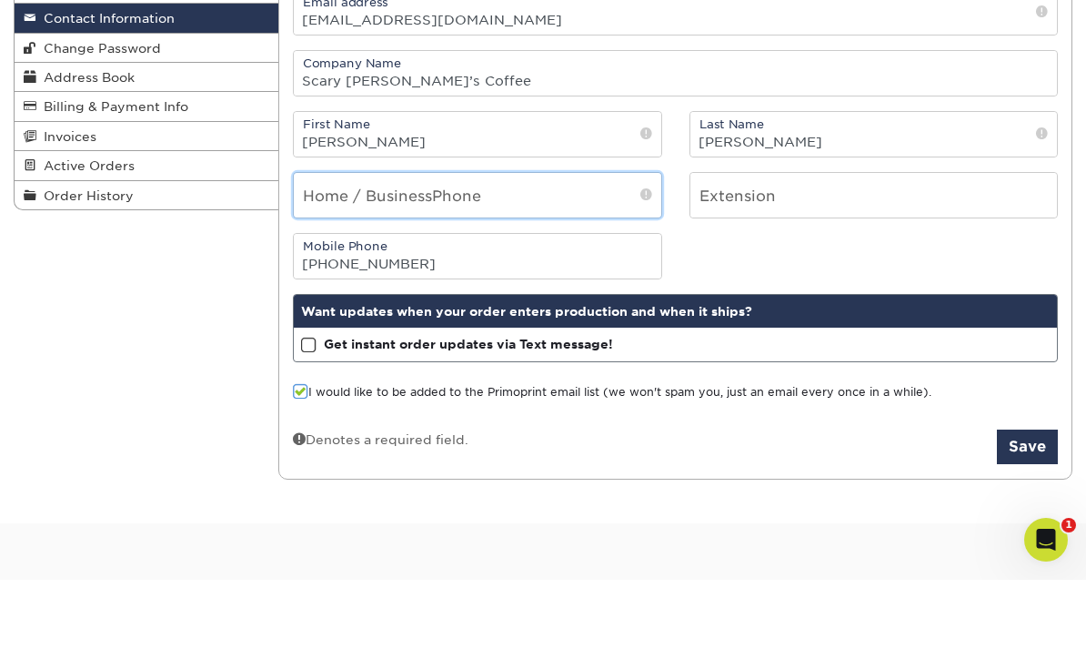
click at [578, 252] on input "tel" at bounding box center [478, 274] width 368 height 45
type input "1"
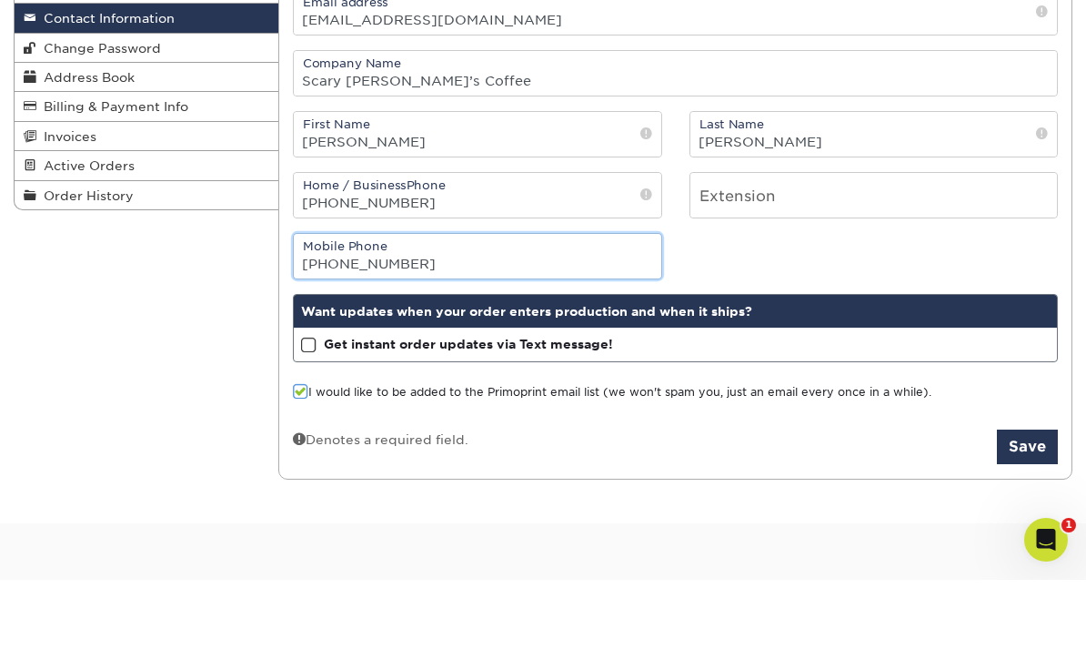
click at [604, 313] on input "[PHONE_NUMBER]" at bounding box center [478, 335] width 368 height 45
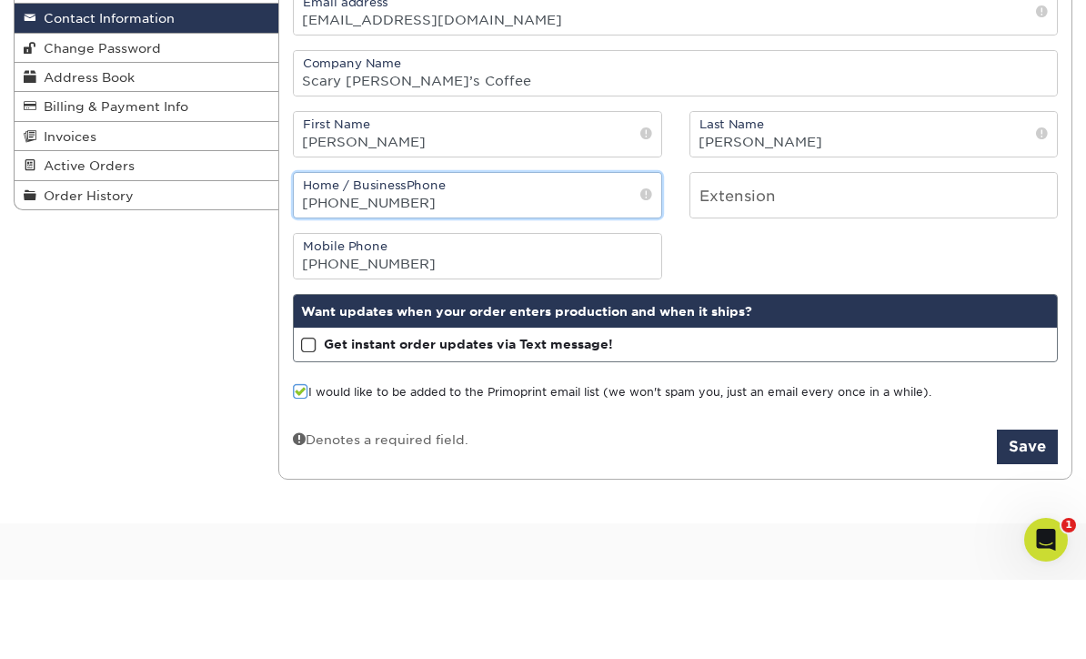
click at [317, 252] on input "[PHONE_NUMBER]" at bounding box center [478, 274] width 368 height 45
click at [579, 252] on input "[PHONE_NUMBER]" at bounding box center [478, 274] width 368 height 45
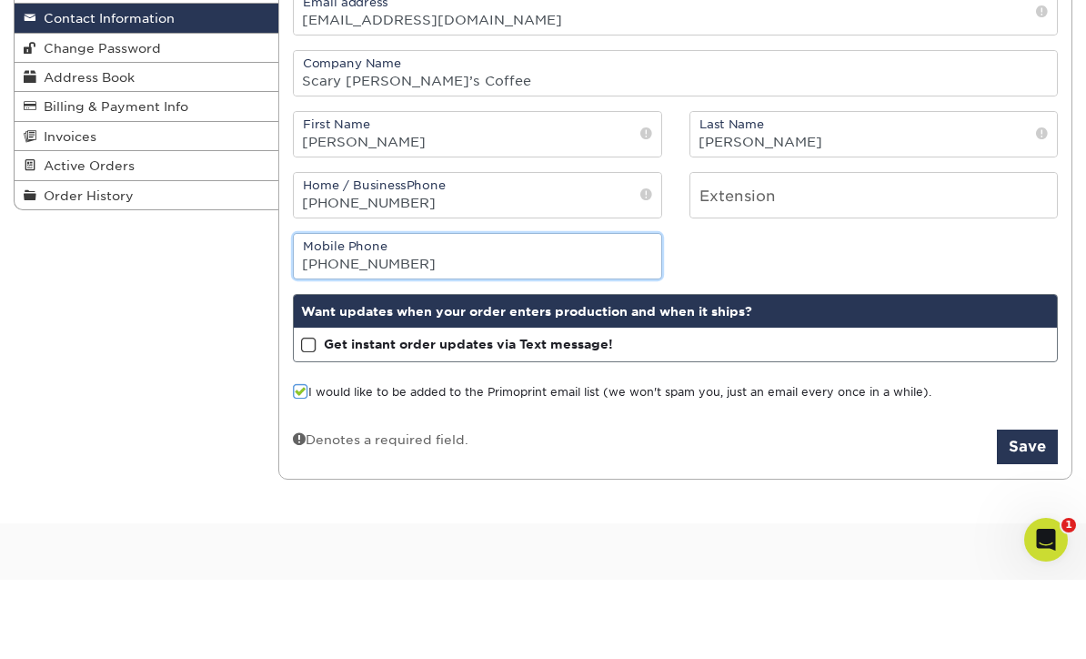
click at [595, 313] on input "[PHONE_NUMBER]" at bounding box center [478, 335] width 368 height 45
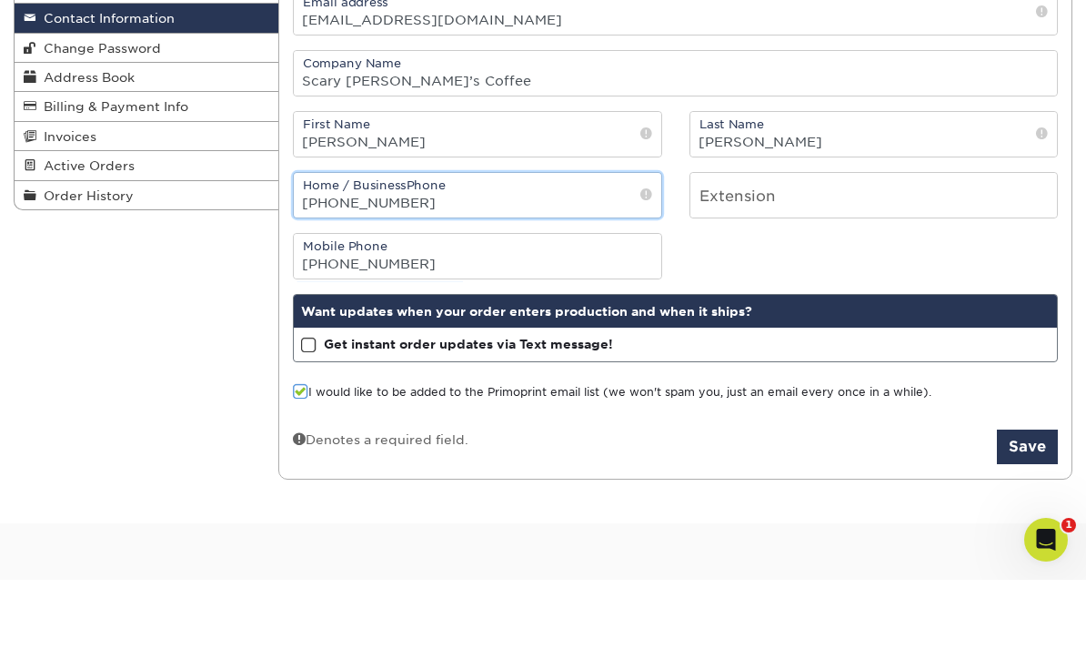
click at [340, 252] on input "[PHONE_NUMBER]" at bounding box center [478, 274] width 368 height 45
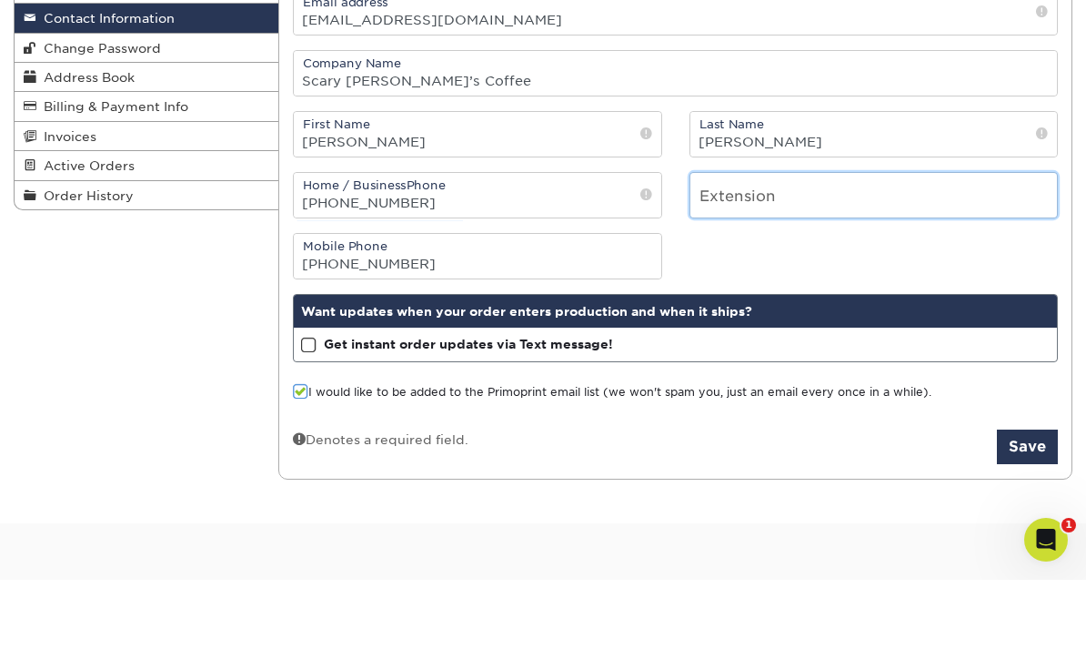
click at [861, 252] on input "number" at bounding box center [875, 274] width 368 height 45
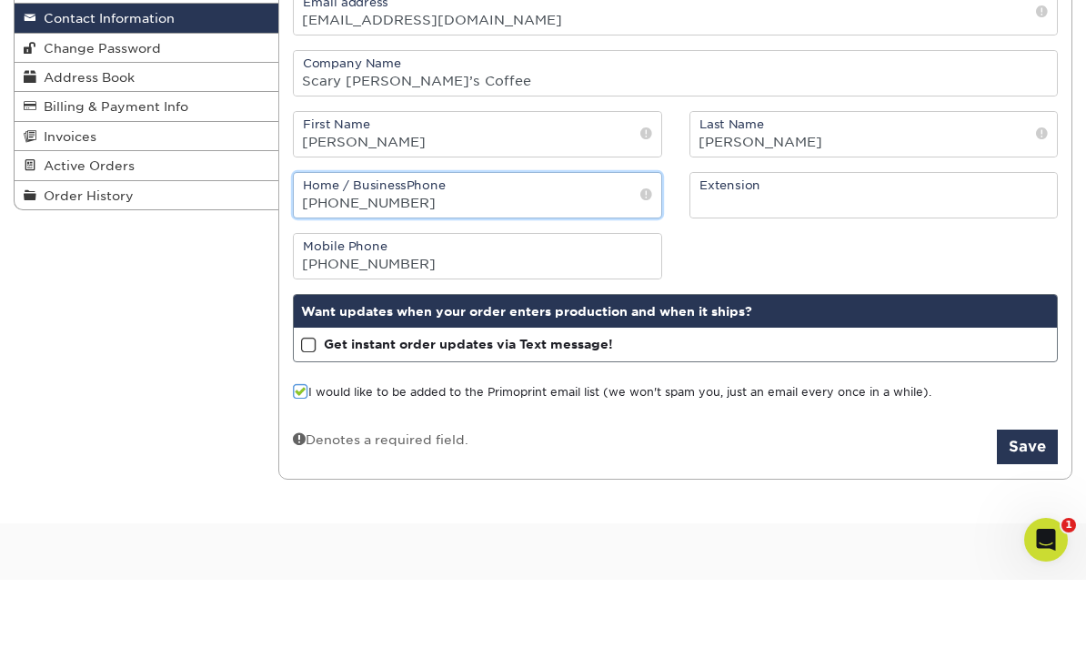
click at [518, 252] on input "[PHONE_NUMBER]" at bounding box center [478, 274] width 368 height 45
click at [341, 252] on input "[PHONE_NUMBER]" at bounding box center [478, 274] width 368 height 45
click at [328, 252] on input "417) 860-1163" at bounding box center [478, 274] width 368 height 45
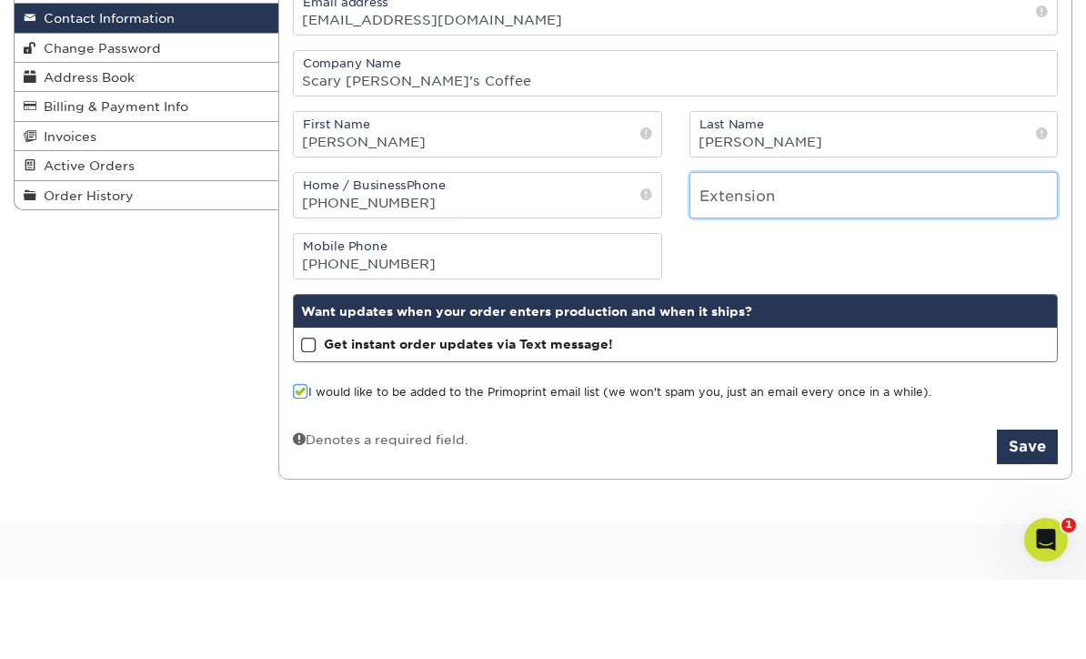
click at [854, 252] on input "number" at bounding box center [875, 274] width 368 height 45
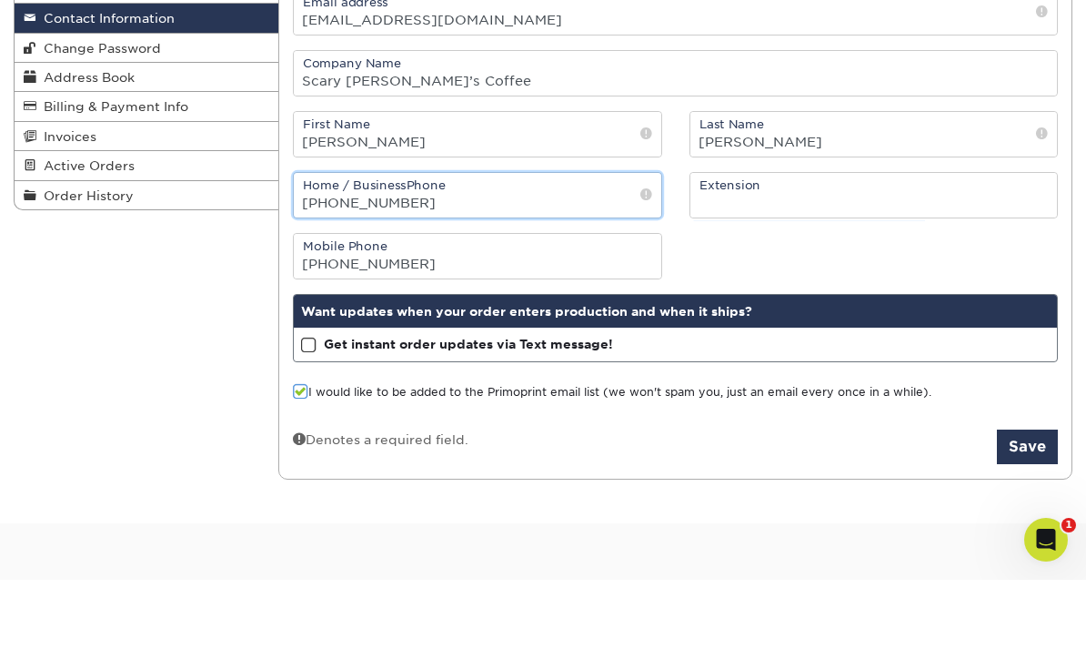
click at [336, 252] on input "[PHONE_NUMBER]" at bounding box center [478, 274] width 368 height 45
click at [359, 252] on input "417860-1163" at bounding box center [478, 274] width 368 height 45
click at [518, 252] on input "4178601163" at bounding box center [478, 274] width 368 height 45
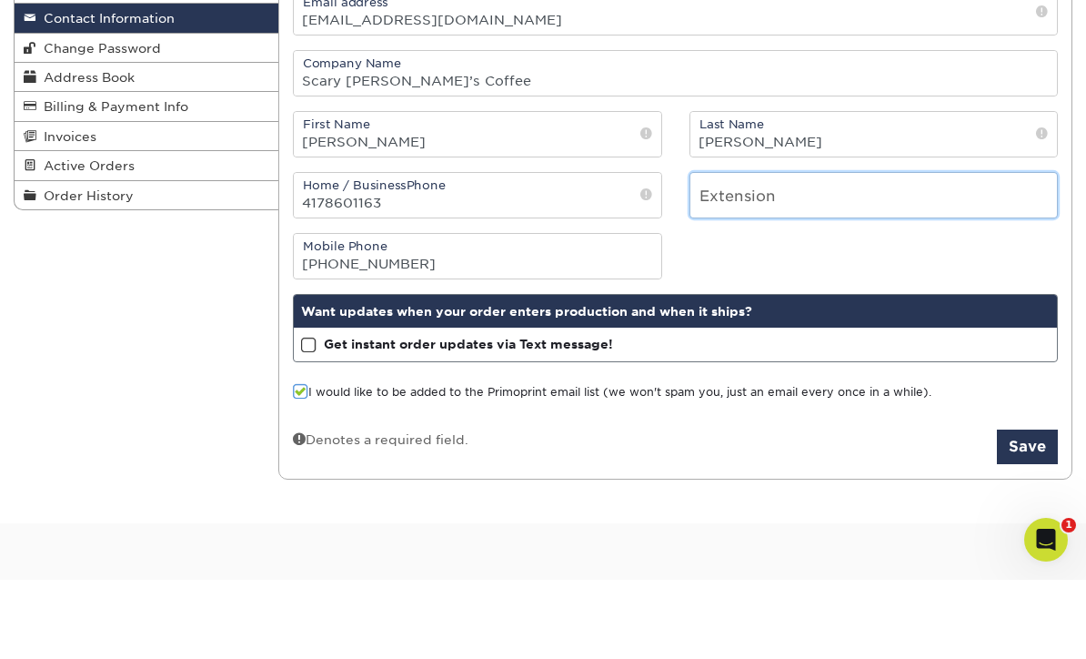
click at [878, 252] on input "number" at bounding box center [875, 274] width 368 height 45
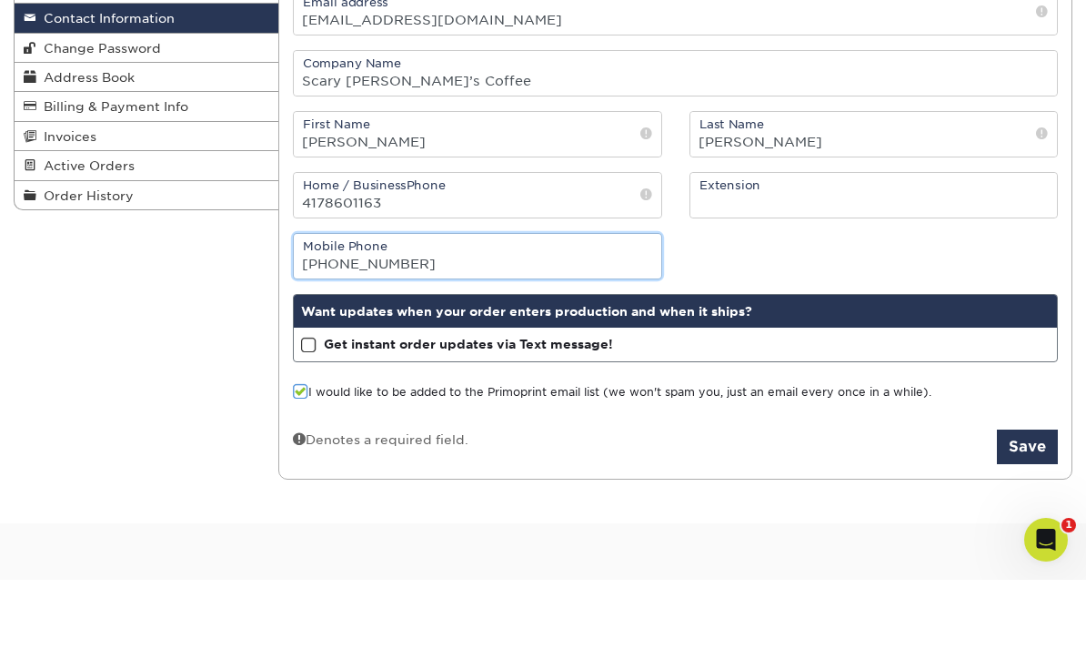
click at [572, 313] on input "[PHONE_NUMBER]" at bounding box center [478, 335] width 368 height 45
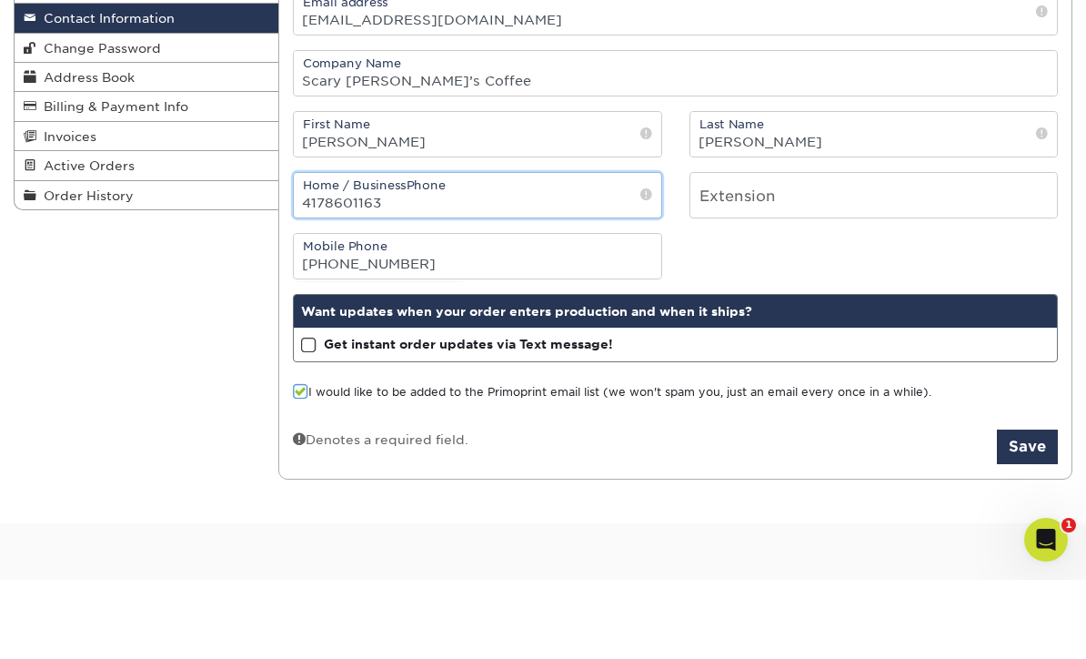
click at [656, 252] on input "4178601163" at bounding box center [478, 274] width 368 height 45
click at [657, 252] on input "4178601163" at bounding box center [478, 274] width 368 height 45
type input "4"
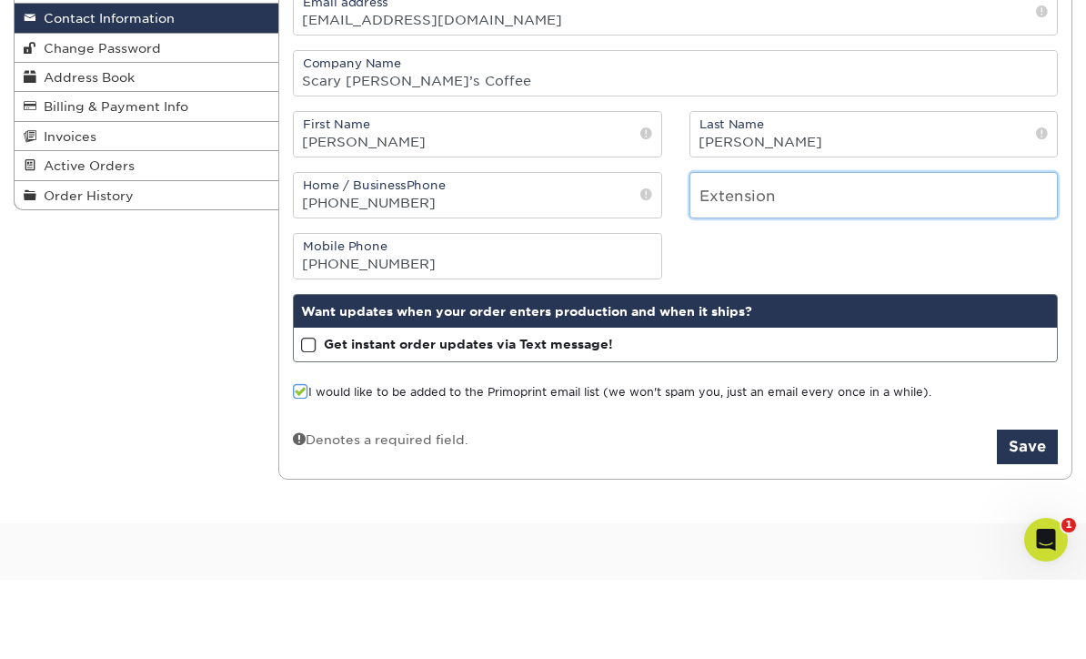
click at [850, 252] on input "number" at bounding box center [875, 274] width 368 height 45
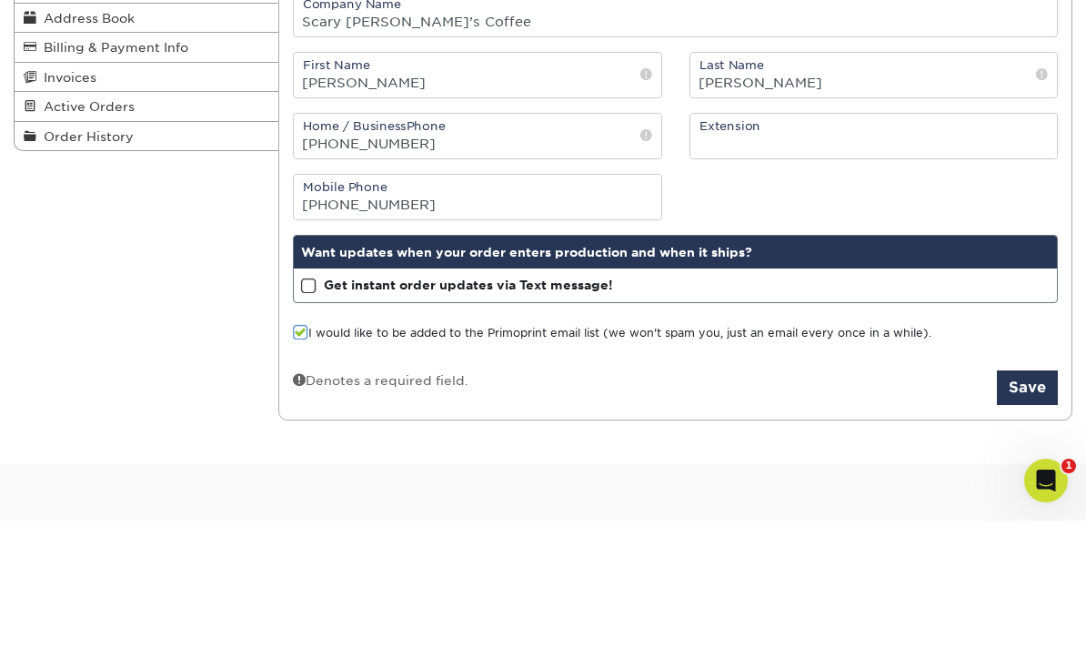
click at [305, 416] on span at bounding box center [308, 424] width 15 height 17
click at [0, 0] on input "Get instant order updates via Text message!" at bounding box center [0, 0] width 0 height 0
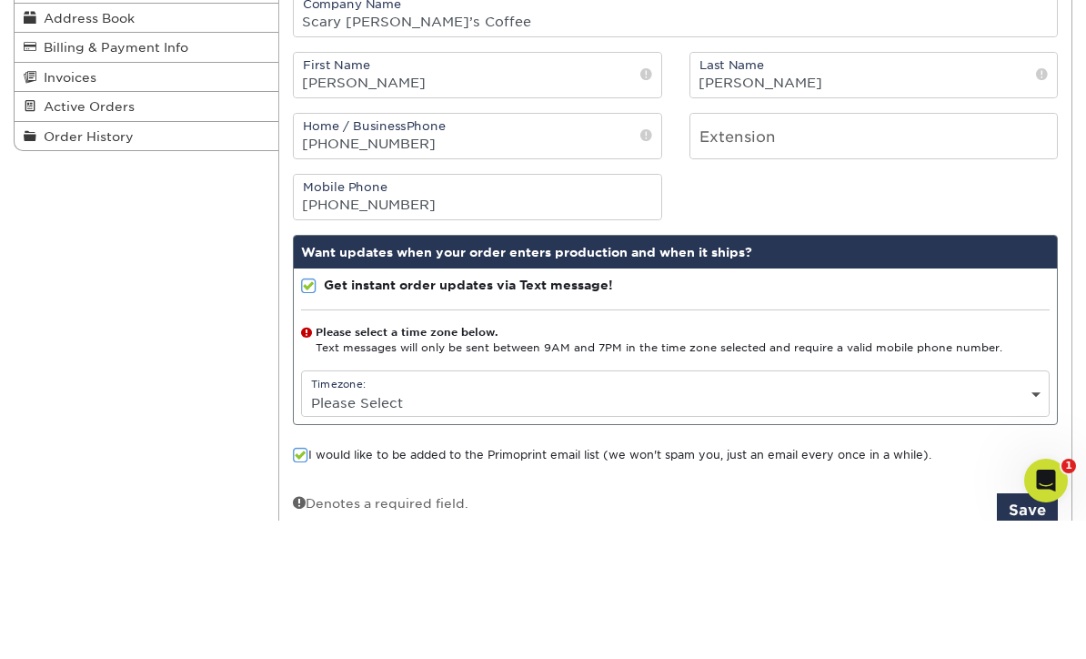
scroll to position [294, 0]
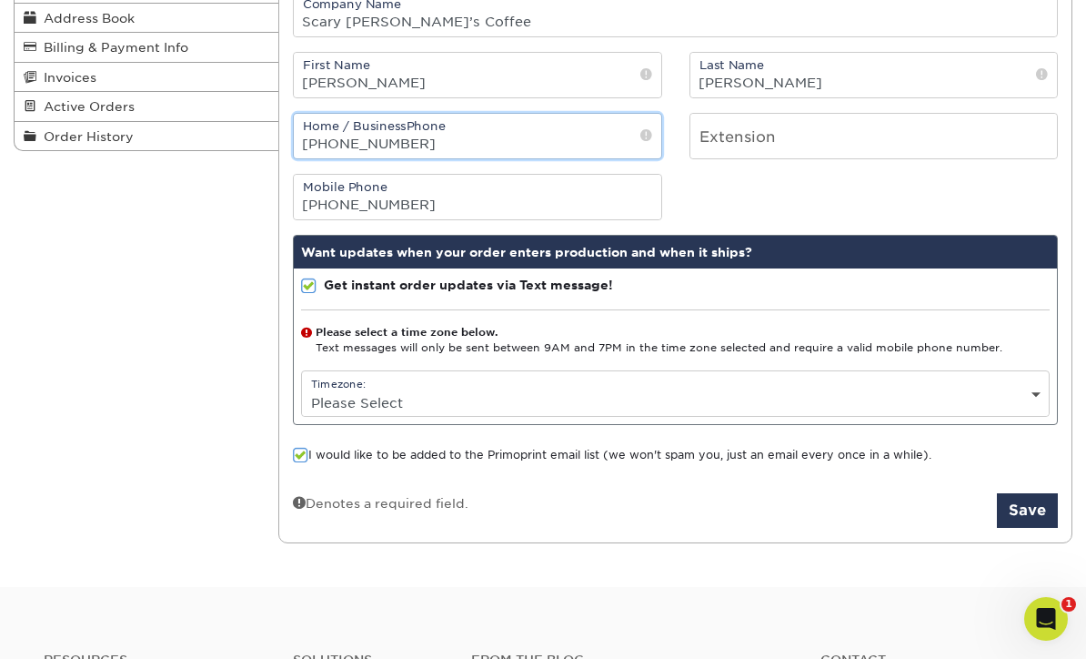
click at [645, 131] on input "1(417)860-1163" at bounding box center [478, 136] width 368 height 45
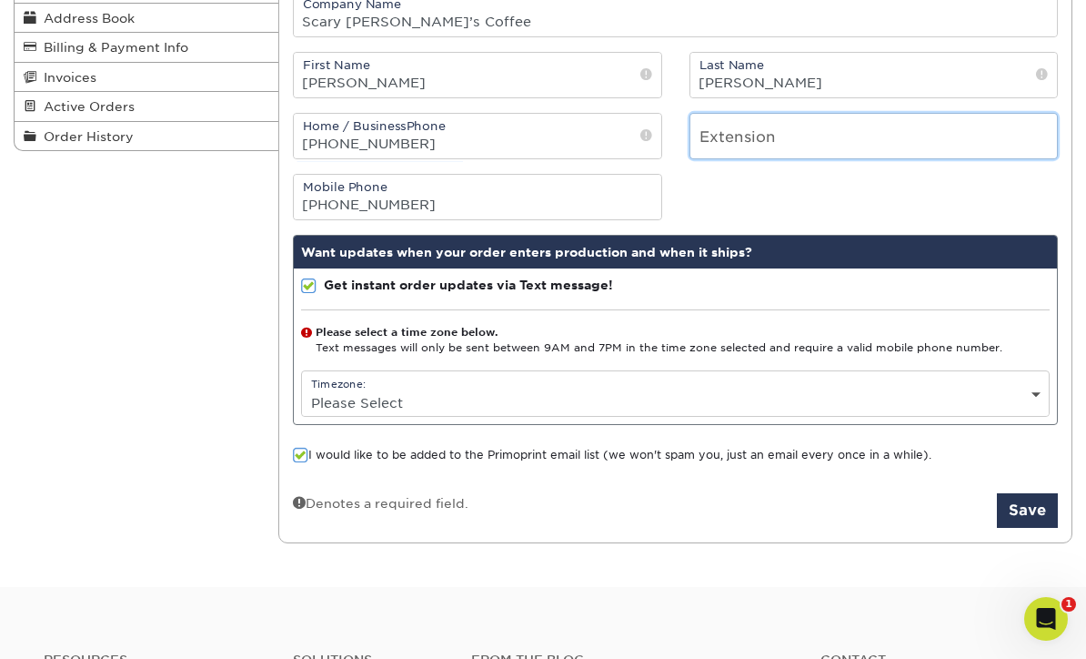
click at [862, 147] on input "number" at bounding box center [875, 136] width 368 height 45
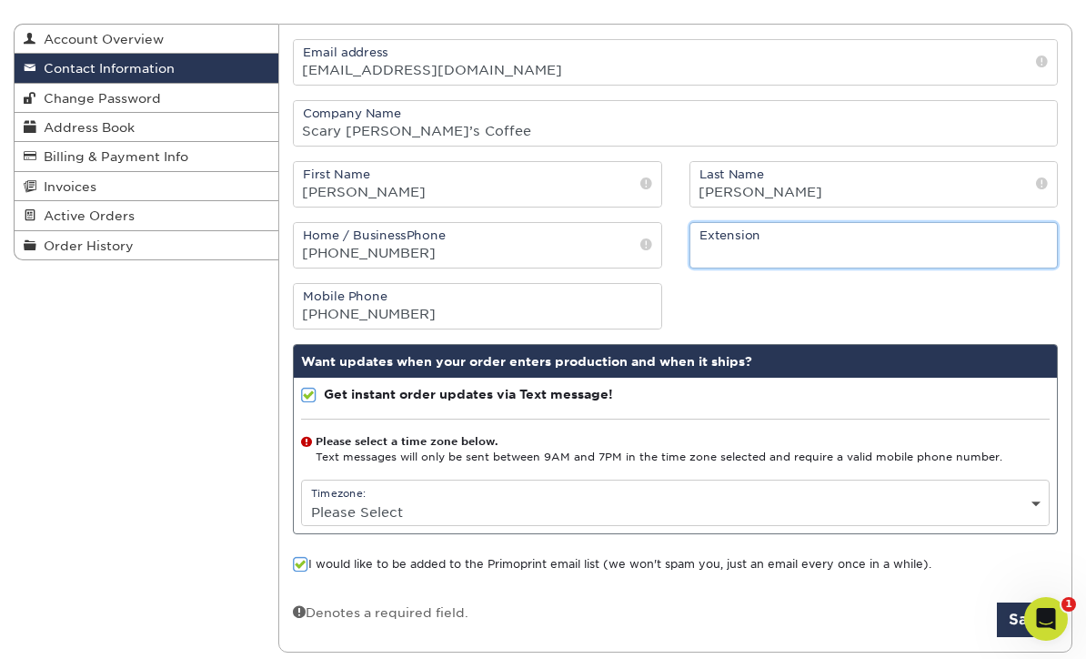
scroll to position [184, 0]
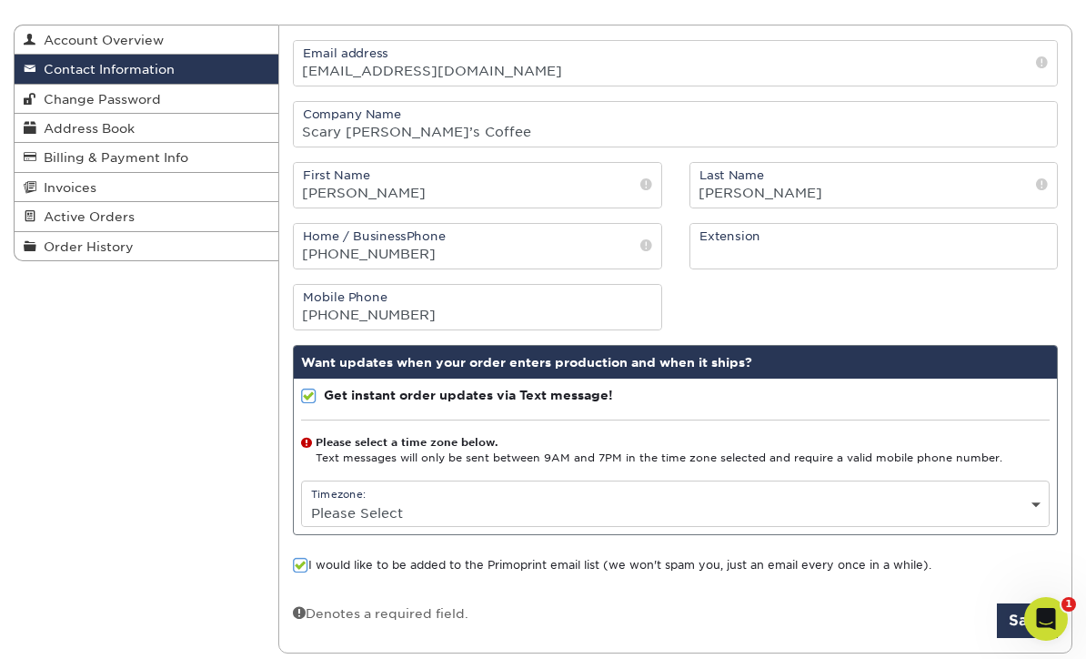
click at [63, 44] on span "Account Overview" at bounding box center [99, 40] width 127 height 15
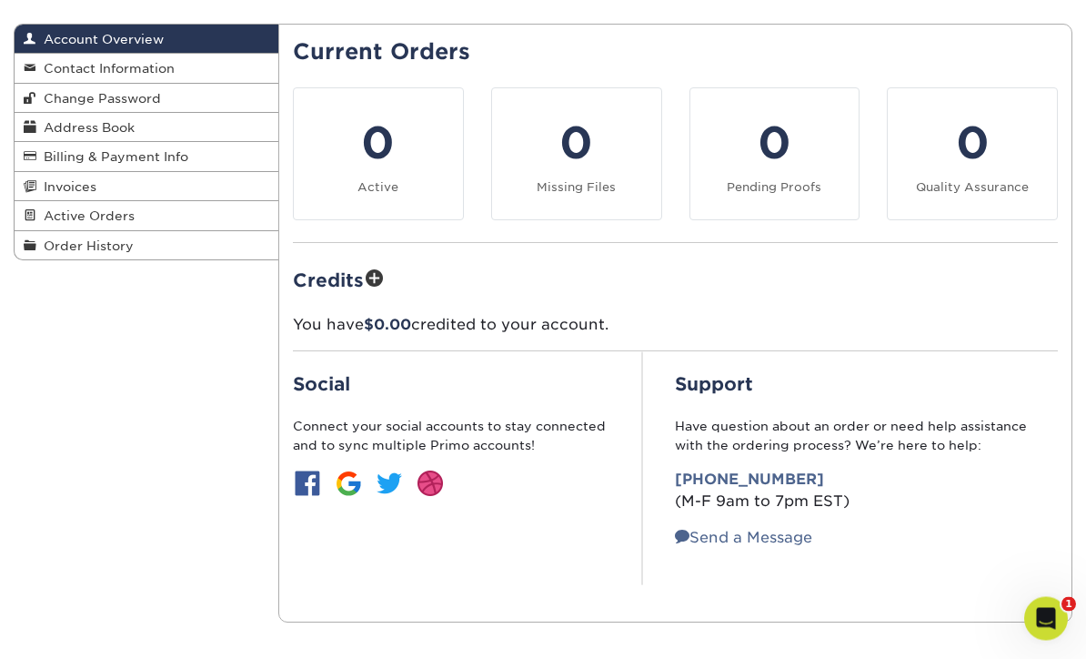
click at [36, 92] on span "Change Password" at bounding box center [98, 99] width 125 height 15
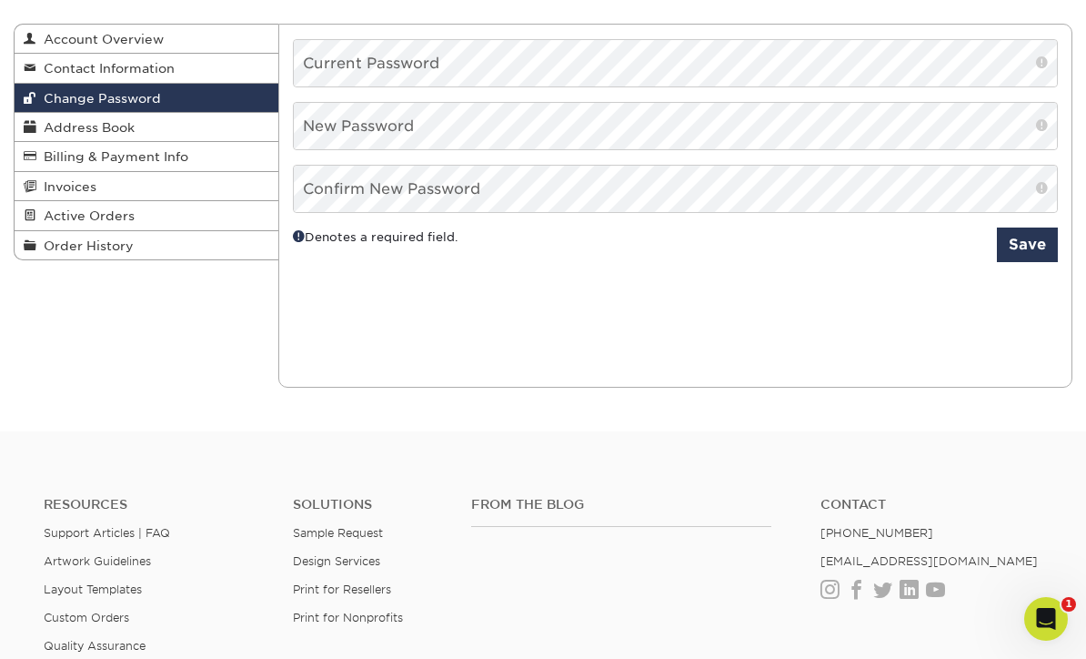
click at [57, 66] on span "Contact Information" at bounding box center [105, 68] width 138 height 15
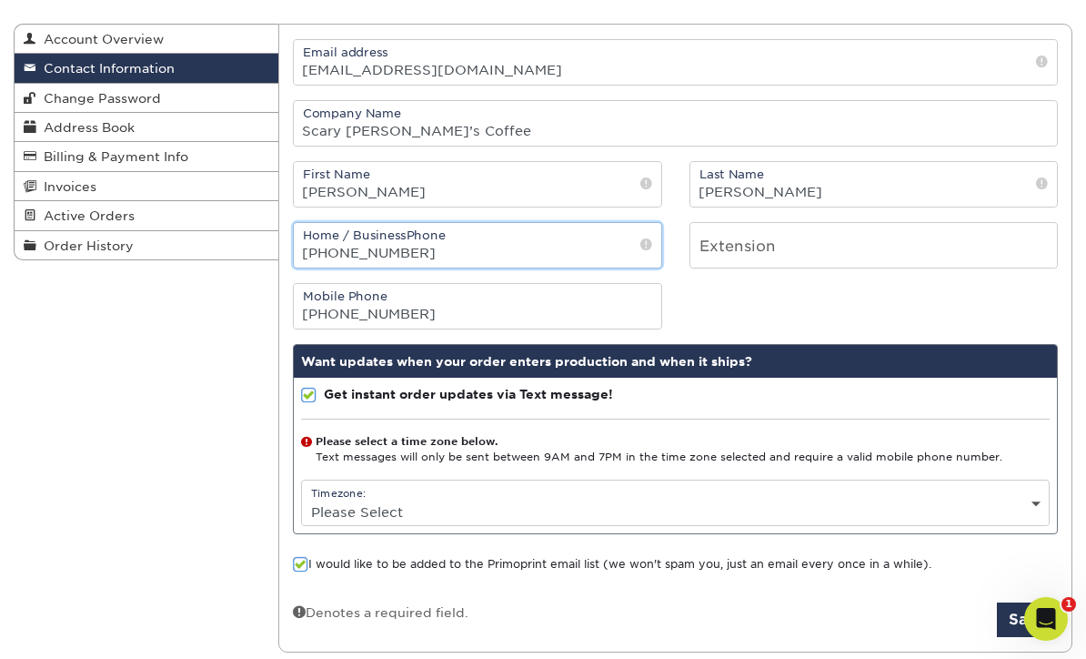
click at [357, 255] on input "+1(417)860-1163" at bounding box center [478, 245] width 368 height 45
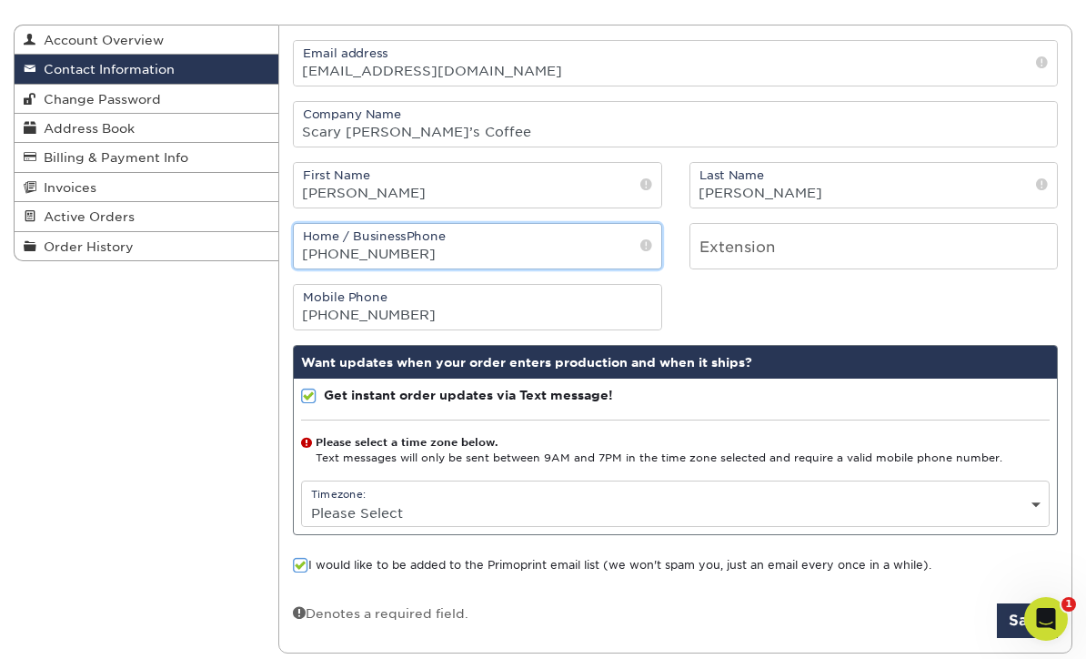
type input "+1(417) 860-1163"
click at [790, 325] on div "Mobile Phone (417) 860-1163" at bounding box center [675, 307] width 793 height 46
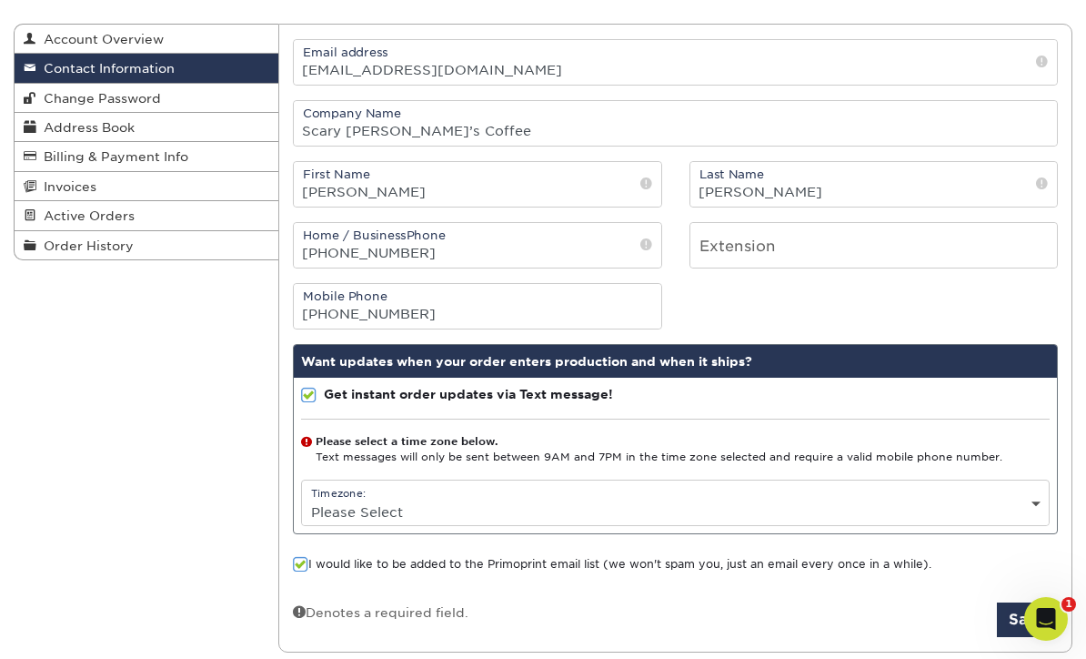
click at [876, 492] on div "Timezone: Please Select (GMT -12:00) Eniwetok, Kwajalein (GMT -11:00) Midway Is…" at bounding box center [675, 503] width 749 height 46
click at [901, 519] on select "Please Select (GMT -12:00) Eniwetok, Kwajalein (GMT -11:00) Midway Island, Samo…" at bounding box center [675, 512] width 747 height 26
click at [911, 512] on select "Please Select (GMT -12:00) Eniwetok, Kwajalein (GMT -11:00) Midway Island, Samo…" at bounding box center [675, 512] width 747 height 26
select select "-6.0"
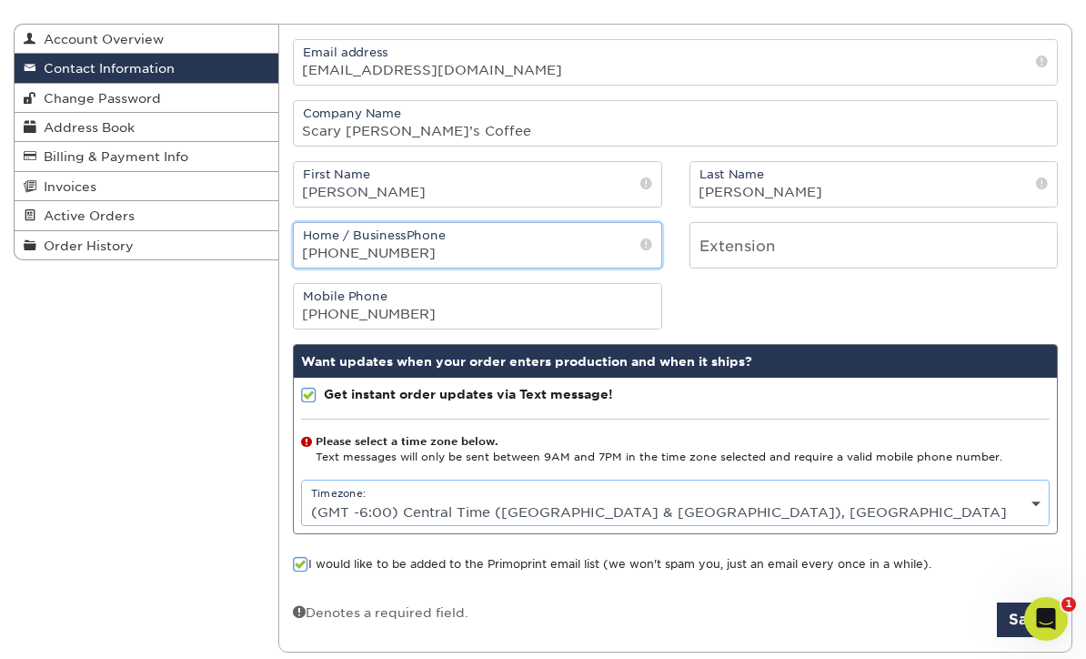
click at [640, 239] on input "+1(417) 860-1163" at bounding box center [478, 245] width 368 height 45
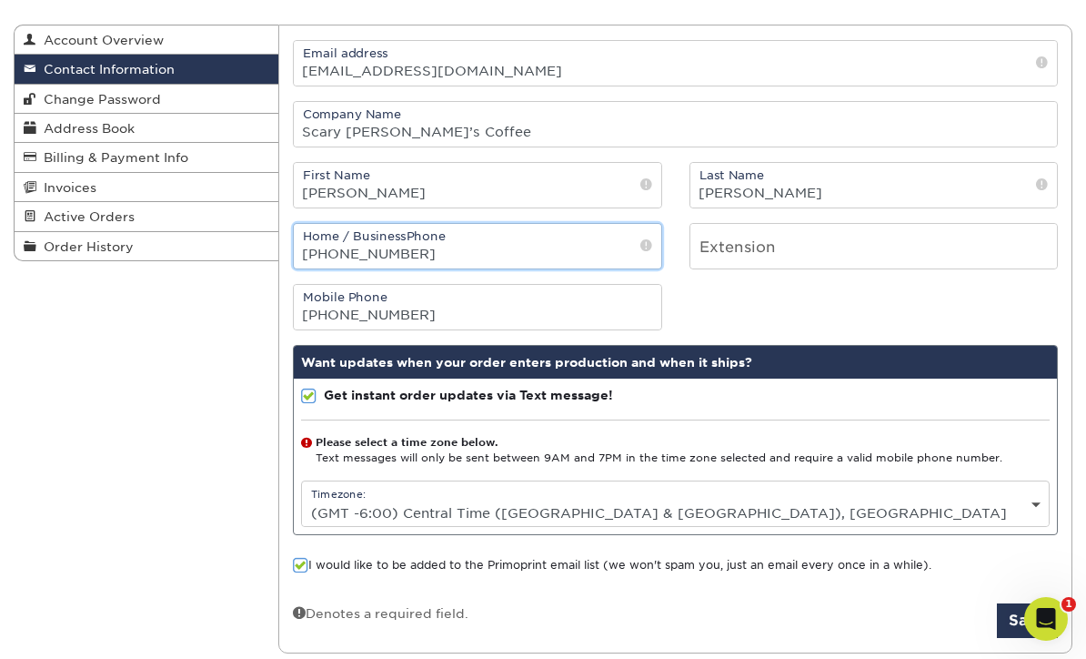
click at [639, 246] on input "+1(417) 860-1163" at bounding box center [478, 246] width 368 height 45
click at [541, 248] on input "(417) 860-1163" at bounding box center [478, 246] width 368 height 45
click at [763, 314] on div "Mobile Phone (417) 860-1163" at bounding box center [675, 307] width 793 height 46
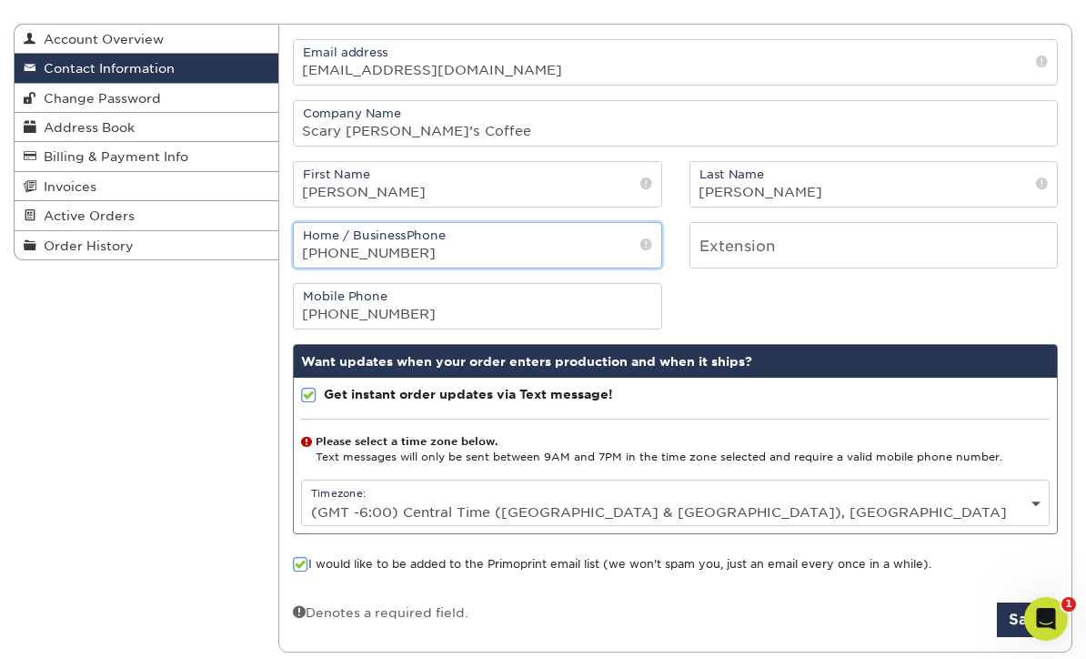
click at [351, 258] on input "(417) 860-1163" at bounding box center [478, 245] width 368 height 45
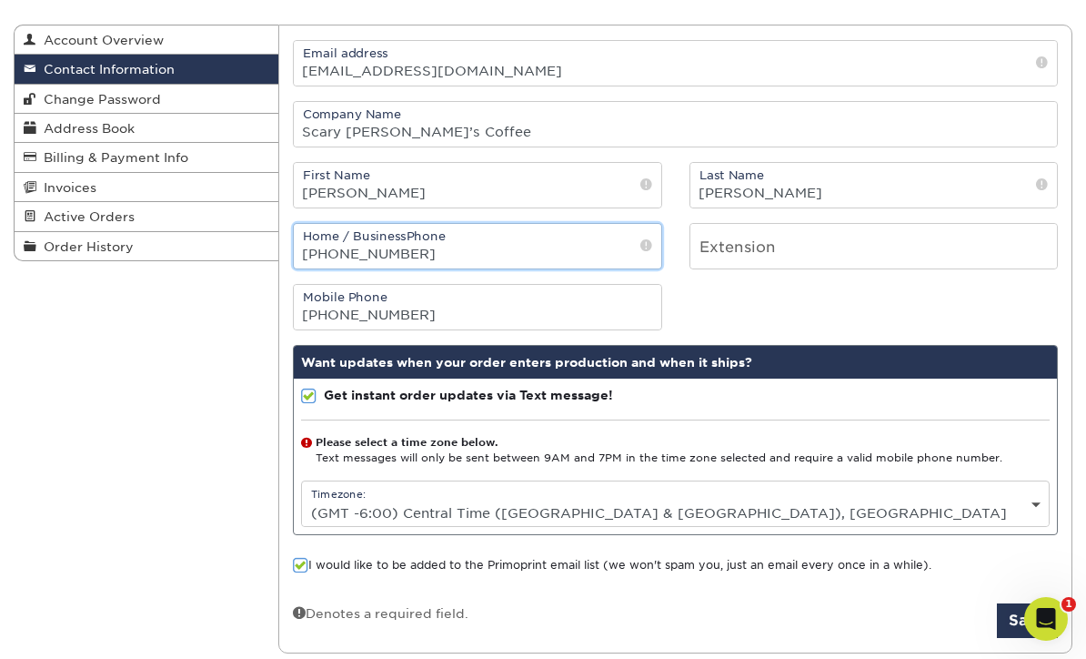
type input "1+ 417 860-1163"
click at [1027, 627] on button "Save" at bounding box center [1027, 620] width 61 height 35
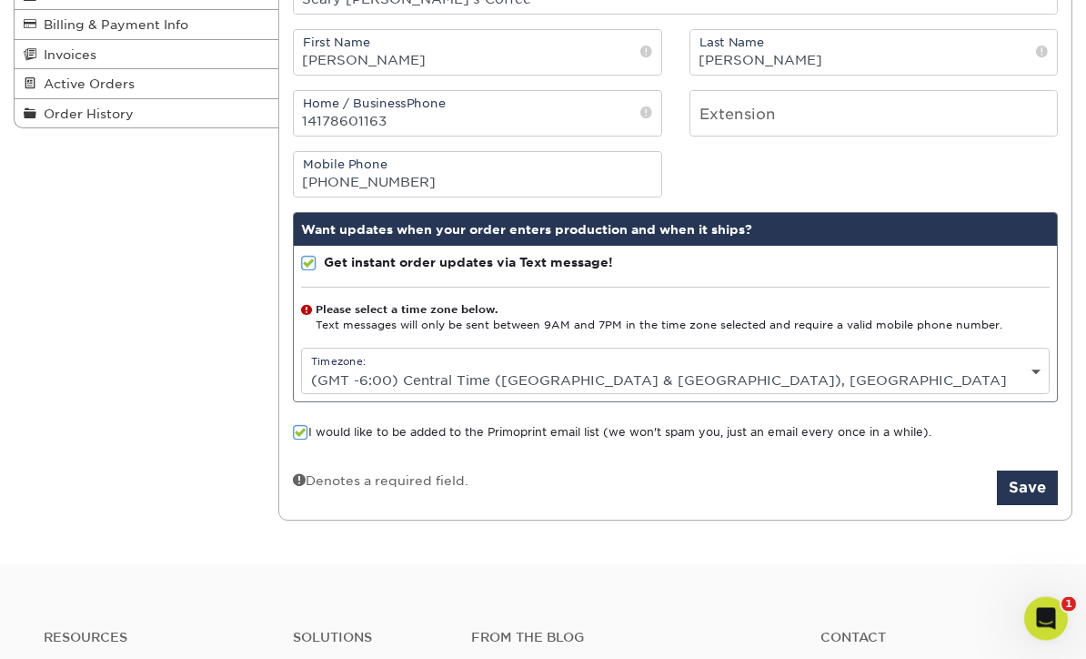
scroll to position [317, 0]
click at [1037, 491] on button "Save" at bounding box center [1027, 487] width 61 height 35
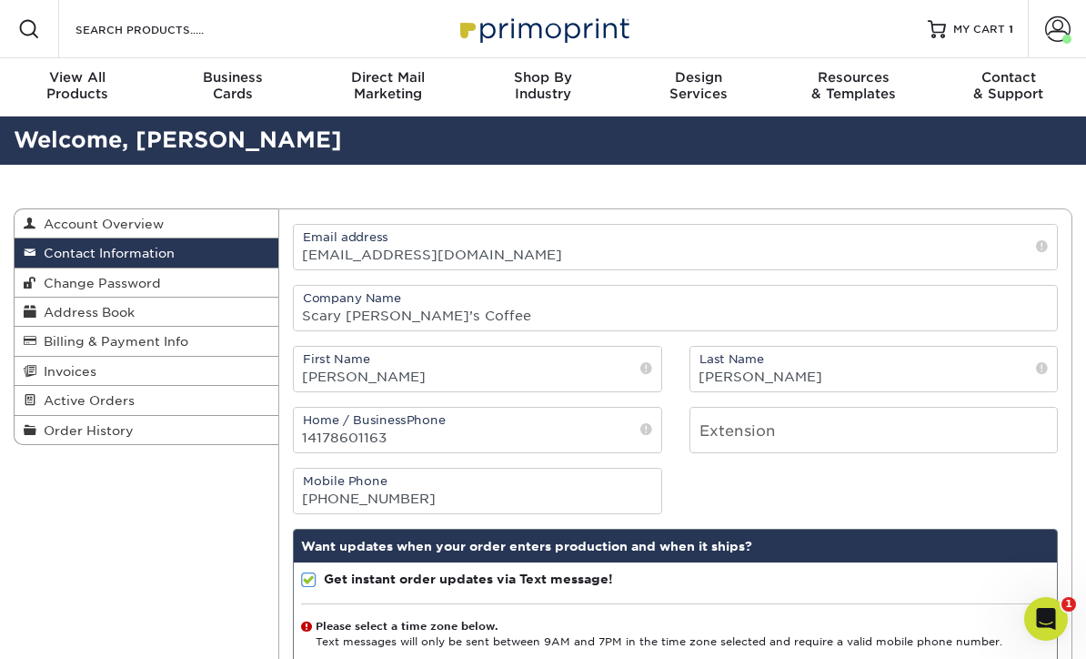
click at [180, 399] on link "Active Orders" at bounding box center [147, 400] width 264 height 29
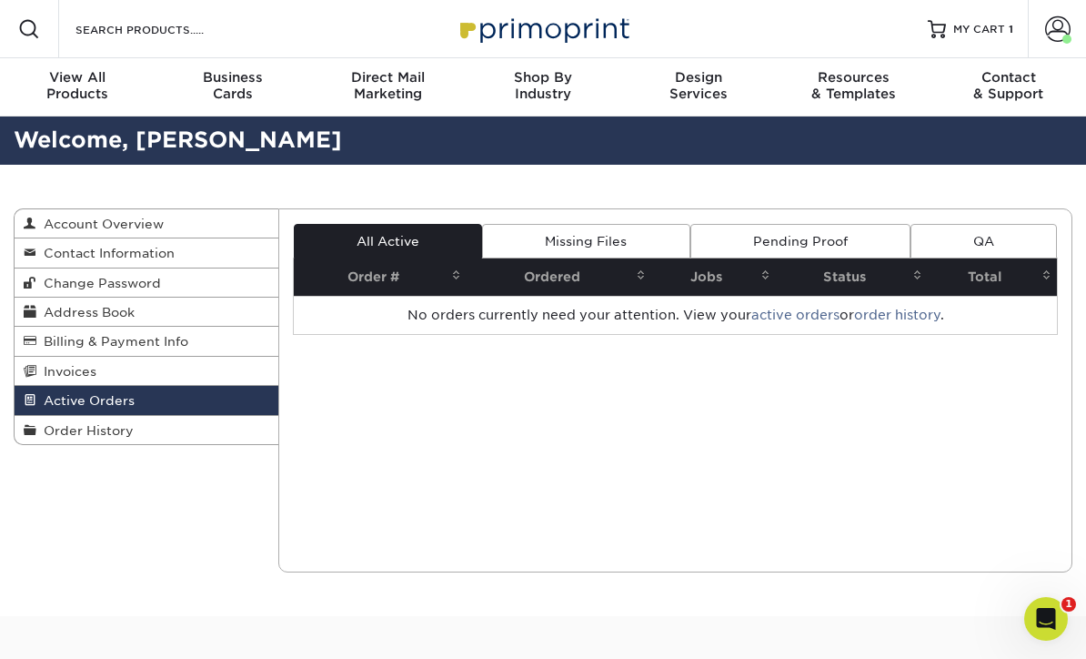
click at [167, 421] on link "Order History" at bounding box center [147, 430] width 264 height 28
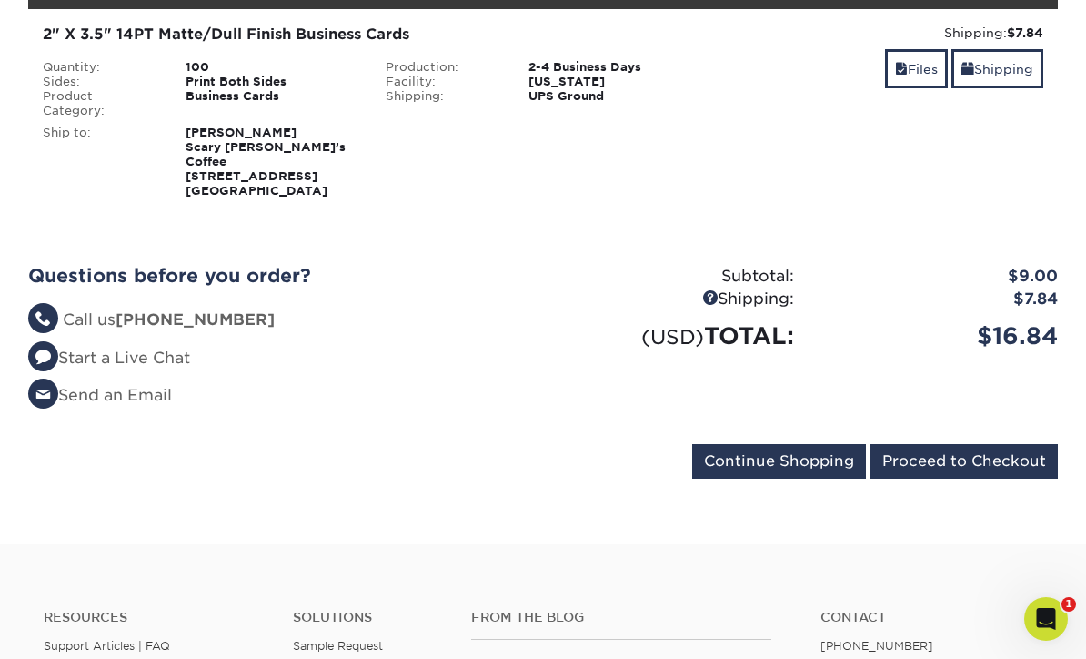
scroll to position [314, 0]
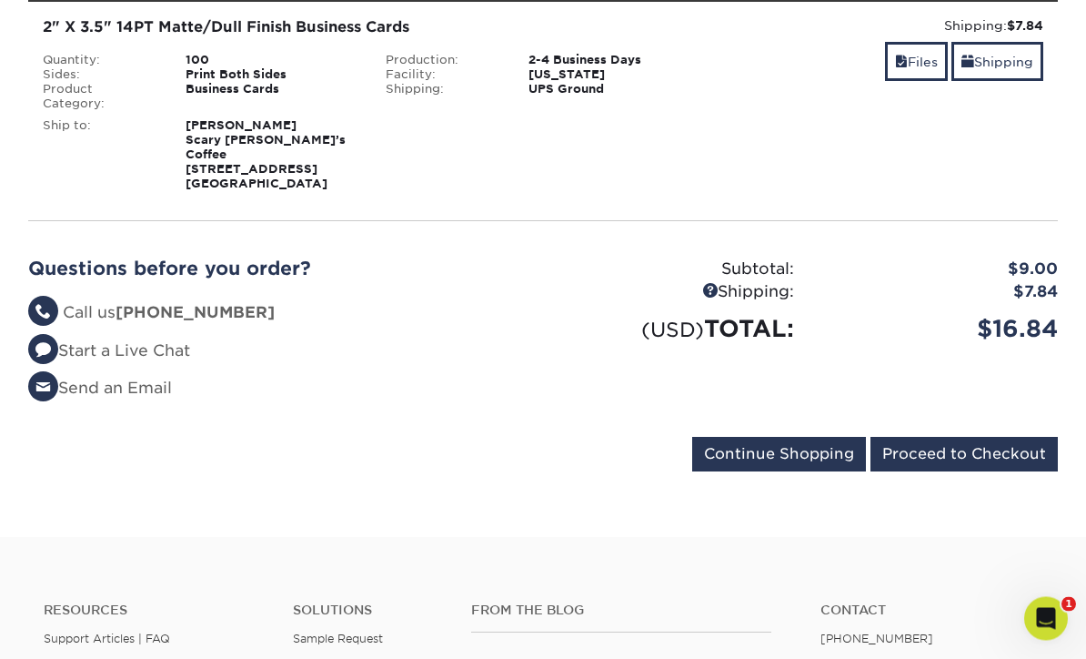
click at [1012, 438] on input "Proceed to Checkout" at bounding box center [964, 455] width 187 height 35
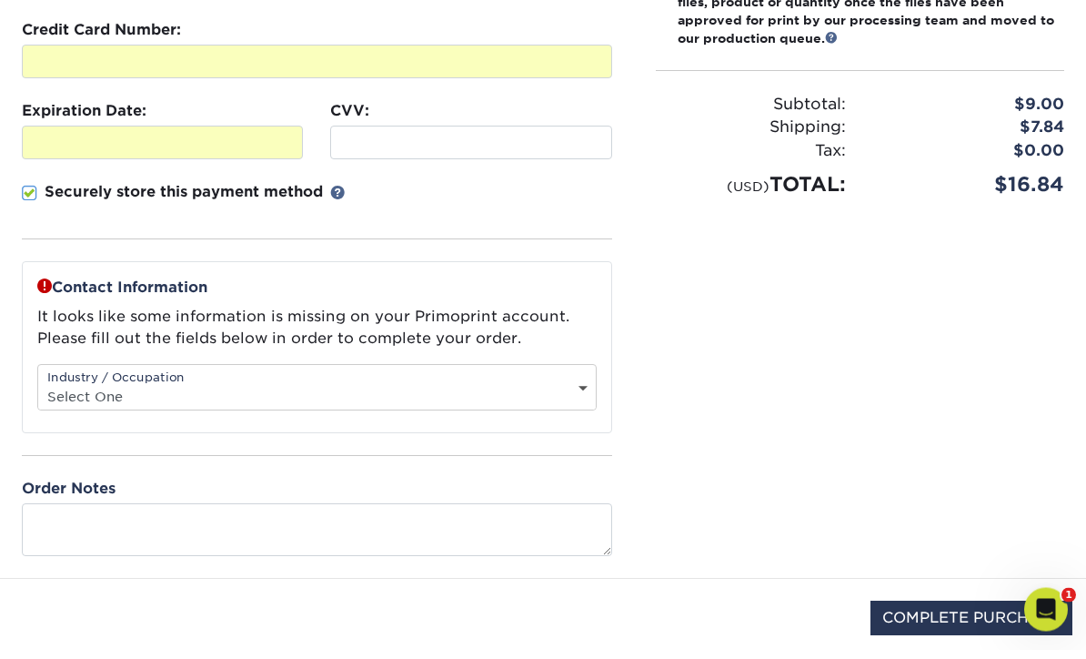
scroll to position [382, 0]
click at [588, 383] on select "Select One Administrative Executive Human Resources Construction Education Ente…" at bounding box center [317, 396] width 558 height 26
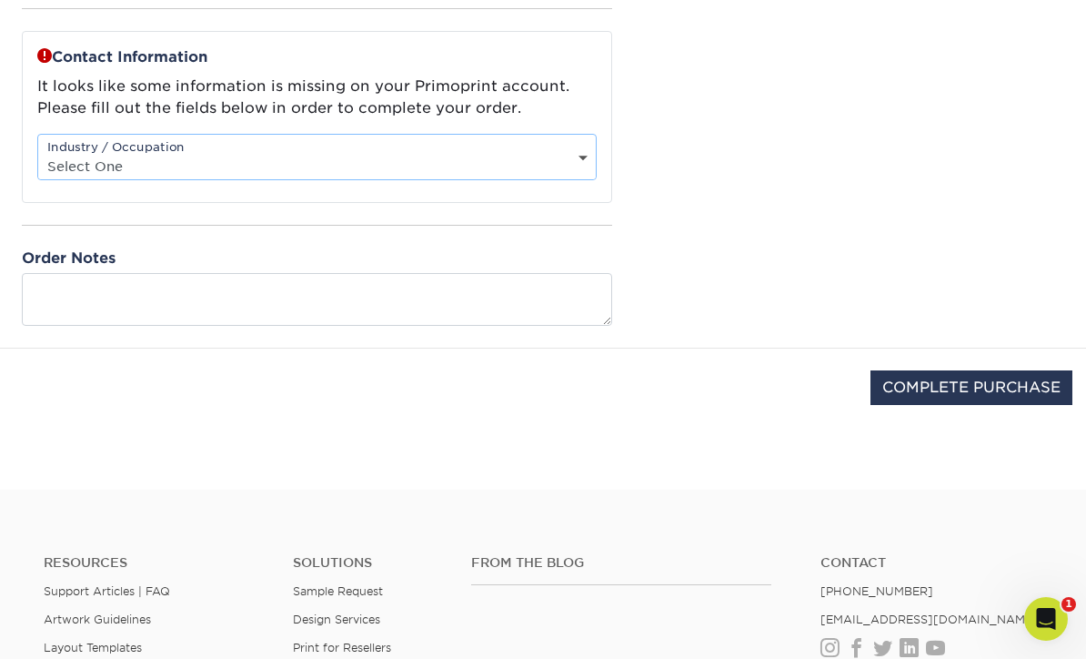
select select "2"
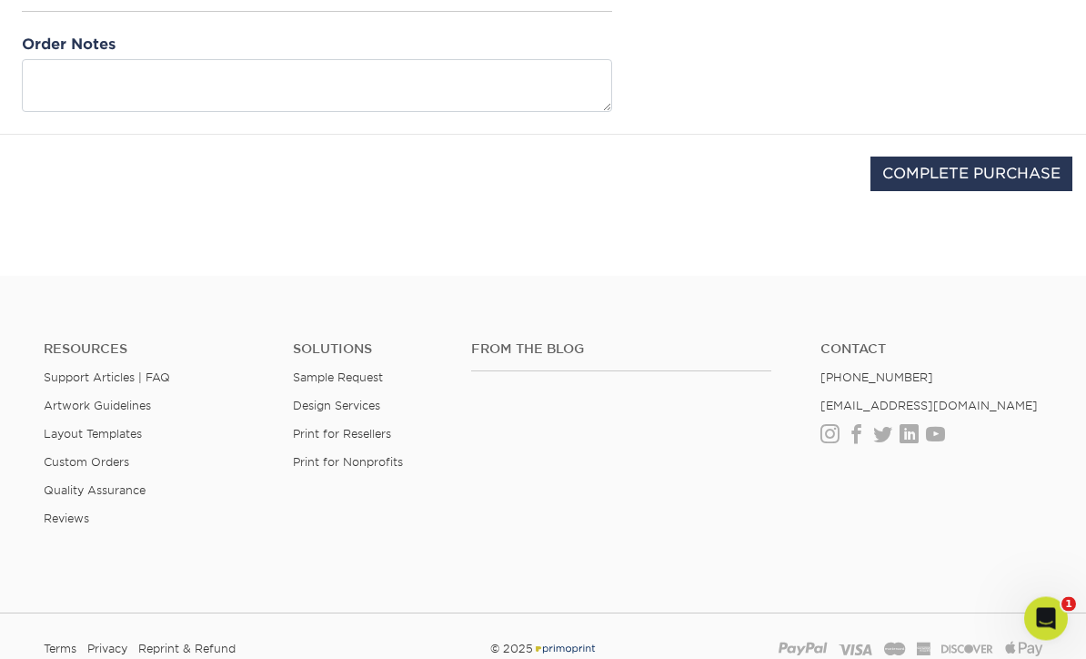
scroll to position [826, 0]
click at [1005, 173] on input "COMPLETE PURCHASE" at bounding box center [972, 174] width 202 height 35
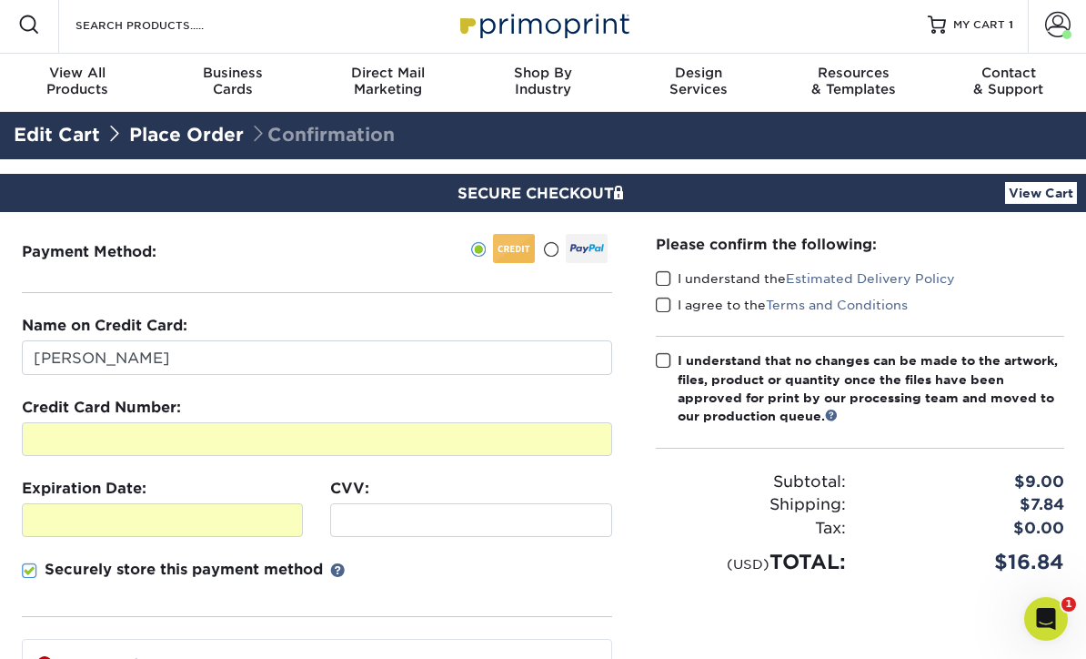
scroll to position [16, 0]
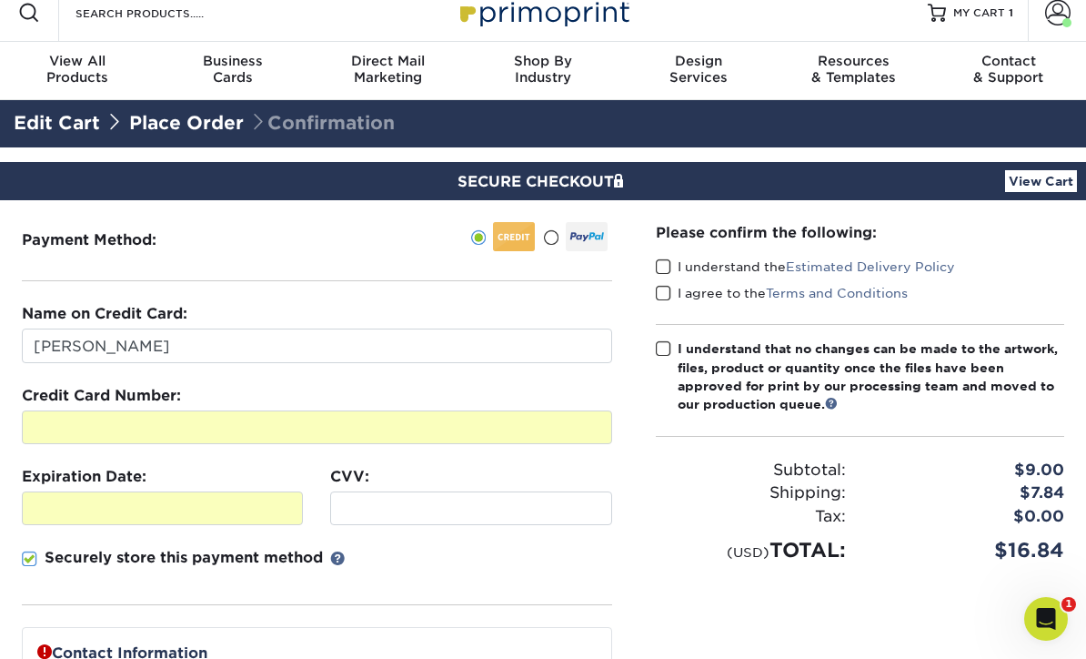
click at [669, 258] on label "I understand the Estimated Delivery Policy" at bounding box center [805, 267] width 299 height 18
click at [0, 0] on input "I understand the Estimated Delivery Policy" at bounding box center [0, 0] width 0 height 0
click at [668, 273] on span at bounding box center [663, 266] width 15 height 17
click at [0, 0] on input "I understand the Estimated Delivery Policy" at bounding box center [0, 0] width 0 height 0
click at [672, 258] on label "I understand the Estimated Delivery Policy" at bounding box center [805, 267] width 299 height 18
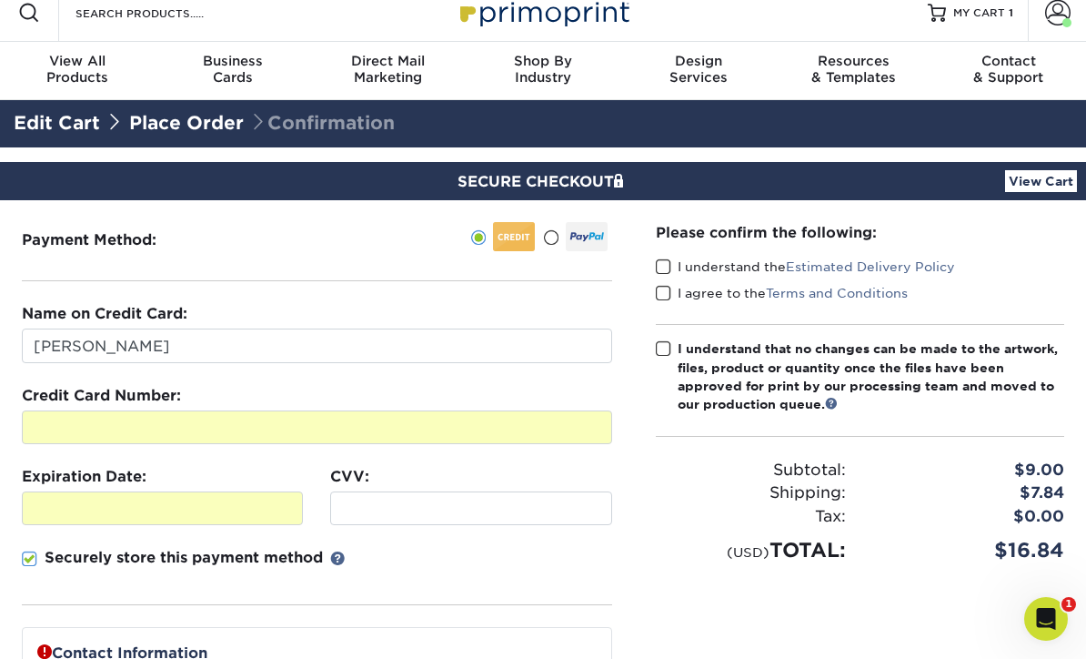
click at [0, 0] on input "I understand the Estimated Delivery Policy" at bounding box center [0, 0] width 0 height 0
click at [670, 297] on span at bounding box center [663, 293] width 15 height 17
click at [0, 0] on input "I agree to the Terms and Conditions" at bounding box center [0, 0] width 0 height 0
click at [669, 332] on div "Please confirm the following: I understand the Estimated Delivery Policy I agre…" at bounding box center [860, 393] width 409 height 343
click at [669, 349] on span at bounding box center [663, 348] width 15 height 17
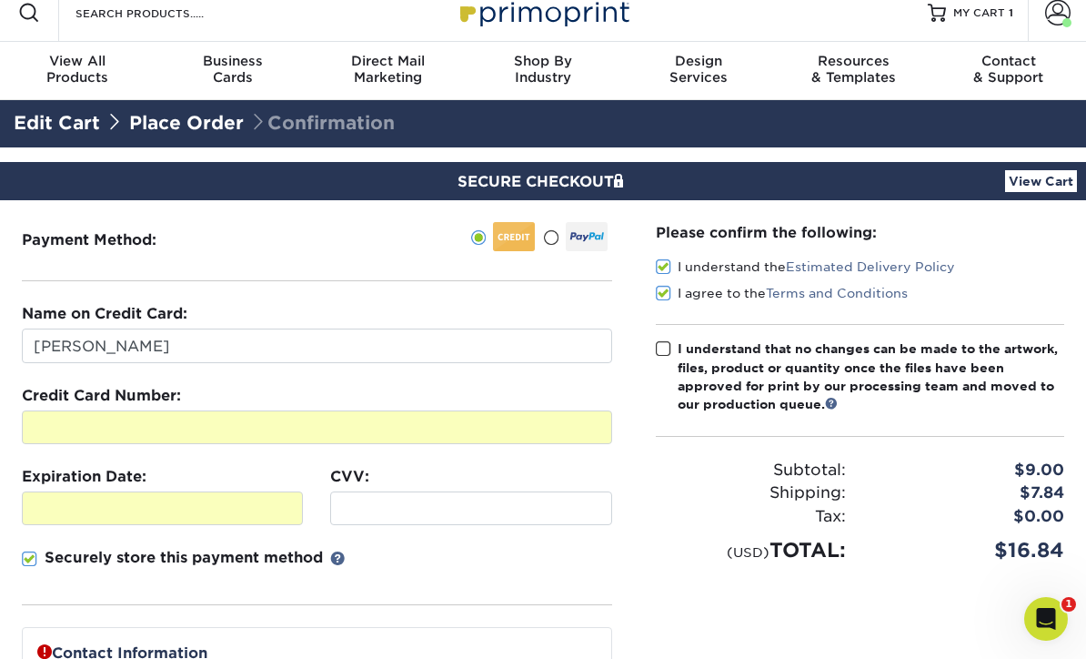
click at [0, 0] on input "I understand that no changes can be made to the artwork, files, product or quan…" at bounding box center [0, 0] width 0 height 0
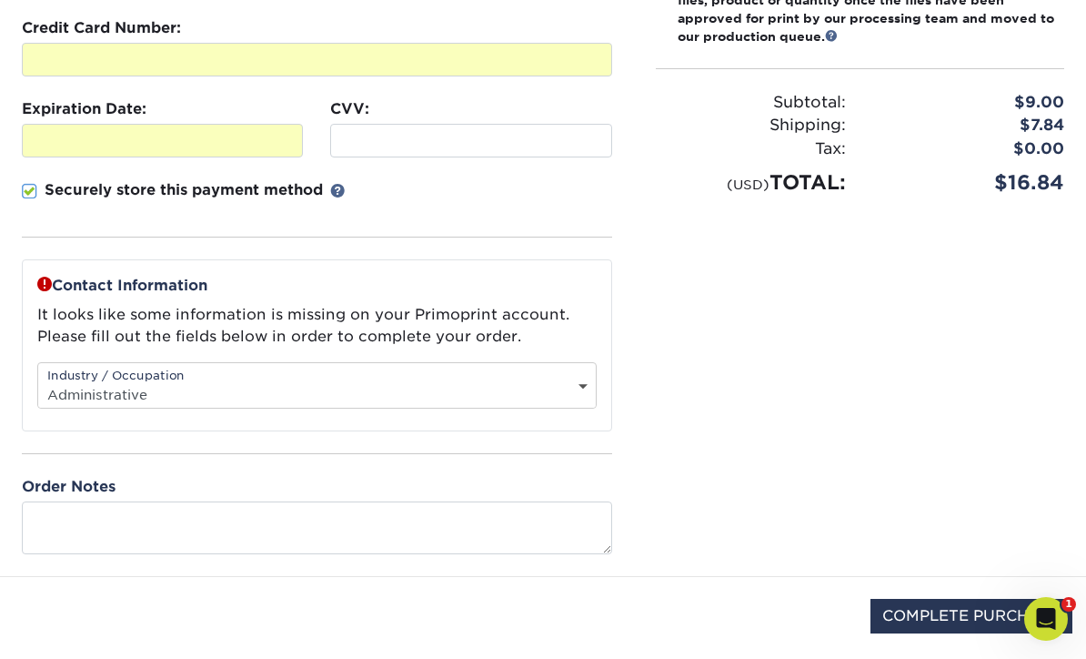
scroll to position [410, 0]
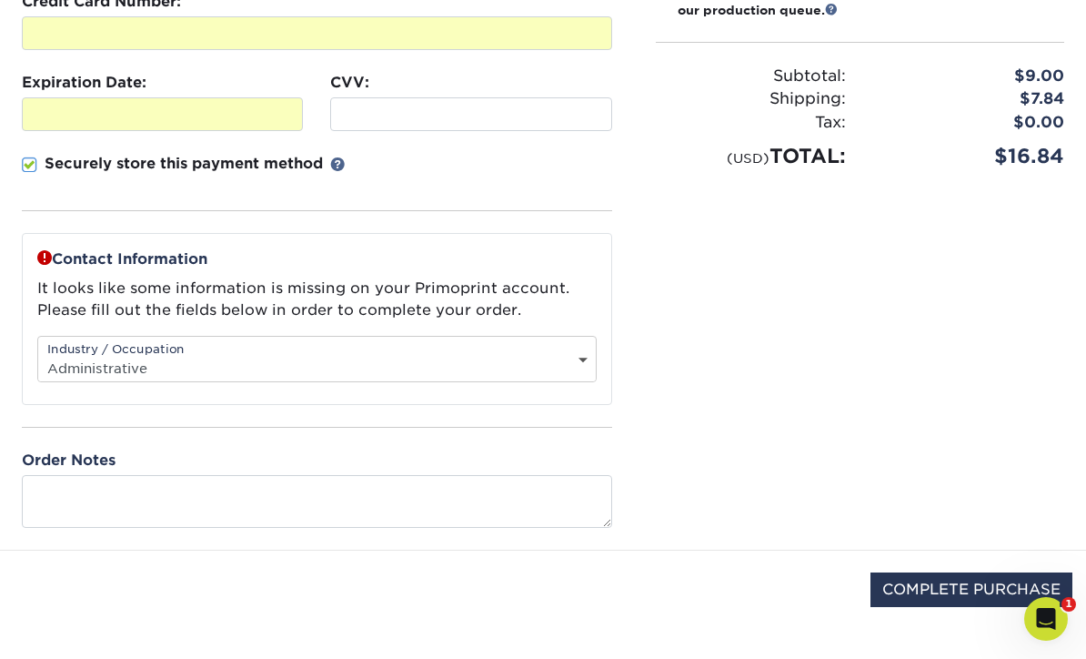
click at [969, 581] on input "COMPLETE PURCHASE" at bounding box center [972, 589] width 202 height 35
type input "PROCESSING, PLEASE WAIT..."
